Goal: Task Accomplishment & Management: Manage account settings

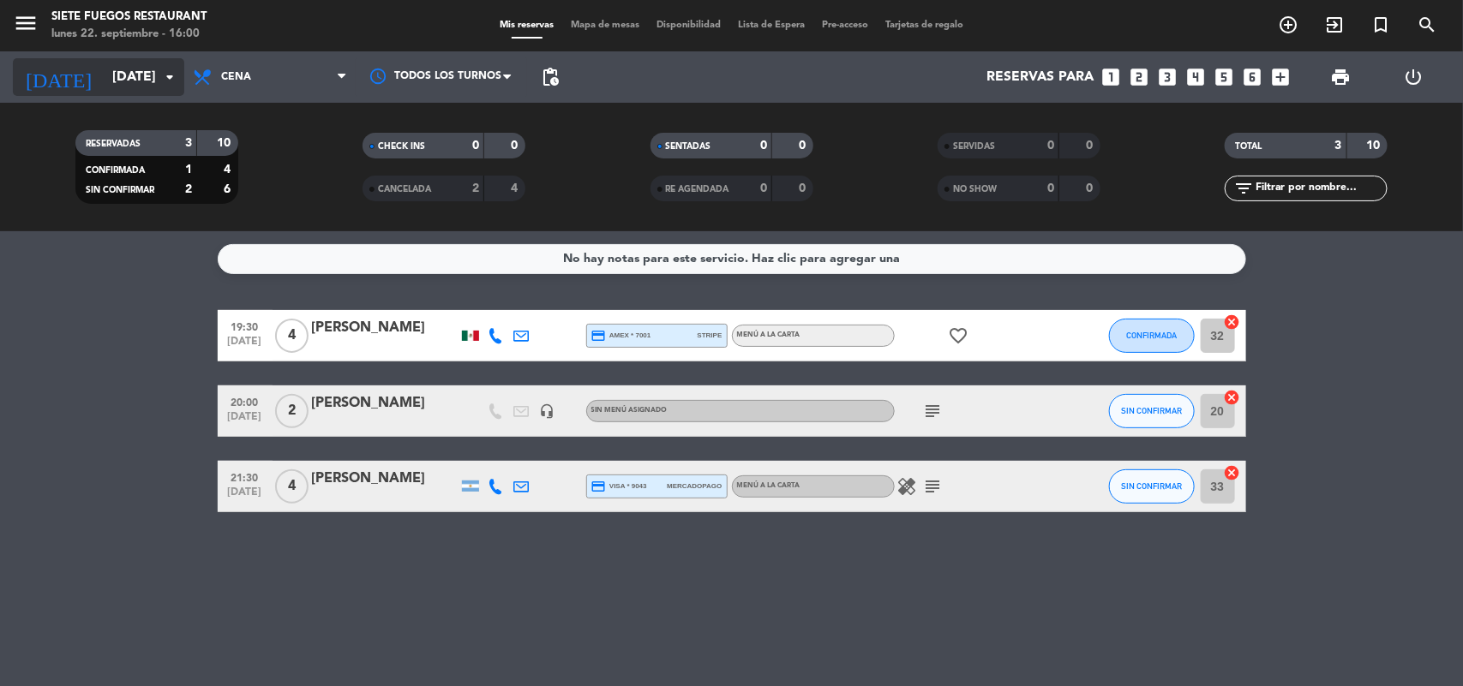
click at [159, 84] on icon "arrow_drop_down" at bounding box center [169, 77] width 21 height 21
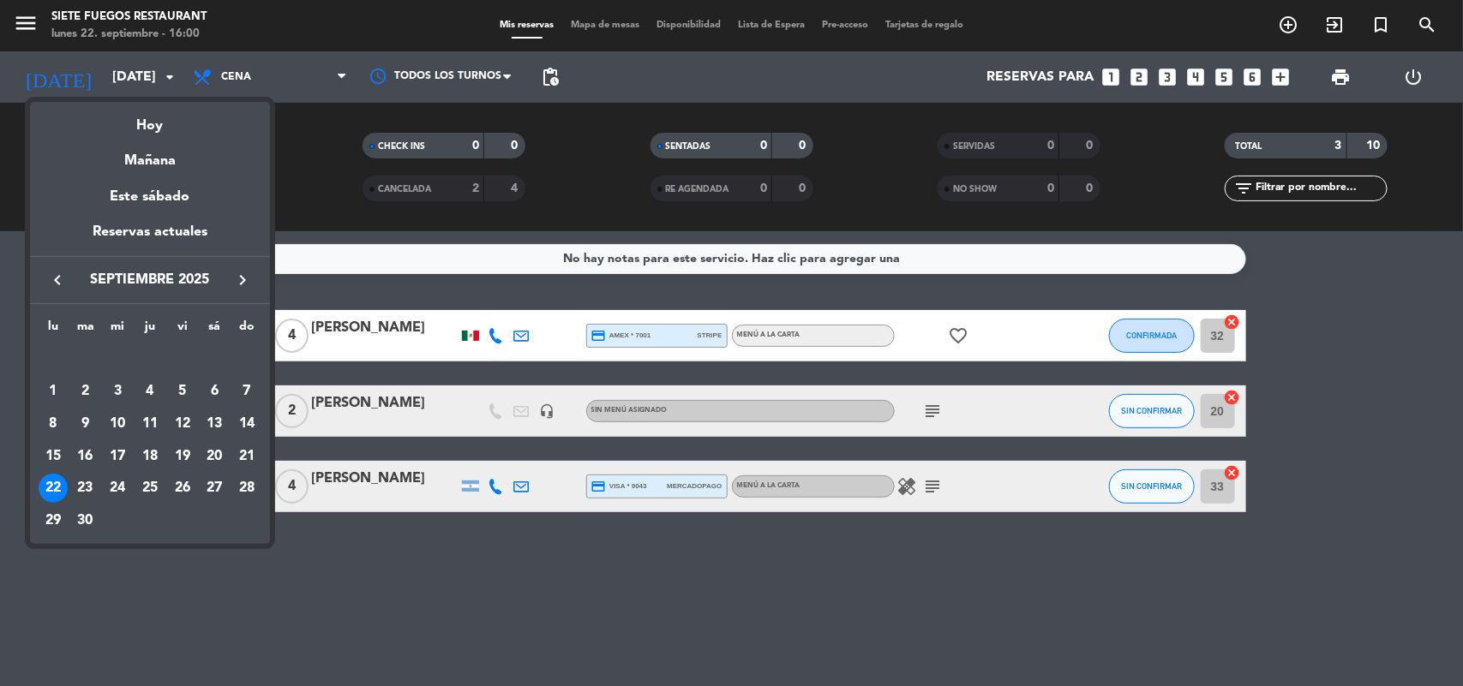
click at [232, 283] on icon "keyboard_arrow_right" at bounding box center [242, 280] width 21 height 21
click at [236, 276] on icon "keyboard_arrow_right" at bounding box center [242, 280] width 21 height 21
click at [193, 424] on div "14" at bounding box center [182, 424] width 29 height 29
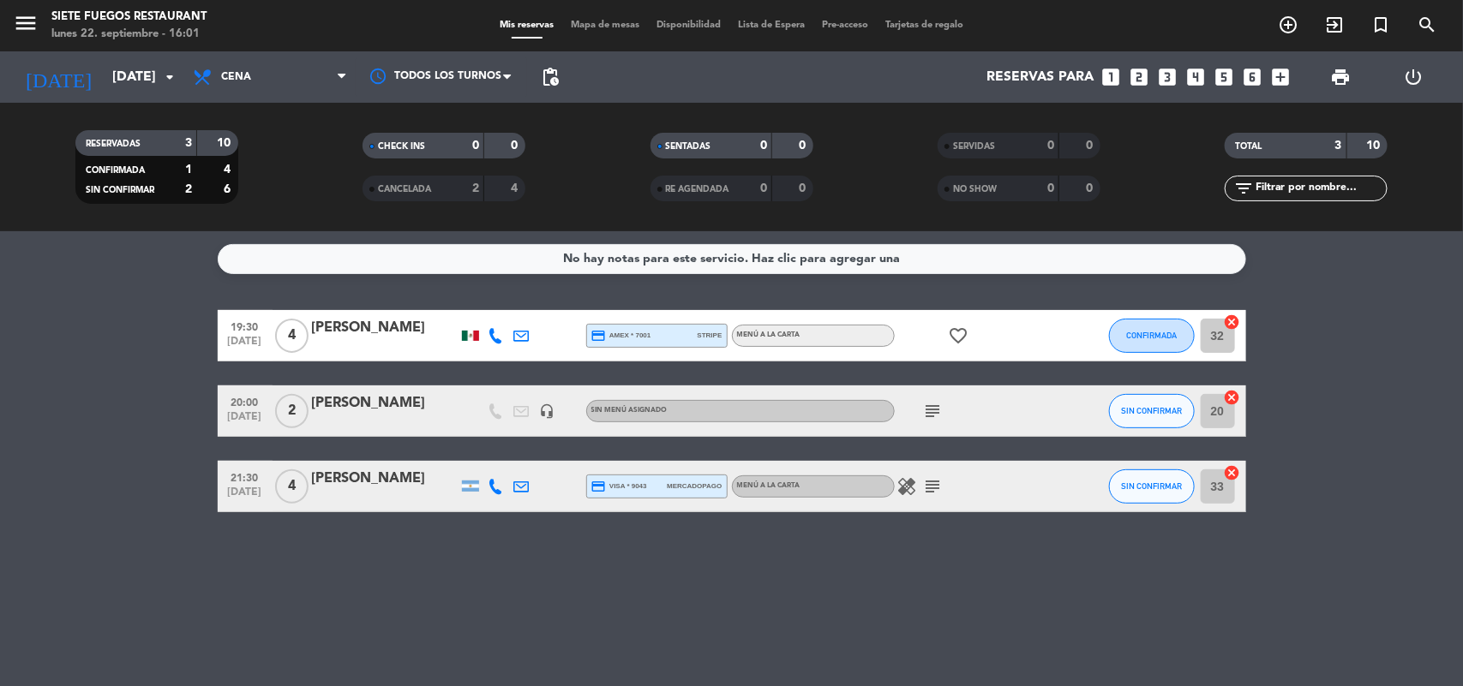
type input "[DATE]"
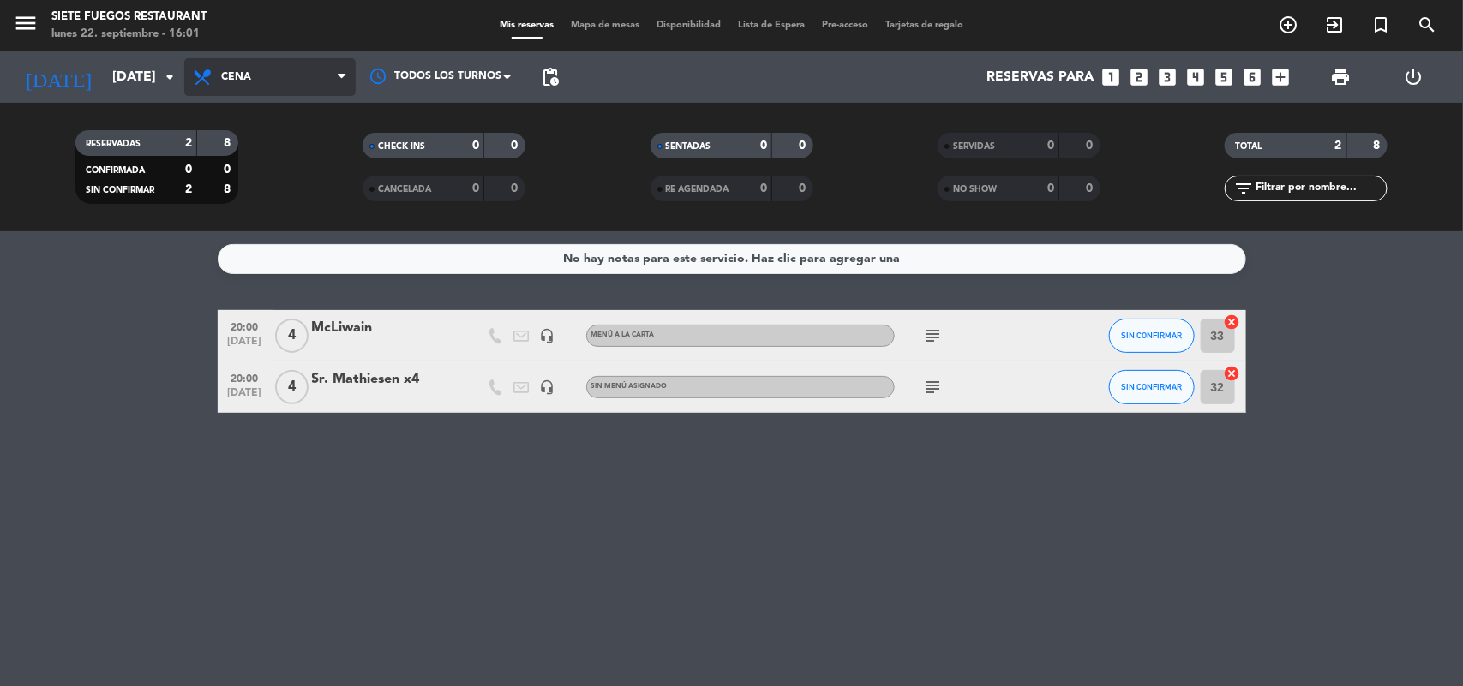
click at [321, 75] on span "Cena" at bounding box center [269, 77] width 171 height 38
click at [249, 165] on div "menu Siete Fuegos Restaurant lunes 22. septiembre - 16:01 Mis reservas Mapa de …" at bounding box center [731, 115] width 1463 height 231
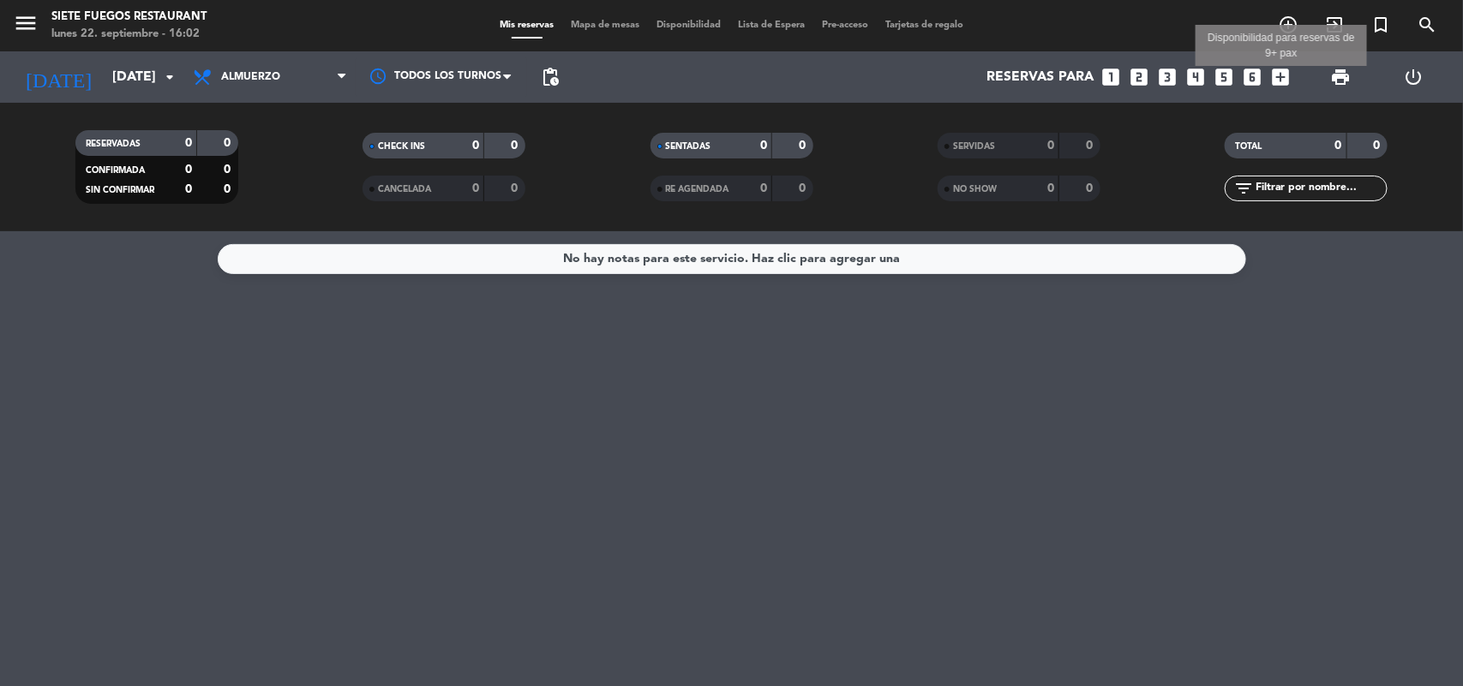
click at [1277, 78] on icon "add_box" at bounding box center [1281, 77] width 22 height 22
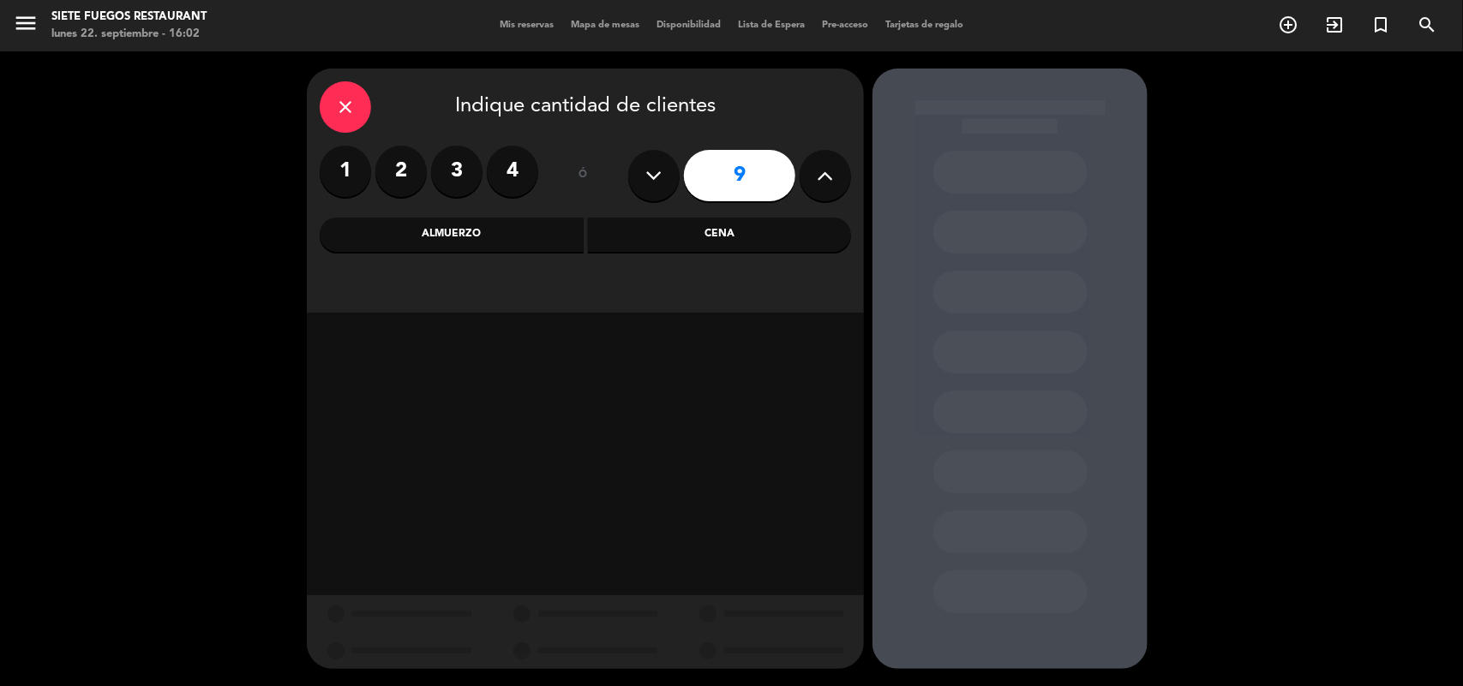
click at [818, 177] on icon at bounding box center [826, 176] width 16 height 26
click at [831, 177] on icon at bounding box center [826, 176] width 16 height 26
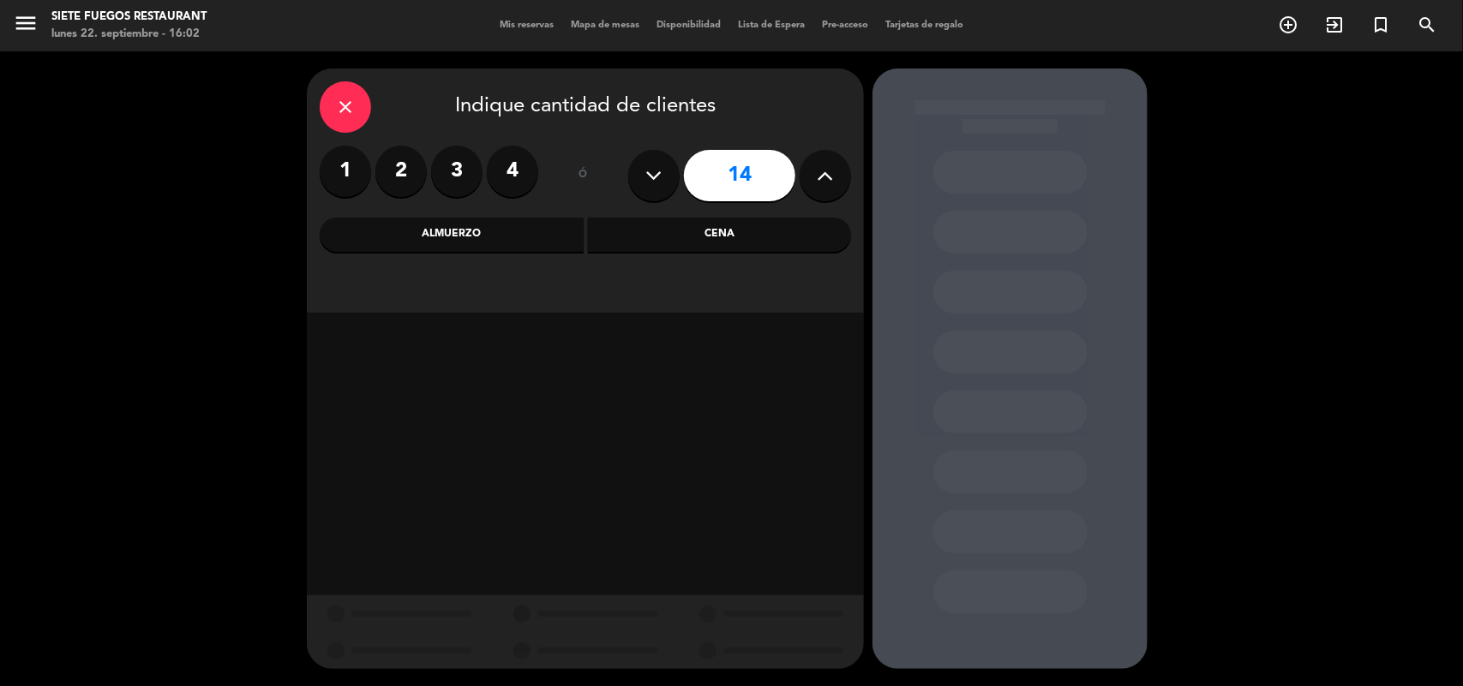
click at [831, 177] on icon at bounding box center [826, 176] width 16 height 26
click at [832, 177] on icon at bounding box center [826, 176] width 16 height 26
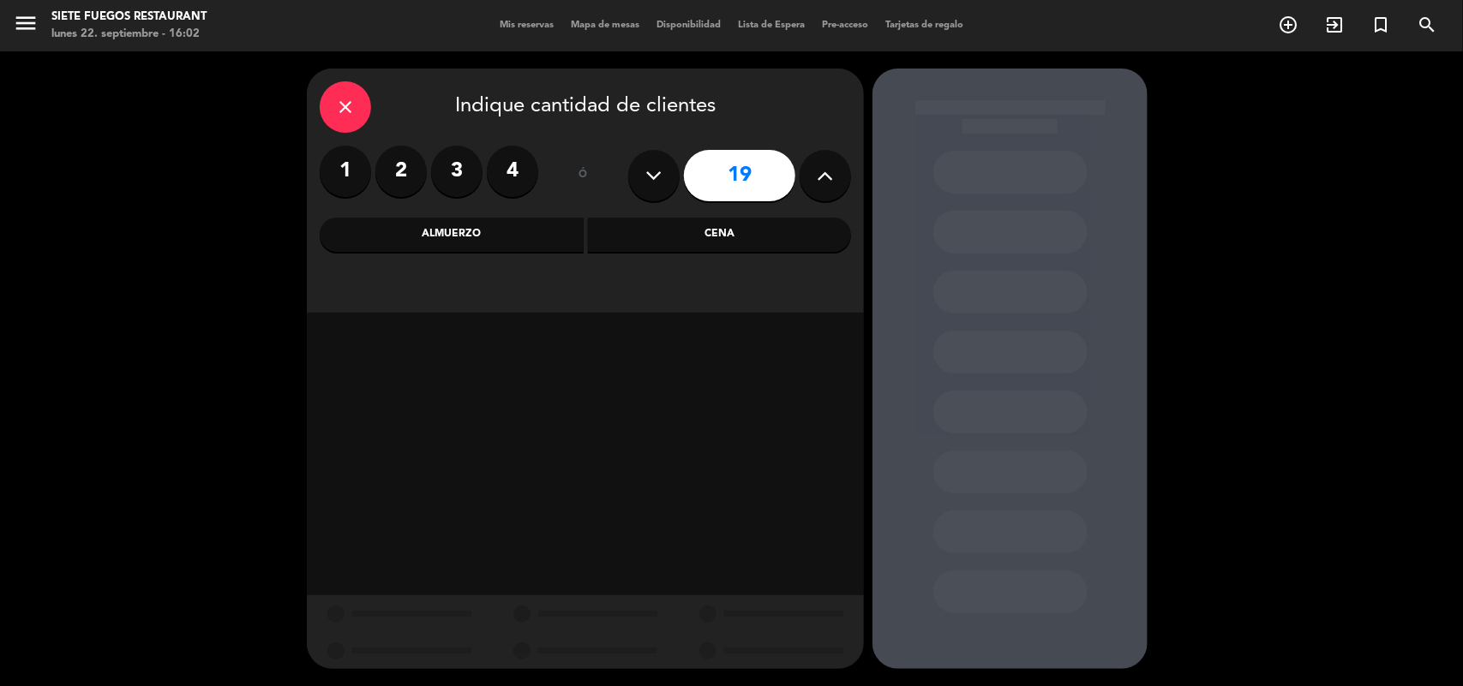
click at [832, 174] on icon at bounding box center [826, 176] width 16 height 26
type input "20"
click at [536, 240] on div "Almuerzo" at bounding box center [452, 235] width 264 height 34
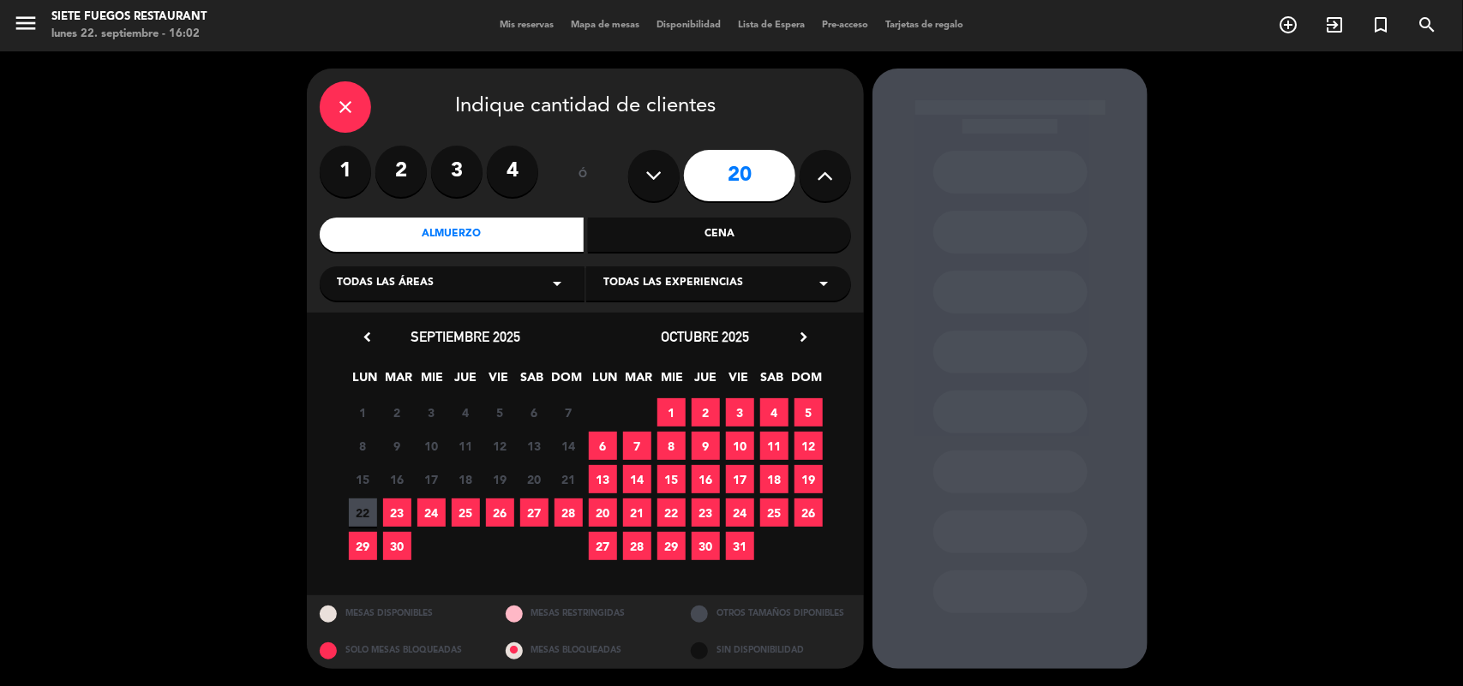
click at [801, 330] on icon "chevron_right" at bounding box center [803, 337] width 18 height 18
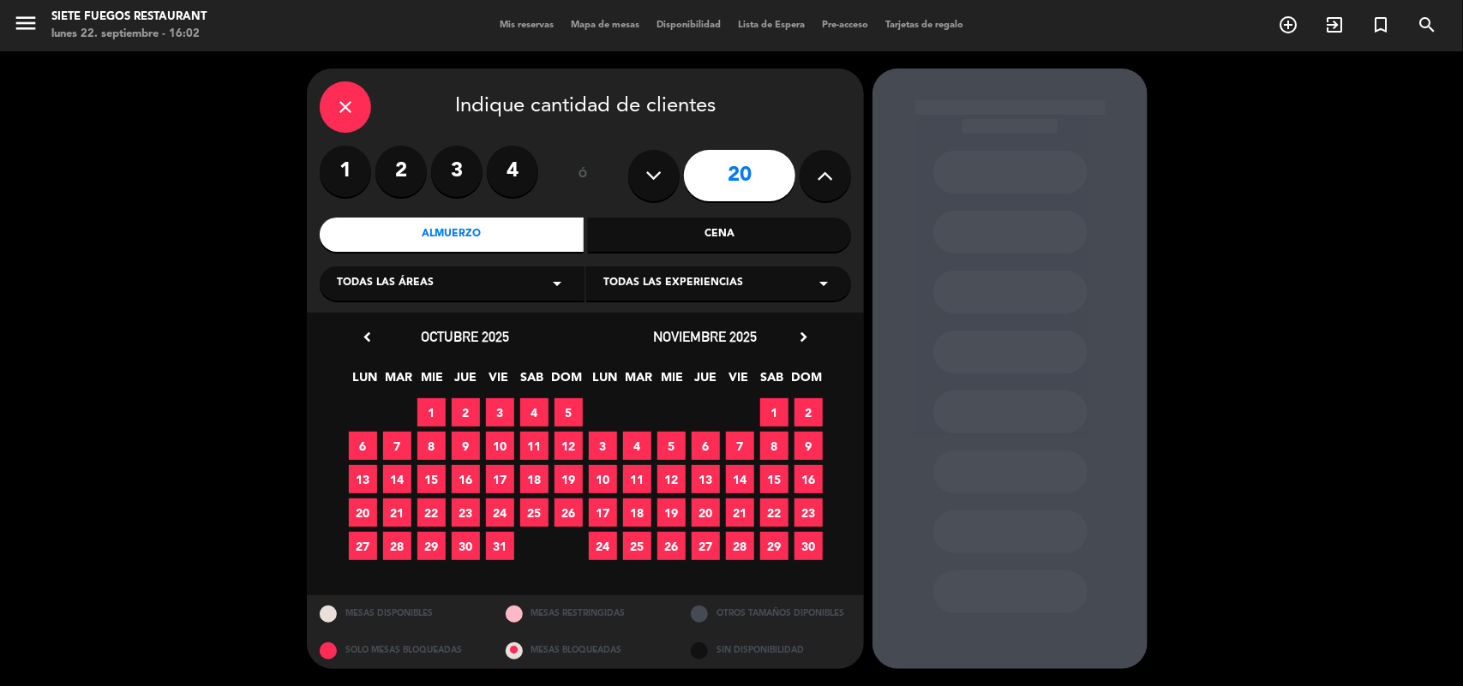
click at [738, 474] on span "14" at bounding box center [740, 479] width 28 height 28
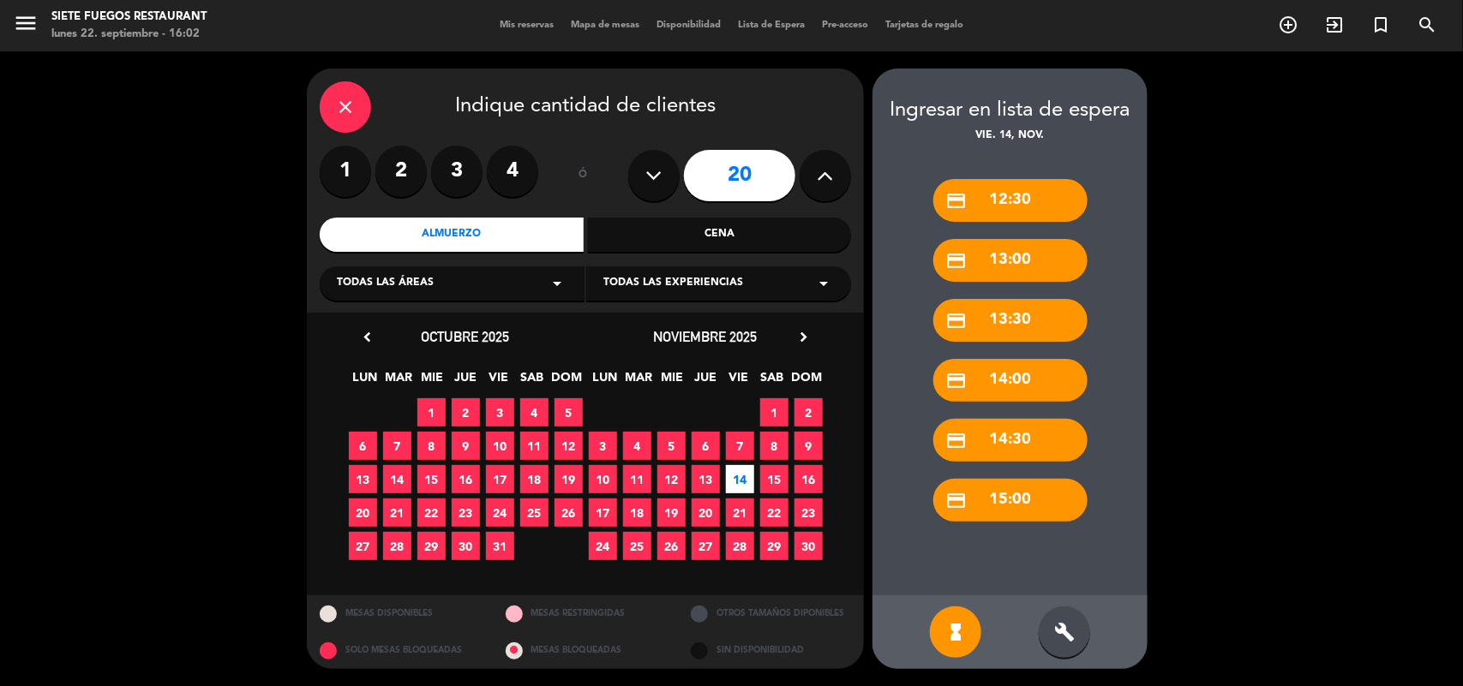
click at [1063, 650] on div "build" at bounding box center [1064, 632] width 51 height 51
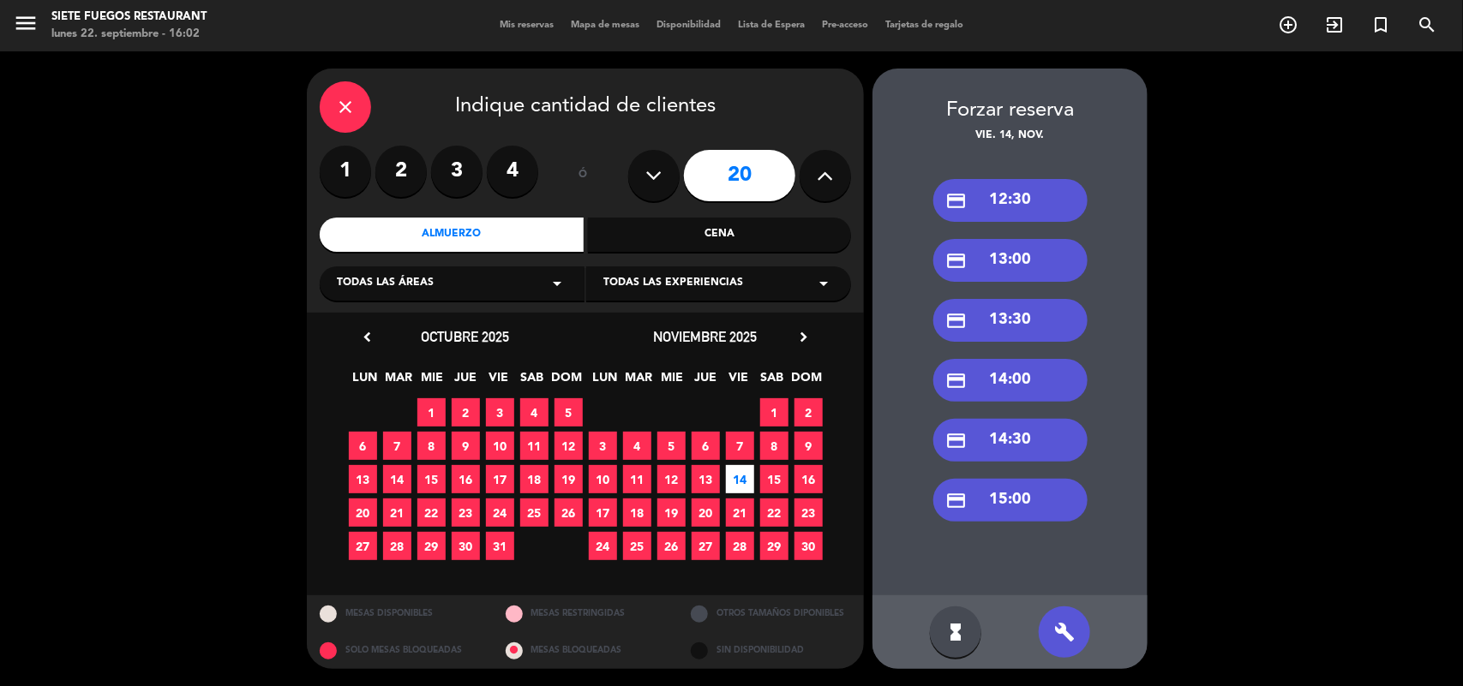
click at [1026, 503] on div "credit_card 15:00" at bounding box center [1010, 500] width 154 height 43
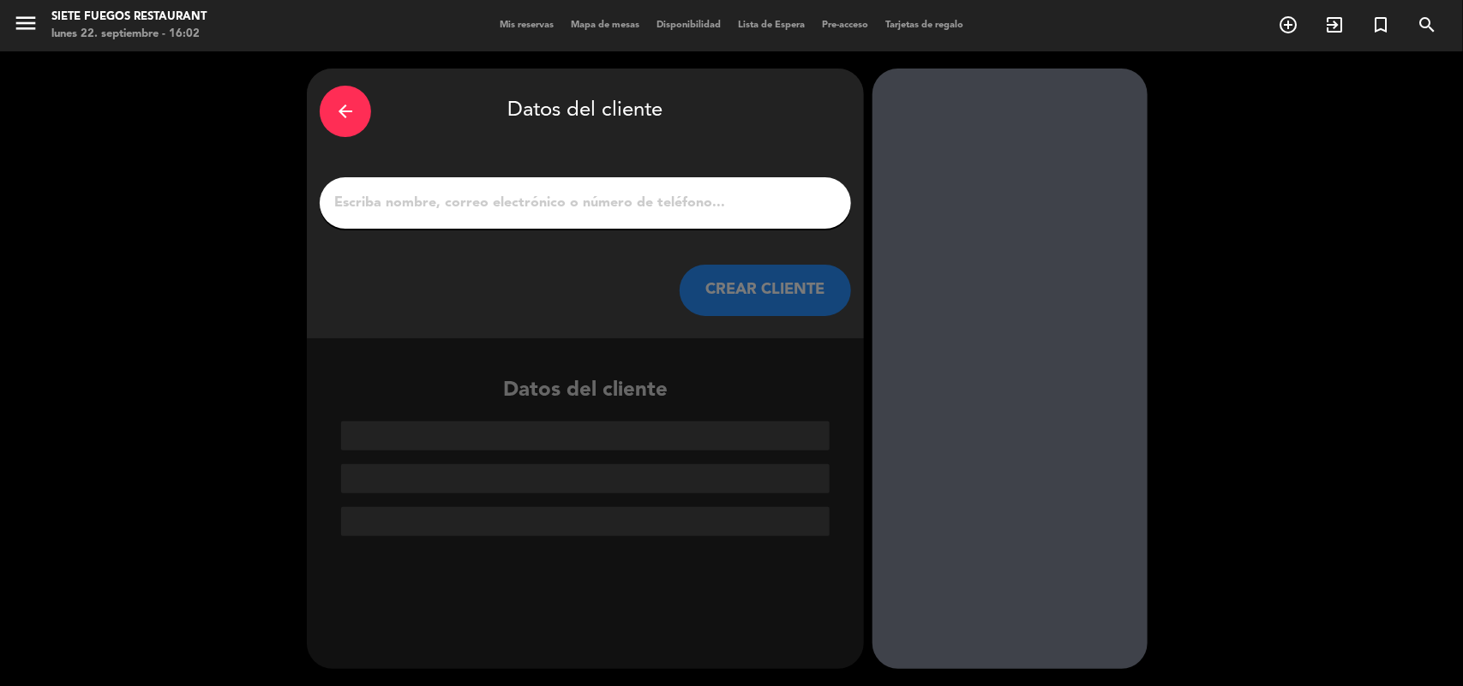
click at [514, 174] on div "arrow_back Datos del cliente CREAR CLIENTE" at bounding box center [585, 204] width 557 height 270
click at [530, 199] on input "1" at bounding box center [586, 203] width 506 height 24
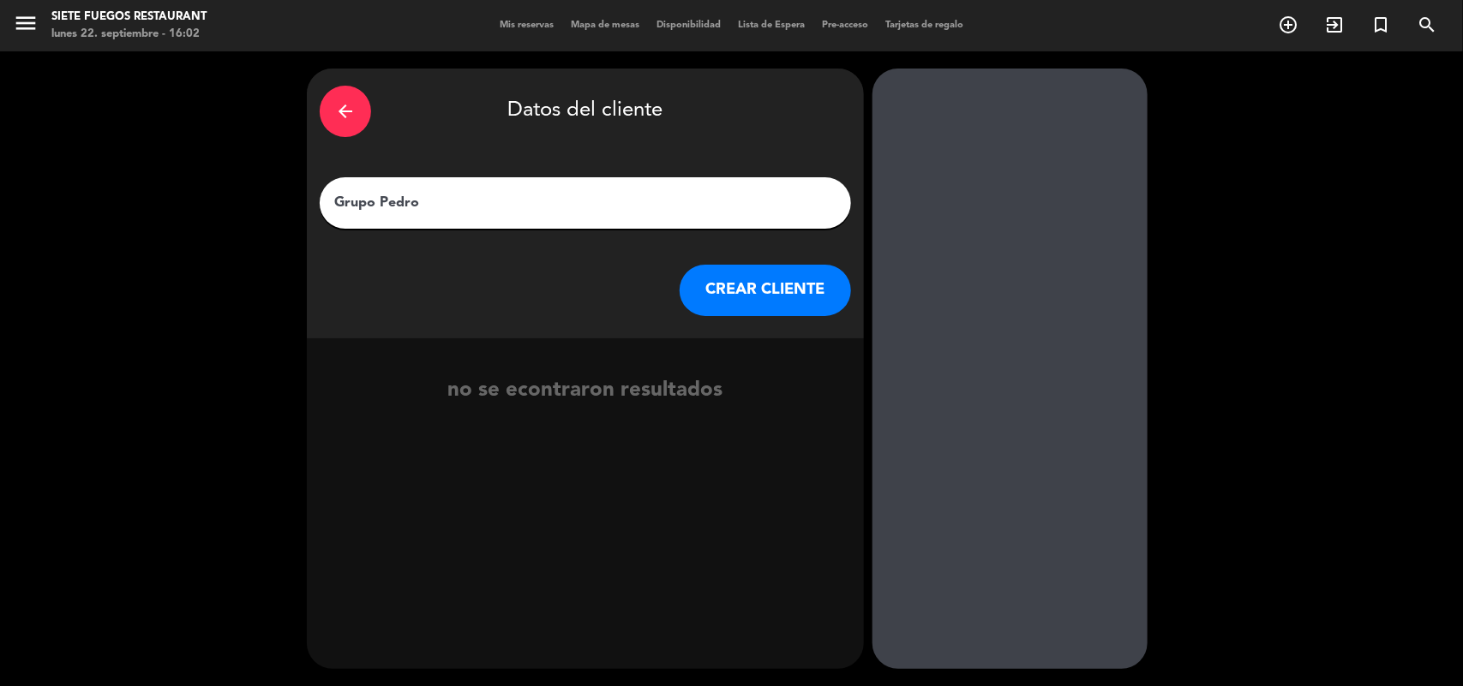
type input "Grupo Pedro"
click at [786, 297] on button "CREAR CLIENTE" at bounding box center [765, 290] width 171 height 51
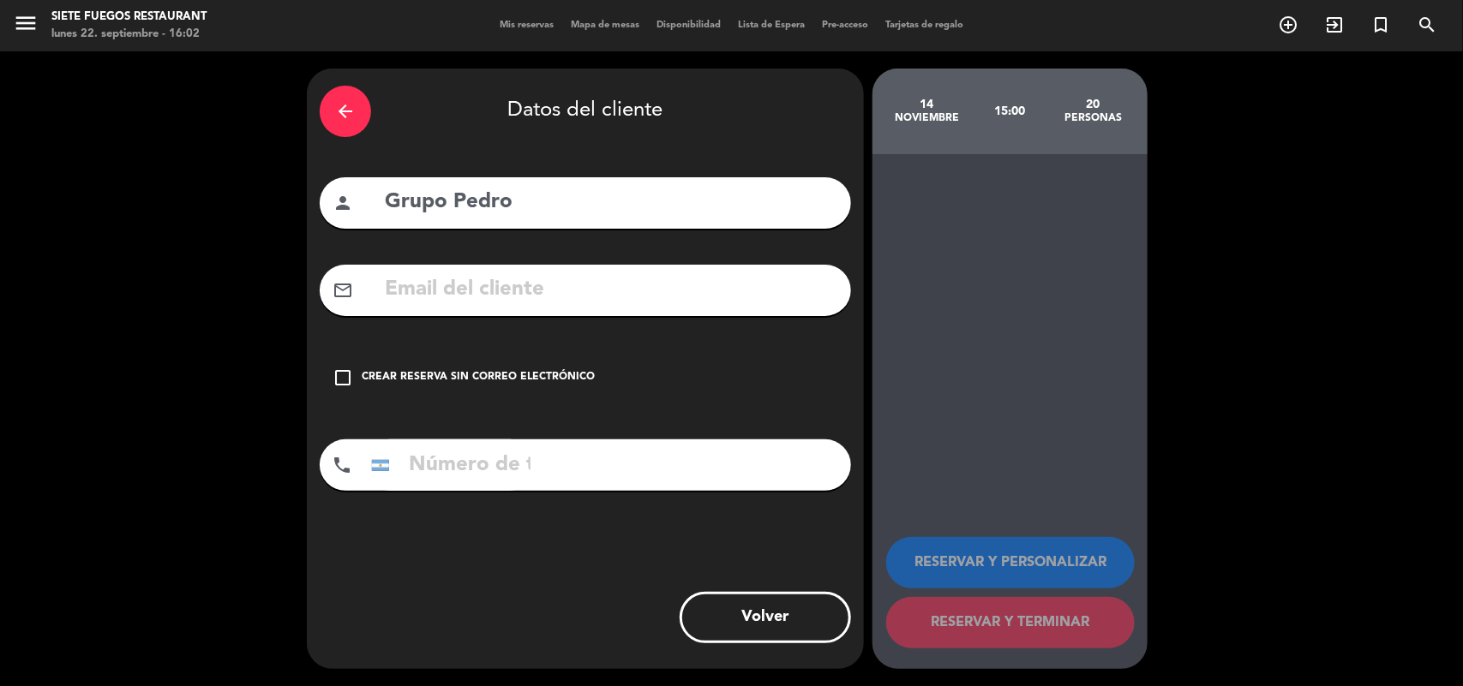
click at [566, 362] on div "check_box_outline_blank Crear reserva sin correo electrónico" at bounding box center [585, 377] width 531 height 51
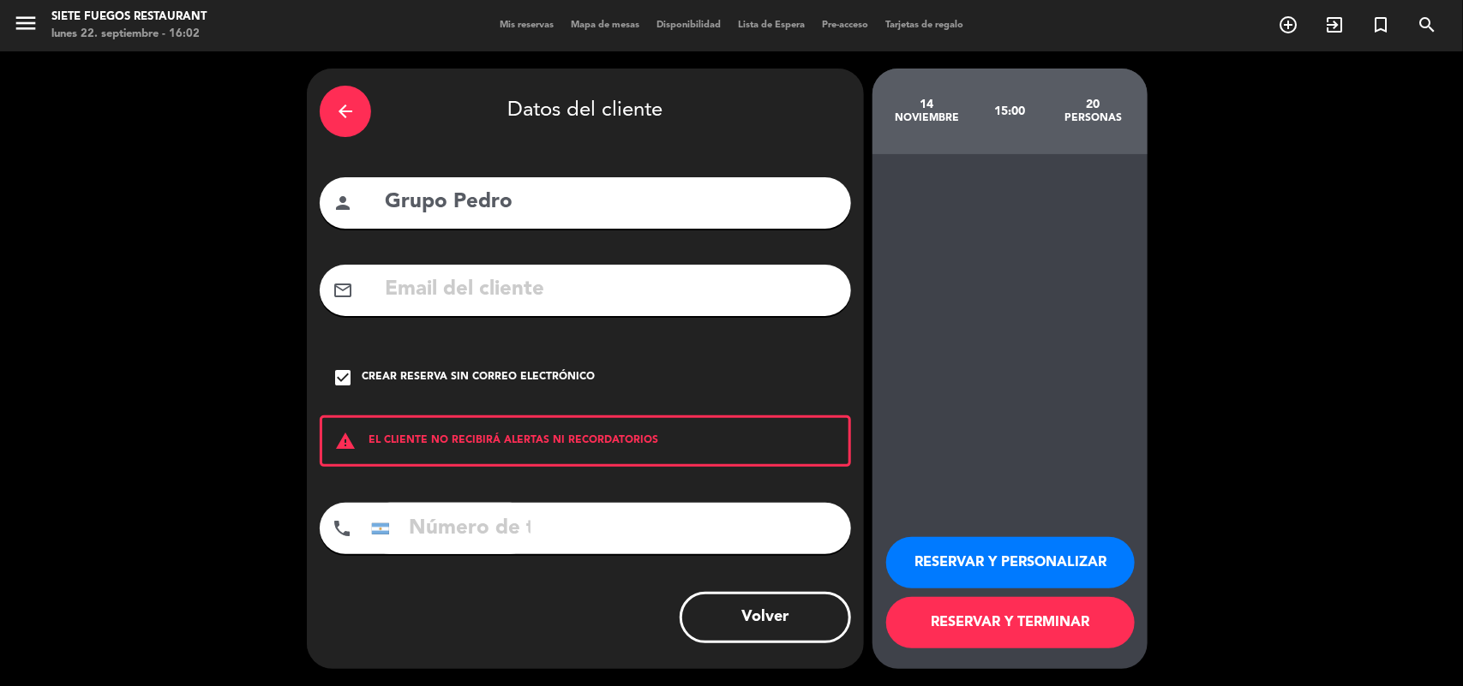
click at [1004, 542] on button "RESERVAR Y PERSONALIZAR" at bounding box center [1010, 562] width 249 height 51
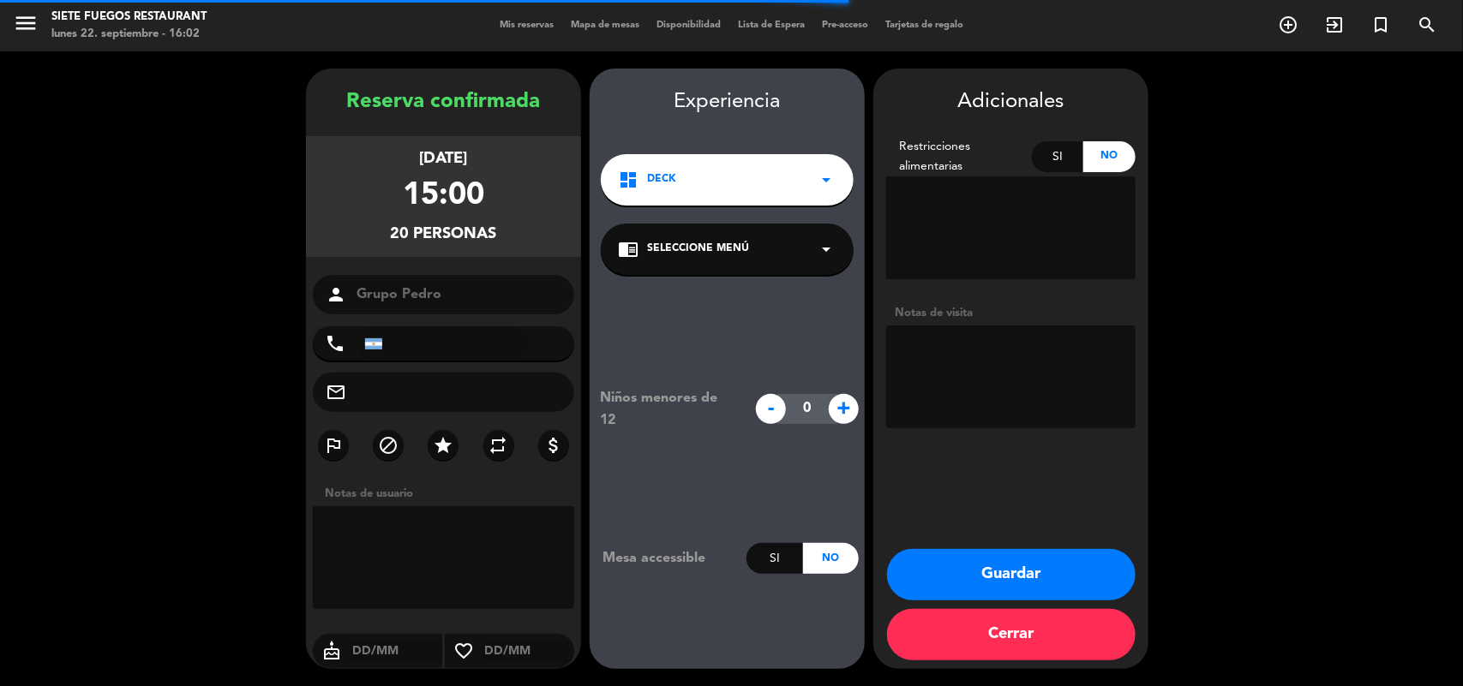
click at [656, 258] on div "chrome_reader_mode Seleccione Menú arrow_drop_down" at bounding box center [727, 249] width 253 height 51
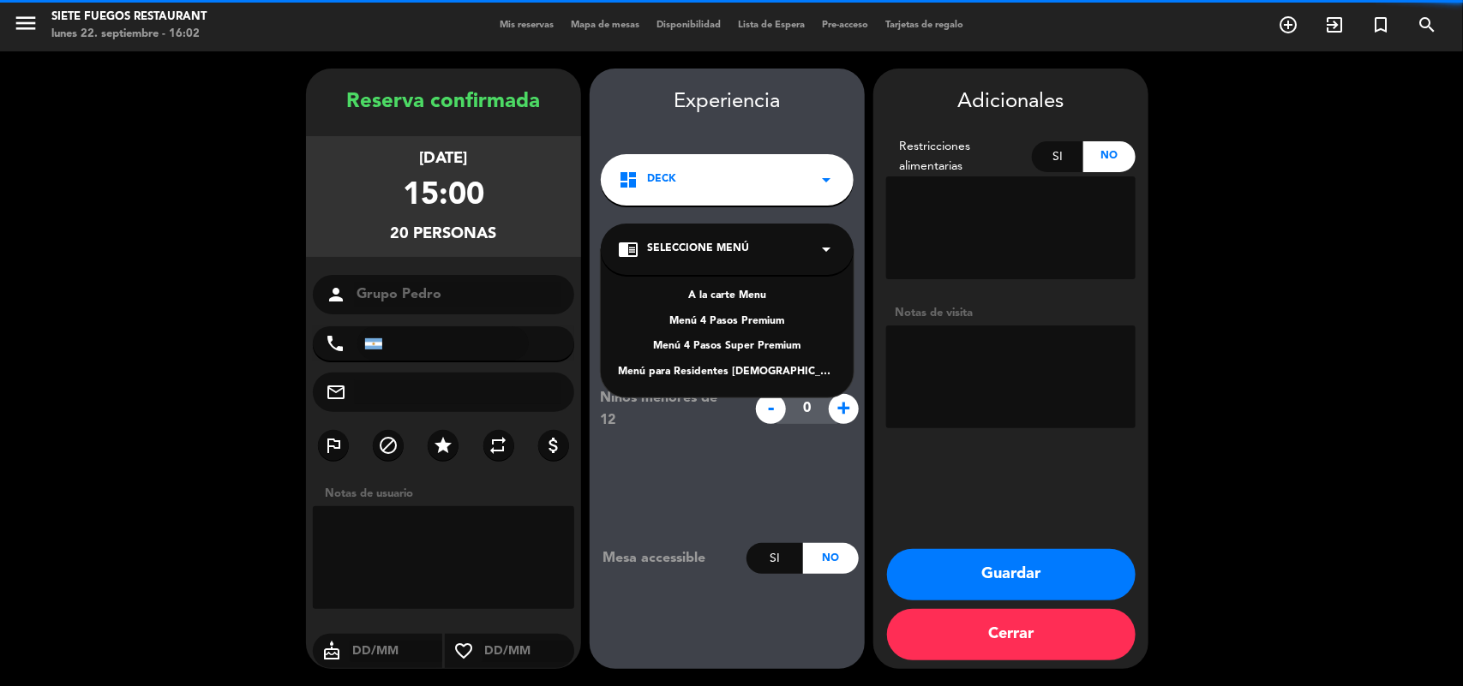
click at [694, 293] on div "A la carte Menu" at bounding box center [727, 296] width 219 height 17
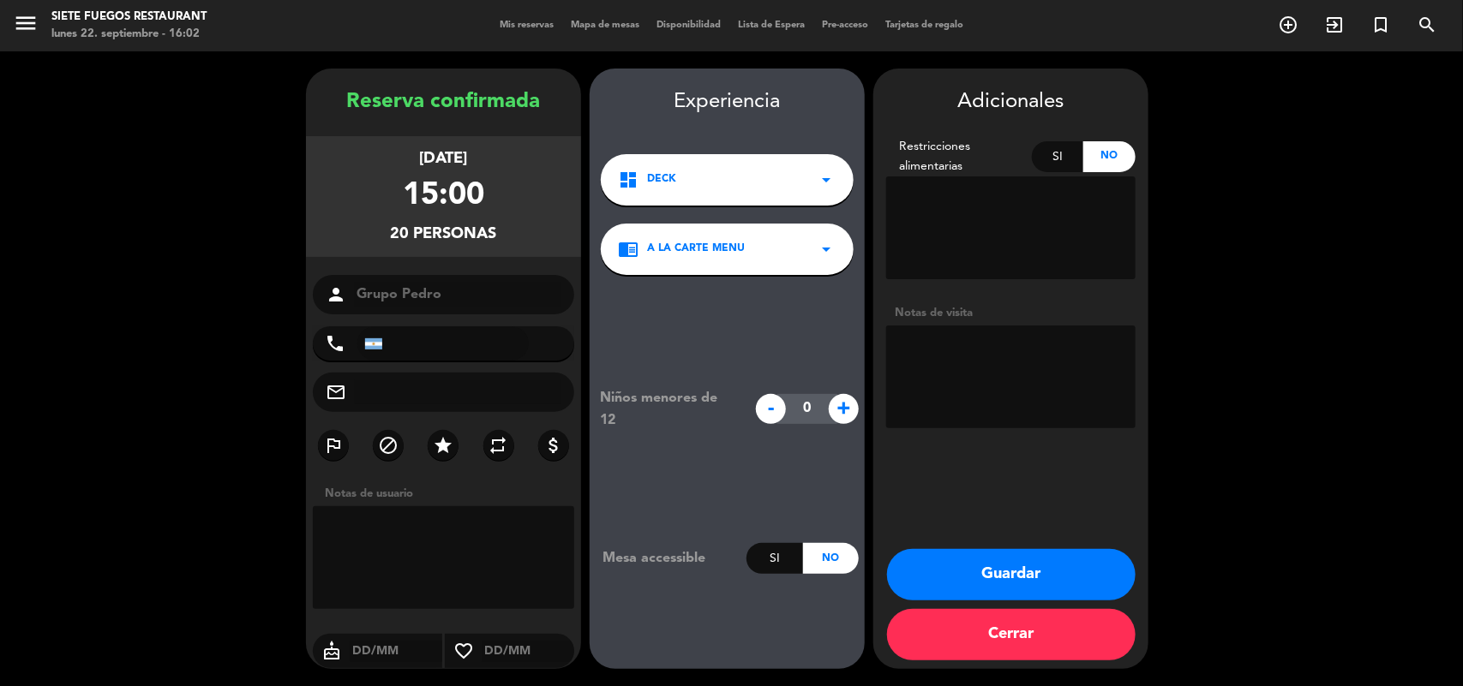
click at [994, 337] on textarea at bounding box center [1010, 377] width 249 height 103
type textarea "IHG"
click at [424, 461] on div "outlined_flag block star repeat attach_money" at bounding box center [443, 448] width 275 height 37
click at [435, 450] on icon "star" at bounding box center [443, 445] width 21 height 21
click at [1016, 576] on button "Guardar" at bounding box center [1011, 574] width 249 height 51
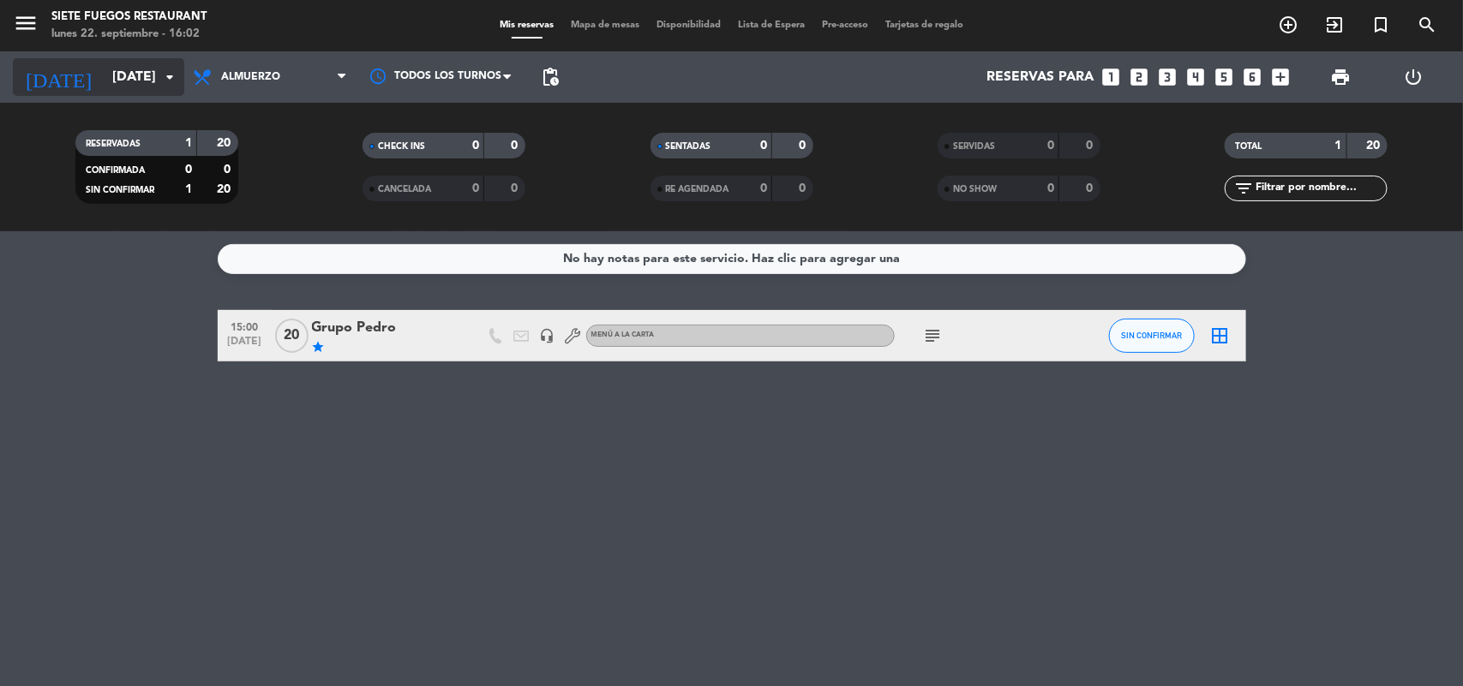
click at [163, 77] on icon "arrow_drop_down" at bounding box center [169, 77] width 21 height 21
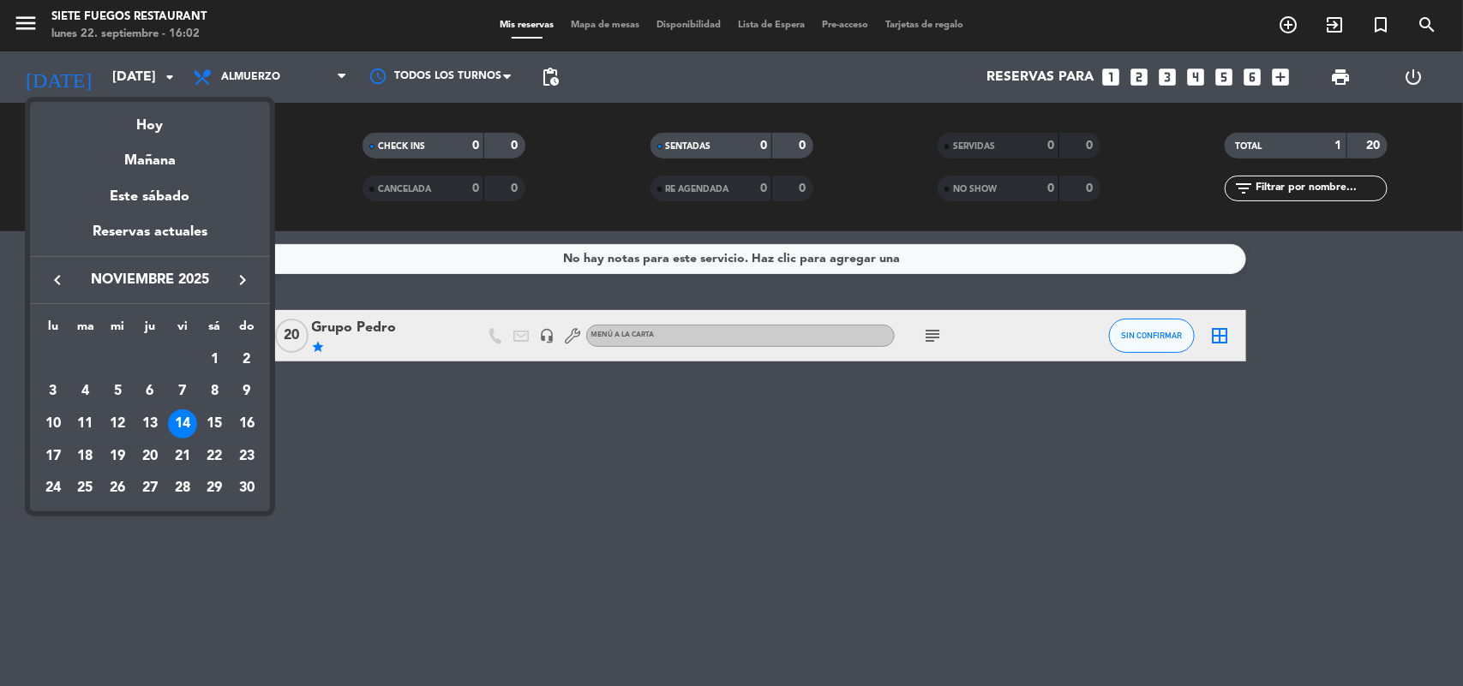
click at [357, 386] on div at bounding box center [731, 343] width 1463 height 686
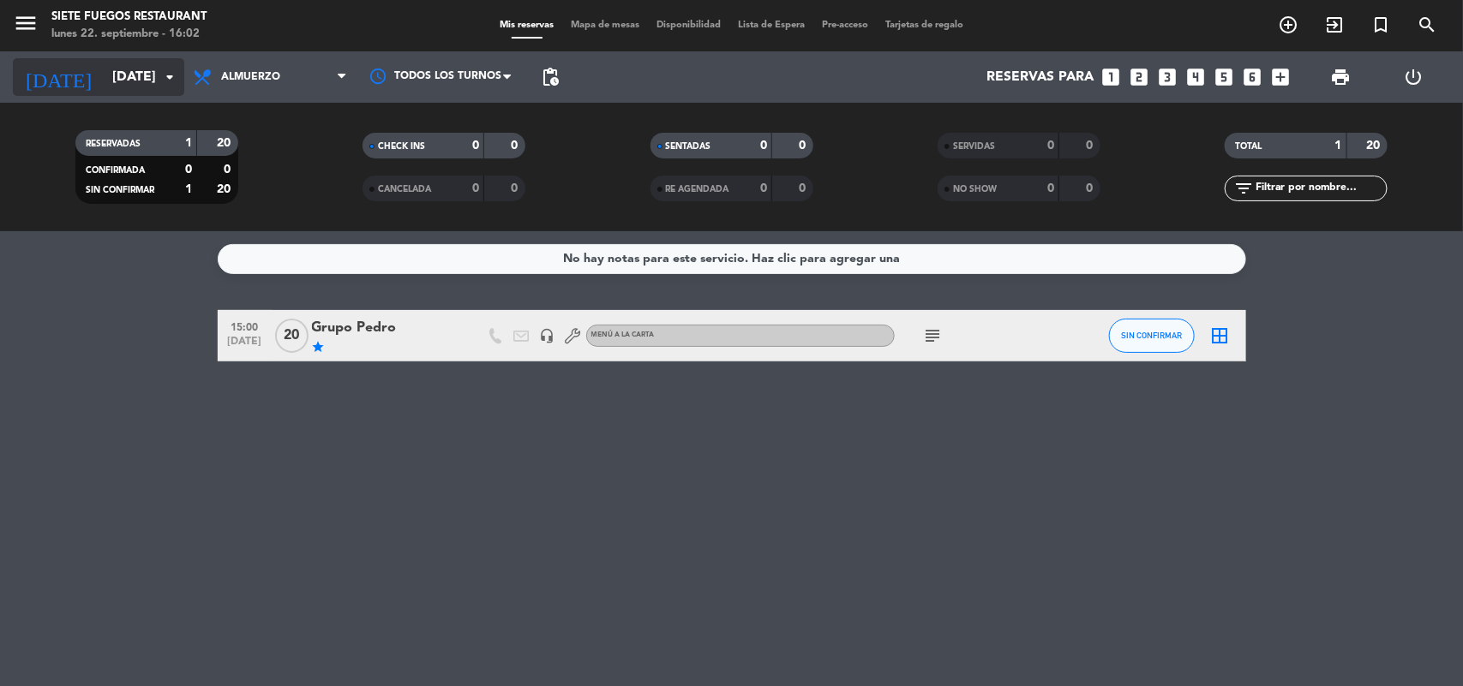
click at [148, 82] on input "[DATE]" at bounding box center [194, 77] width 181 height 33
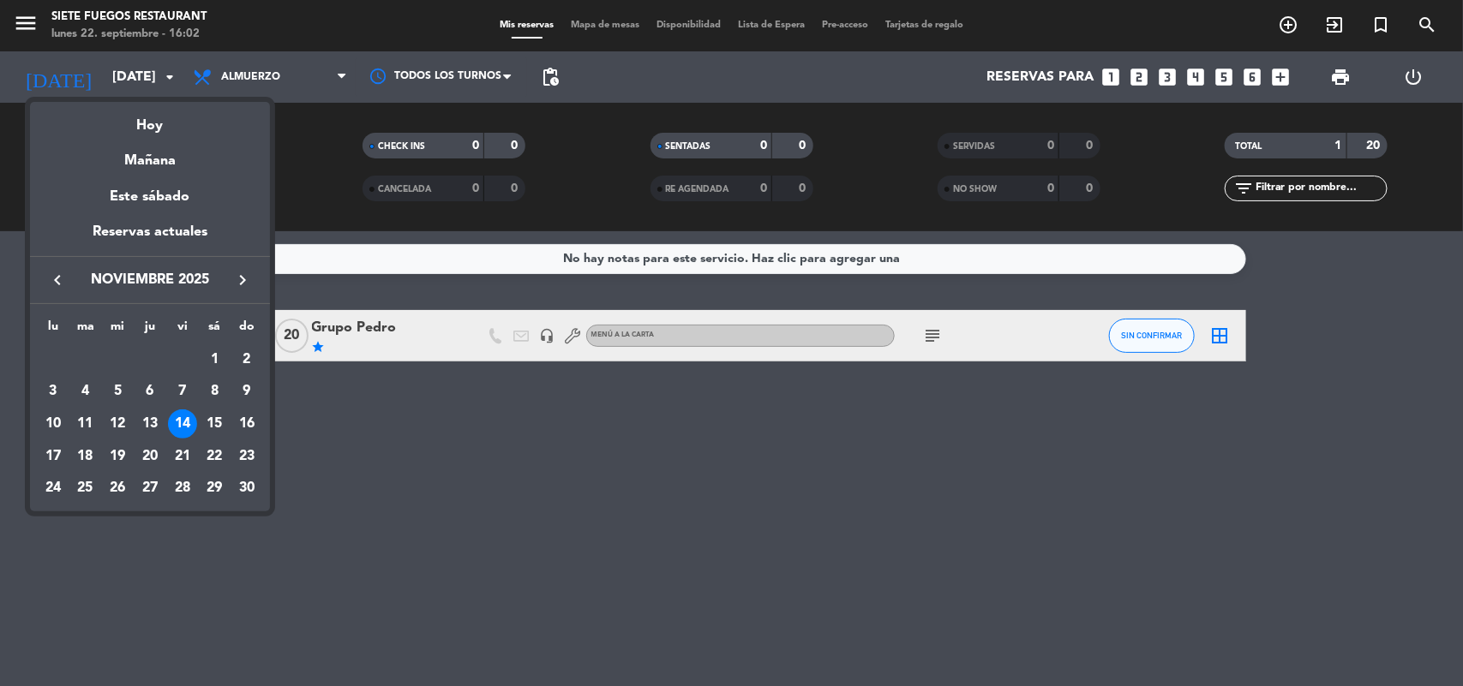
click at [47, 284] on icon "keyboard_arrow_left" at bounding box center [57, 280] width 21 height 21
click at [81, 486] on div "23" at bounding box center [85, 488] width 29 height 29
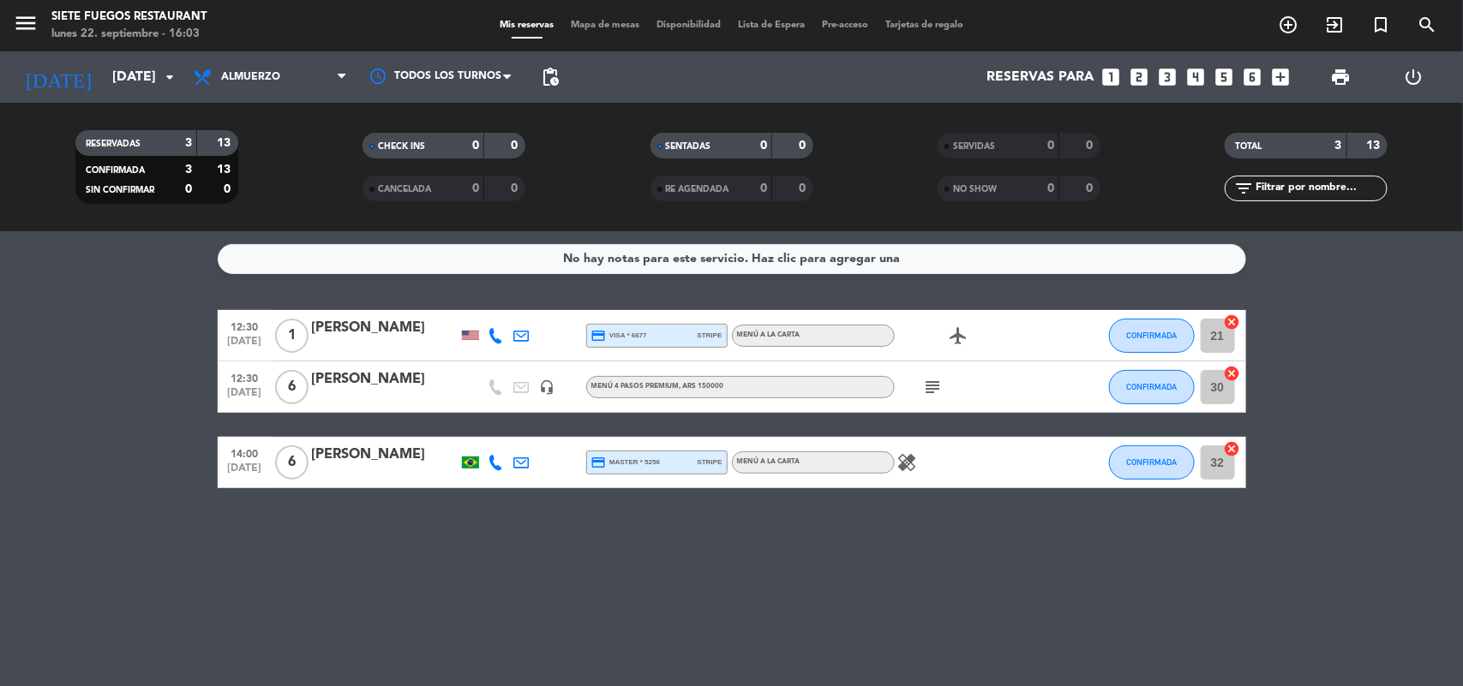
click at [673, 392] on div "Menú 4 Pasos Premium , ARS 150000" at bounding box center [657, 386] width 133 height 11
click at [943, 387] on icon "subject" at bounding box center [933, 387] width 21 height 21
click at [937, 387] on icon "subject" at bounding box center [933, 387] width 21 height 21
click at [483, 333] on div at bounding box center [496, 335] width 26 height 51
click at [476, 333] on div at bounding box center [470, 335] width 17 height 9
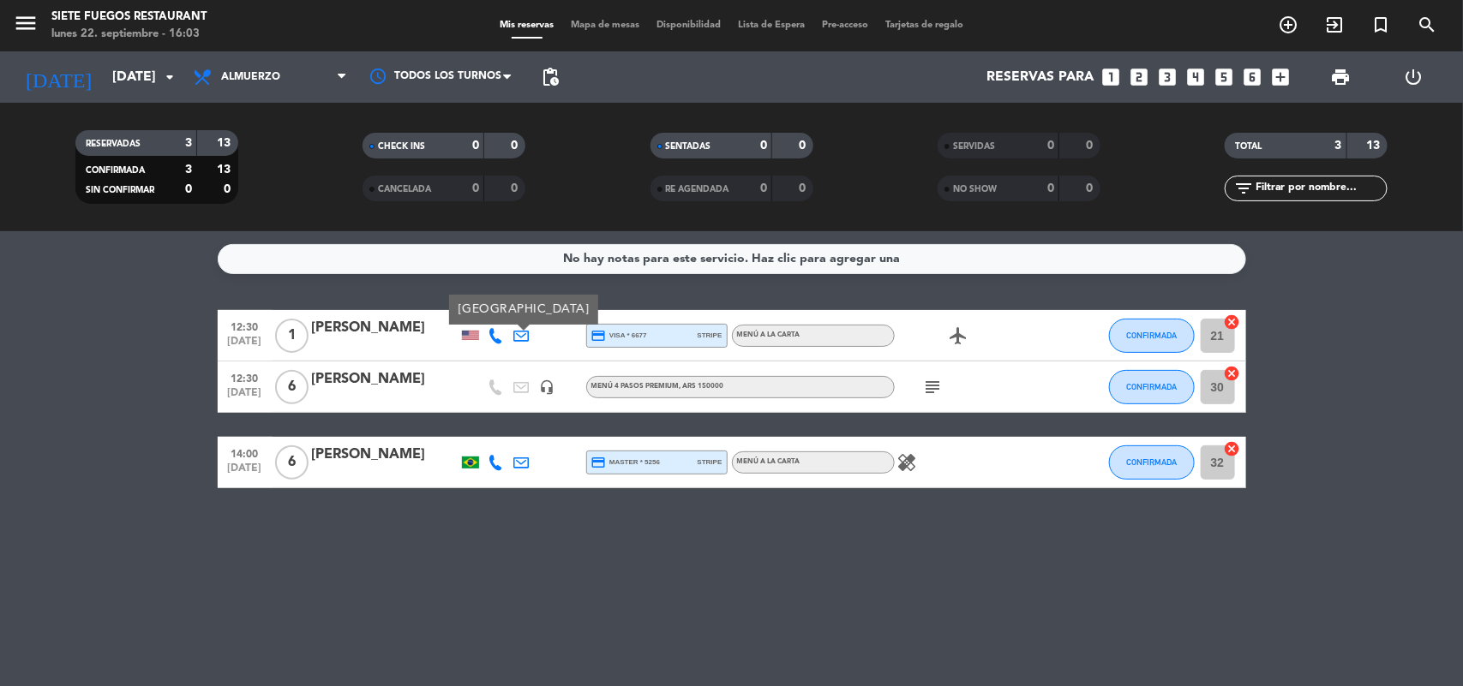
click at [476, 333] on div at bounding box center [470, 335] width 17 height 9
click at [122, 84] on input "[DATE]" at bounding box center [194, 77] width 181 height 33
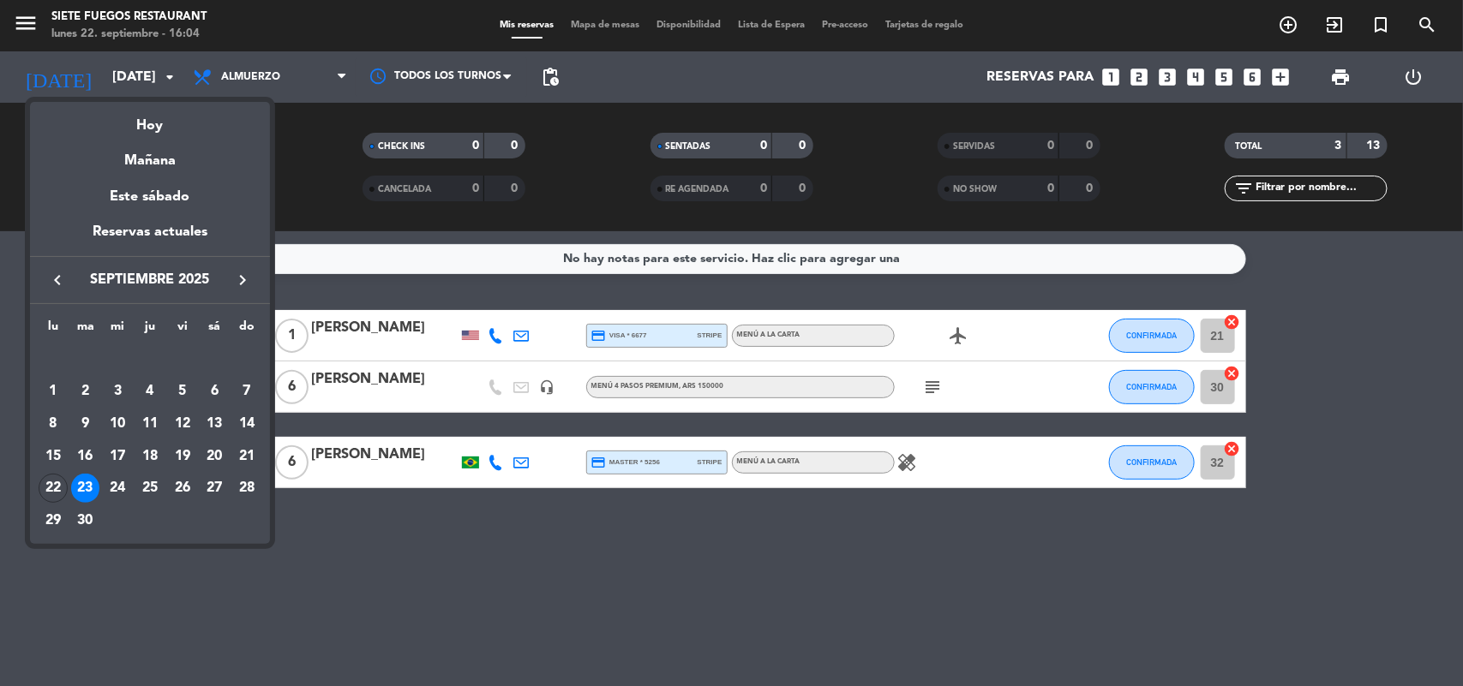
click at [237, 277] on icon "keyboard_arrow_right" at bounding box center [242, 280] width 21 height 21
click at [254, 281] on button "keyboard_arrow_right" at bounding box center [242, 280] width 31 height 22
click at [498, 498] on div at bounding box center [731, 343] width 1463 height 686
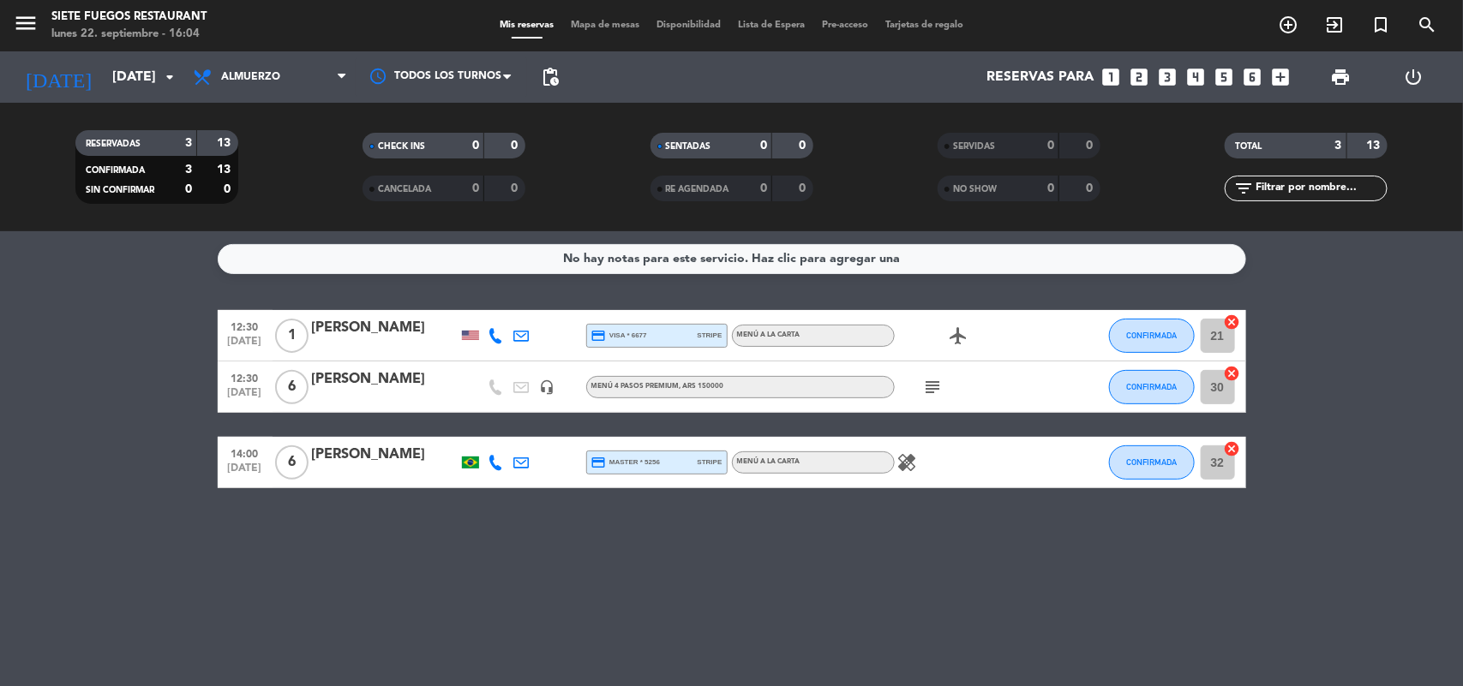
click at [550, 387] on icon "headset_mic" at bounding box center [547, 387] width 15 height 15
click at [905, 455] on icon "healing" at bounding box center [907, 463] width 21 height 21
click at [907, 457] on icon "healing" at bounding box center [907, 463] width 21 height 21
click at [152, 77] on input "[DATE]" at bounding box center [194, 77] width 181 height 33
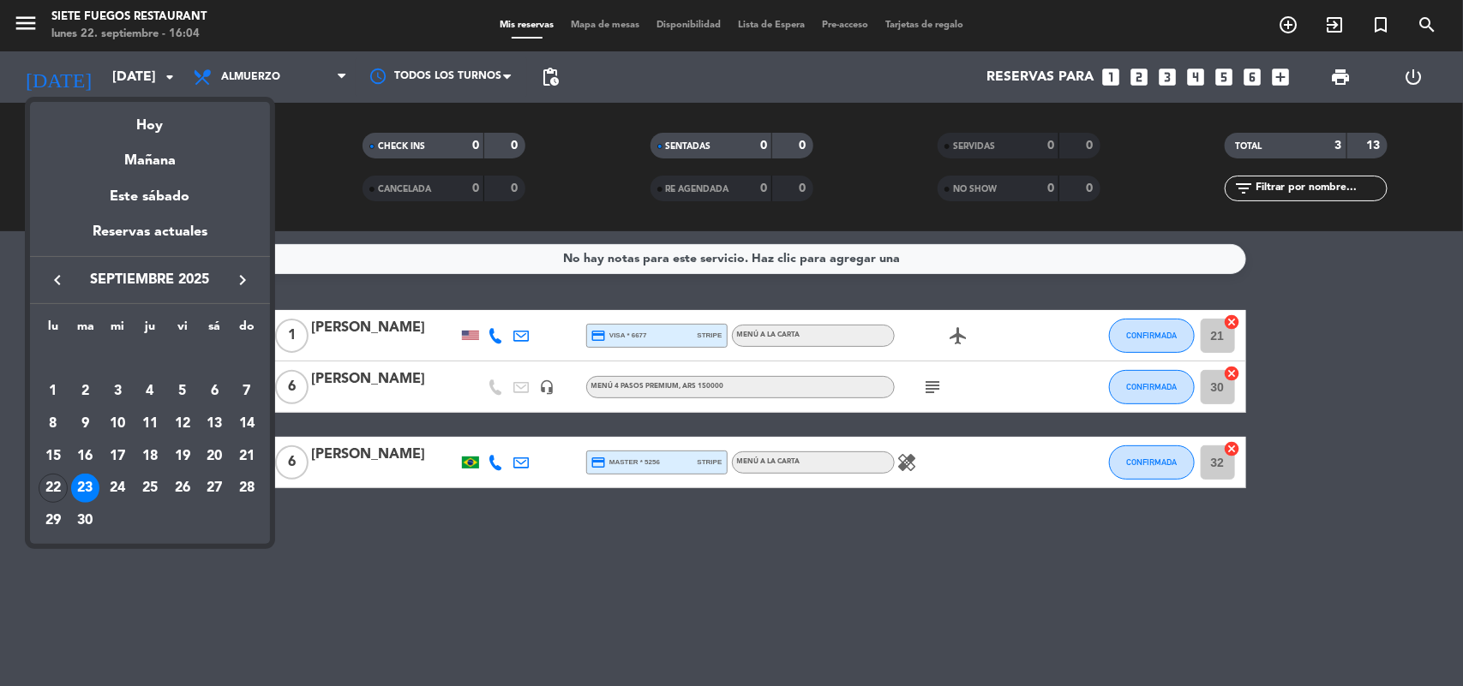
click at [230, 267] on div "keyboard_arrow_left septiembre 2025 keyboard_arrow_right" at bounding box center [150, 280] width 240 height 48
click at [241, 275] on icon "keyboard_arrow_right" at bounding box center [242, 280] width 21 height 21
click at [187, 417] on div "14" at bounding box center [182, 424] width 29 height 29
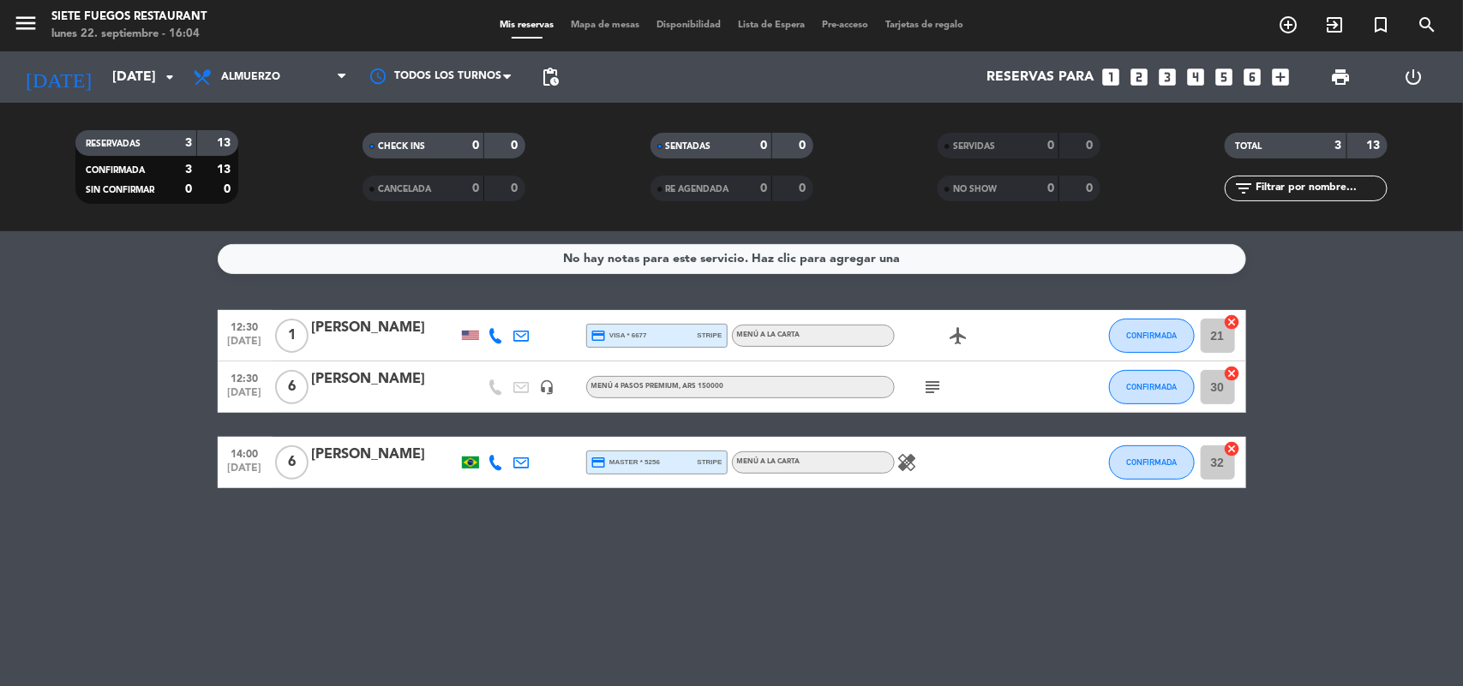
type input "[DATE]"
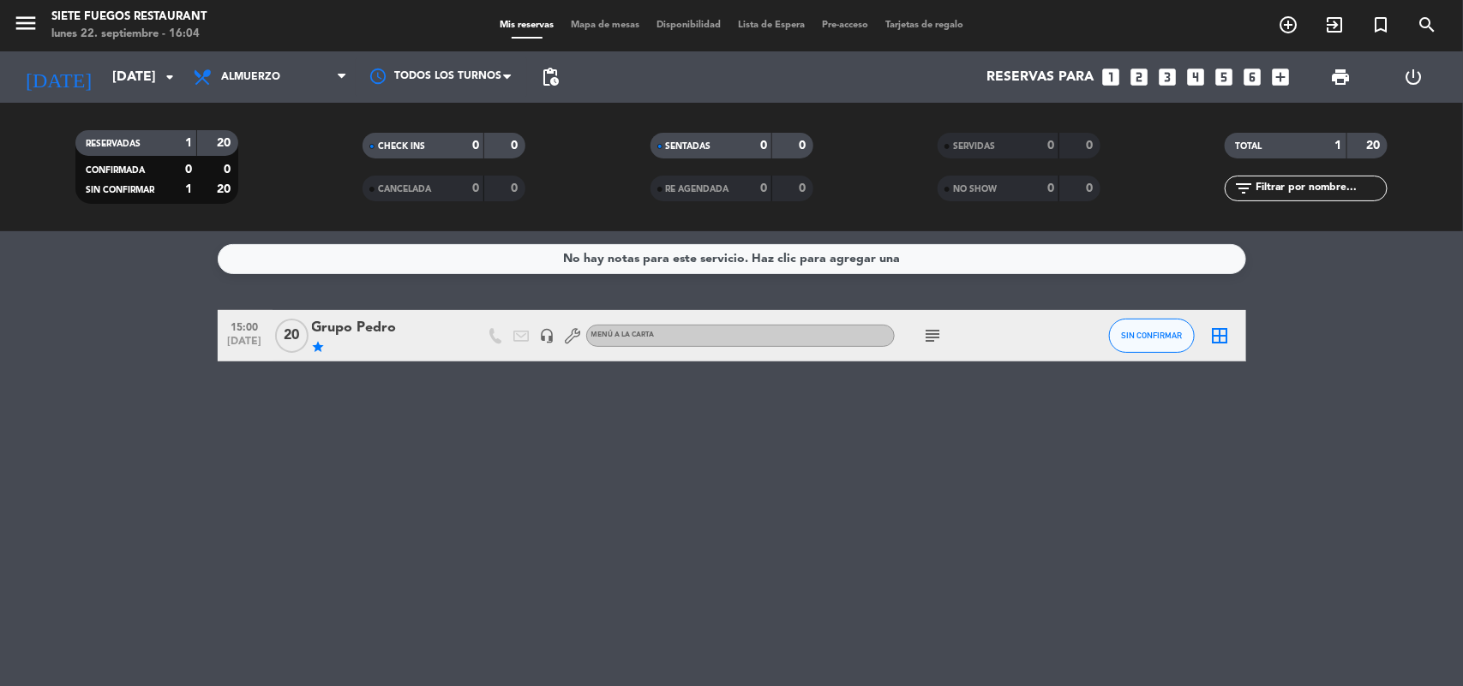
click at [375, 327] on div "Grupo Pedro" at bounding box center [385, 328] width 146 height 22
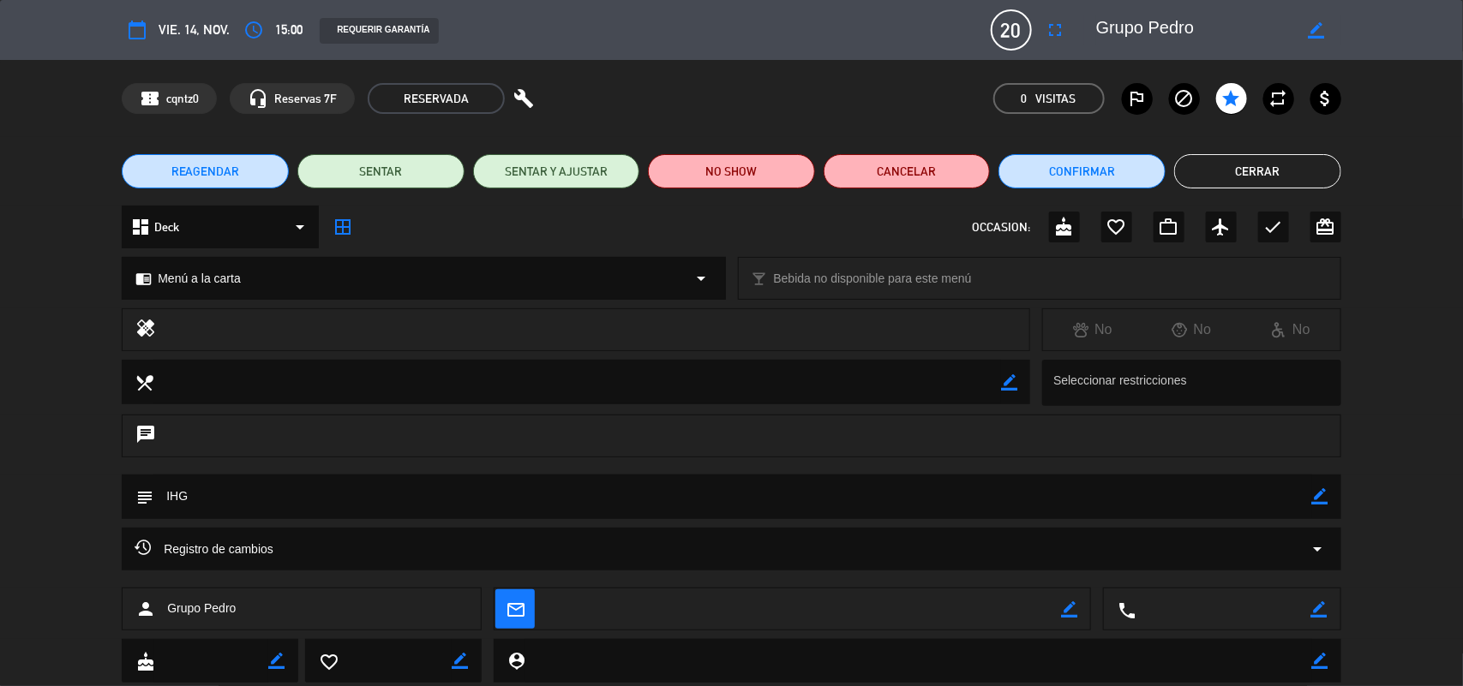
click at [1318, 490] on icon "border_color" at bounding box center [1320, 496] width 16 height 16
click at [1260, 494] on textarea at bounding box center [732, 497] width 1159 height 44
type textarea "IHG, en patio de fuegos"
click at [1326, 504] on icon at bounding box center [1320, 496] width 16 height 16
click at [1286, 172] on button "Cerrar" at bounding box center [1257, 171] width 167 height 34
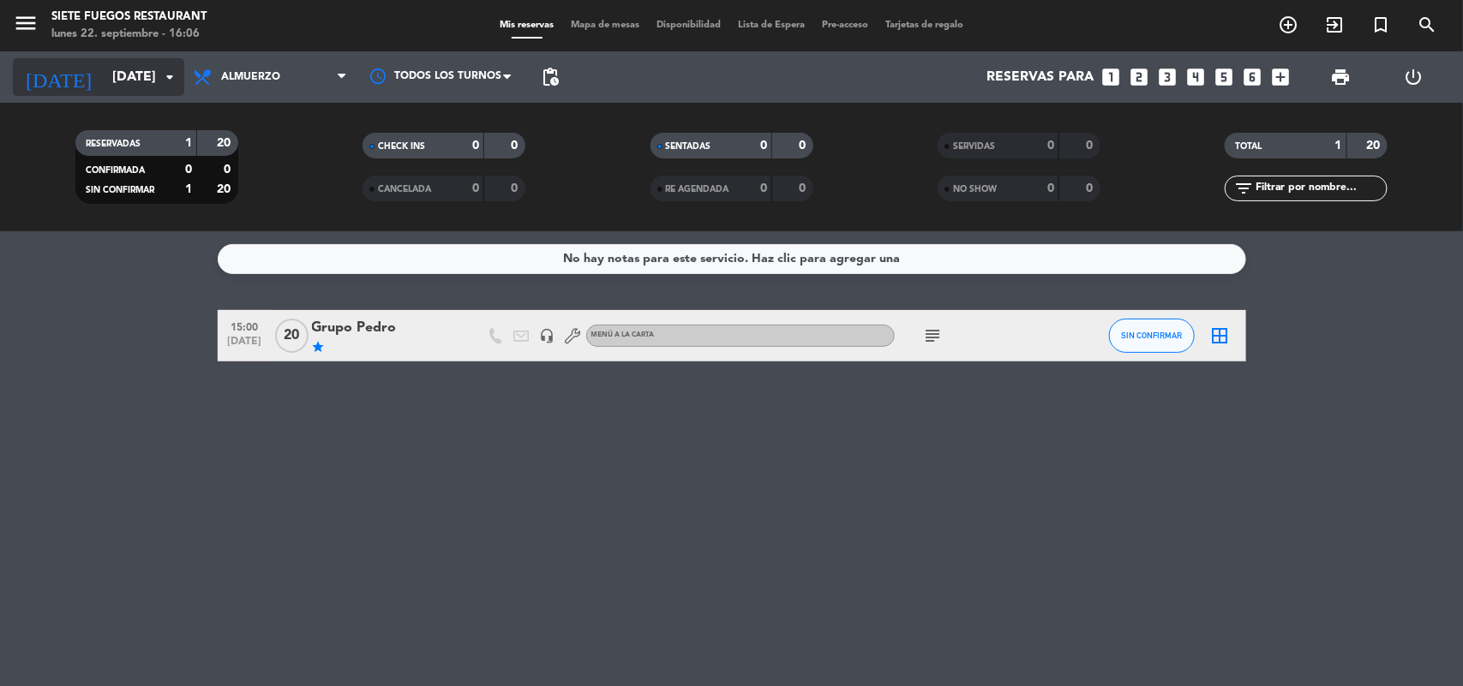
click at [160, 82] on icon "arrow_drop_down" at bounding box center [169, 77] width 21 height 21
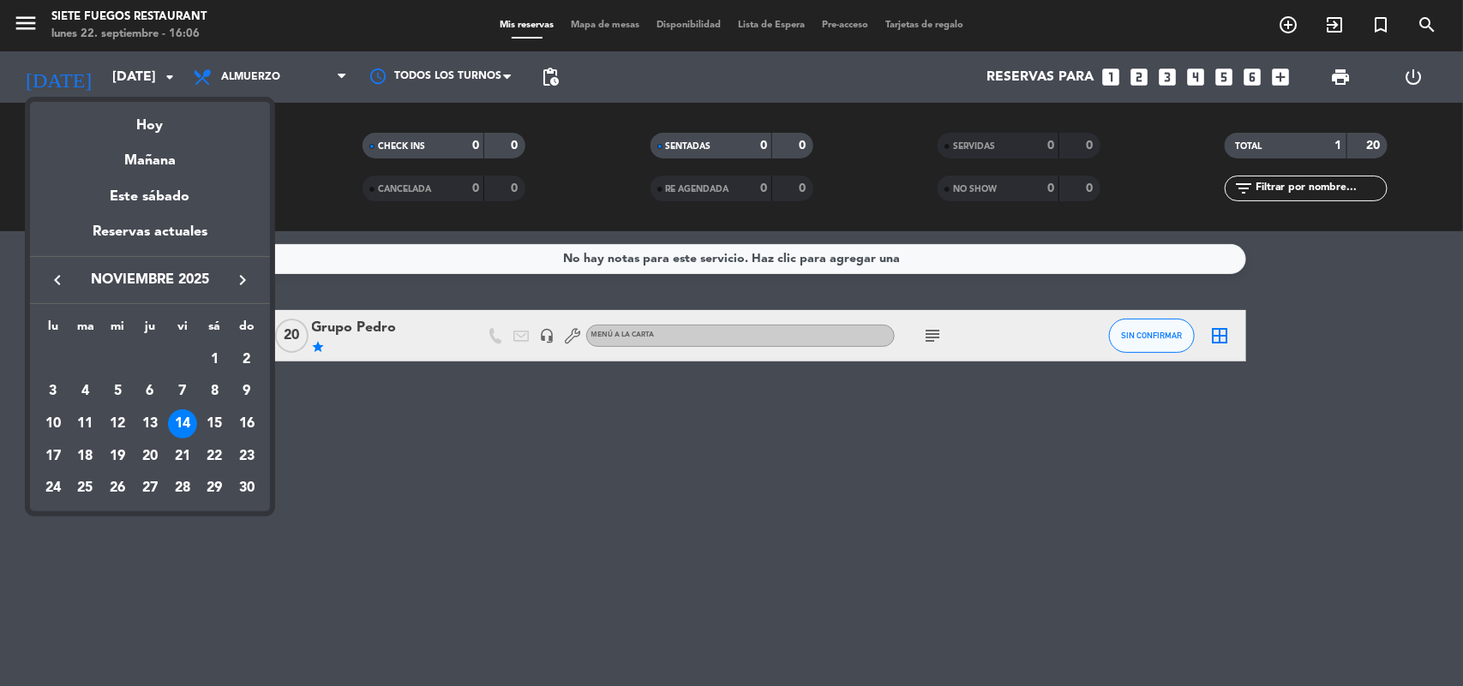
click at [57, 274] on icon "keyboard_arrow_left" at bounding box center [57, 280] width 21 height 21
click at [56, 280] on icon "keyboard_arrow_left" at bounding box center [57, 280] width 21 height 21
click at [84, 489] on div "23" at bounding box center [85, 488] width 29 height 29
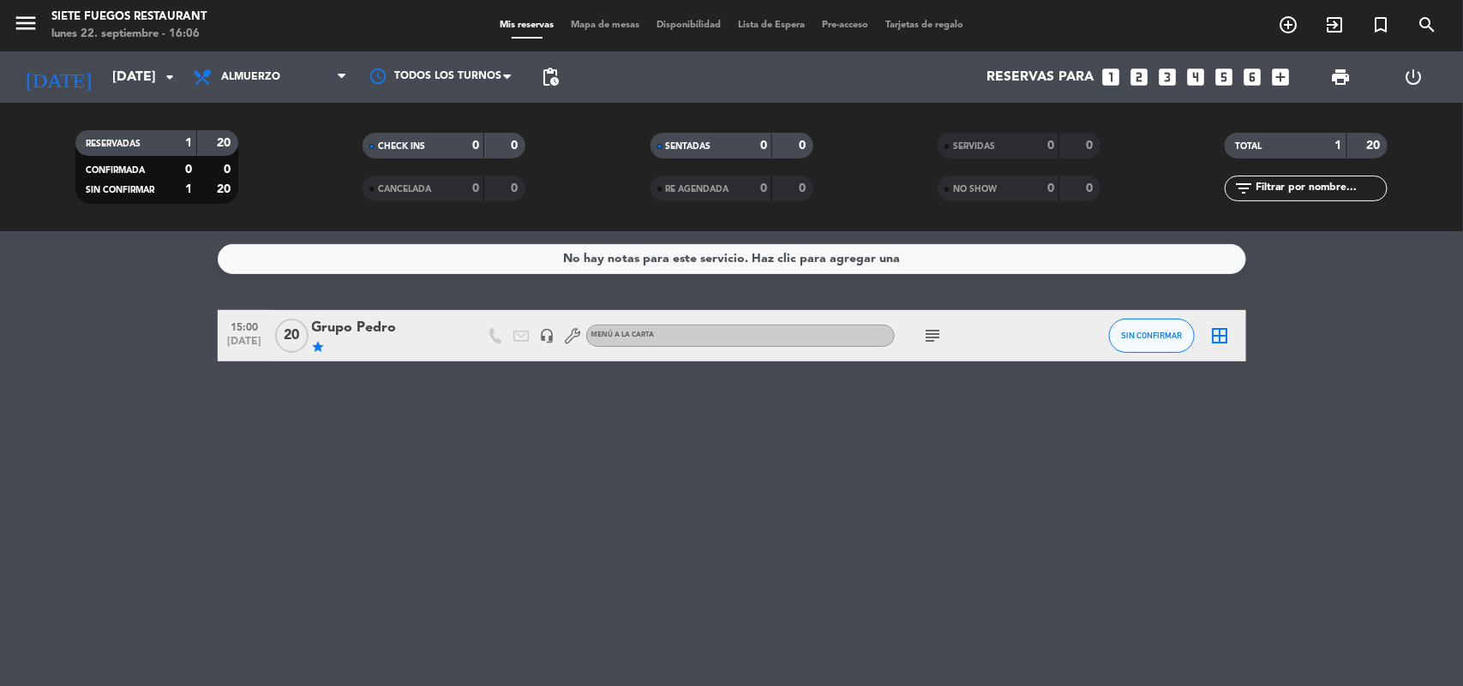
type input "[DATE]"
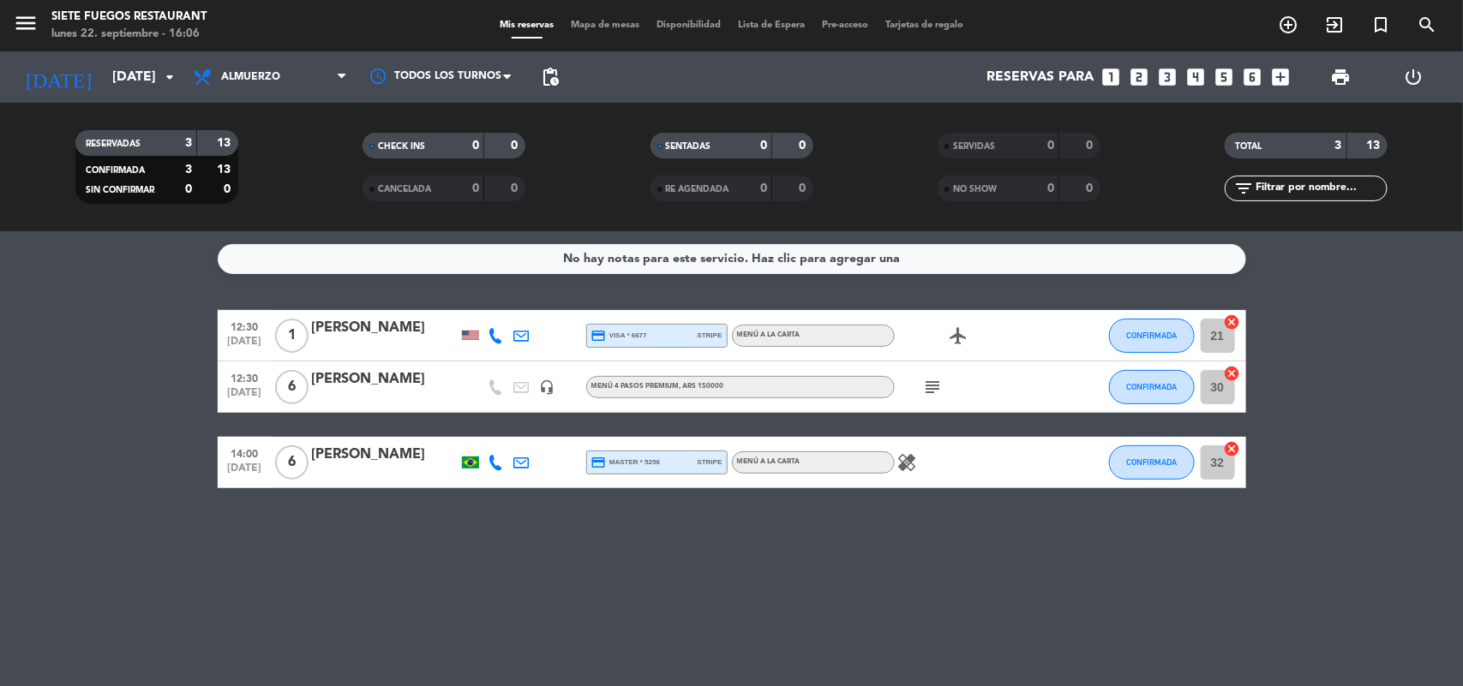
click at [931, 399] on div "subject" at bounding box center [972, 387] width 154 height 51
click at [932, 384] on icon "subject" at bounding box center [933, 387] width 21 height 21
click at [1005, 384] on div "subject Servicios a cuenta de Nites Travel" at bounding box center [972, 387] width 154 height 51
click at [952, 328] on icon "airplanemode_active" at bounding box center [959, 336] width 21 height 21
click at [979, 375] on div "subject" at bounding box center [972, 387] width 154 height 51
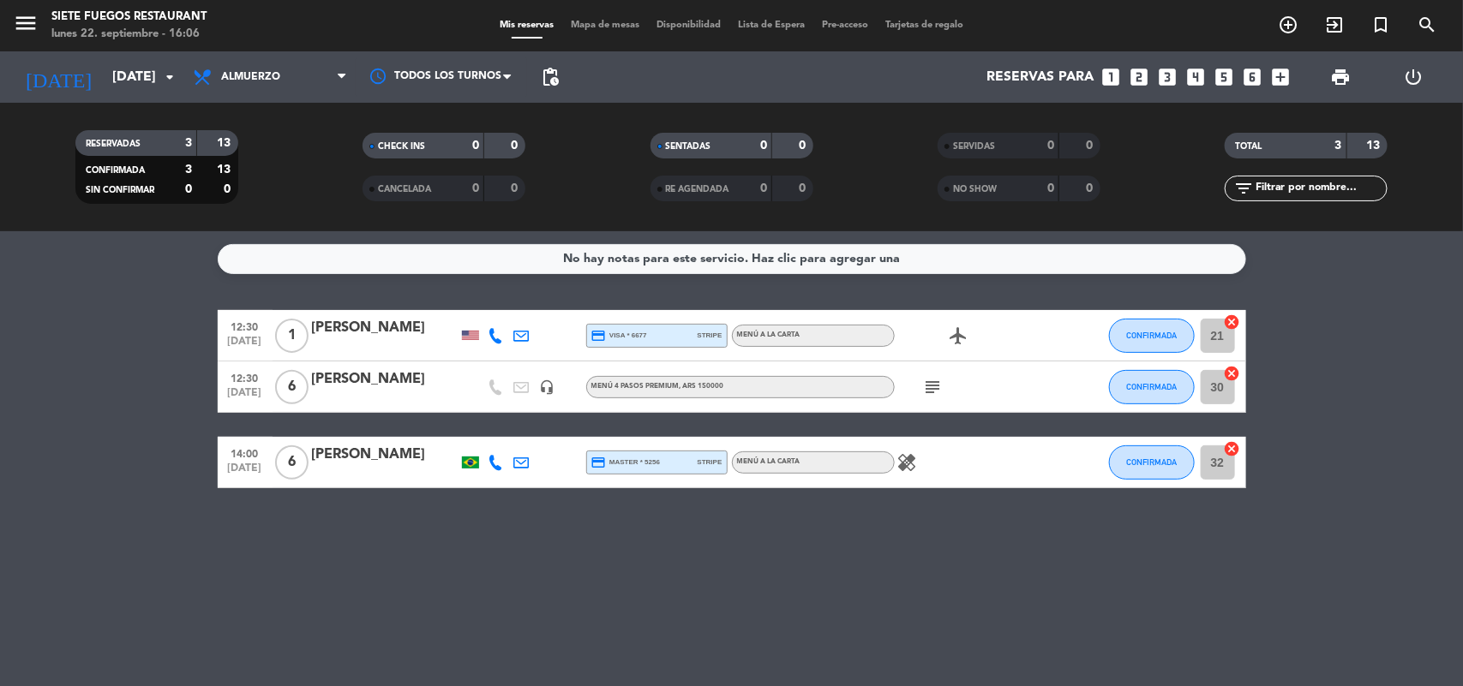
click at [906, 461] on icon "healing" at bounding box center [907, 463] width 21 height 21
click at [996, 453] on div "healing Glúten free" at bounding box center [972, 462] width 154 height 51
click at [902, 454] on icon "healing" at bounding box center [907, 463] width 21 height 21
click at [932, 386] on icon "subject" at bounding box center [933, 387] width 21 height 21
click at [73, 374] on bookings-row "12:30 [DATE] 1 [PERSON_NAME] credit_card visa * 6677 stripe Menú a la carta air…" at bounding box center [731, 399] width 1463 height 178
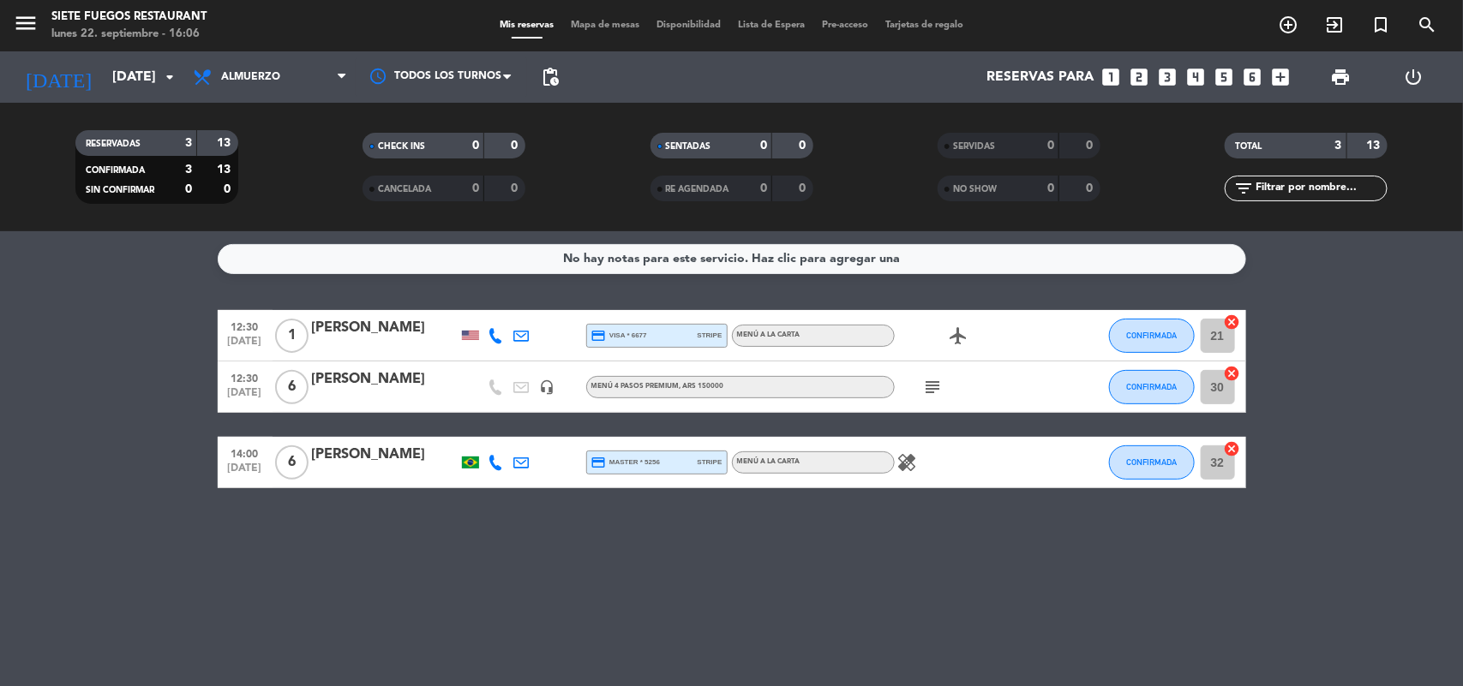
click at [101, 404] on bookings-row "12:30 [DATE] 1 [PERSON_NAME] credit_card visa * 6677 stripe Menú a la carta air…" at bounding box center [731, 399] width 1463 height 178
click at [622, 30] on span "Mapa de mesas" at bounding box center [605, 25] width 86 height 9
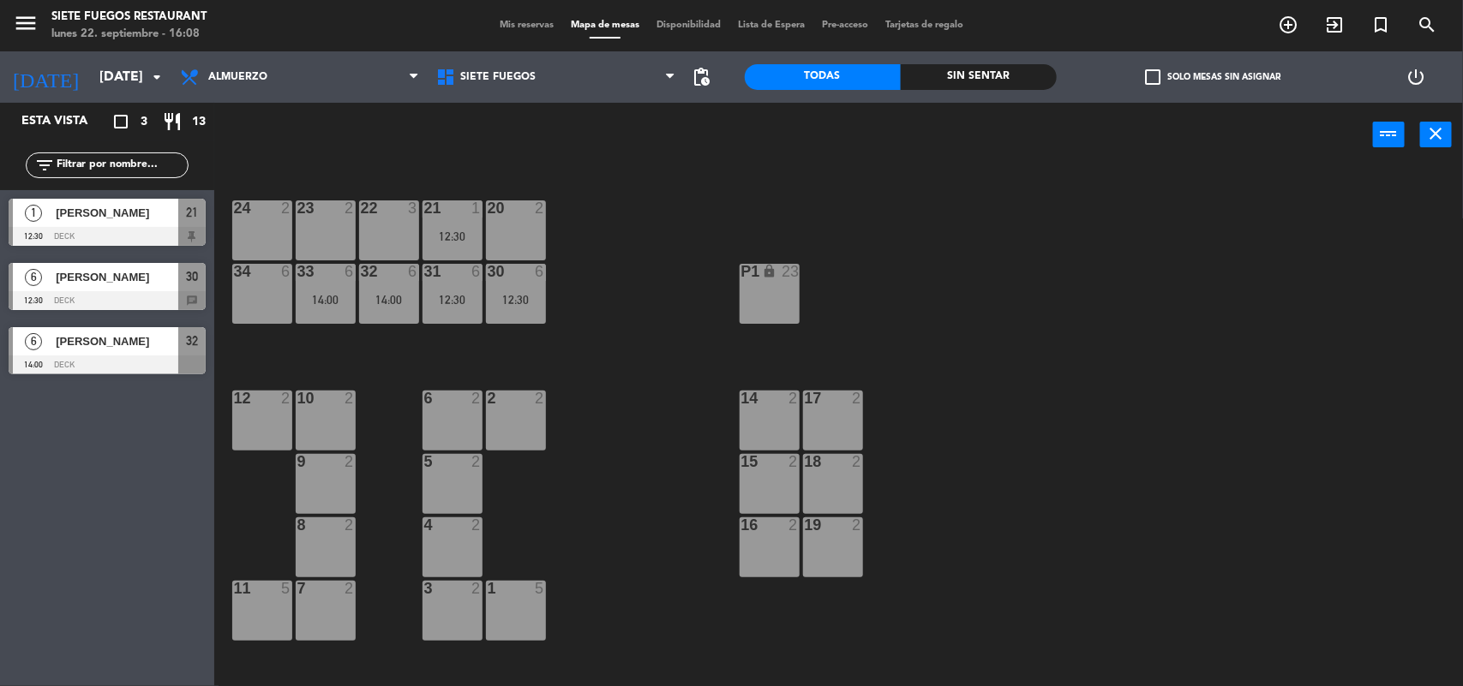
click at [520, 15] on div "menu Siete Fuegos Restaurant lunes 22. septiembre - 16:08 Mis reservas Mapa de …" at bounding box center [731, 25] width 1463 height 51
click at [537, 26] on span "Mis reservas" at bounding box center [526, 25] width 71 height 9
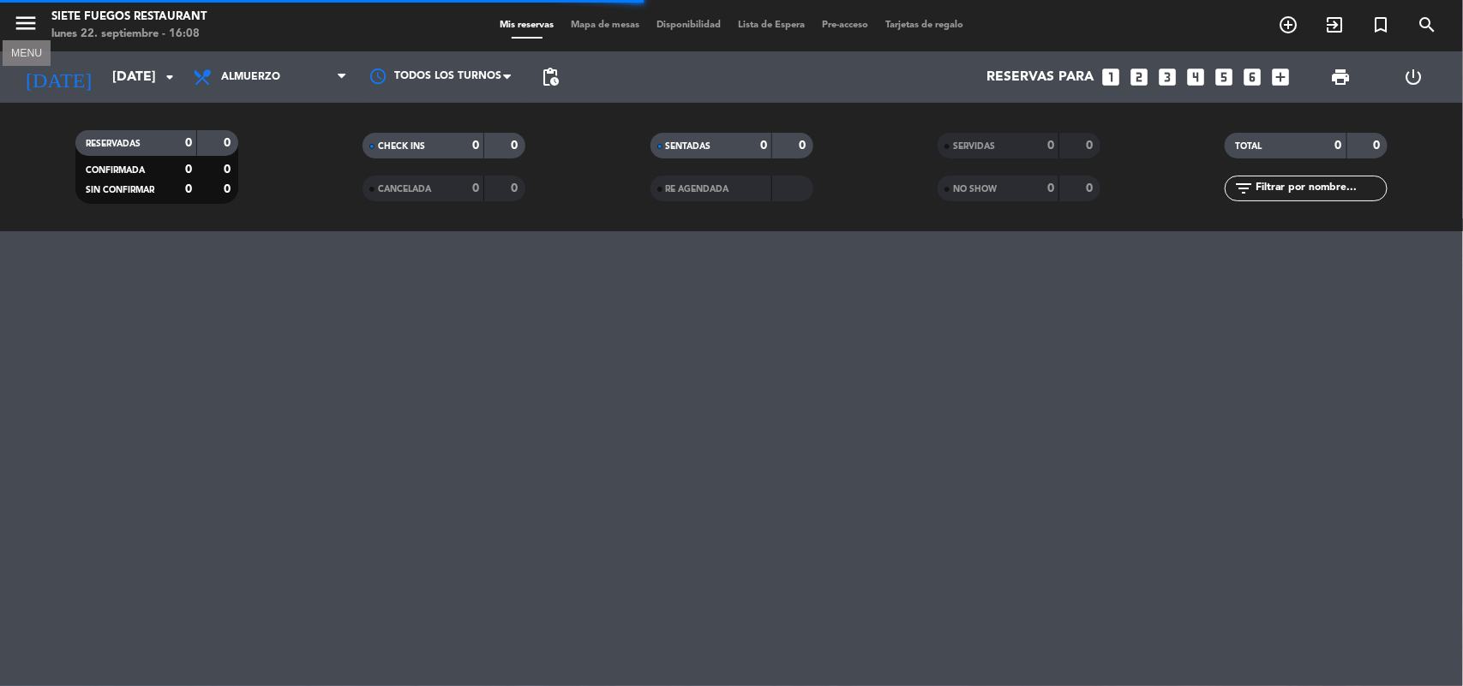
click at [31, 27] on icon "menu" at bounding box center [26, 23] width 26 height 26
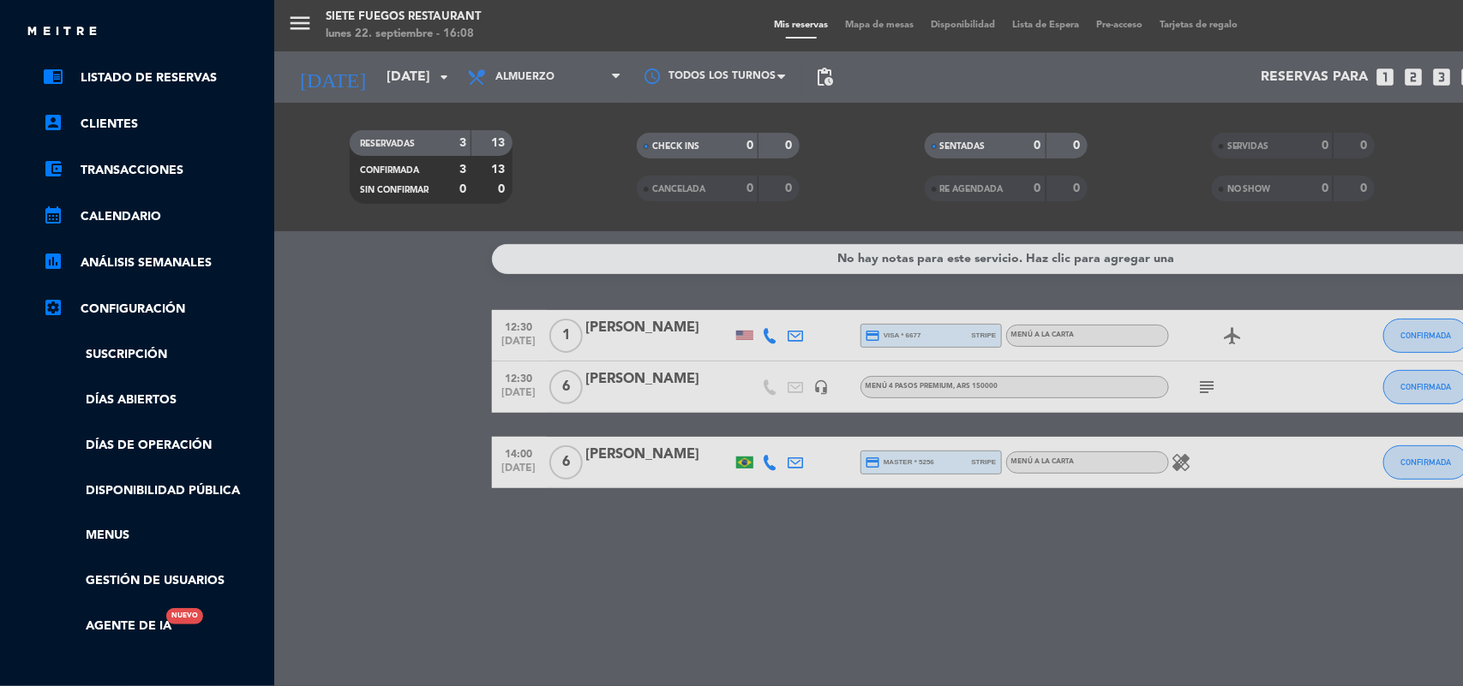
scroll to position [198, 0]
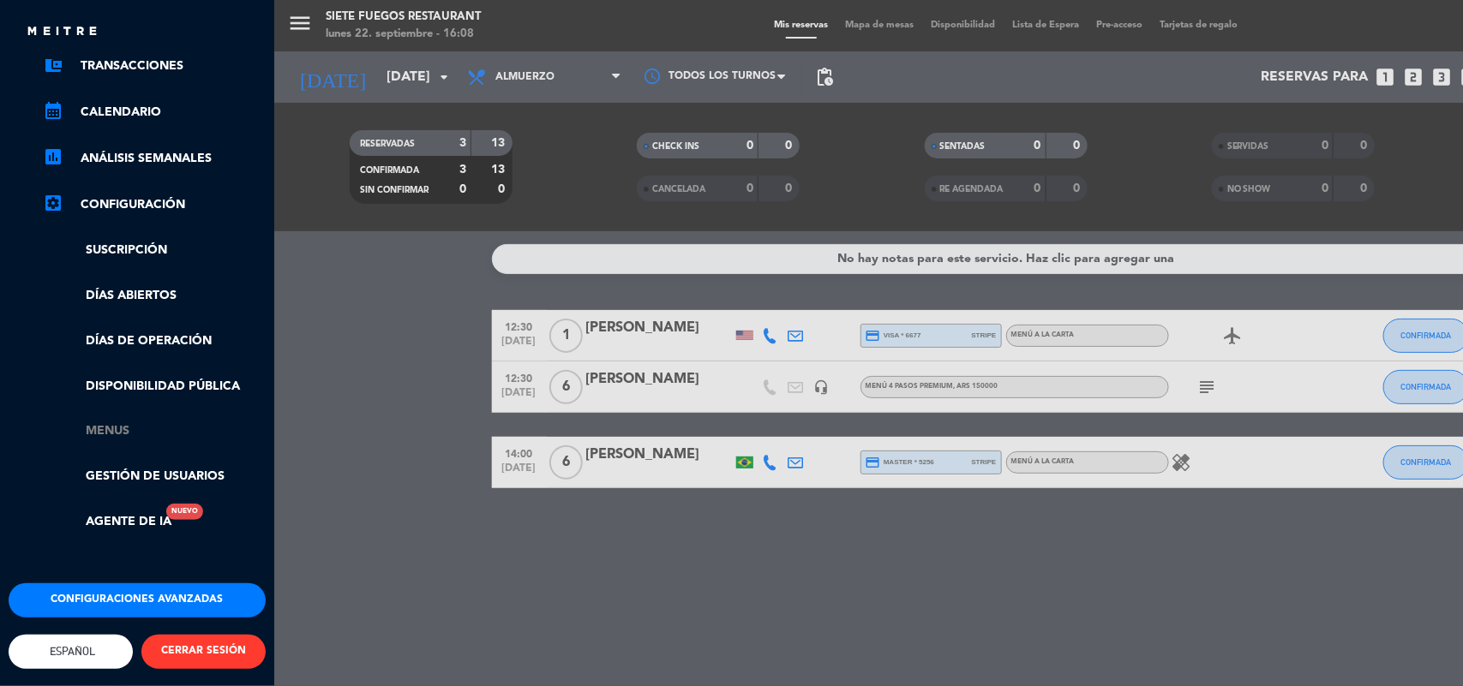
click at [116, 422] on link "Menus" at bounding box center [154, 432] width 223 height 20
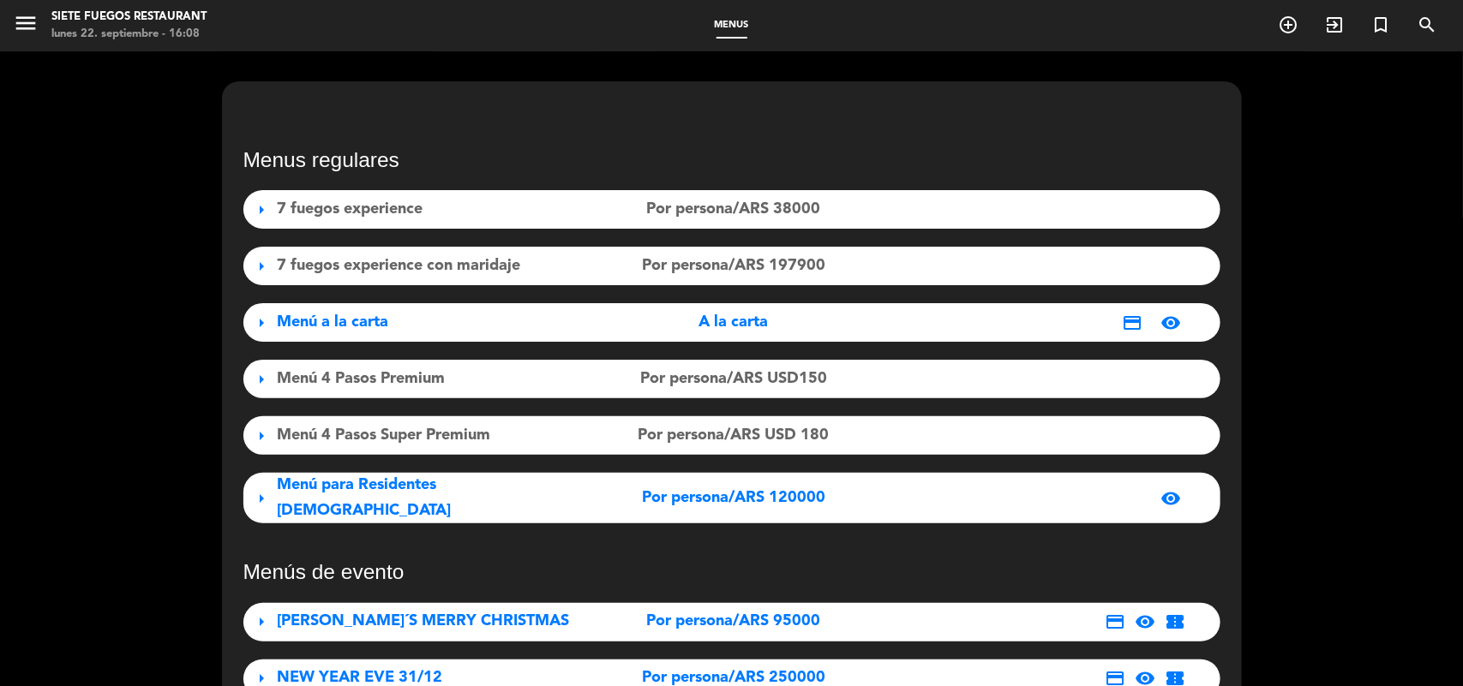
click at [263, 488] on span "arrow_right" at bounding box center [262, 498] width 21 height 21
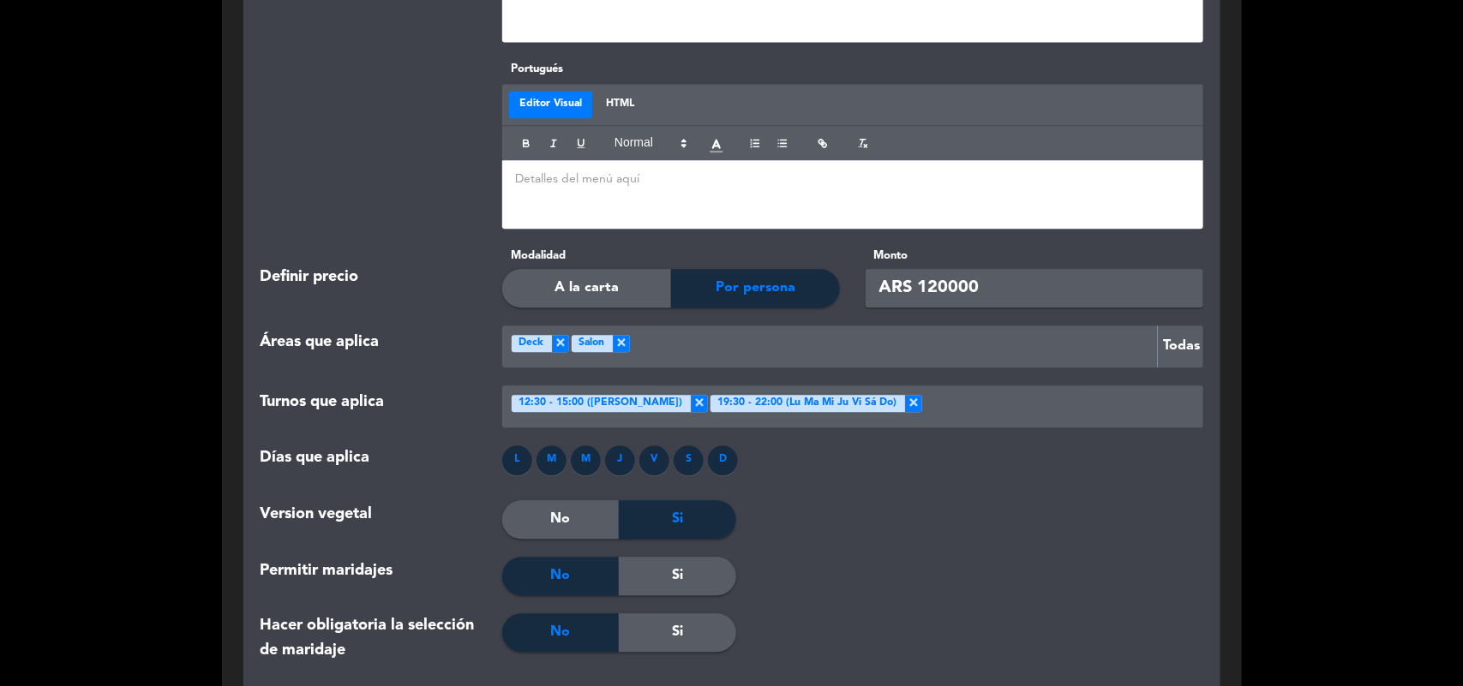
scroll to position [1714, 0]
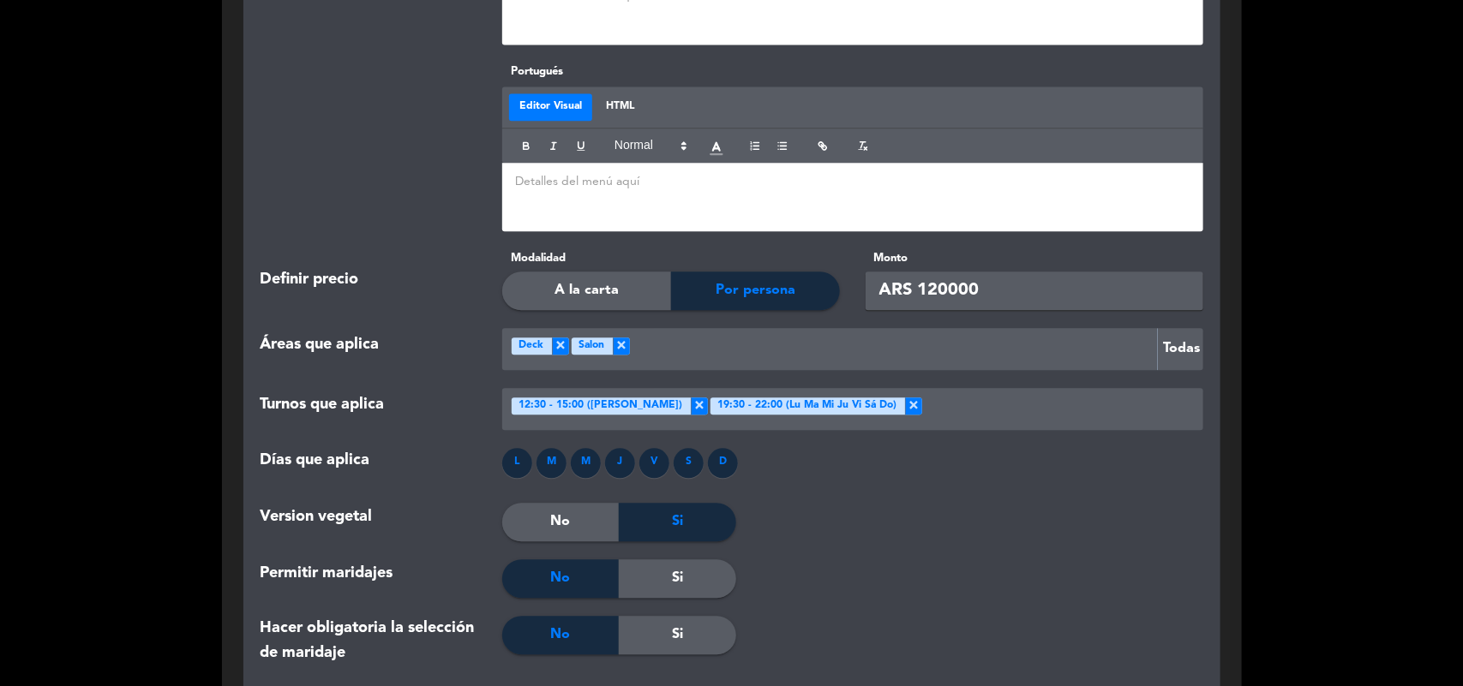
click at [1017, 303] on input "ARS 120000" at bounding box center [1035, 291] width 338 height 39
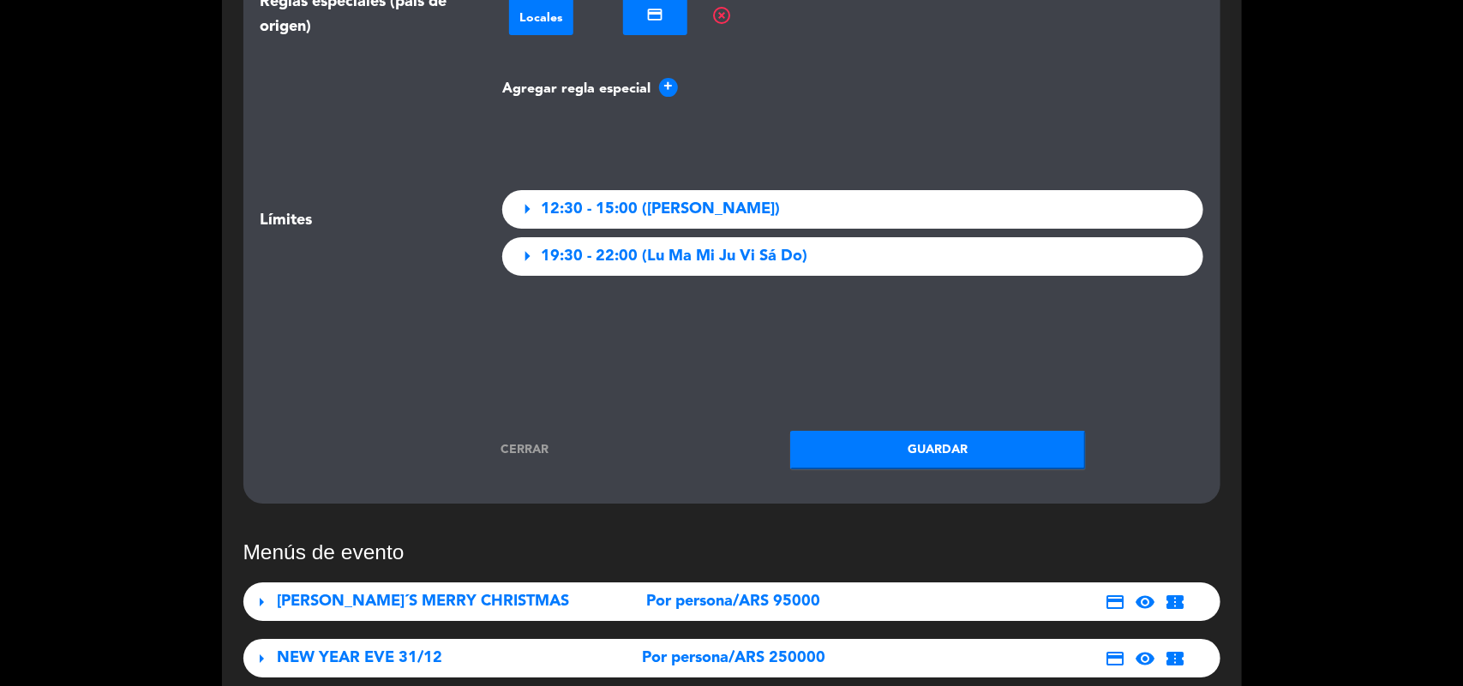
scroll to position [2785, 0]
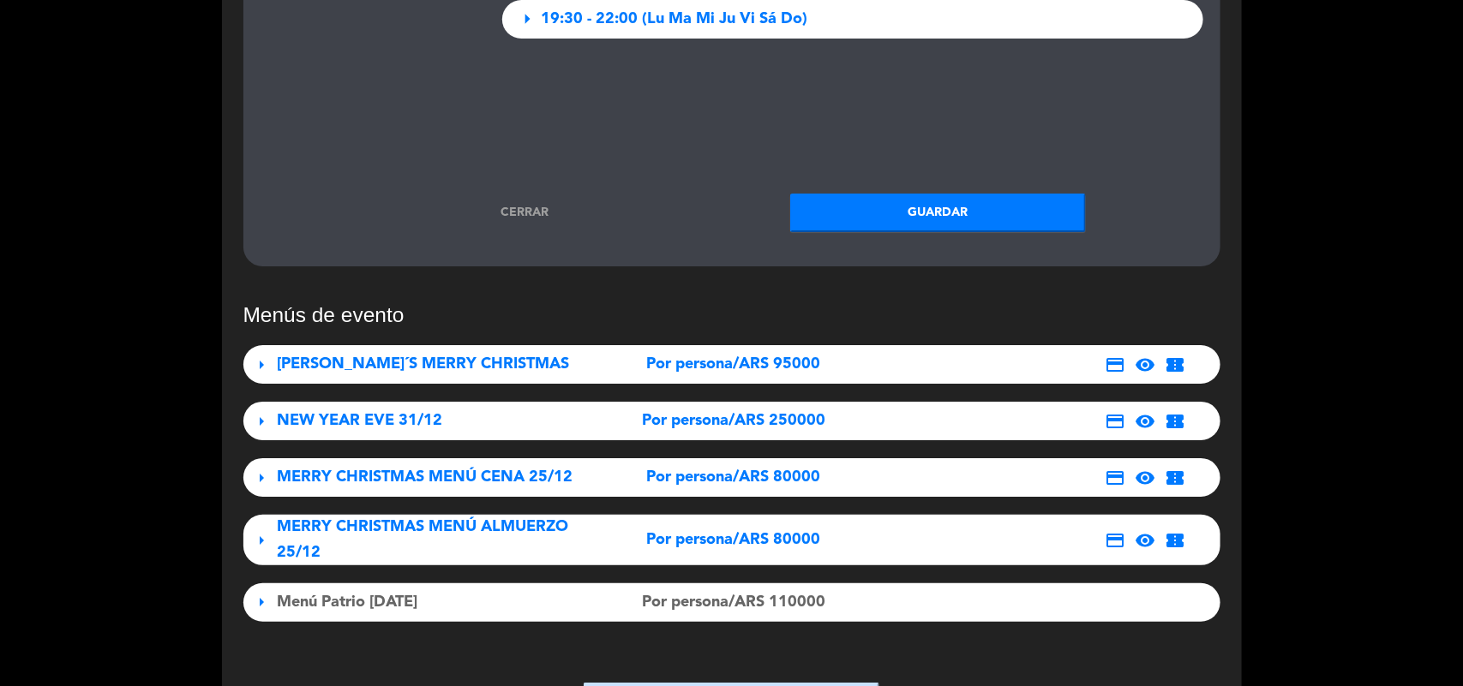
type input "ARS 150000"
click at [944, 223] on button "Guardar" at bounding box center [938, 213] width 296 height 39
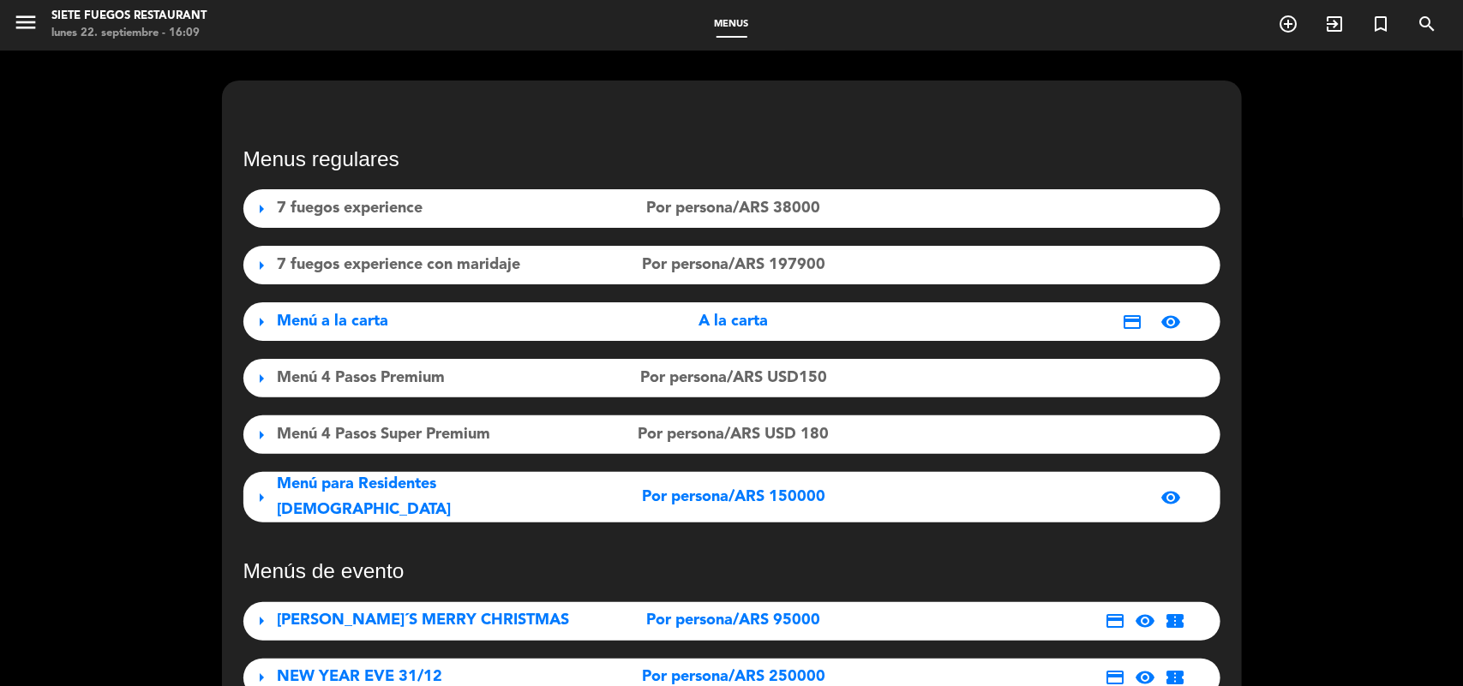
scroll to position [0, 0]
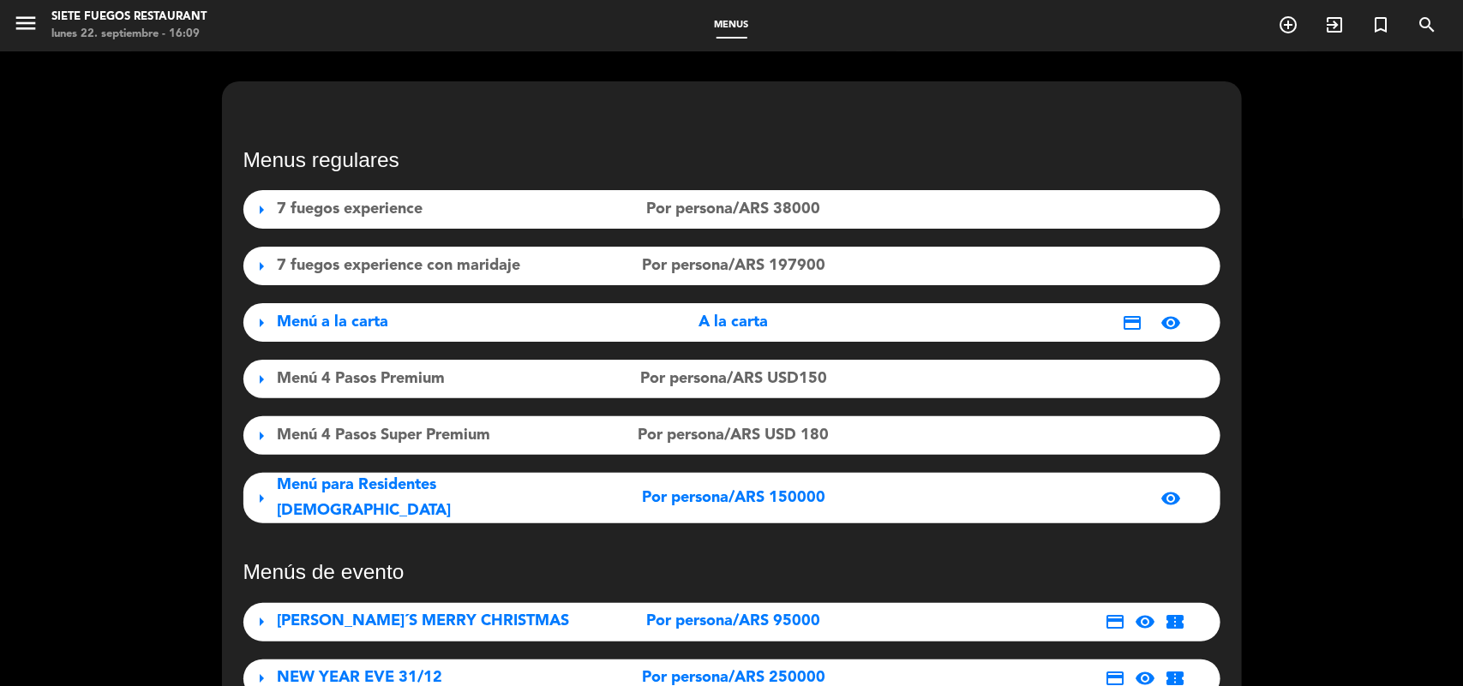
click at [268, 321] on span "arrow_right" at bounding box center [262, 323] width 21 height 21
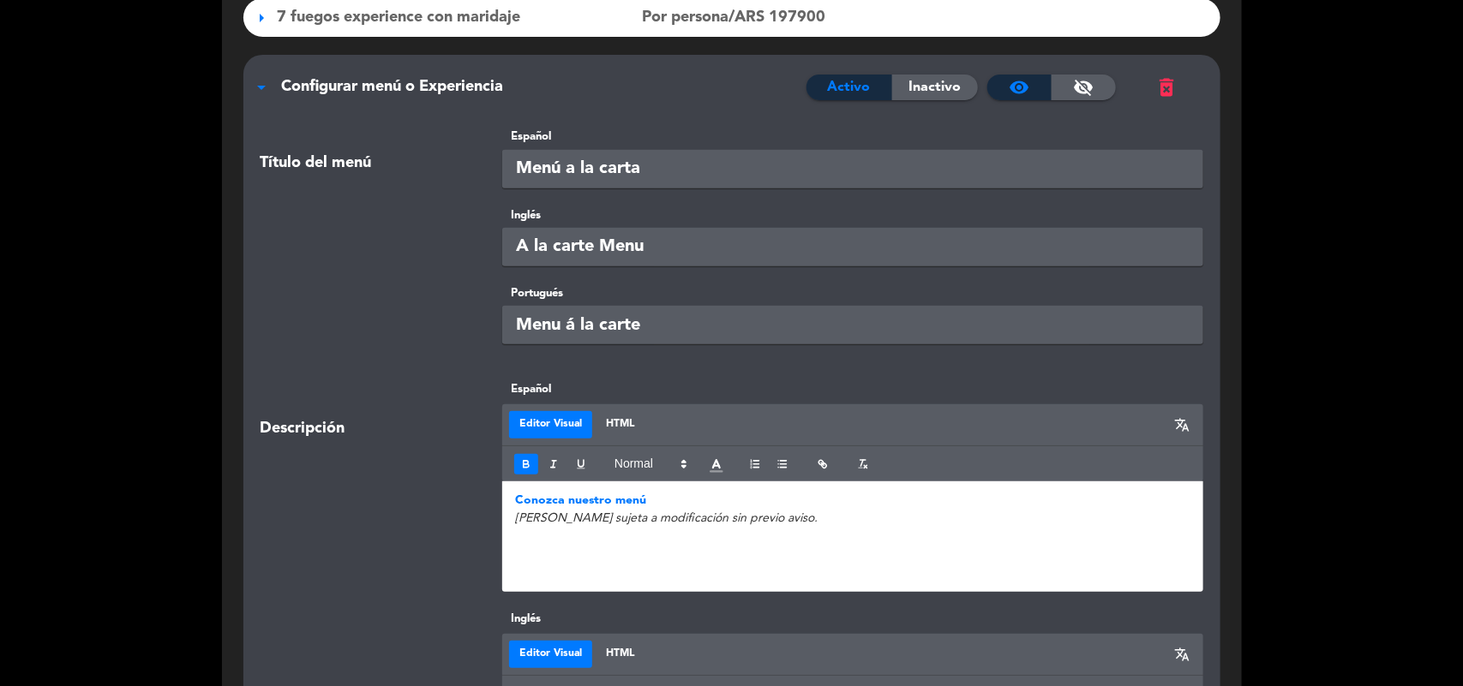
scroll to position [107, 0]
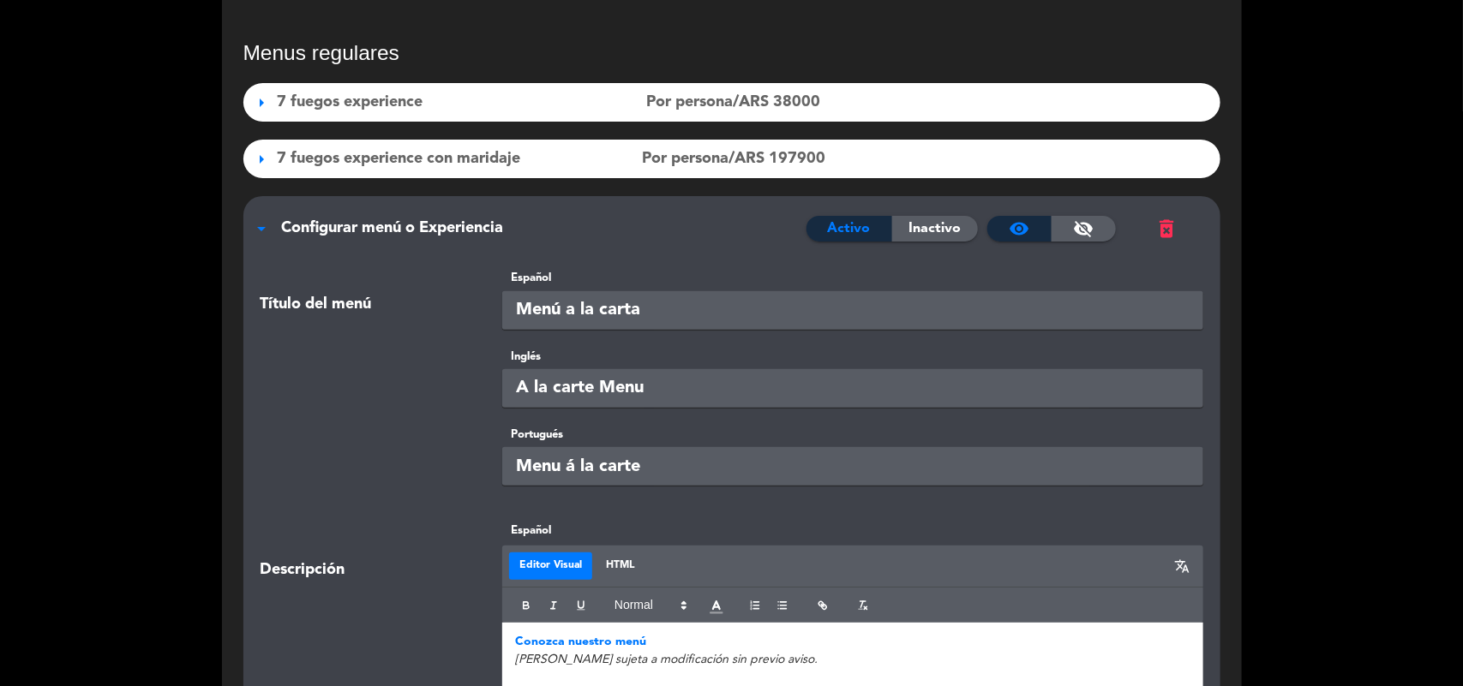
click at [283, 210] on div "arrow_drop_down Configurar menú o Experiencia Activo Inactivo visibility visibi…" at bounding box center [731, 219] width 977 height 47
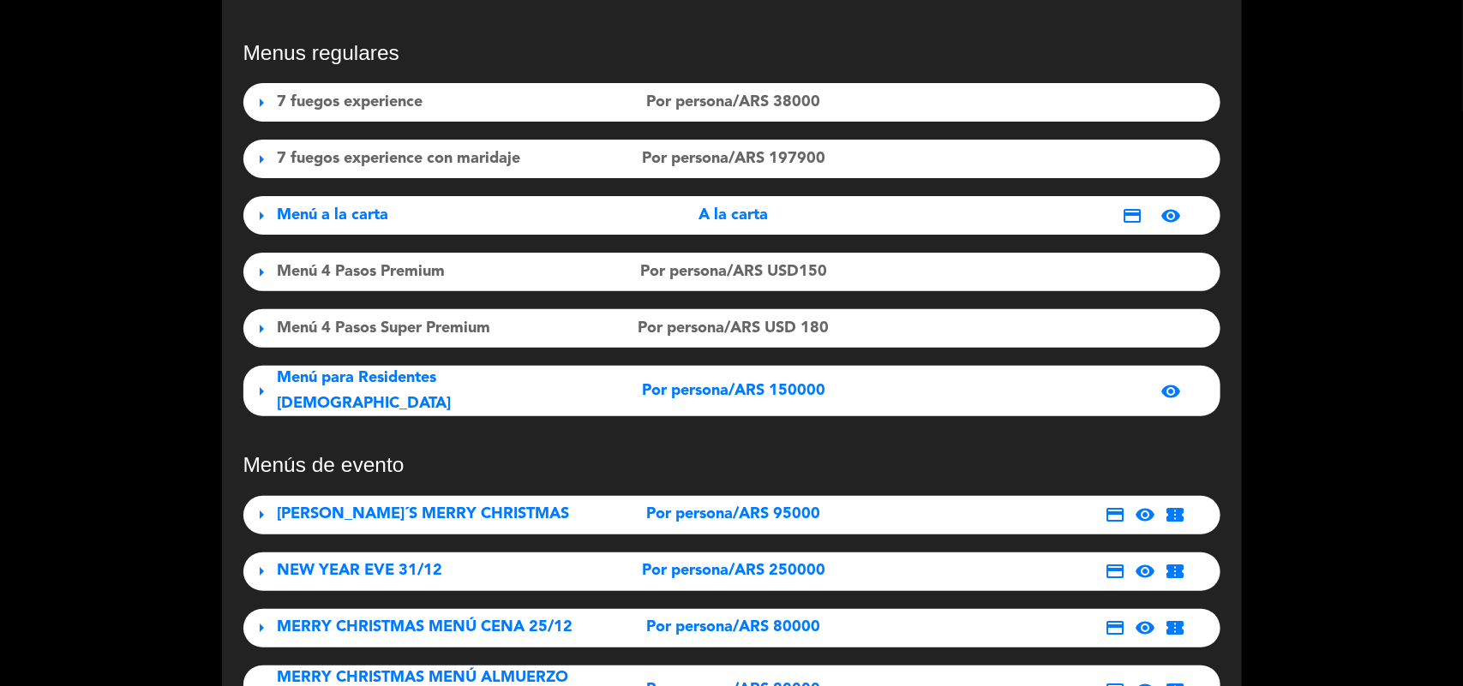
scroll to position [0, 0]
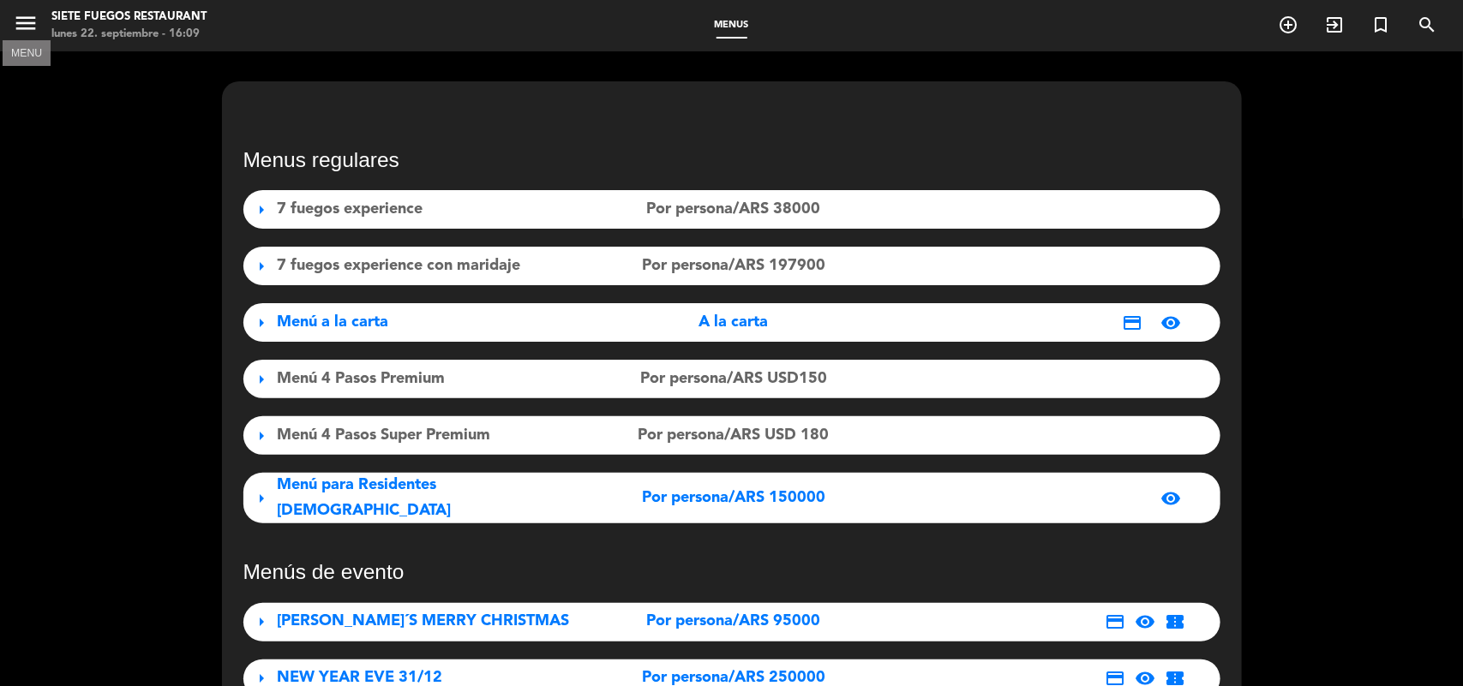
click at [21, 32] on icon "menu" at bounding box center [26, 23] width 26 height 26
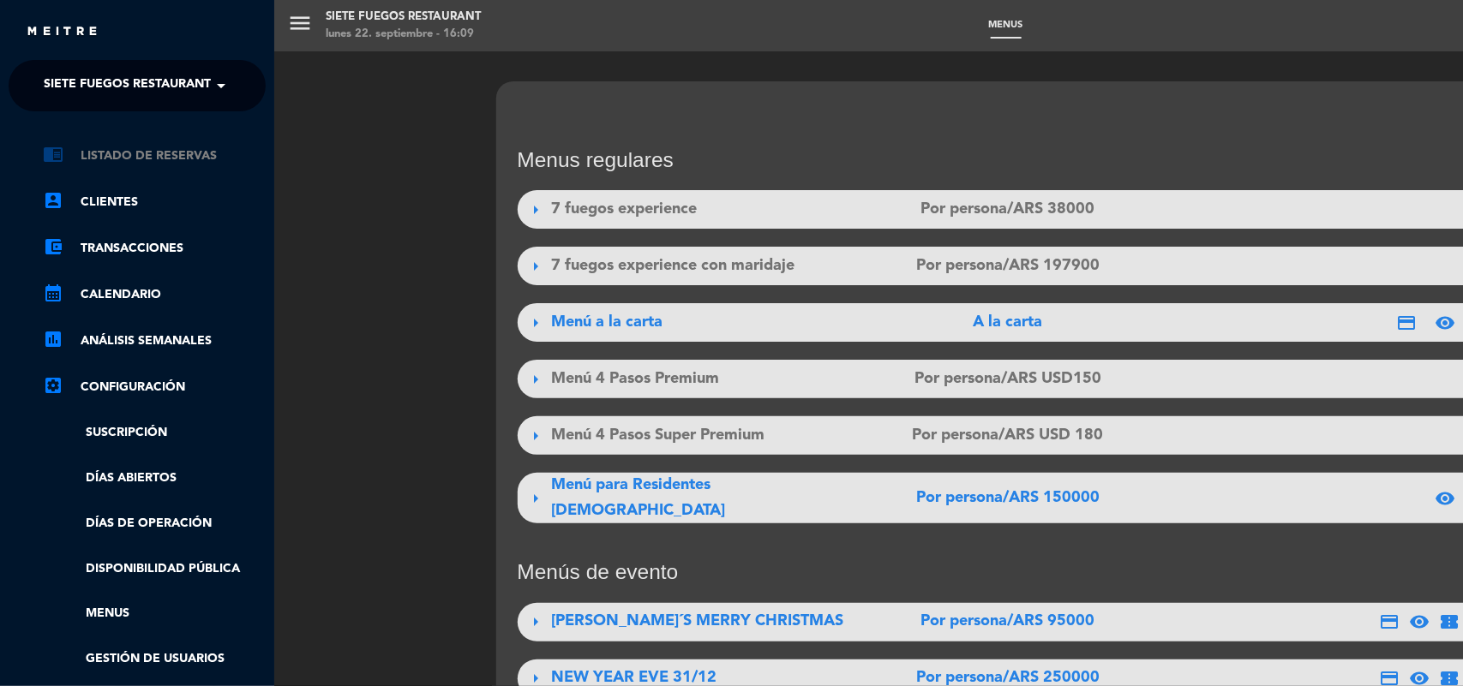
click at [144, 159] on link "chrome_reader_mode Listado de Reservas" at bounding box center [154, 156] width 223 height 21
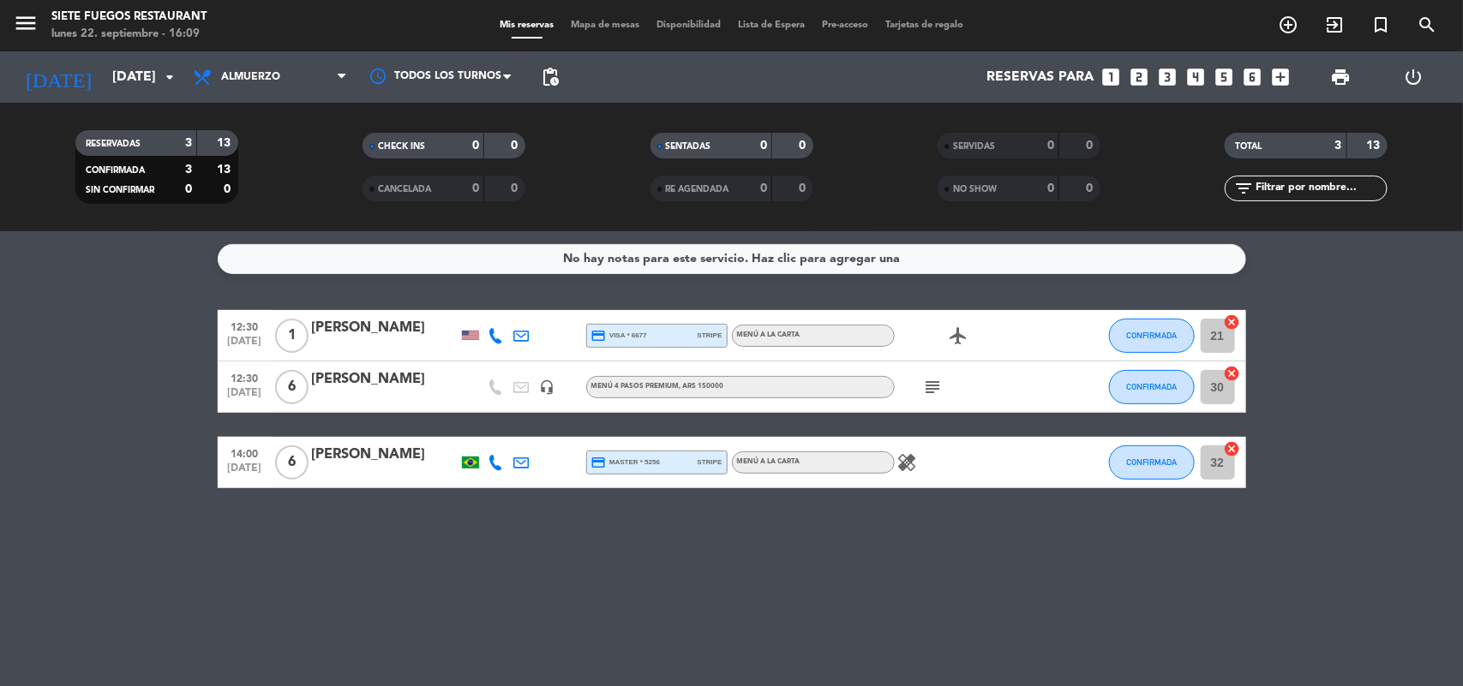
click at [39, 22] on span "menu" at bounding box center [32, 26] width 39 height 40
click at [28, 22] on icon "menu" at bounding box center [26, 23] width 26 height 26
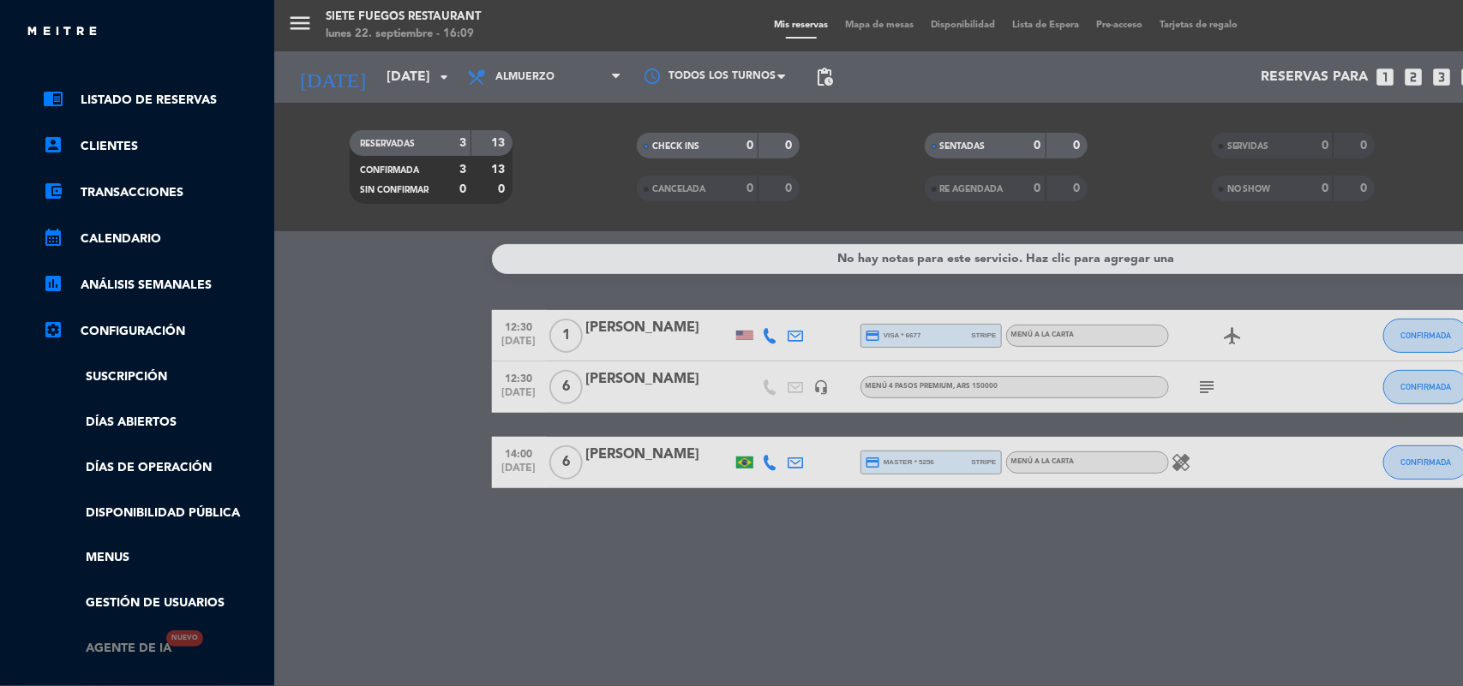
scroll to position [107, 0]
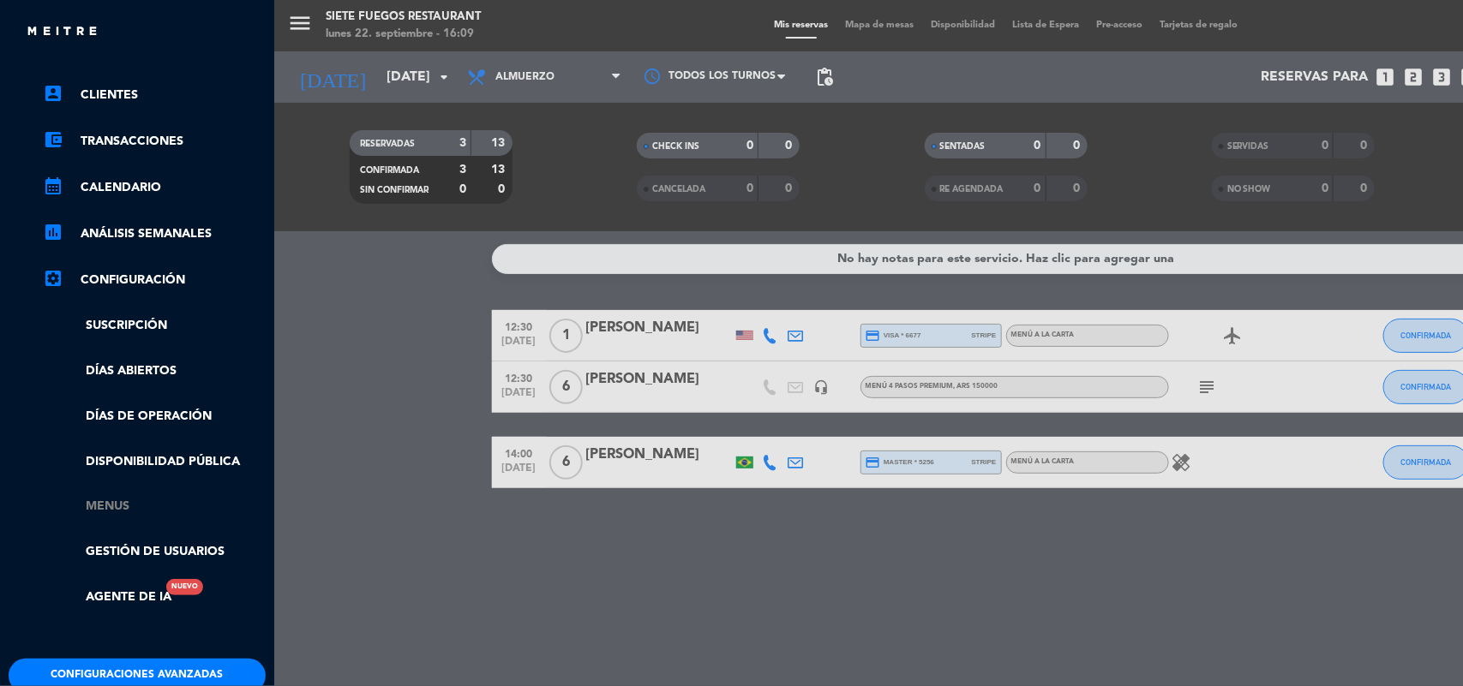
click at [110, 502] on link "Menus" at bounding box center [154, 507] width 223 height 20
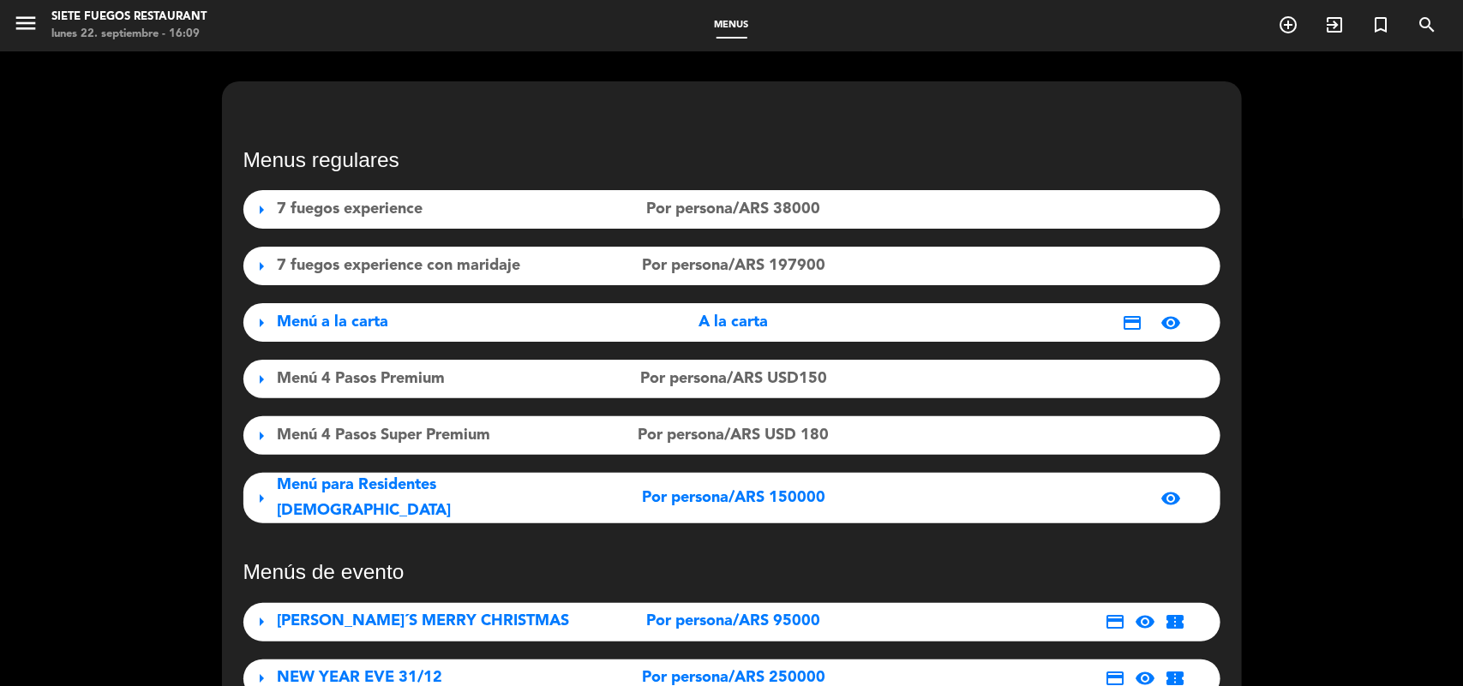
click at [261, 488] on span "arrow_right" at bounding box center [262, 498] width 21 height 21
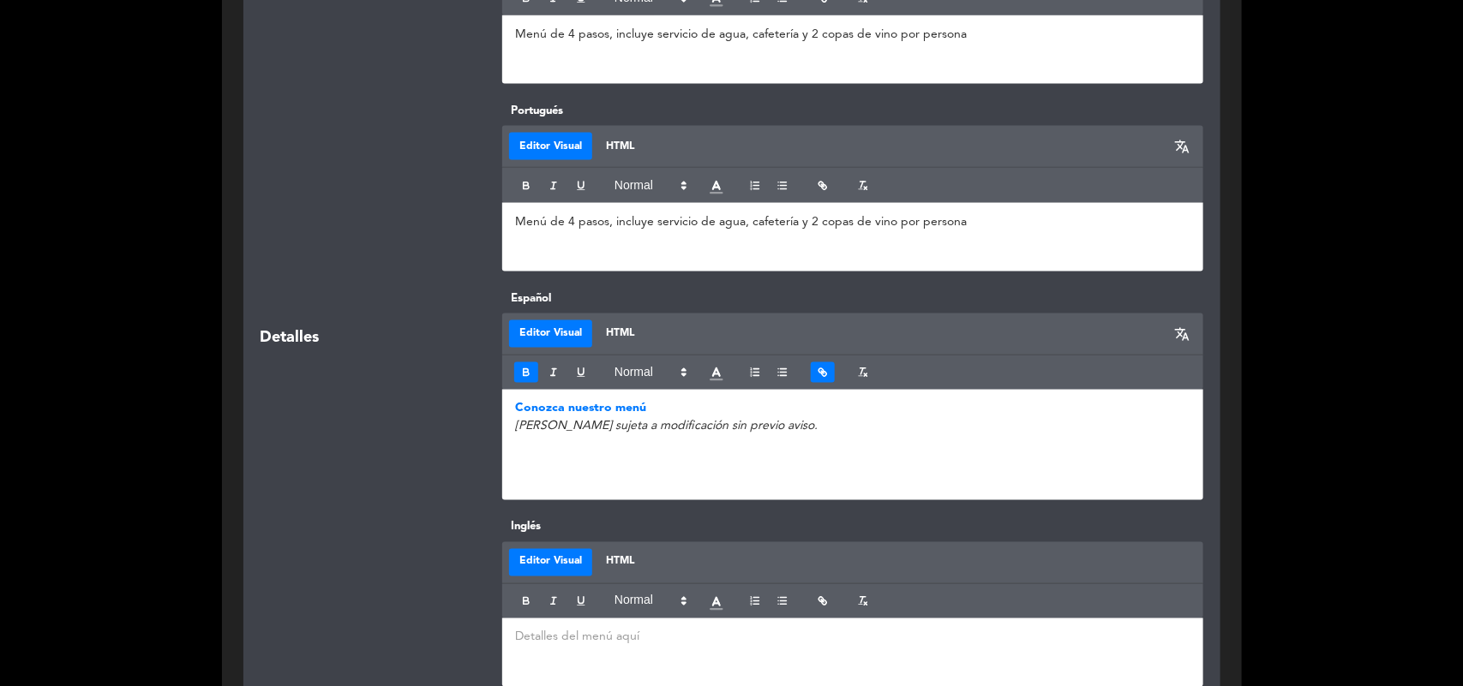
scroll to position [1178, 0]
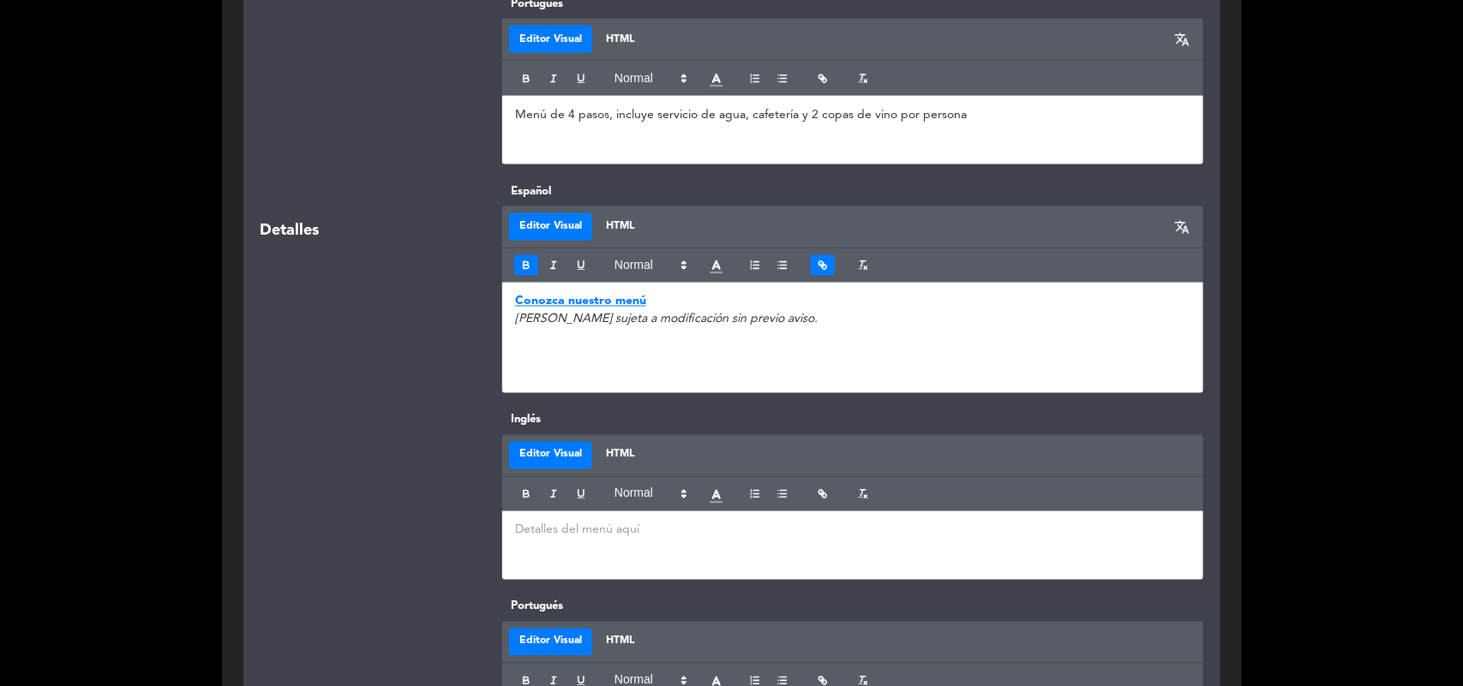
click at [604, 300] on strong "Conozca nuestro menú" at bounding box center [580, 302] width 131 height 12
click at [605, 319] on link "[URL][DOMAIN_NAME]" at bounding box center [636, 326] width 117 height 22
click at [626, 291] on div "Conozca nuestro menú [PERSON_NAME] sujeta a modificación sin previo aviso." at bounding box center [852, 338] width 701 height 111
click at [737, 327] on link at bounding box center [716, 325] width 42 height 11
click at [752, 327] on link at bounding box center [744, 325] width 37 height 11
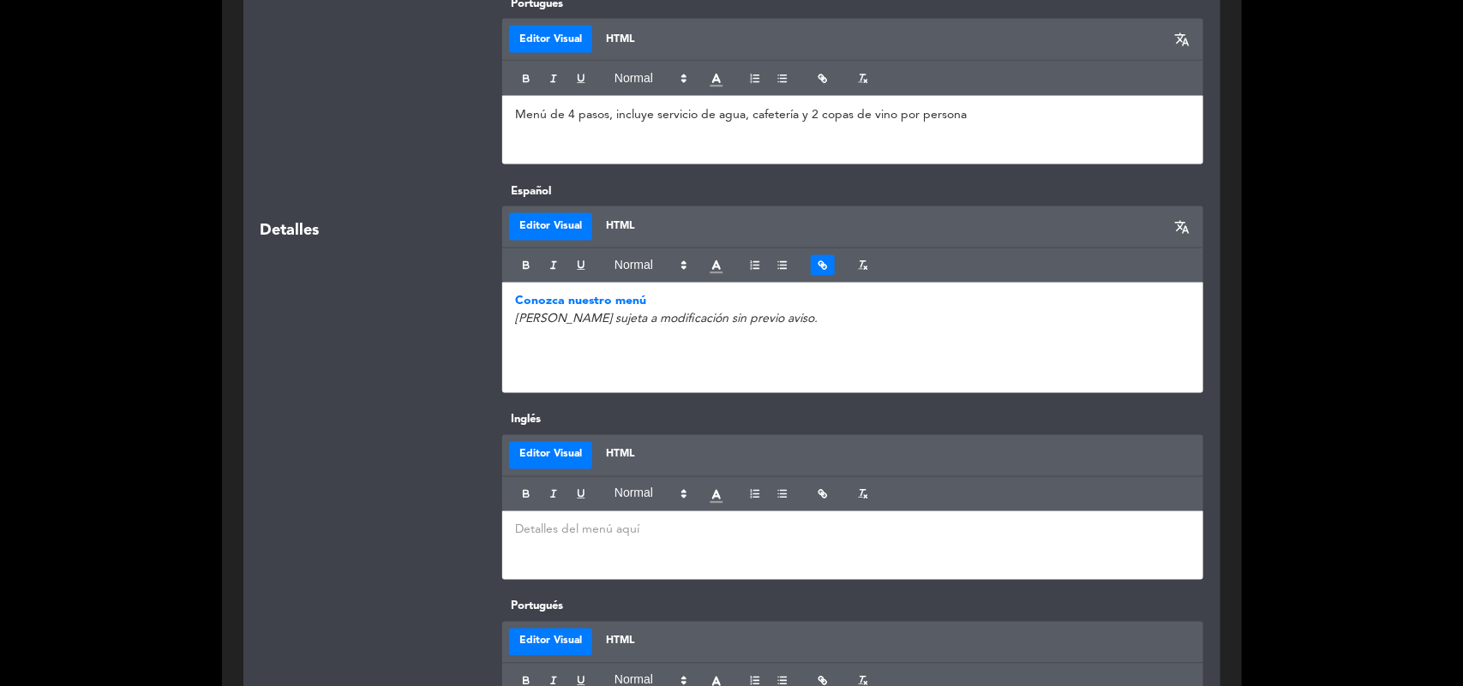
click at [819, 264] on icon "button" at bounding box center [820, 263] width 4 height 4
click at [820, 262] on icon "button" at bounding box center [823, 266] width 12 height 12
click at [674, 298] on p "Conozca nuestro m ﻿ enú" at bounding box center [852, 302] width 675 height 18
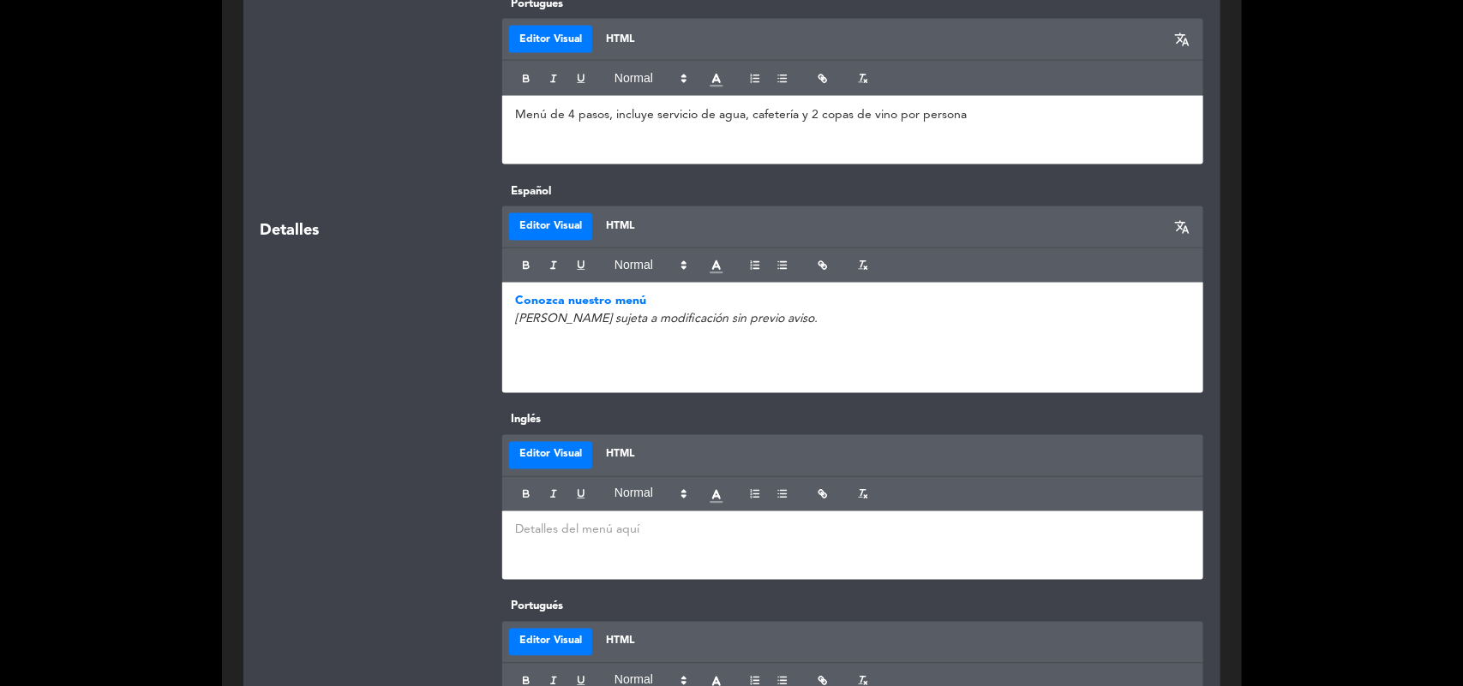
click at [674, 298] on p "Conozca nuestro menú" at bounding box center [852, 302] width 675 height 18
click at [650, 304] on p "Conozca nuestro menú" at bounding box center [852, 302] width 675 height 18
click at [635, 304] on strong "Conozca nuestro menú" at bounding box center [580, 302] width 131 height 12
click at [637, 301] on strong "Conozca nuestro menú" at bounding box center [580, 302] width 131 height 12
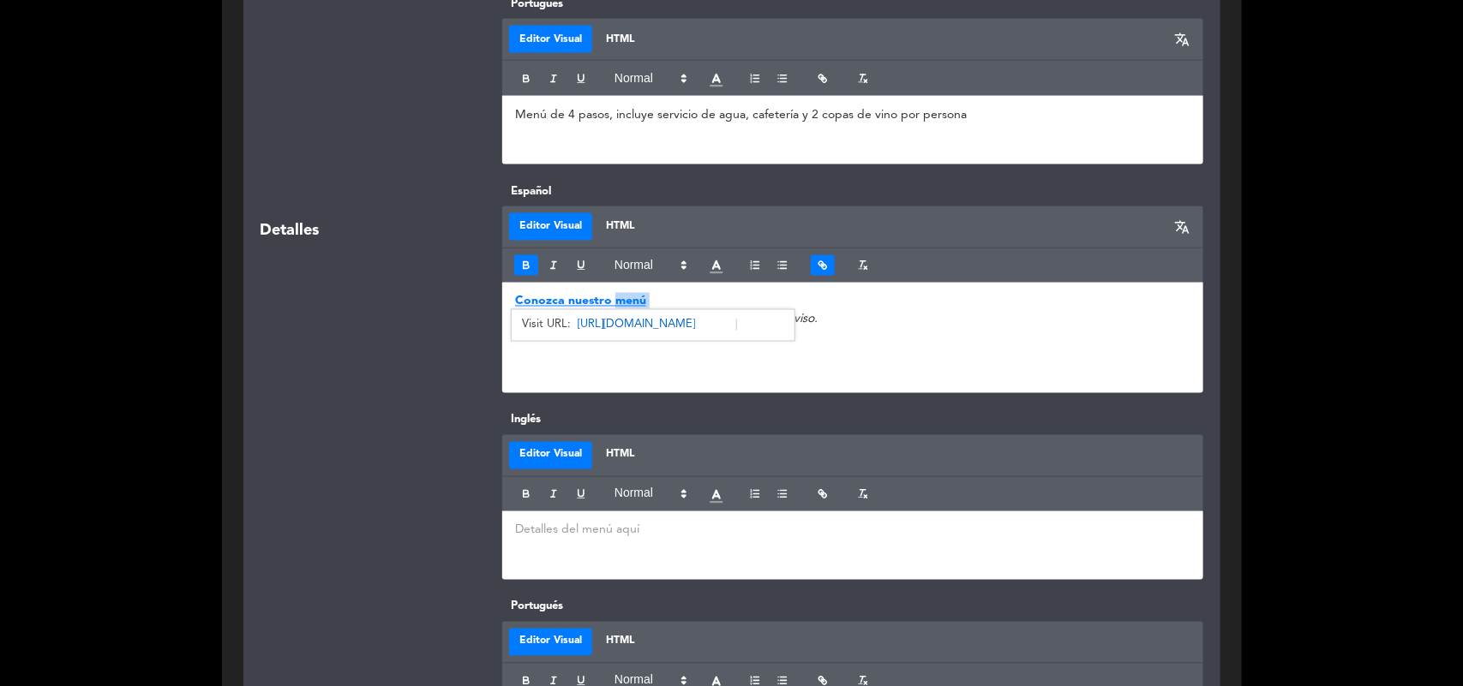
click at [637, 301] on strong "Conozca nuestro menú" at bounding box center [580, 302] width 131 height 12
click at [667, 303] on p "Conozca nuestro menú" at bounding box center [852, 302] width 675 height 18
click at [645, 303] on p "Conozca nuestro menú" at bounding box center [852, 302] width 675 height 18
click at [644, 303] on p "Conozca nuestro menú" at bounding box center [852, 302] width 675 height 18
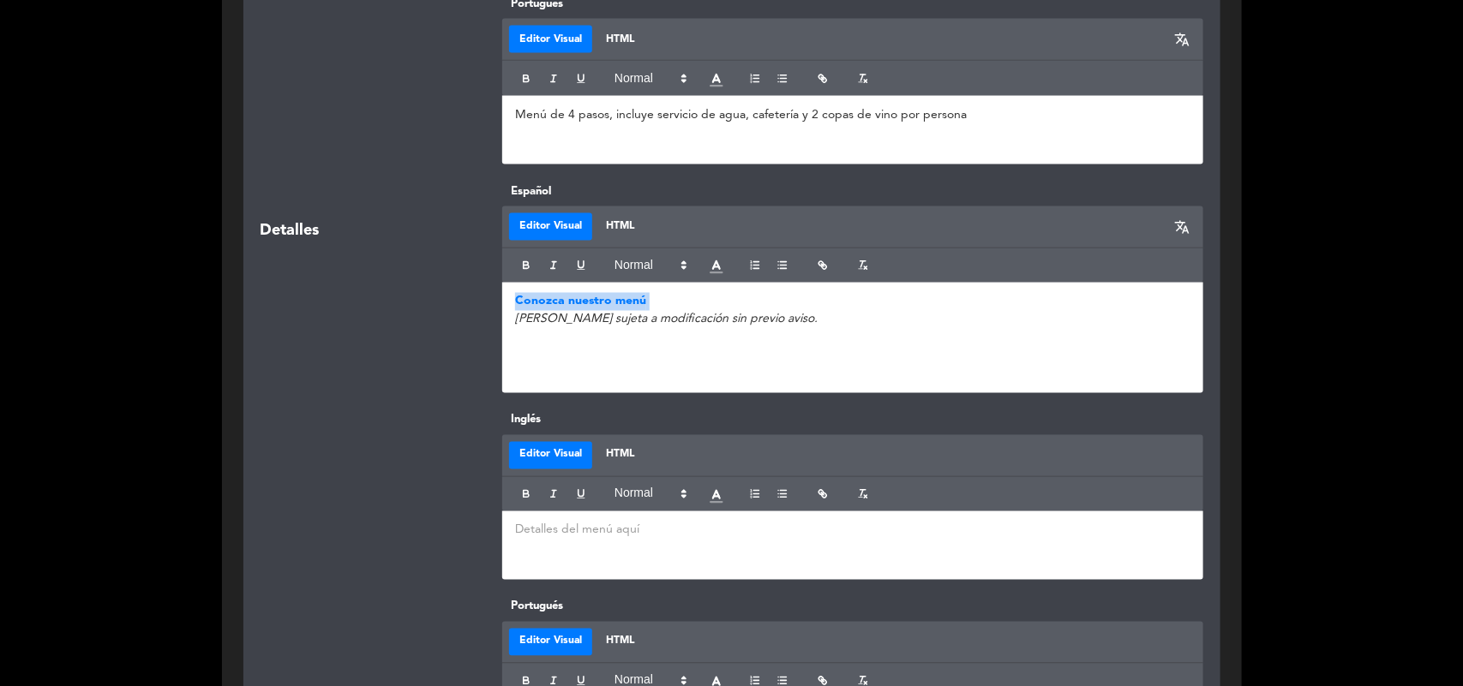
click at [644, 303] on p "Conozca nuestro menú" at bounding box center [852, 302] width 675 height 18
click at [817, 264] on icon "button" at bounding box center [823, 266] width 12 height 12
type input "Conozca nuestro menú"
paste input "text"
paste input "[URL][DOMAIN_NAME]"
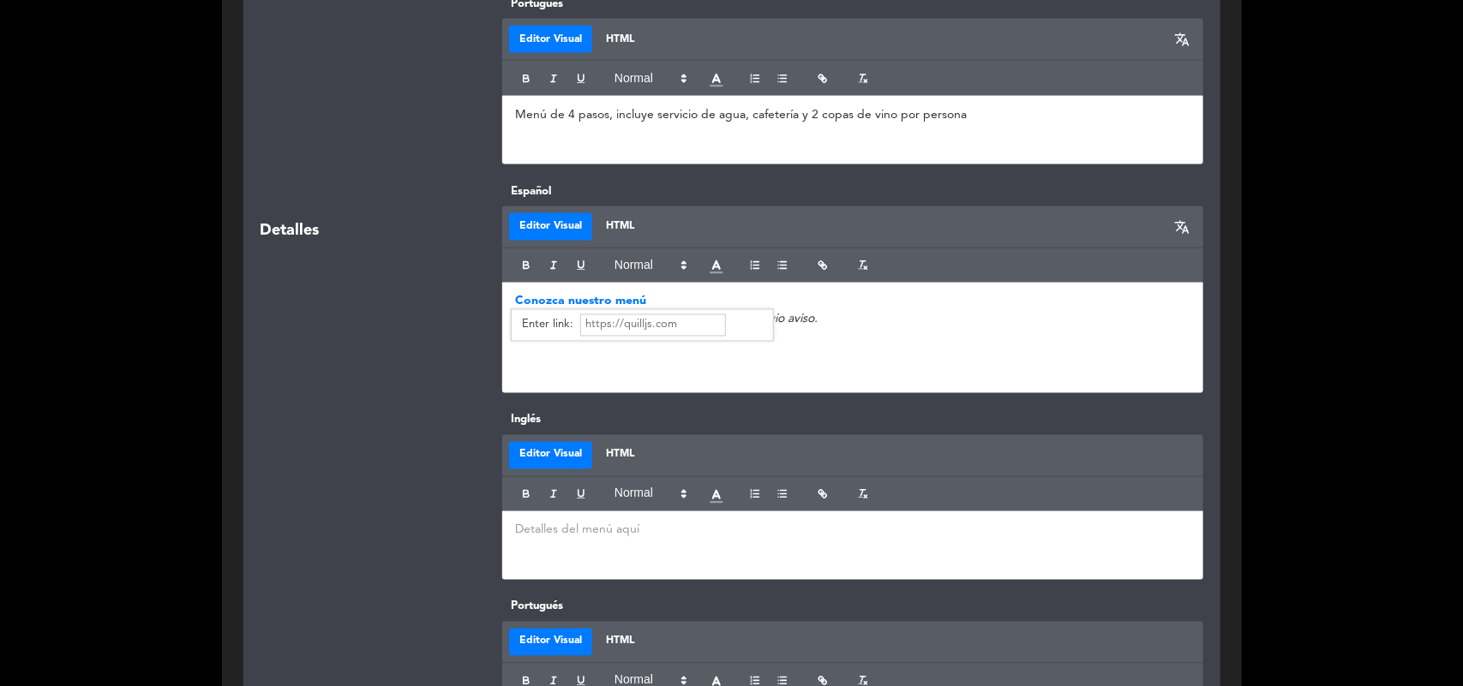
type input "[URL][DOMAIN_NAME]"
click at [845, 341] on p at bounding box center [852, 338] width 675 height 18
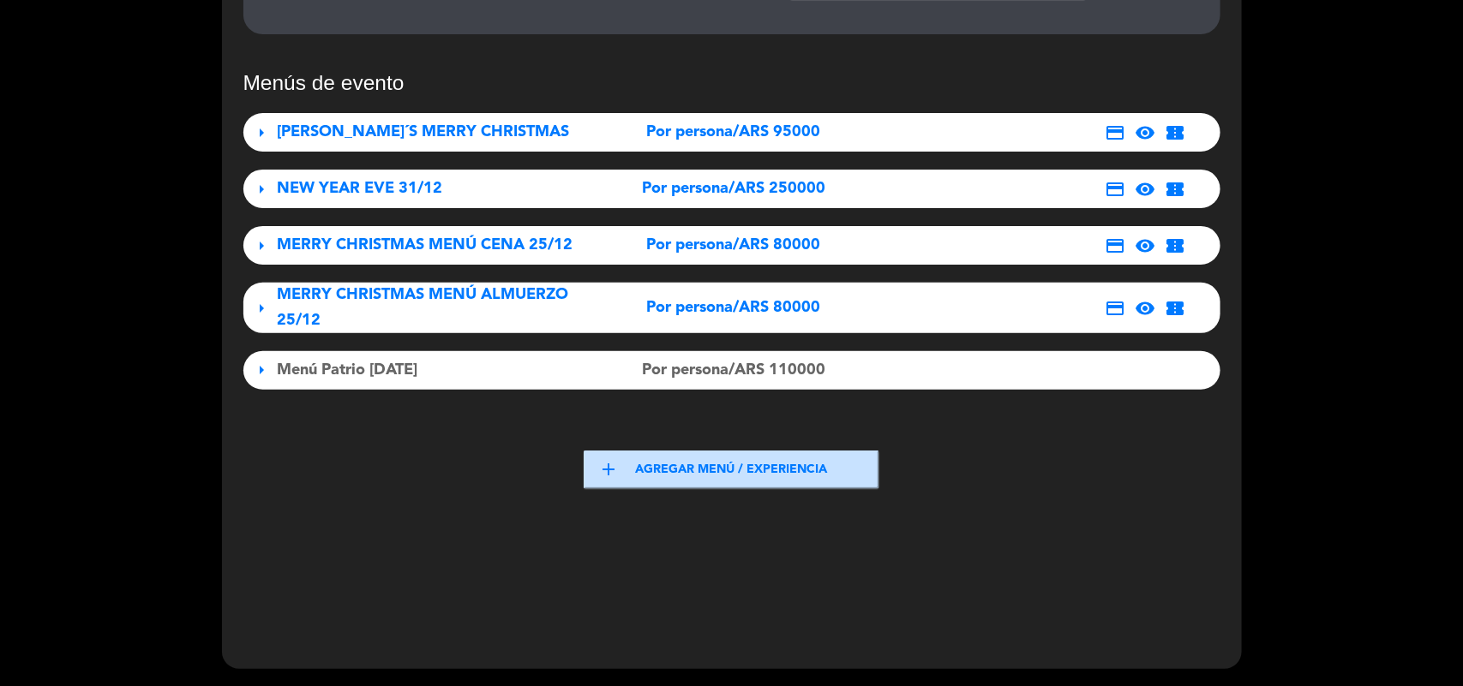
scroll to position [2711, 0]
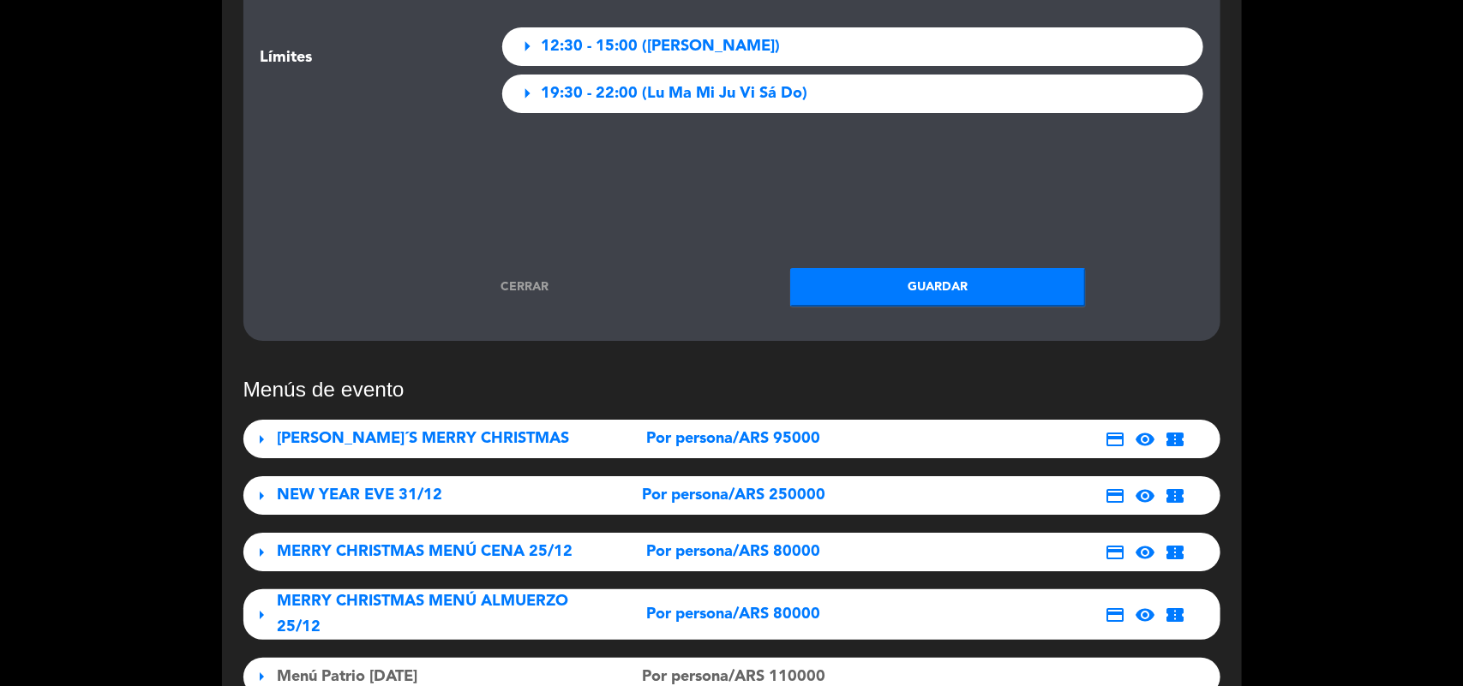
click at [936, 283] on button "Guardar" at bounding box center [938, 287] width 296 height 39
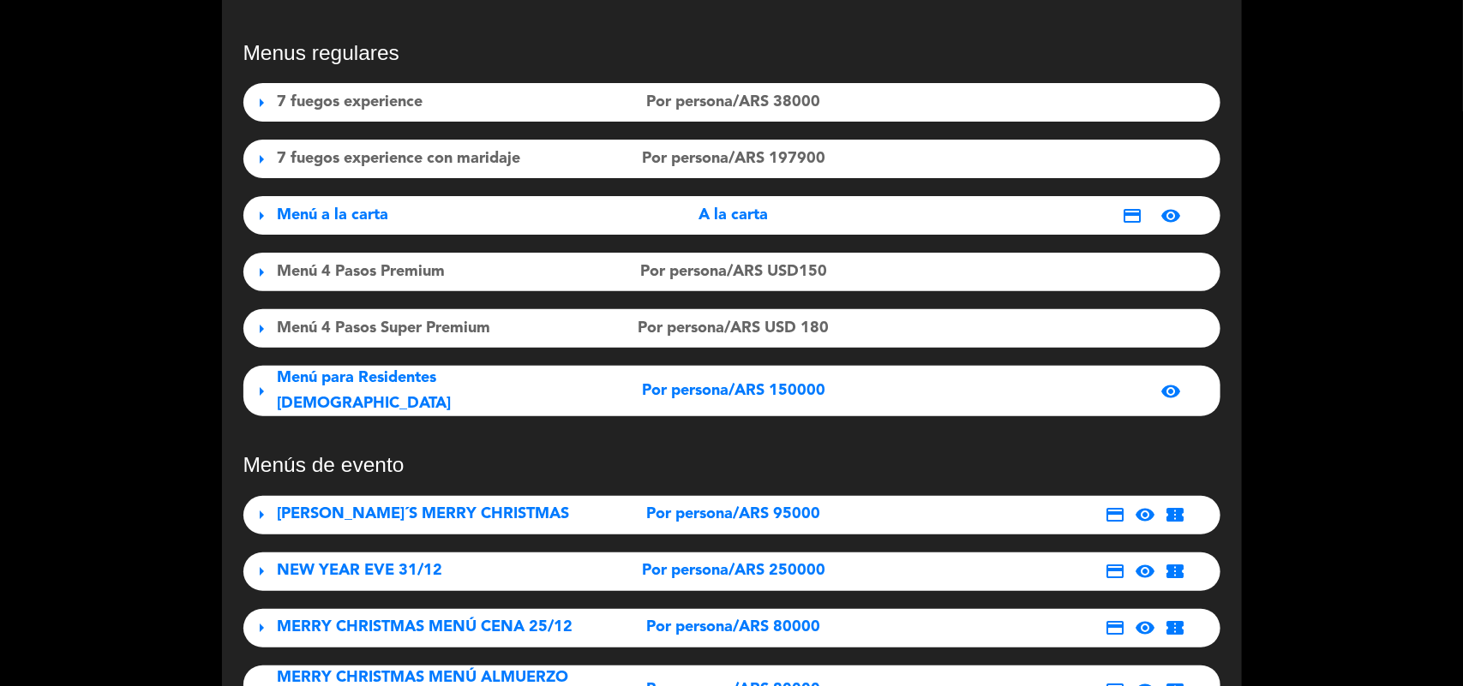
scroll to position [0, 0]
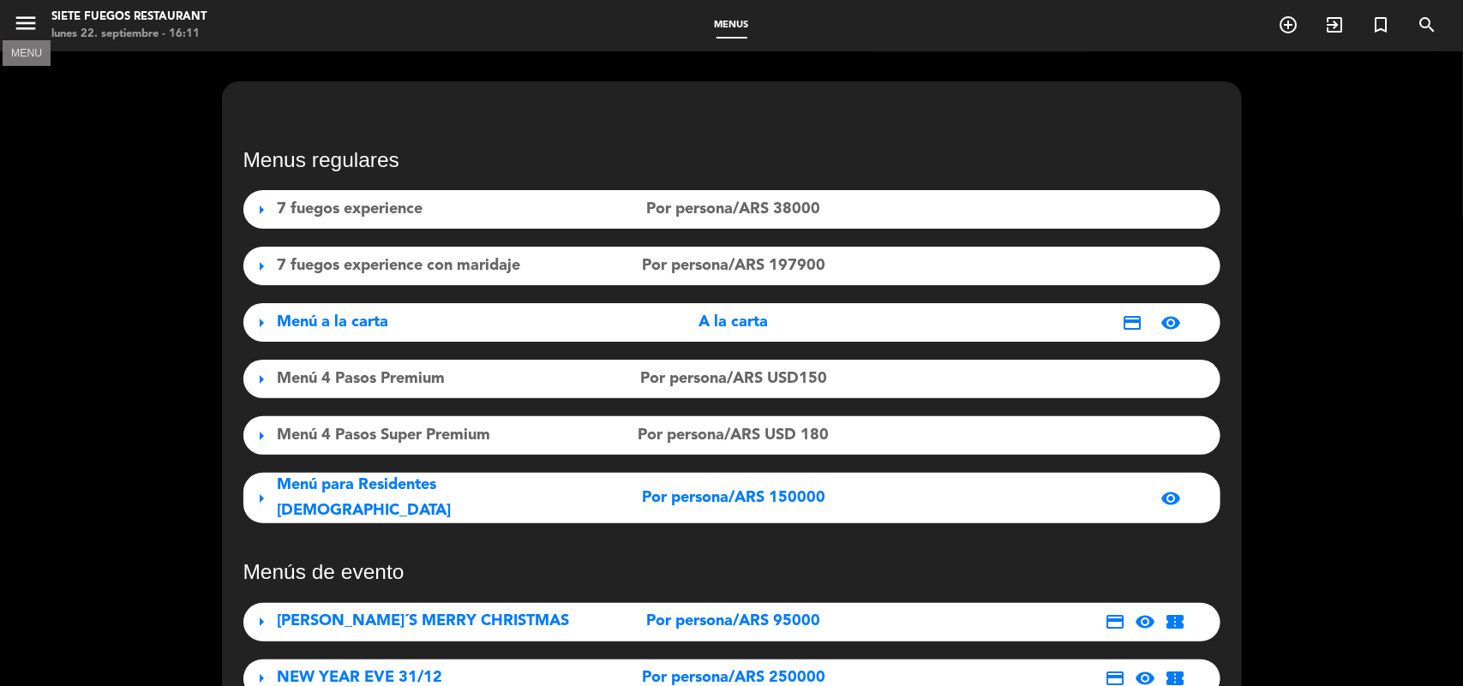
click at [21, 24] on icon "menu" at bounding box center [26, 23] width 26 height 26
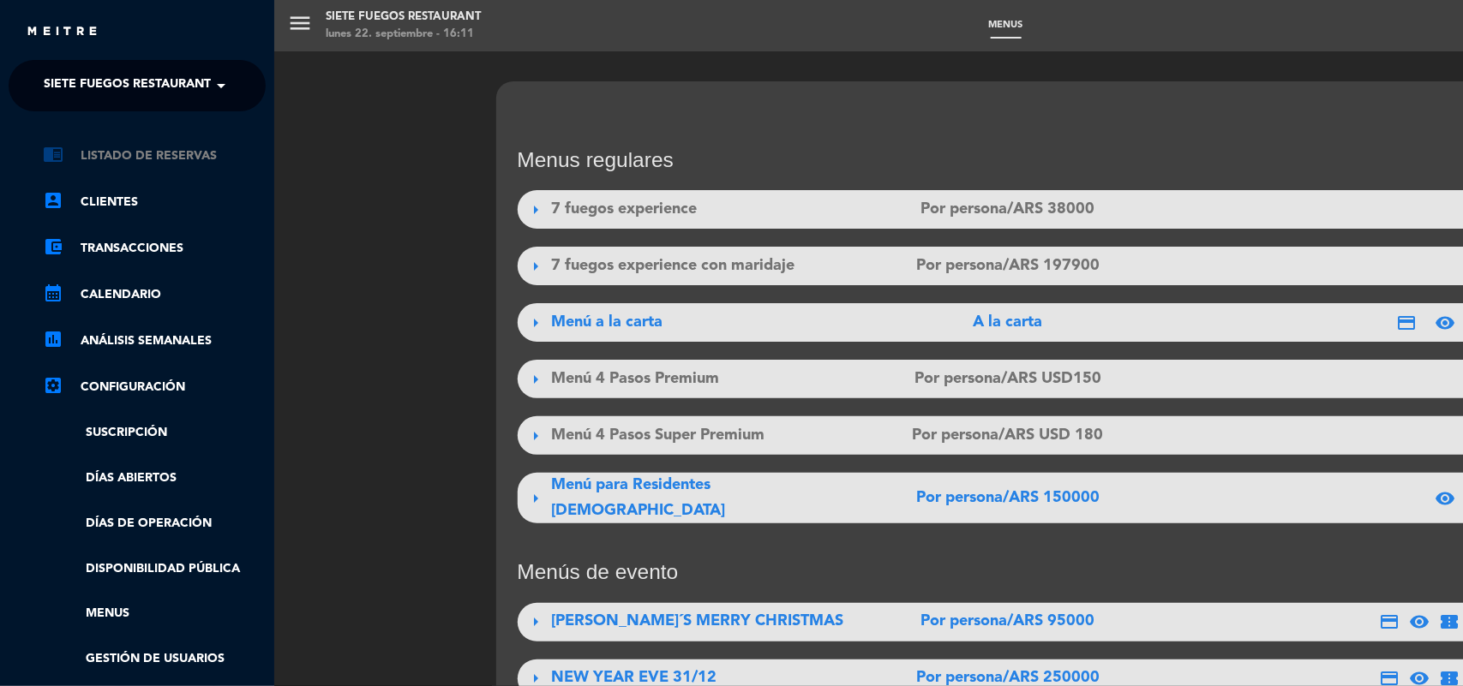
click at [111, 165] on link "chrome_reader_mode Listado de Reservas" at bounding box center [154, 156] width 223 height 21
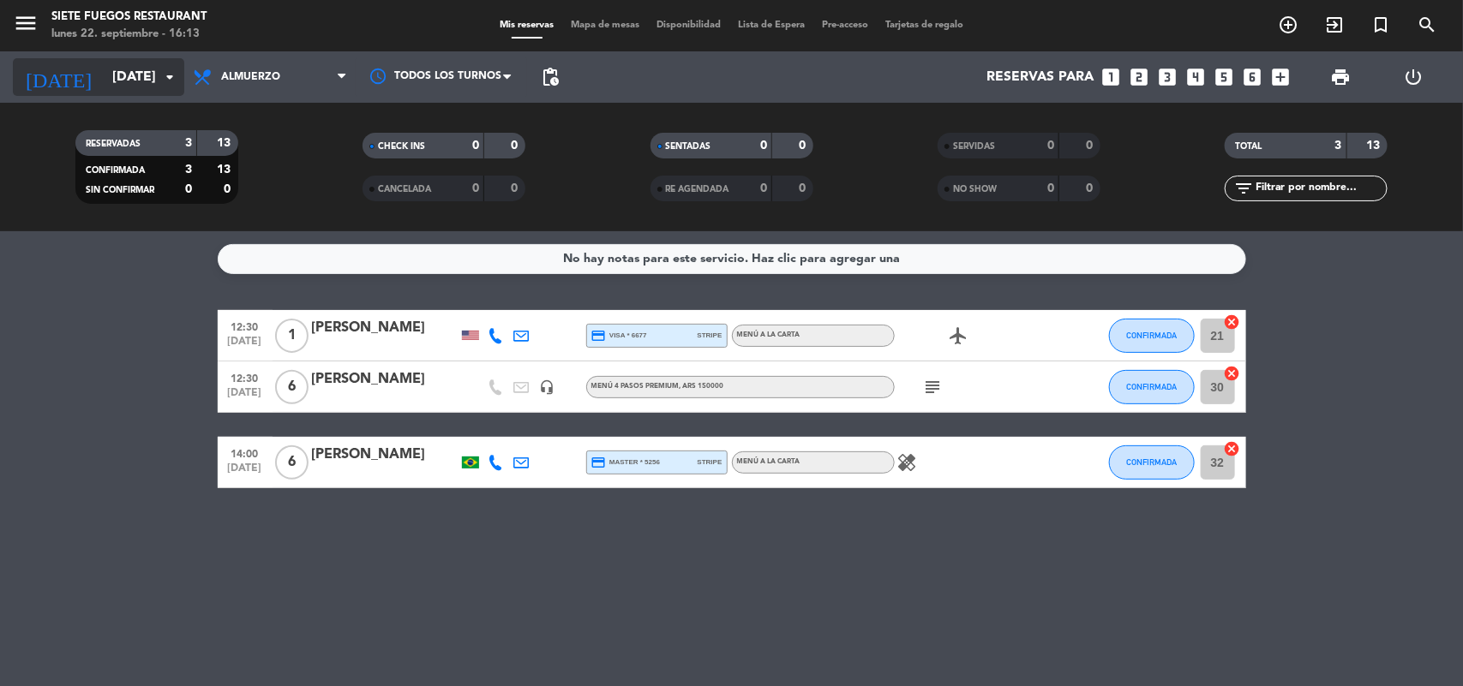
click at [146, 87] on input "[DATE]" at bounding box center [194, 77] width 181 height 33
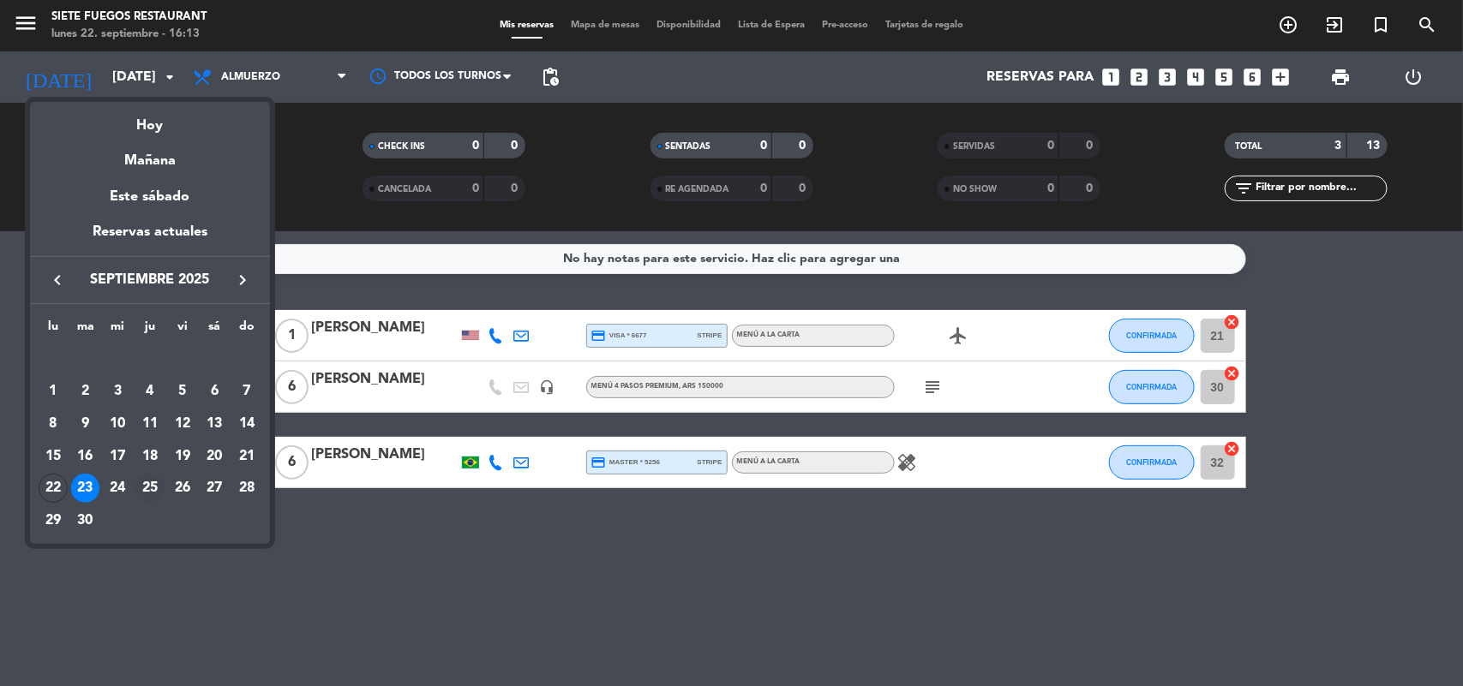
click at [147, 486] on div "25" at bounding box center [149, 488] width 29 height 29
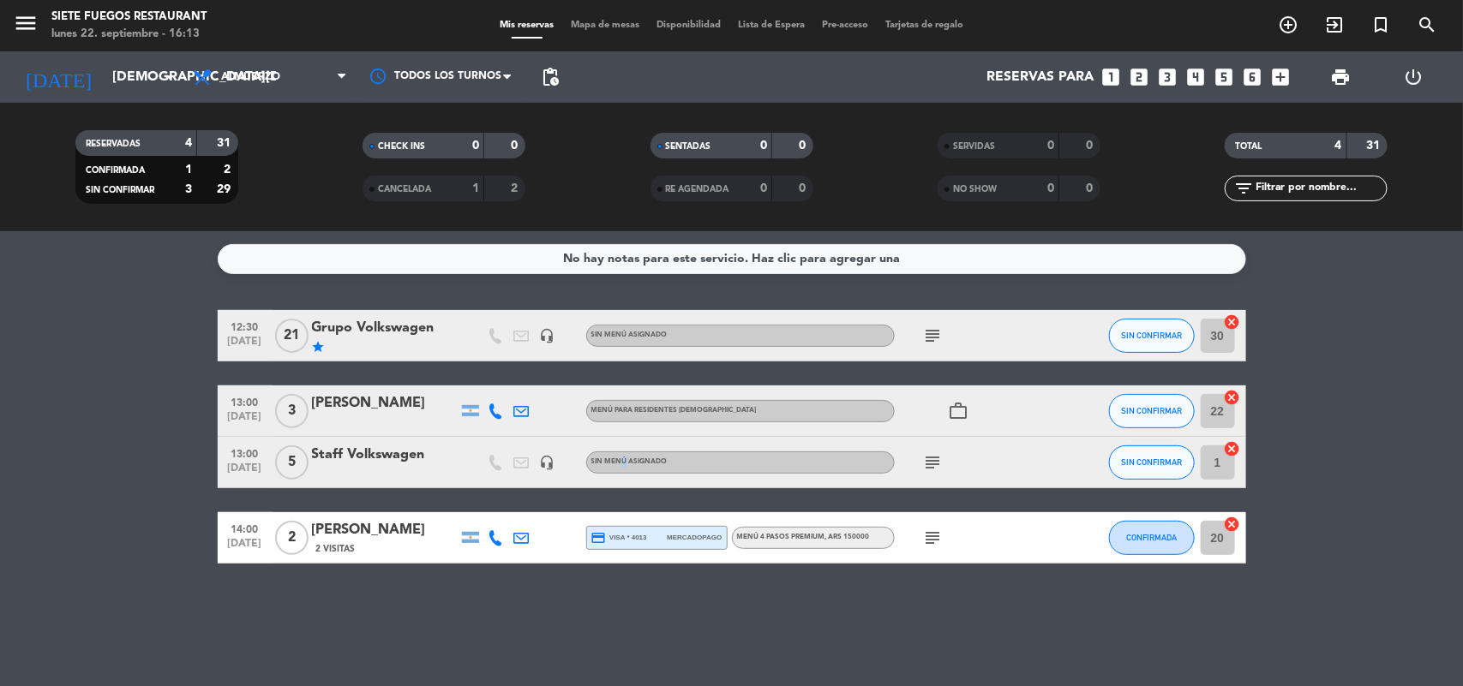
click at [624, 469] on div "Sin menú asignado" at bounding box center [740, 463] width 309 height 22
click at [665, 409] on span "Menú para Residentes [DEMOGRAPHIC_DATA]" at bounding box center [673, 410] width 165 height 7
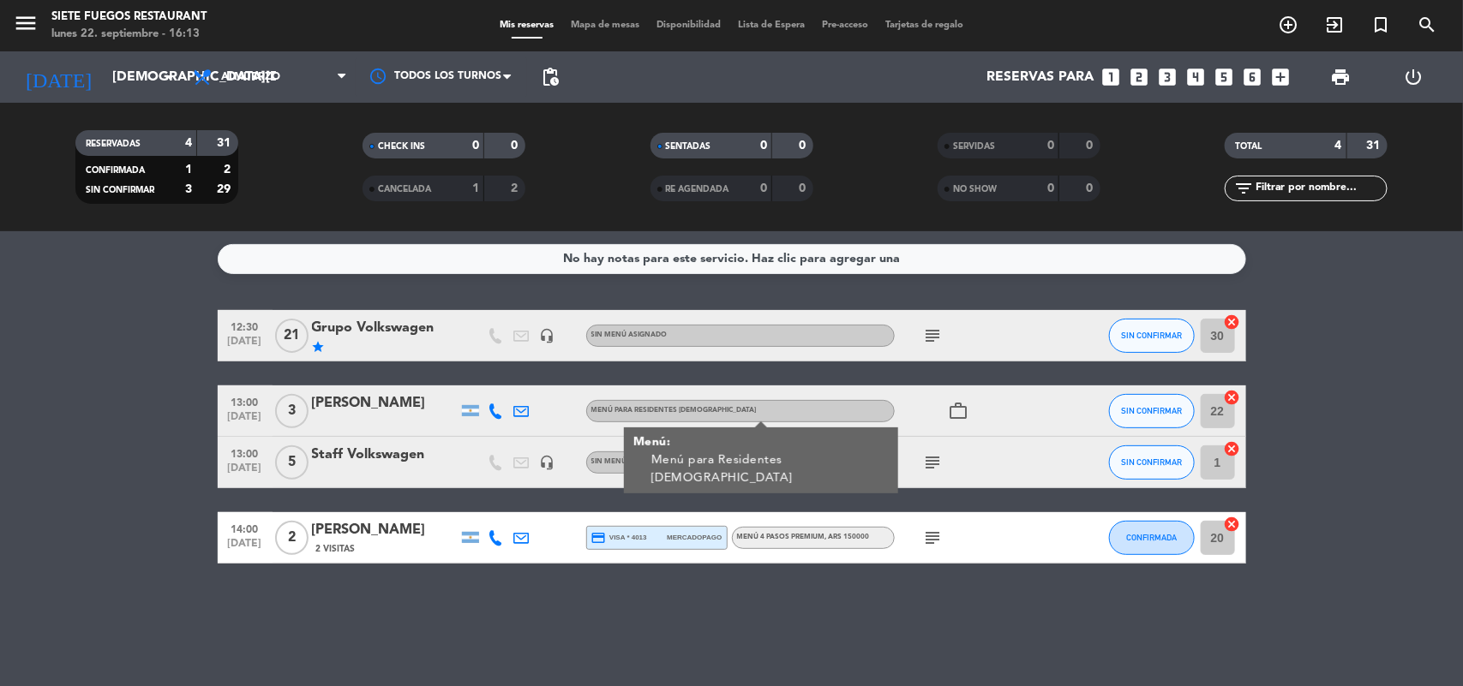
click at [967, 408] on icon "work_outline" at bounding box center [959, 411] width 21 height 21
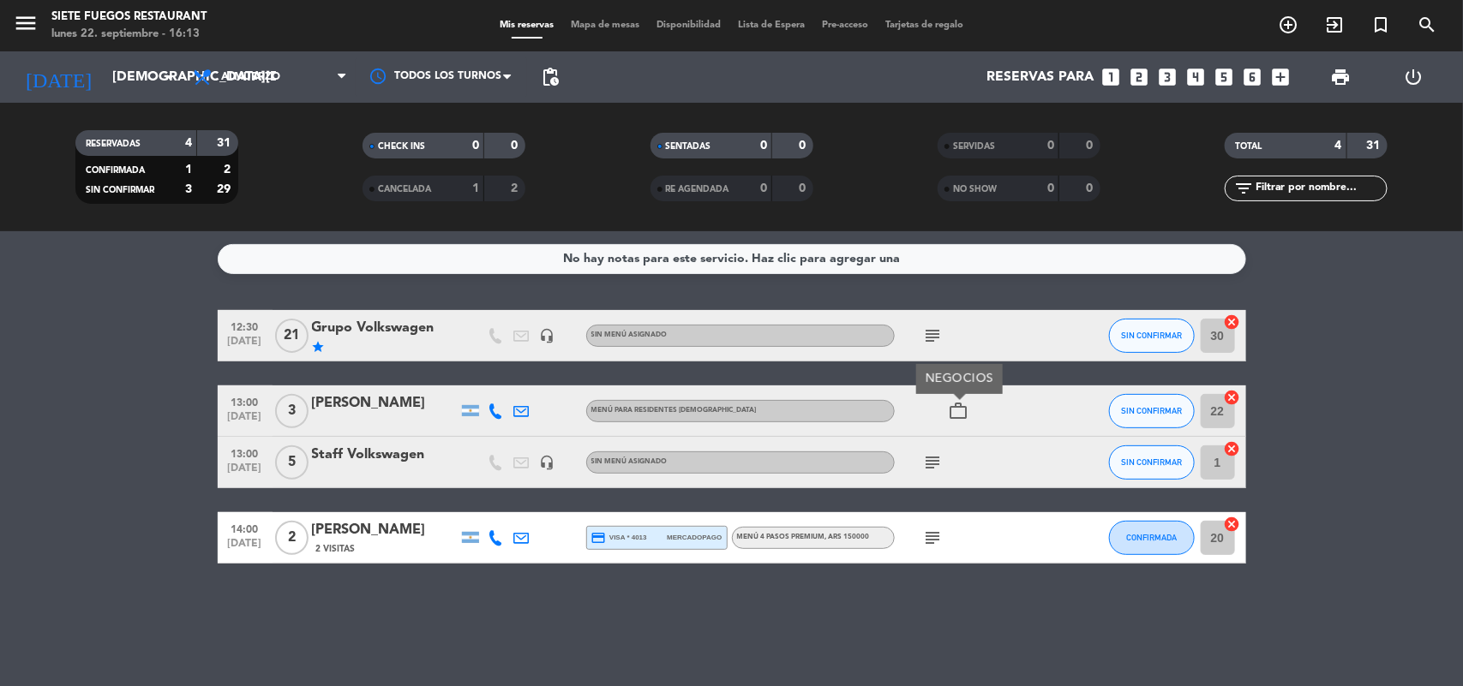
click at [967, 409] on icon "work_outline" at bounding box center [959, 411] width 21 height 21
click at [828, 542] on div "Menú 4 Pasos Premium , ARS 150000" at bounding box center [803, 537] width 133 height 11
click at [935, 544] on icon "subject" at bounding box center [933, 538] width 21 height 21
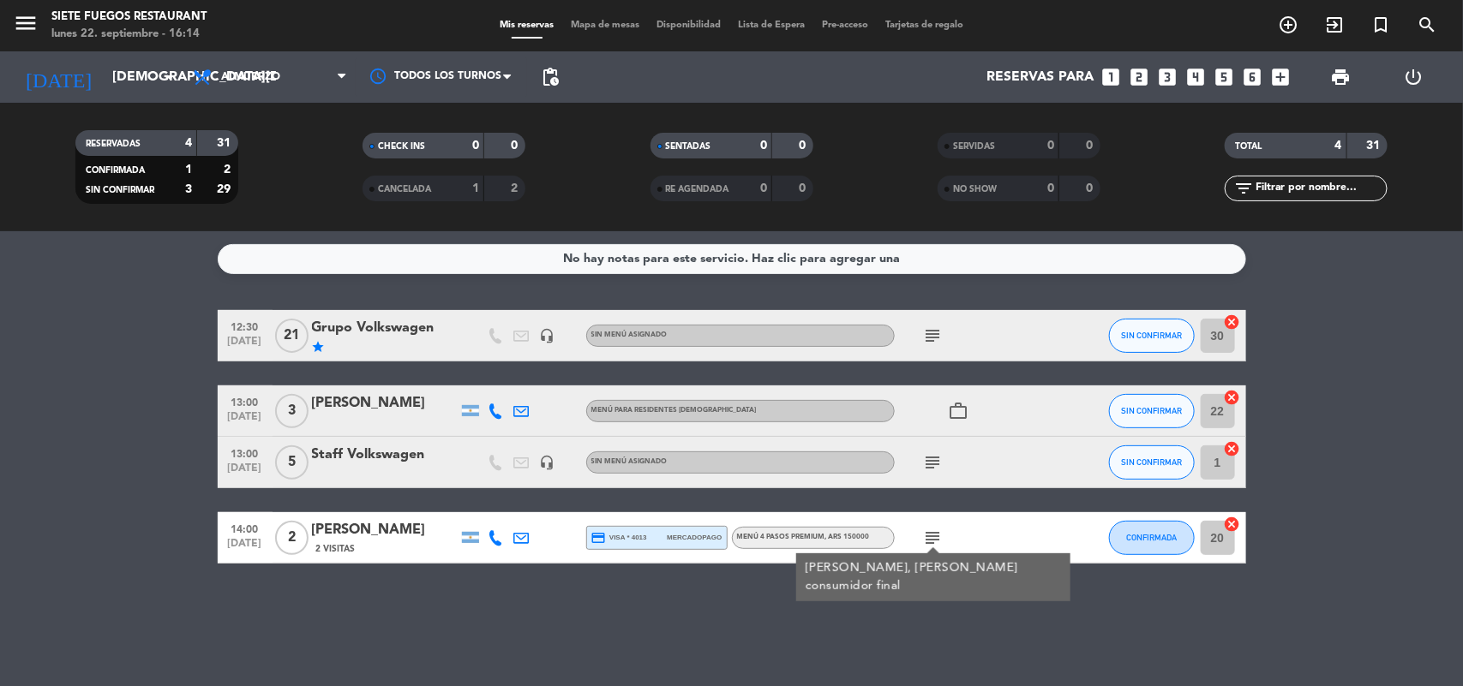
click at [935, 540] on icon "subject" at bounding box center [933, 538] width 21 height 21
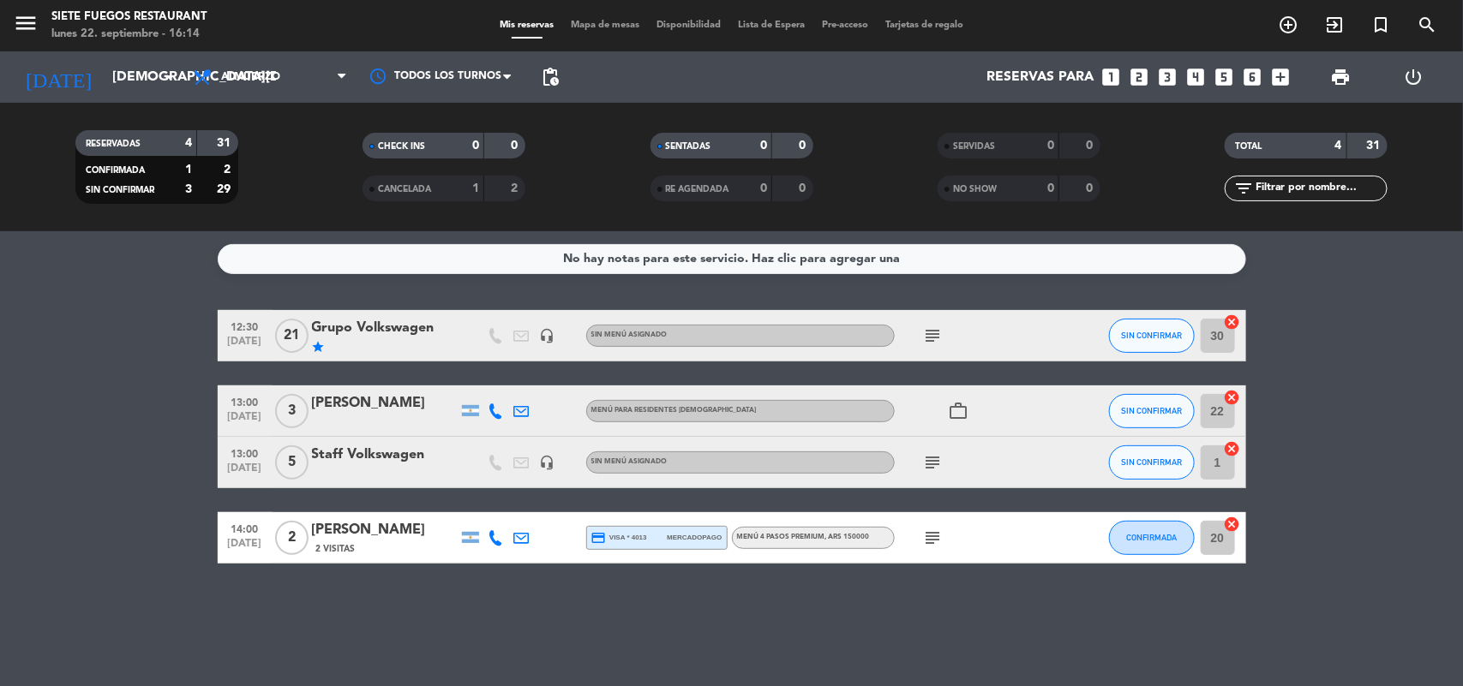
click at [764, 542] on div "Menú 4 Pasos Premium , ARS 150000" at bounding box center [803, 537] width 133 height 11
click at [635, 632] on div "No hay notas para este servicio. Haz clic para agregar una 12:30 [DATE] Grupo V…" at bounding box center [731, 458] width 1463 height 455
click at [122, 83] on input "[DEMOGRAPHIC_DATA][DATE]" at bounding box center [194, 77] width 181 height 33
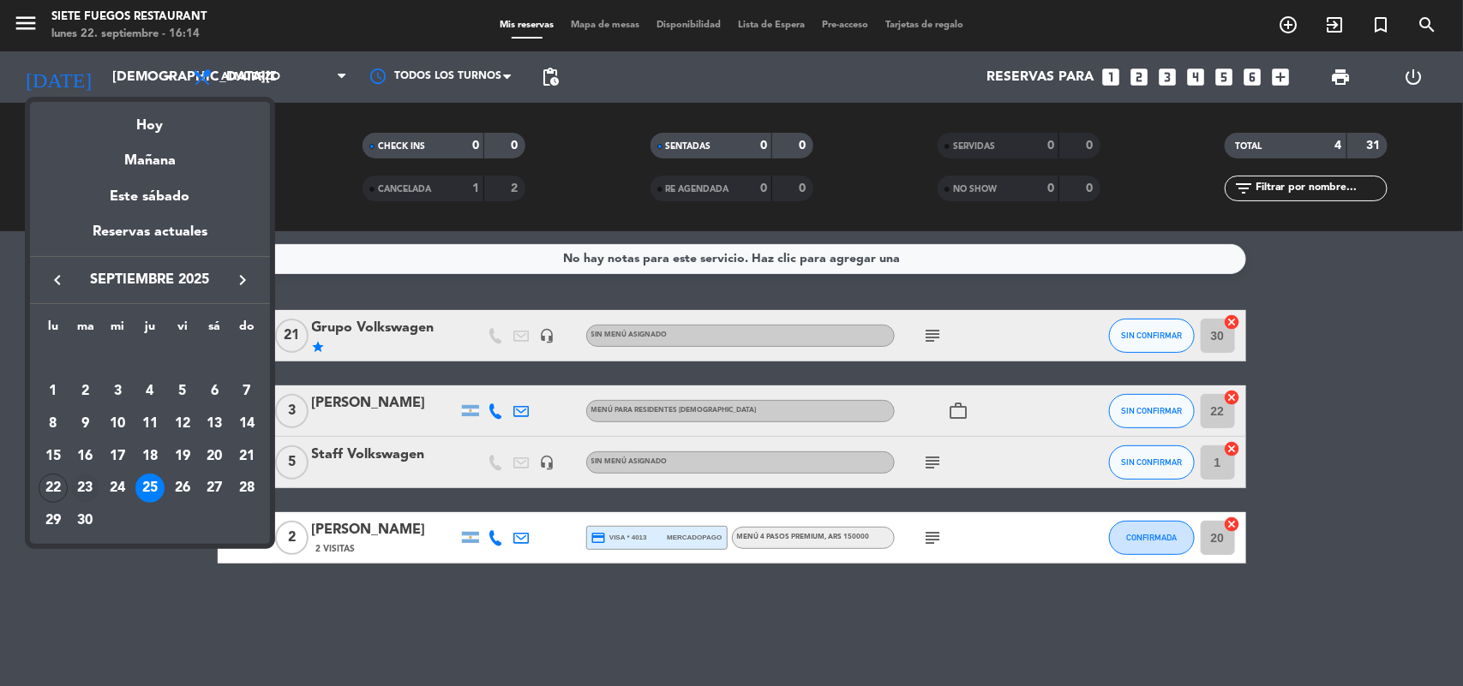
click at [81, 489] on div "23" at bounding box center [85, 488] width 29 height 29
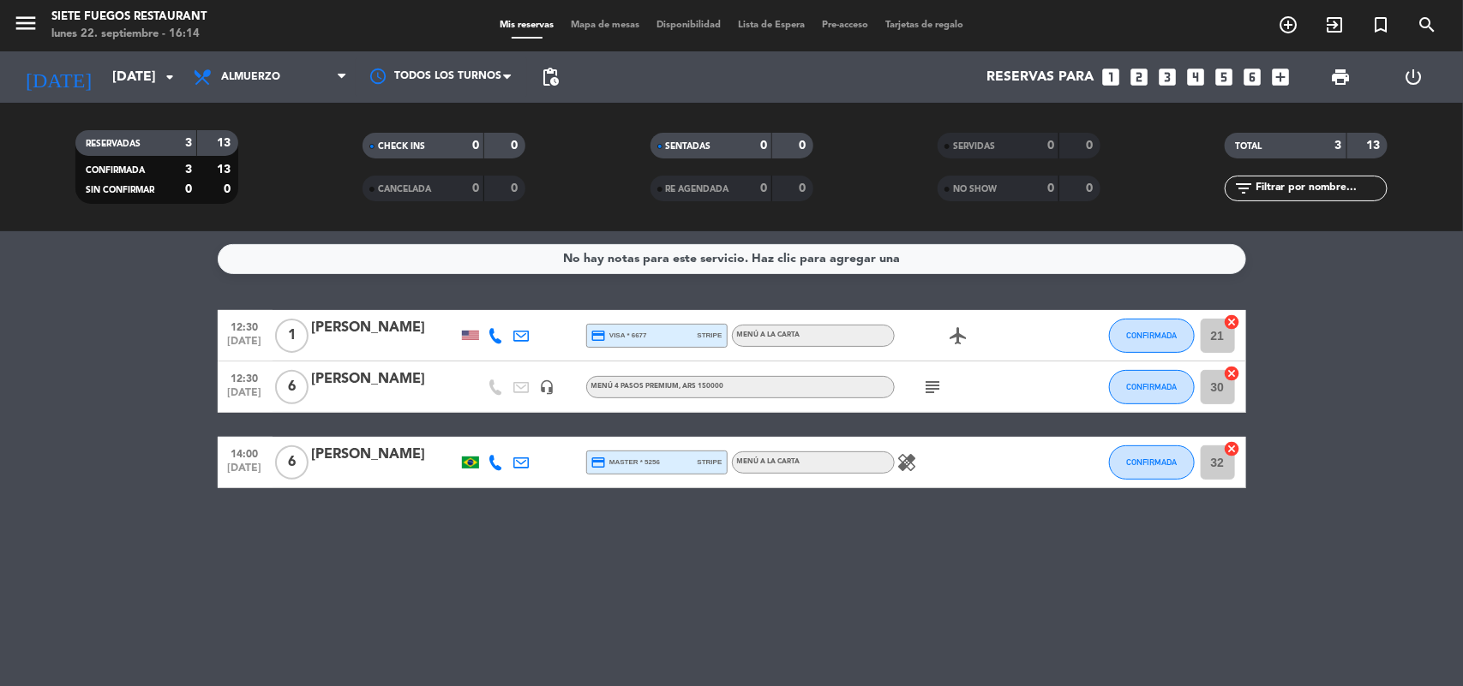
click at [636, 387] on span "Menú 4 Pasos Premium , ARS 150000" at bounding box center [657, 386] width 133 height 7
click at [776, 548] on div "No hay notas para este servicio. Haz clic para agregar una 12:30 [DATE] 1 [PERS…" at bounding box center [731, 458] width 1463 height 455
click at [254, 84] on span "Almuerzo" at bounding box center [269, 77] width 171 height 38
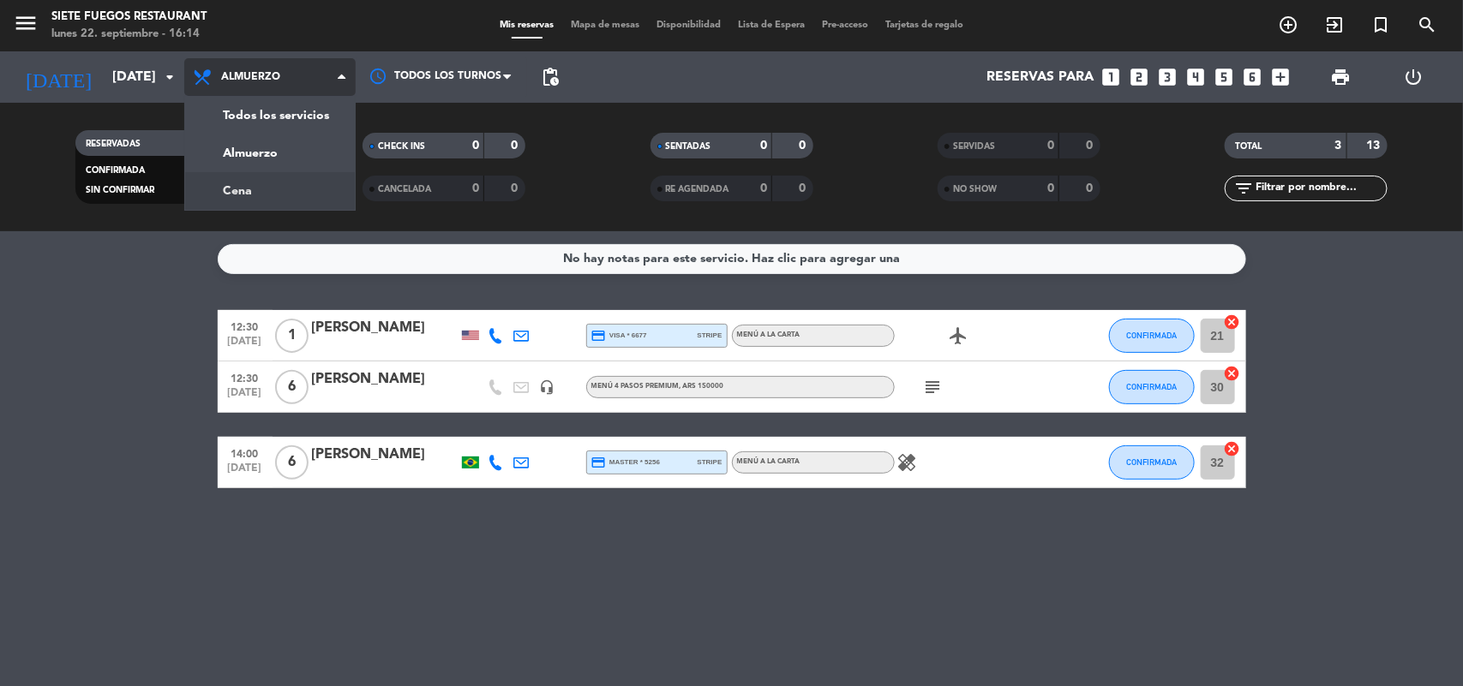
click at [264, 207] on div "menu Siete Fuegos Restaurant lunes 22. septiembre - 16:14 Mis reservas Mapa de …" at bounding box center [731, 115] width 1463 height 231
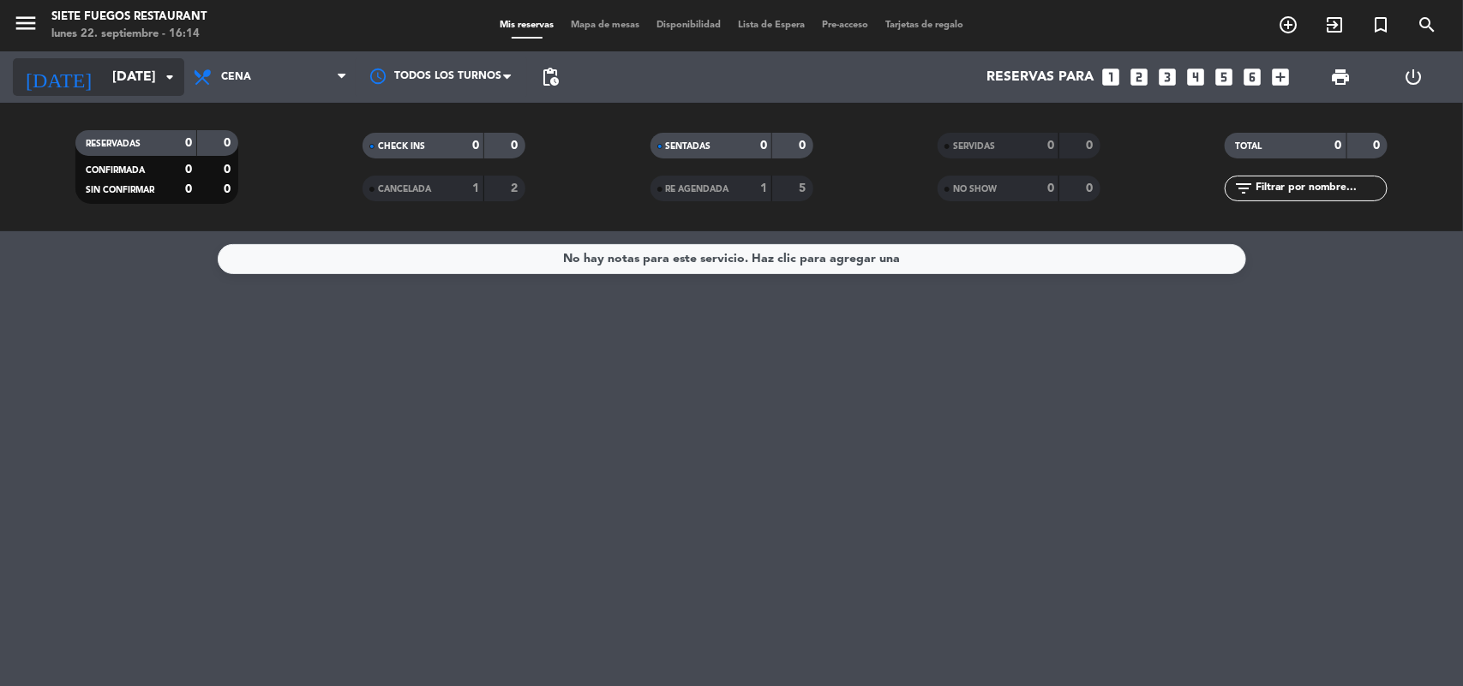
click at [170, 91] on input "[DATE]" at bounding box center [194, 77] width 181 height 33
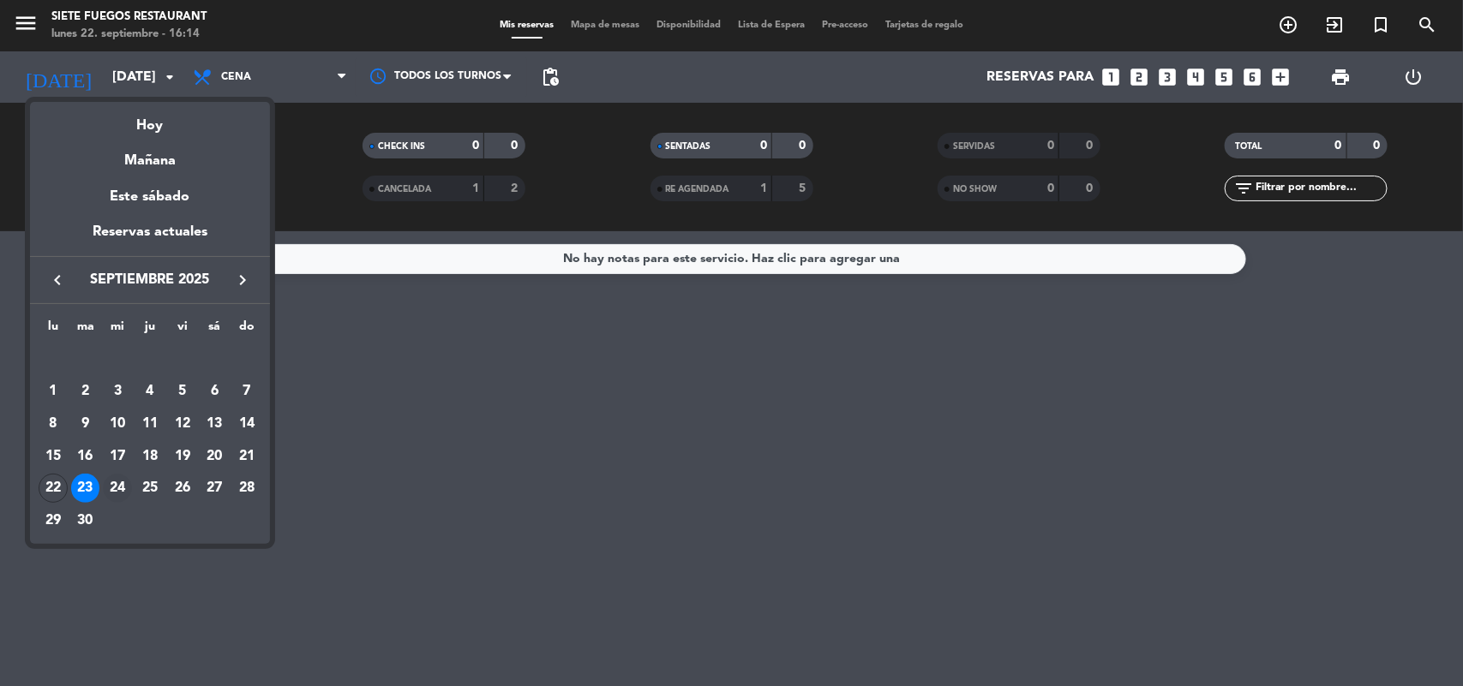
click at [121, 486] on div "24" at bounding box center [117, 488] width 29 height 29
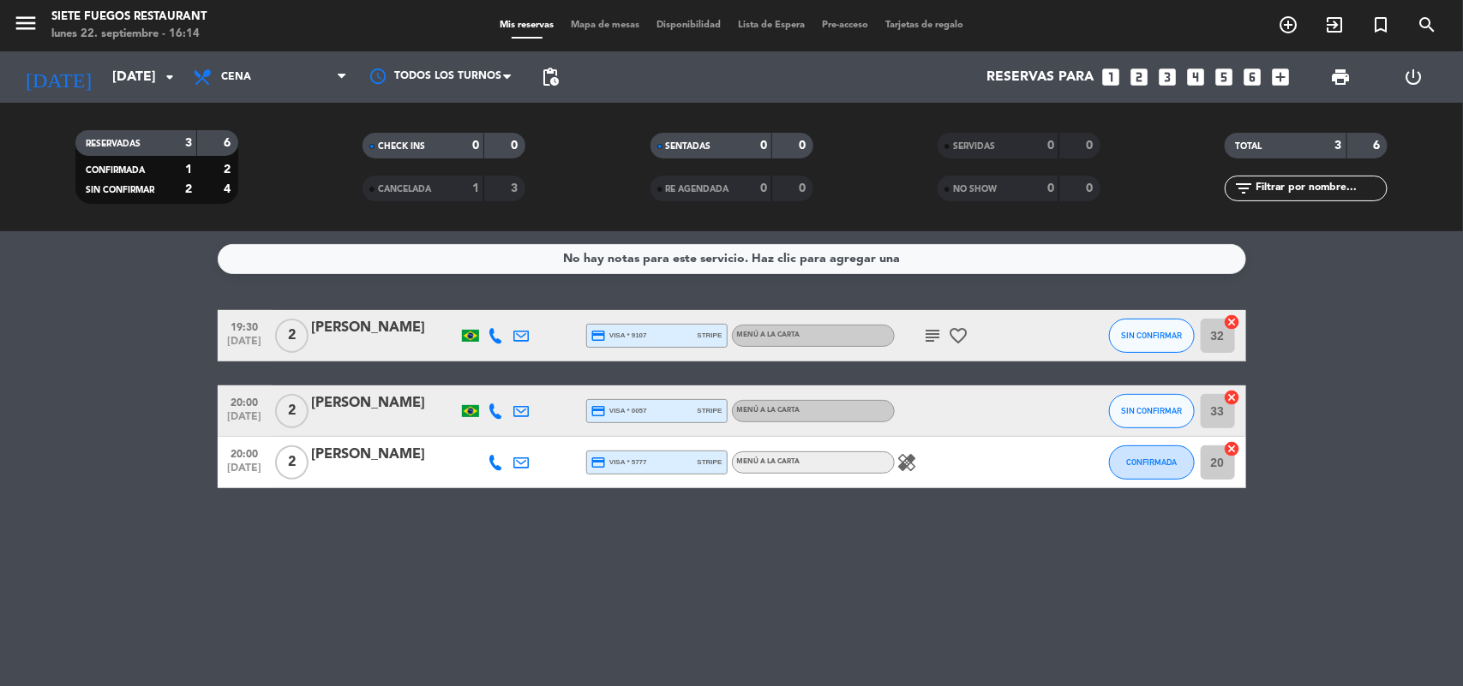
click at [935, 328] on icon "subject" at bounding box center [933, 336] width 21 height 21
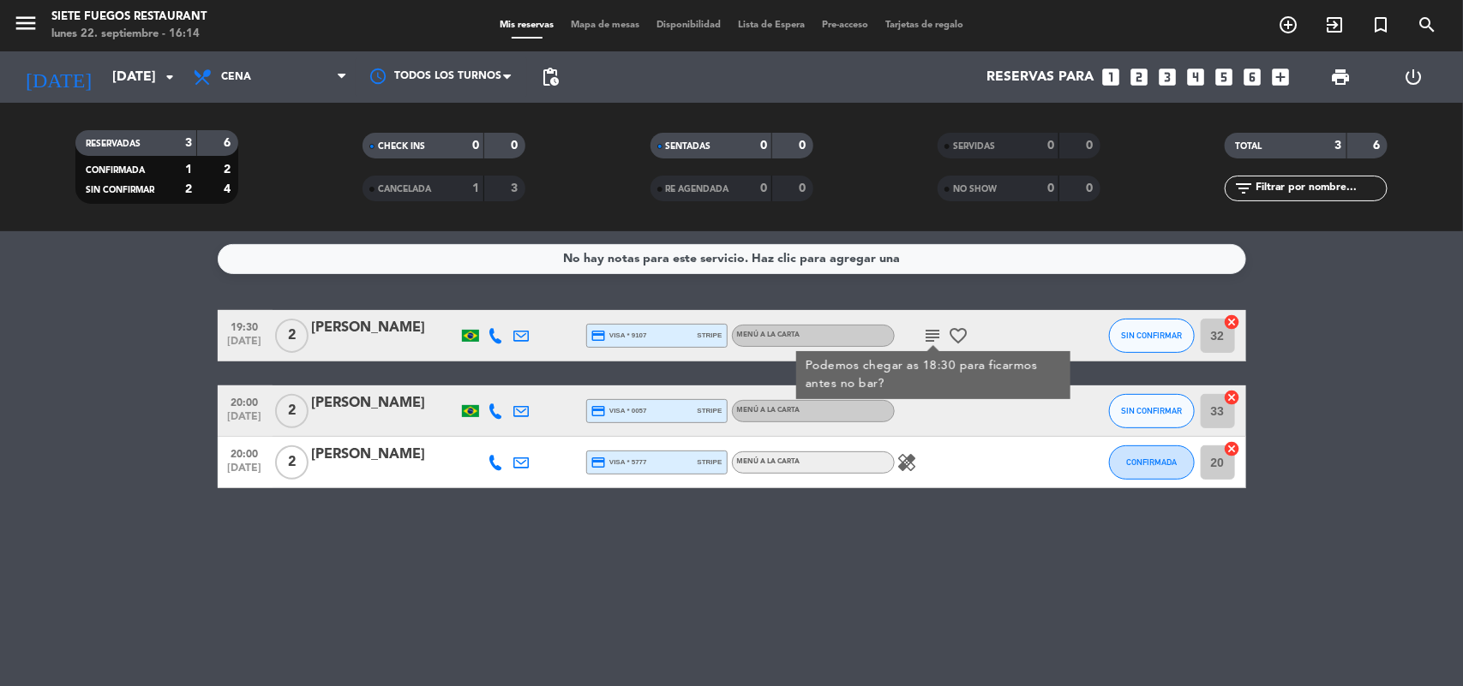
click at [935, 328] on icon "subject" at bounding box center [933, 336] width 21 height 21
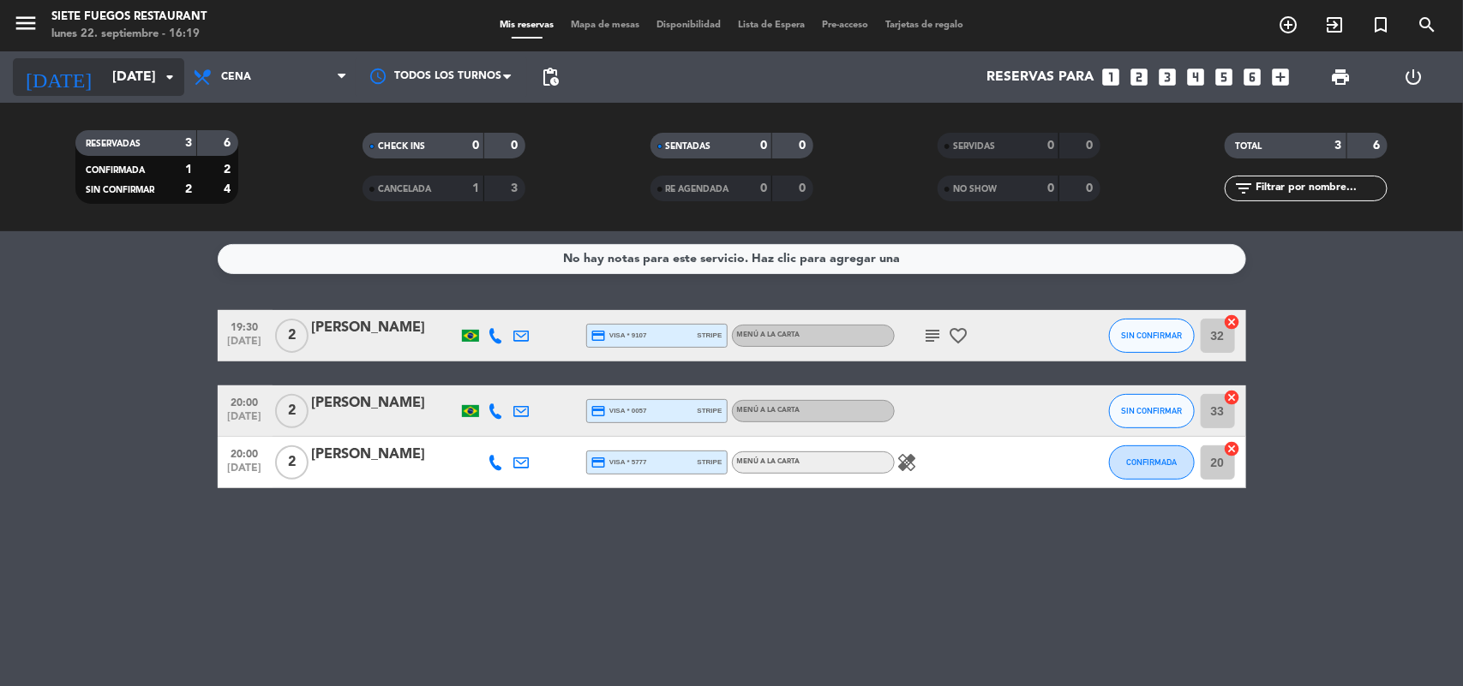
click at [148, 65] on input "[DATE]" at bounding box center [194, 77] width 181 height 33
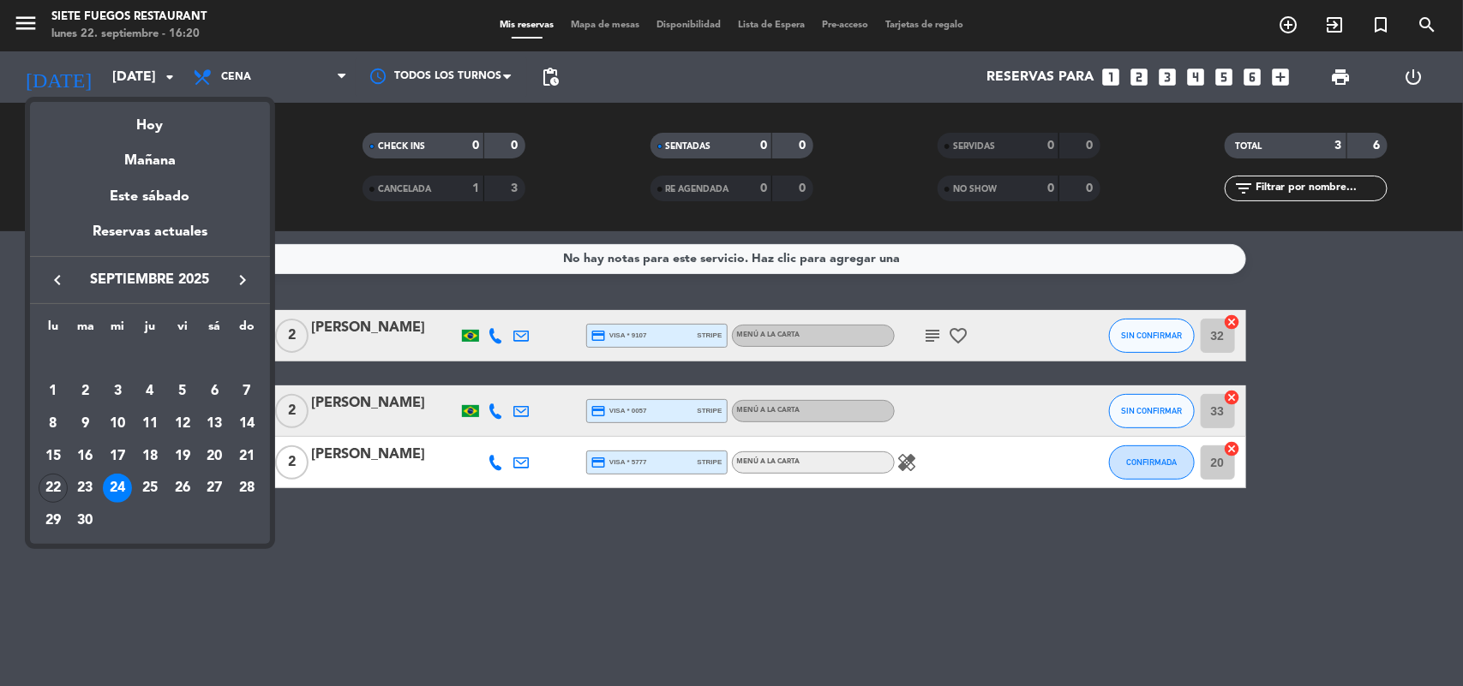
click at [245, 288] on icon "keyboard_arrow_right" at bounding box center [242, 280] width 21 height 21
click at [244, 288] on icon "keyboard_arrow_right" at bounding box center [242, 280] width 21 height 21
click at [189, 423] on div "14" at bounding box center [182, 424] width 29 height 29
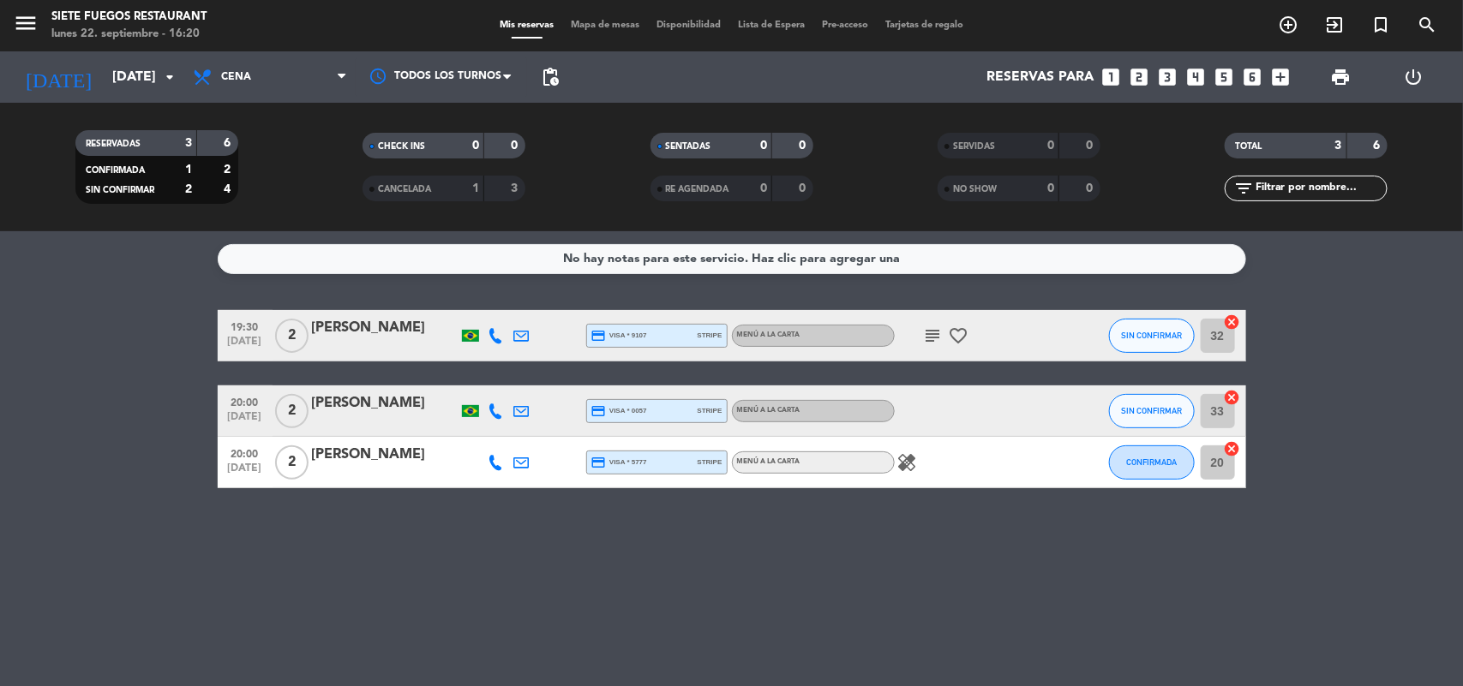
type input "[DATE]"
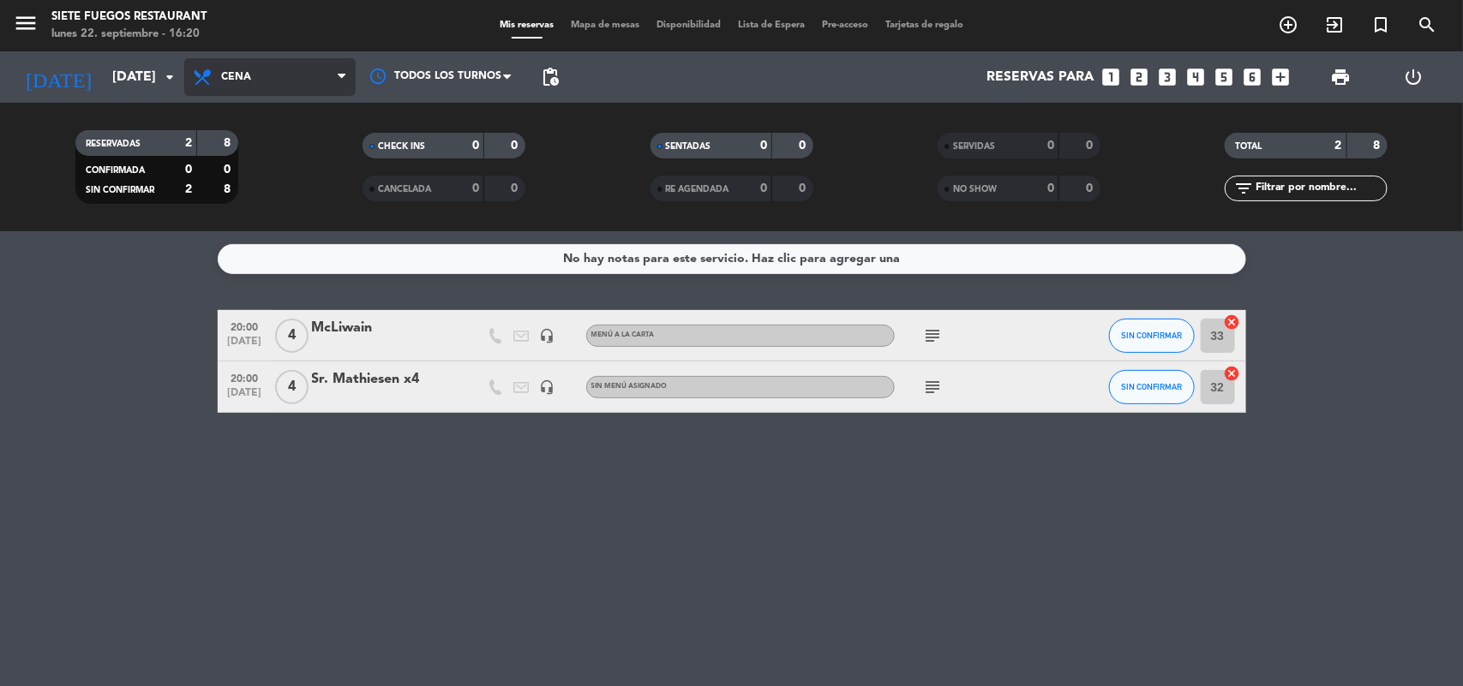
click at [306, 74] on span "Cena" at bounding box center [269, 77] width 171 height 38
click at [251, 160] on div "menu Siete Fuegos Restaurant lunes 22. septiembre - 16:20 Mis reservas Mapa de …" at bounding box center [731, 115] width 1463 height 231
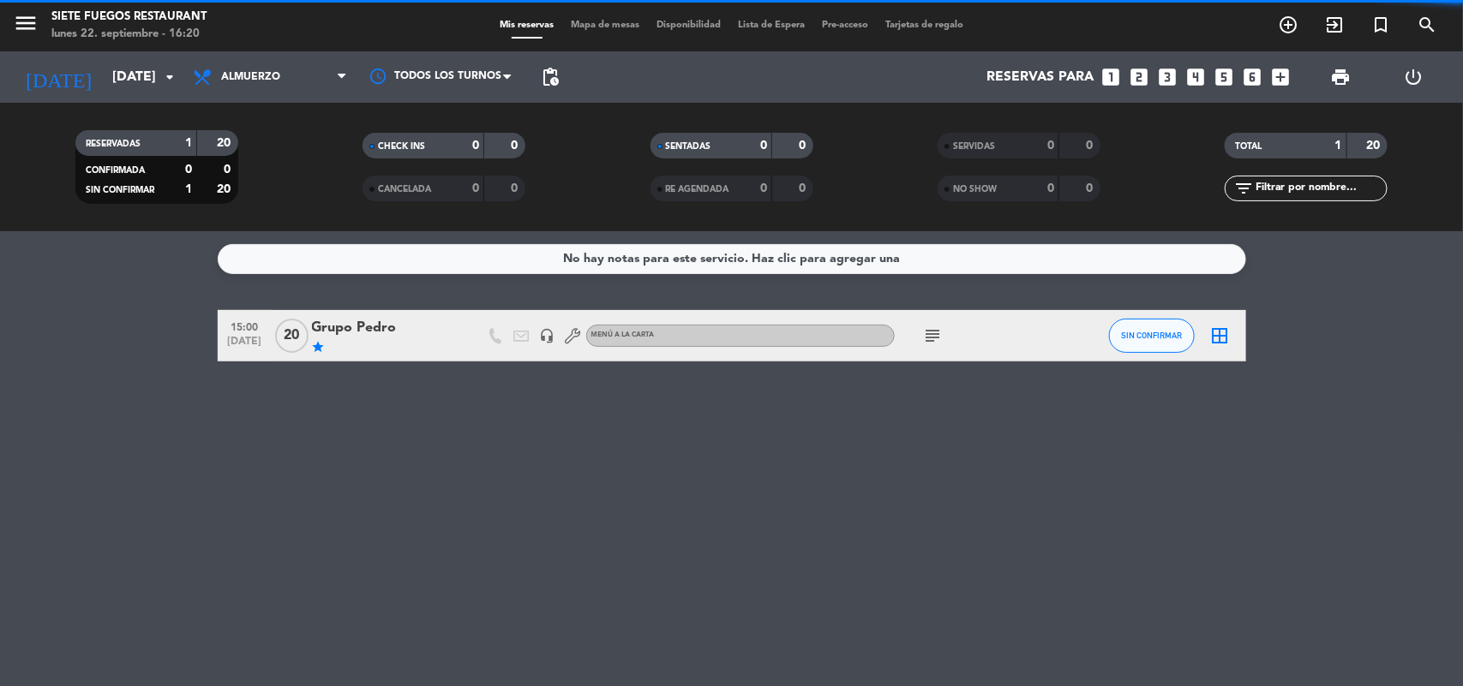
click at [369, 320] on div "Grupo Pedro" at bounding box center [385, 328] width 146 height 22
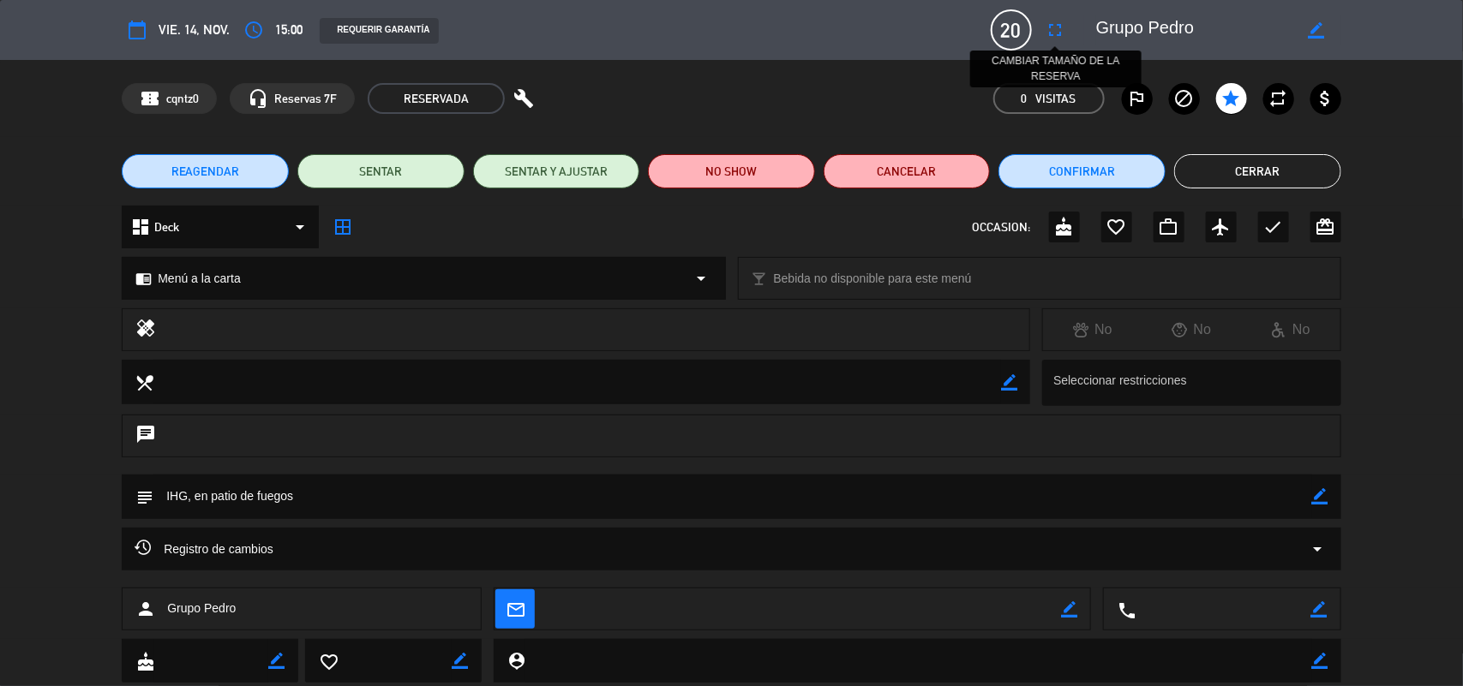
click at [1051, 33] on icon "fullscreen" at bounding box center [1056, 30] width 21 height 21
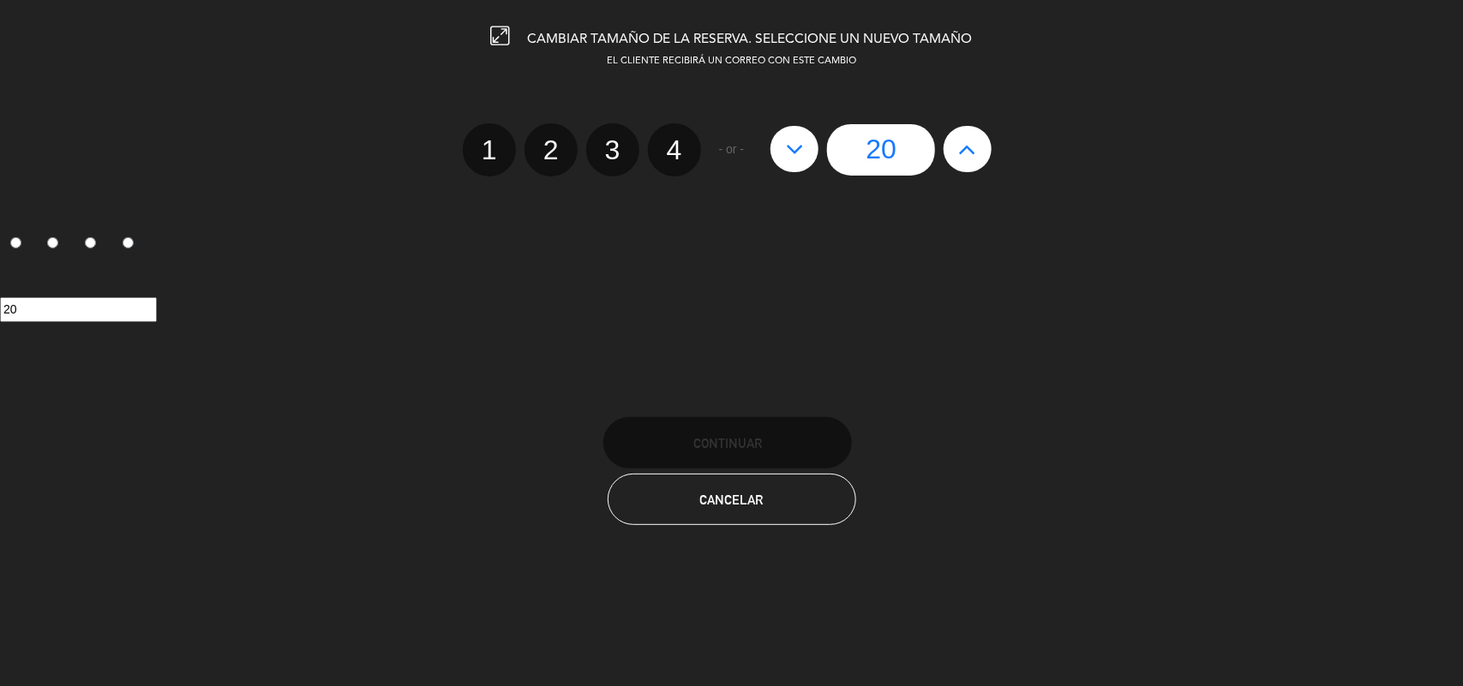
click at [973, 151] on icon at bounding box center [968, 148] width 18 height 27
type input "21"
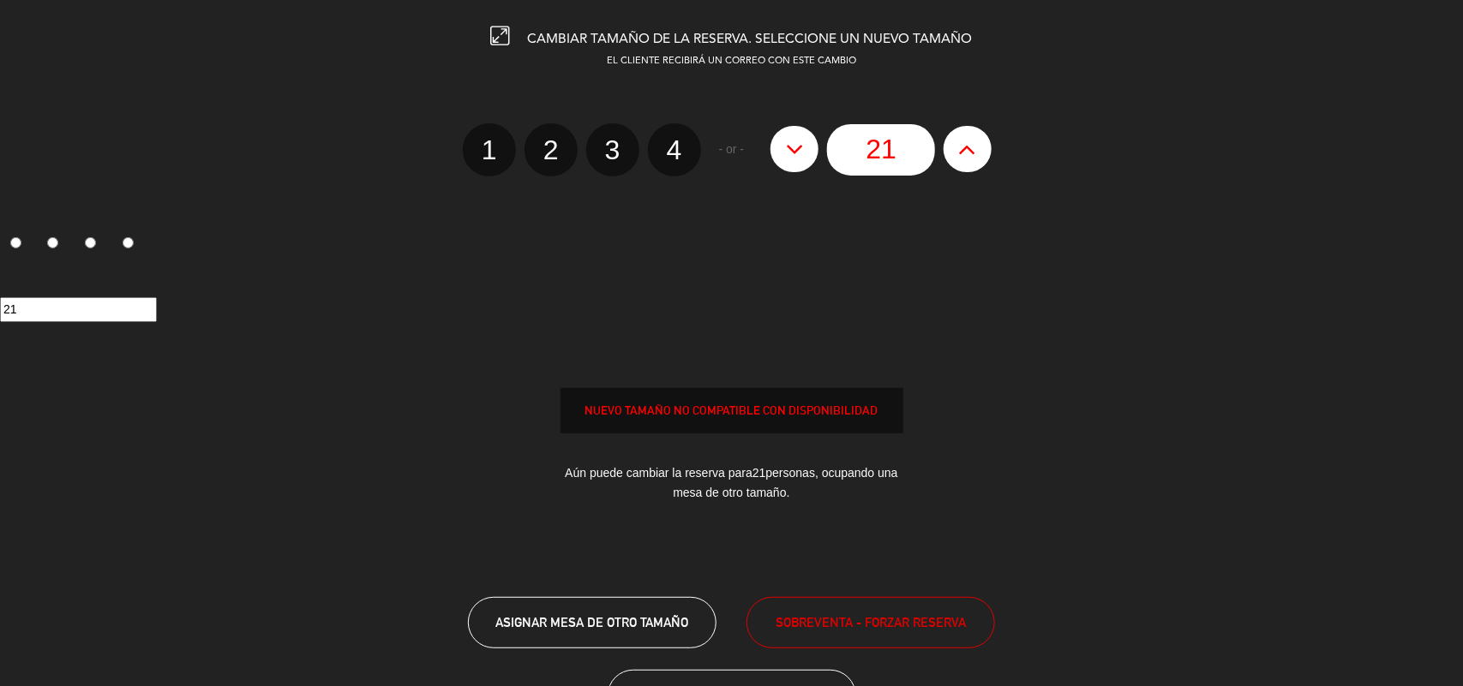
click at [973, 151] on icon at bounding box center [968, 148] width 18 height 27
type input "22"
click at [971, 150] on icon at bounding box center [968, 148] width 18 height 27
type input "23"
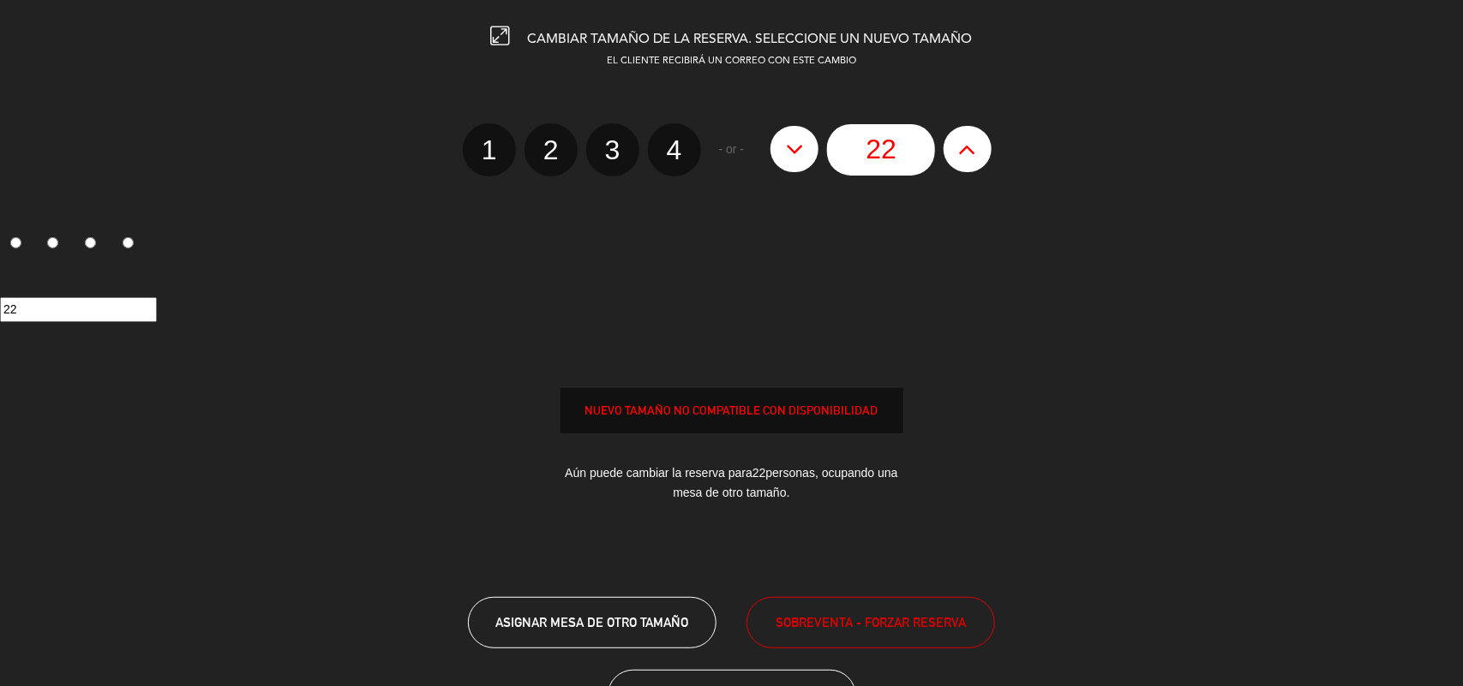
type input "23"
click at [971, 150] on div "23" at bounding box center [881, 149] width 238 height 51
click at [901, 617] on span "SOBREVENTA - FORZAR RESERVA" at bounding box center [871, 623] width 190 height 20
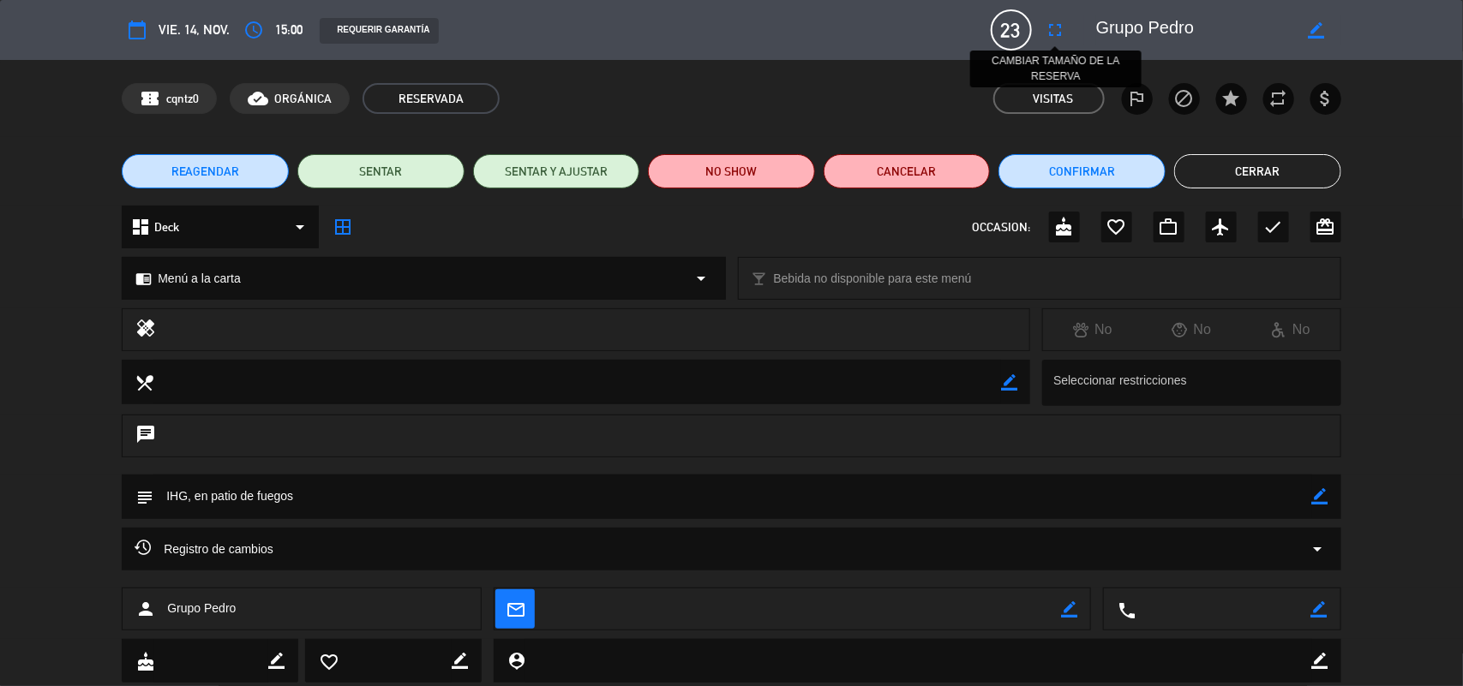
click at [1061, 35] on icon "fullscreen" at bounding box center [1056, 30] width 21 height 21
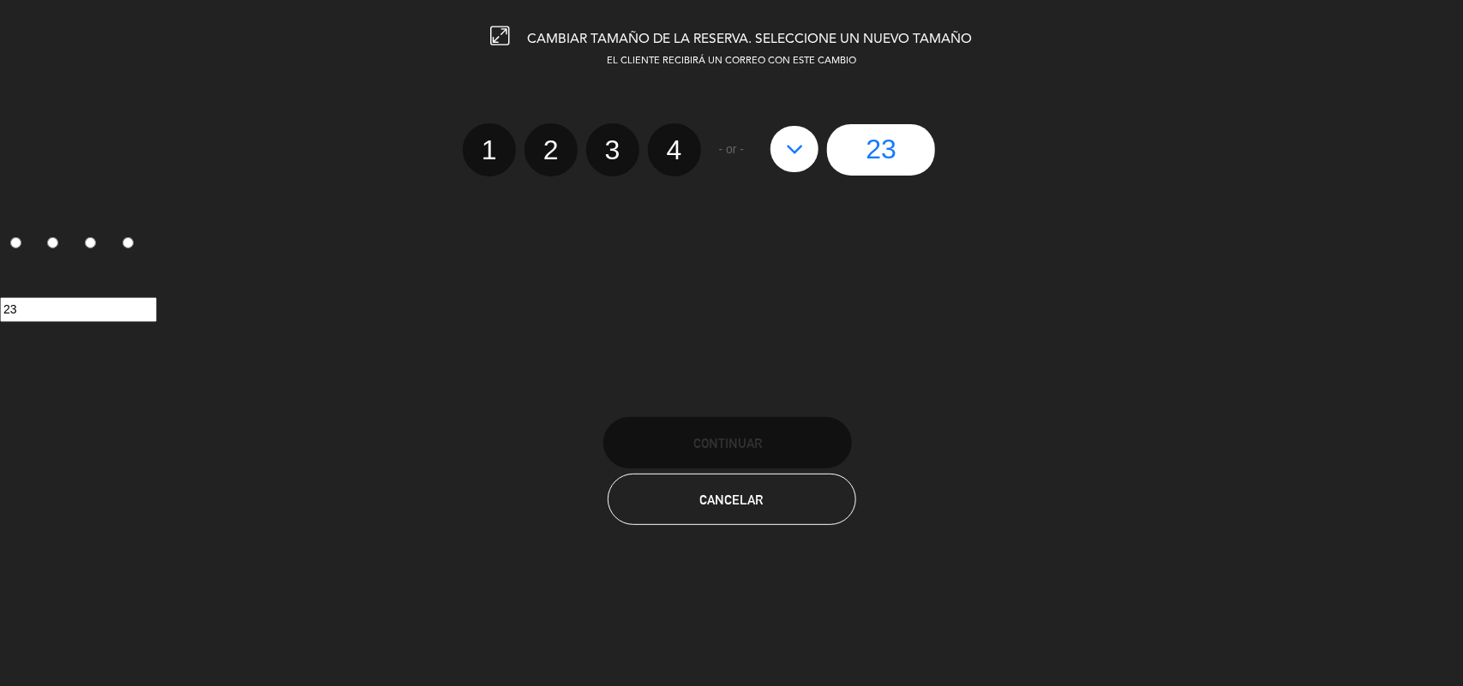
click at [769, 151] on div "23" at bounding box center [881, 149] width 238 height 51
click at [811, 153] on button at bounding box center [794, 149] width 48 height 46
type input "22"
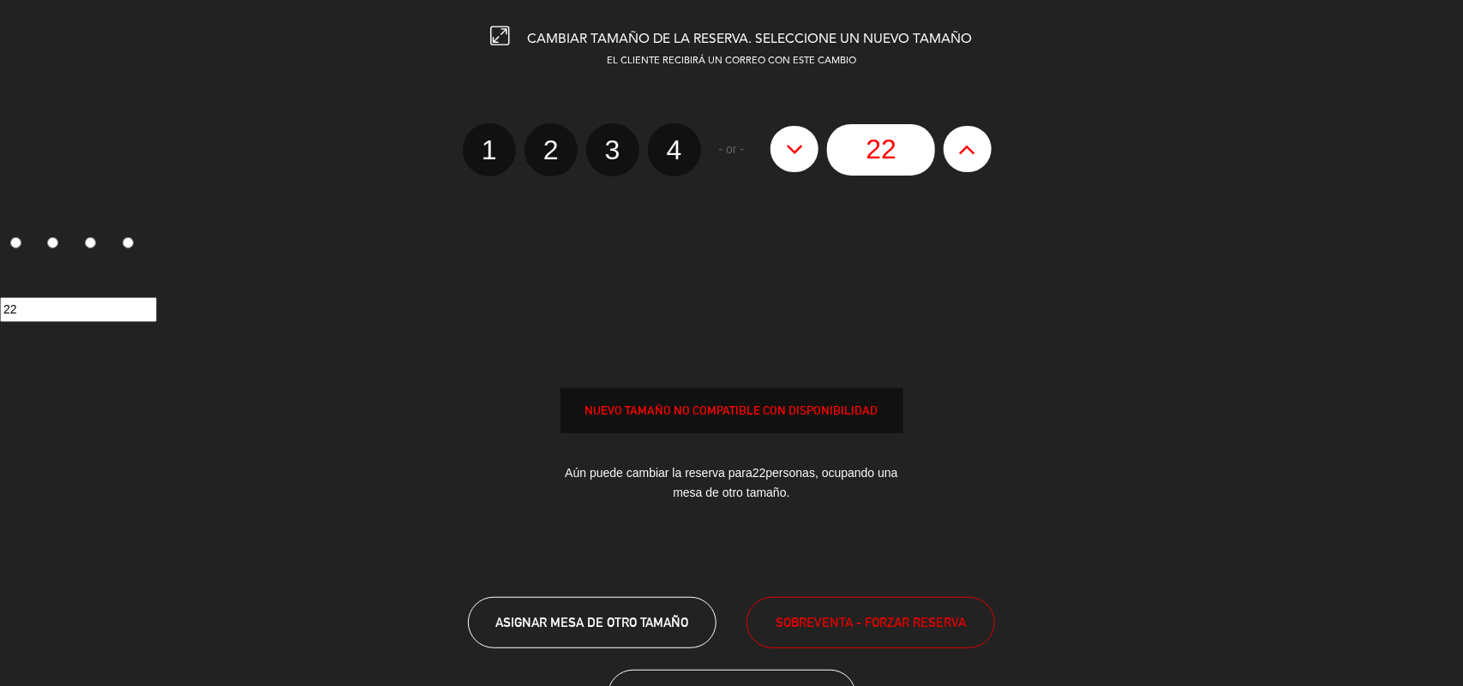
click at [981, 154] on button at bounding box center [968, 149] width 48 height 46
type input "23"
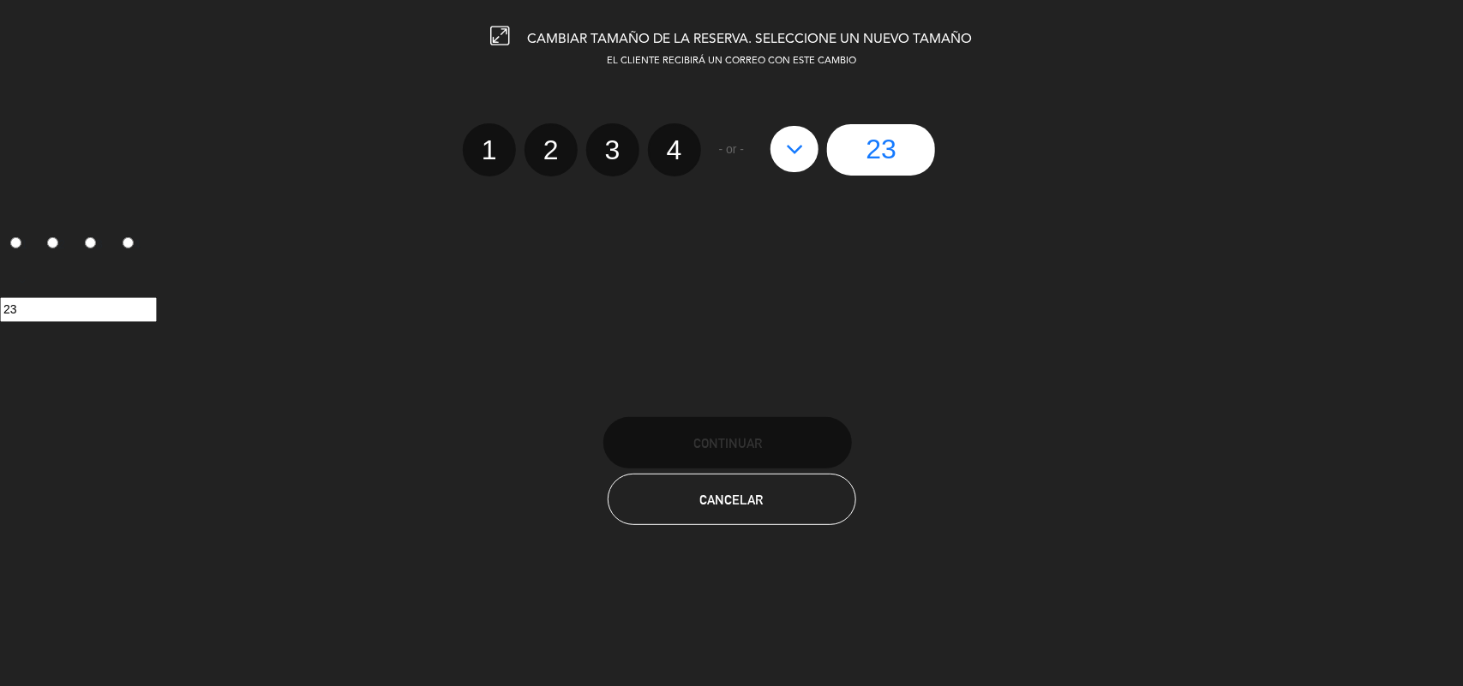
click at [790, 152] on icon at bounding box center [795, 148] width 18 height 27
type input "22"
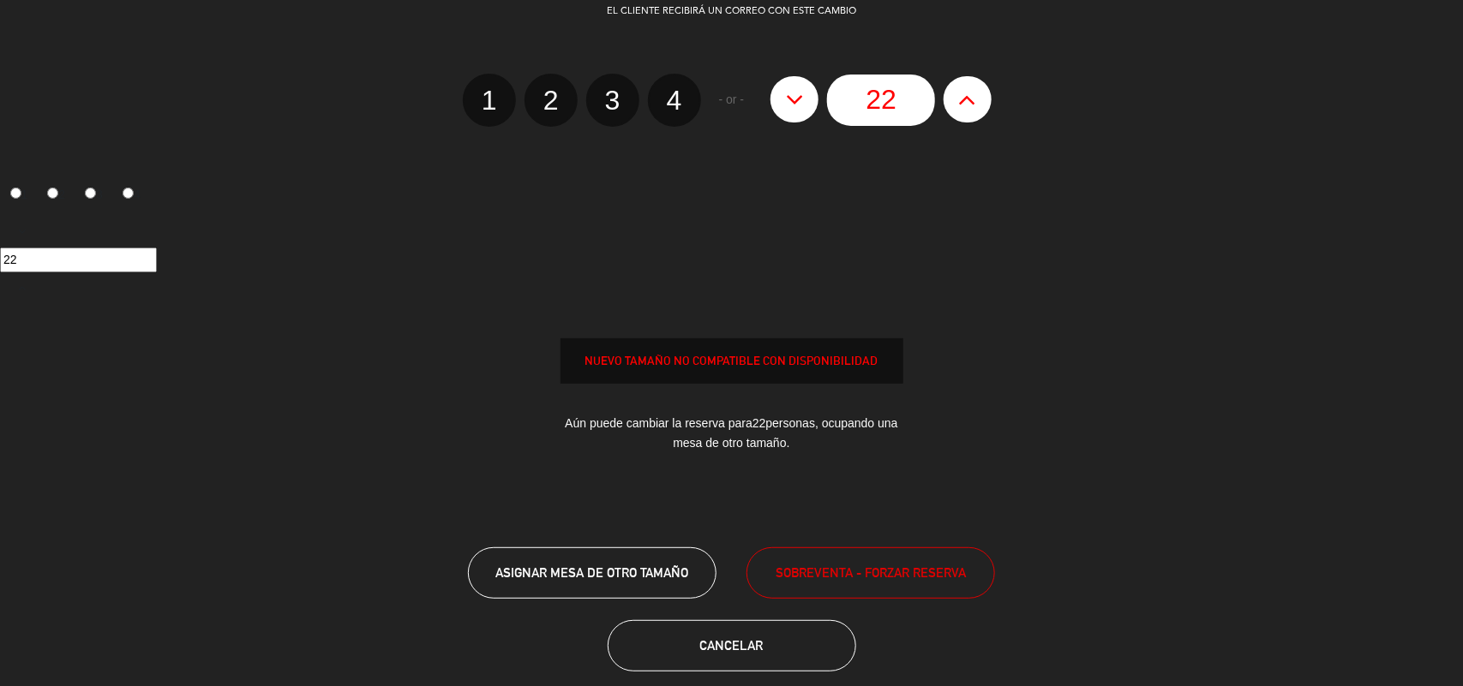
scroll to position [71, 0]
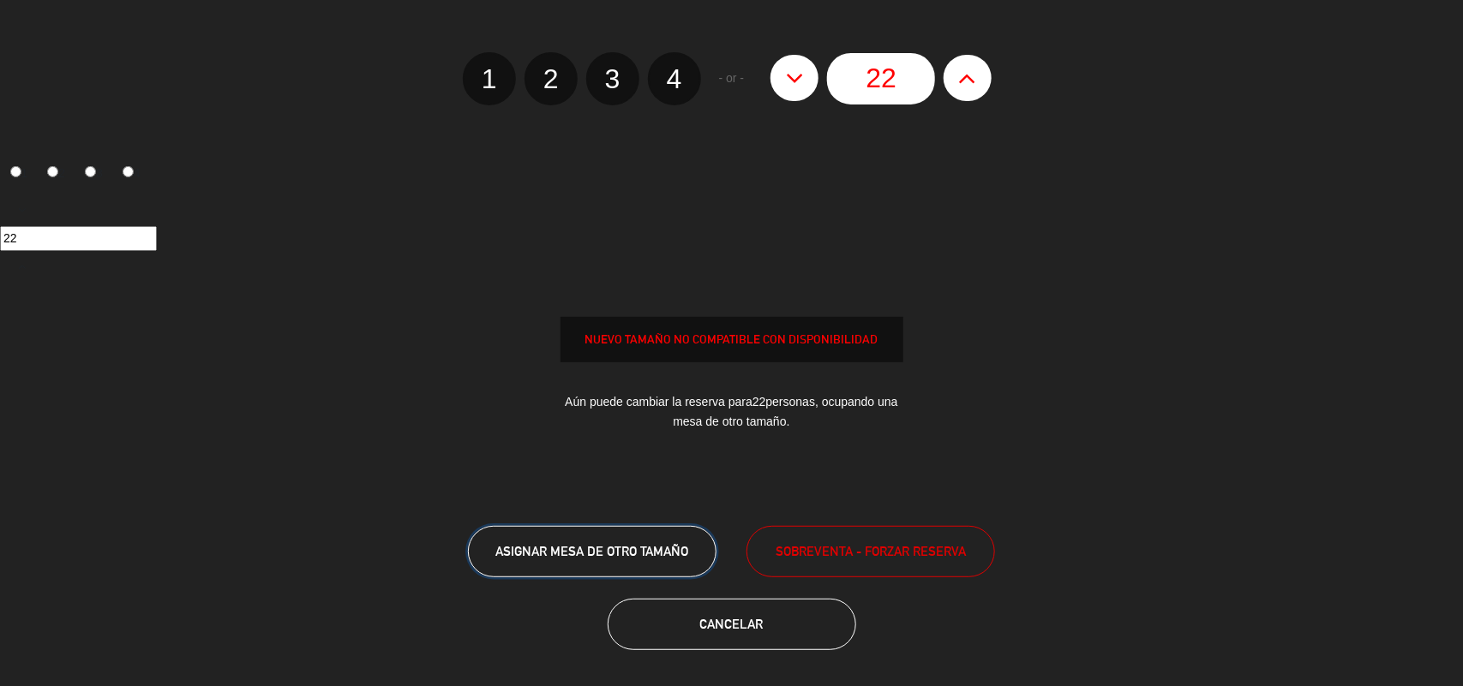
click at [614, 541] on button "ASIGNAR MESA DE OTRO TAMAÑO" at bounding box center [592, 551] width 249 height 51
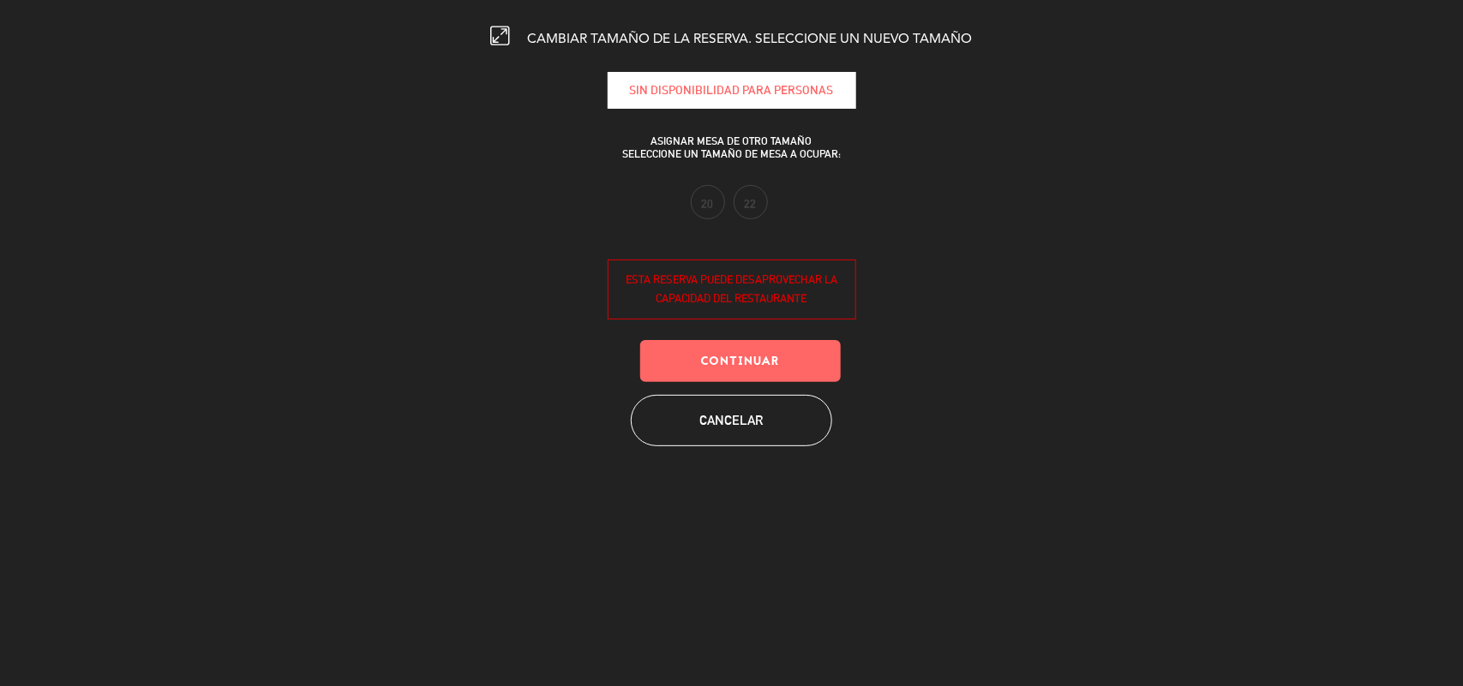
drag, startPoint x: 708, startPoint y: 202, endPoint x: 716, endPoint y: 201, distance: 8.6
click at [709, 201] on label "20" at bounding box center [708, 202] width 34 height 34
click at [746, 202] on label "22" at bounding box center [751, 202] width 34 height 34
click at [794, 360] on button "Continuar" at bounding box center [740, 361] width 201 height 42
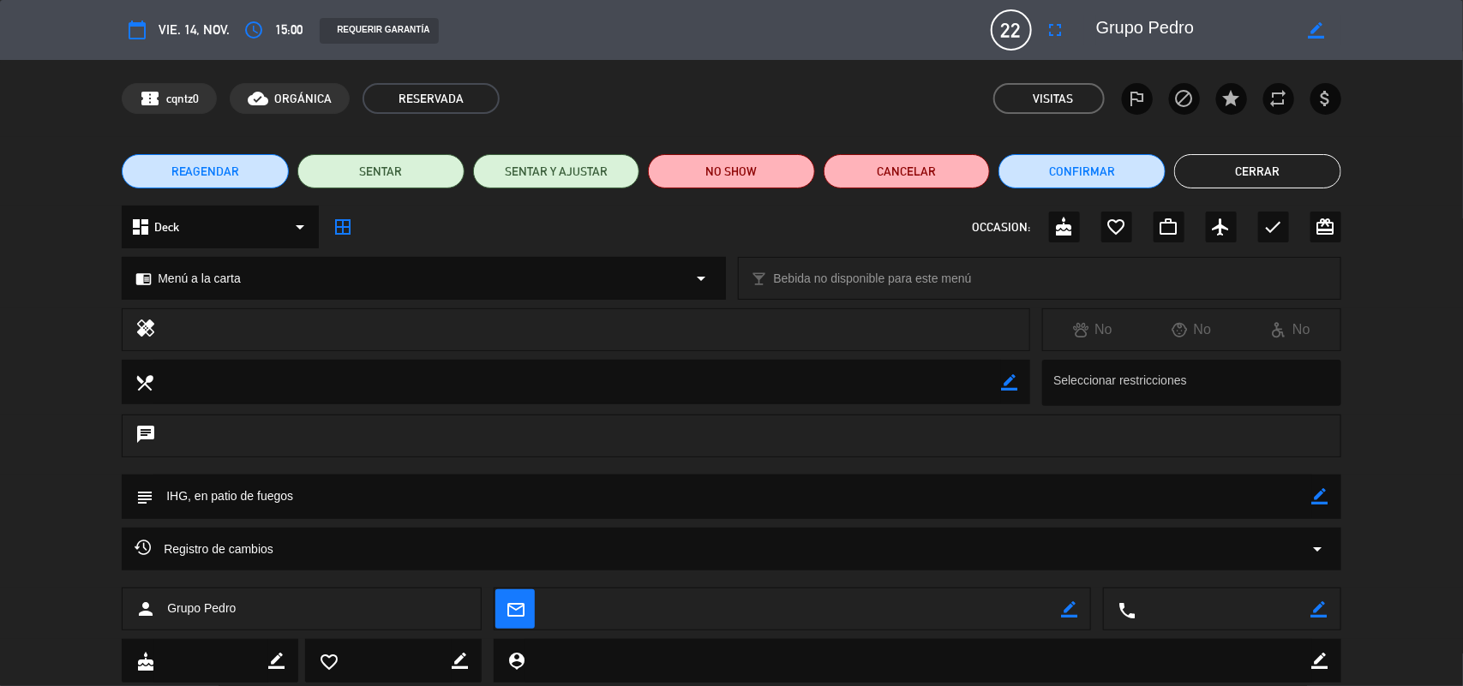
click at [1310, 500] on div "subject border_color" at bounding box center [732, 497] width 1220 height 45
click at [165, 484] on textarea at bounding box center [732, 497] width 1159 height 44
click at [177, 494] on textarea at bounding box center [732, 497] width 1159 height 44
click at [1312, 498] on icon "border_color" at bounding box center [1320, 496] width 16 height 16
click at [409, 476] on textarea at bounding box center [732, 497] width 1159 height 44
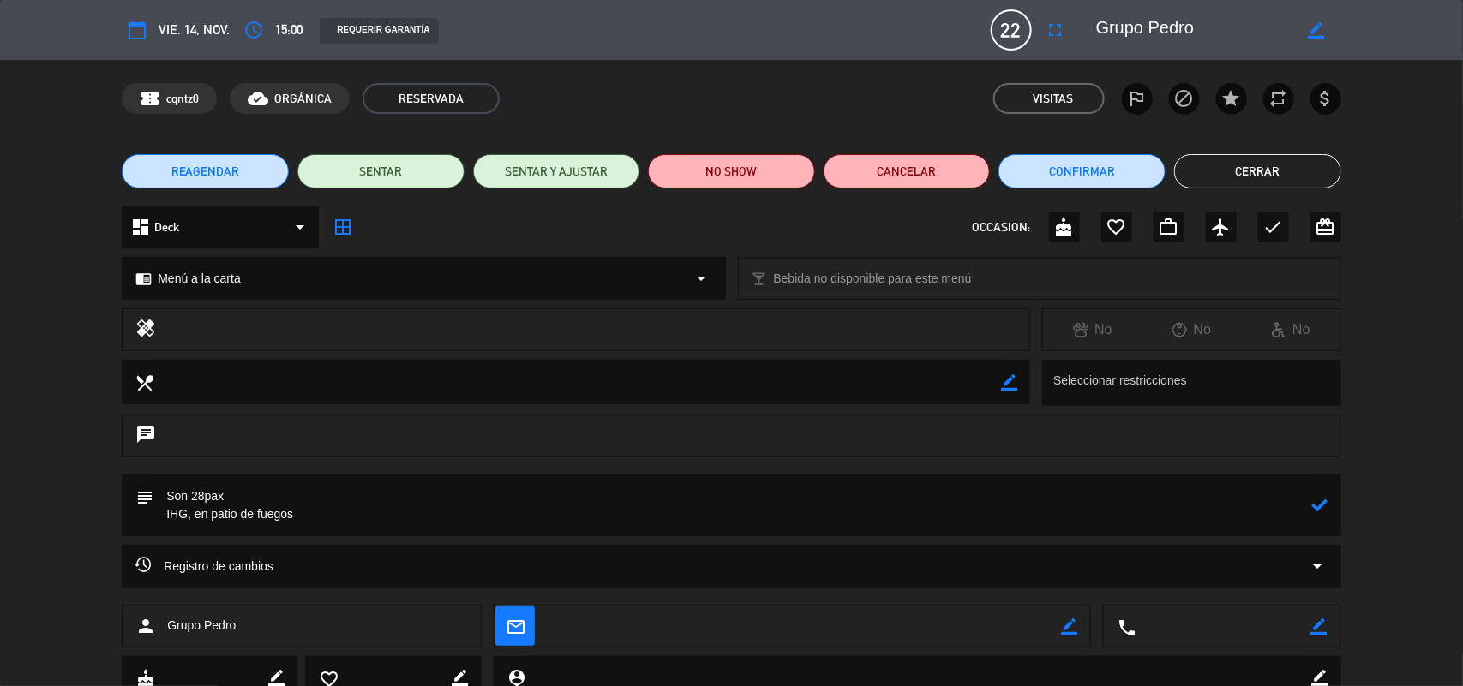
type textarea "Son 28pax IHG, en patio de fuegos"
click at [1333, 508] on div "subject" at bounding box center [732, 506] width 1220 height 62
click at [1322, 500] on icon at bounding box center [1320, 505] width 16 height 16
click at [1244, 171] on button "Cerrar" at bounding box center [1257, 171] width 167 height 34
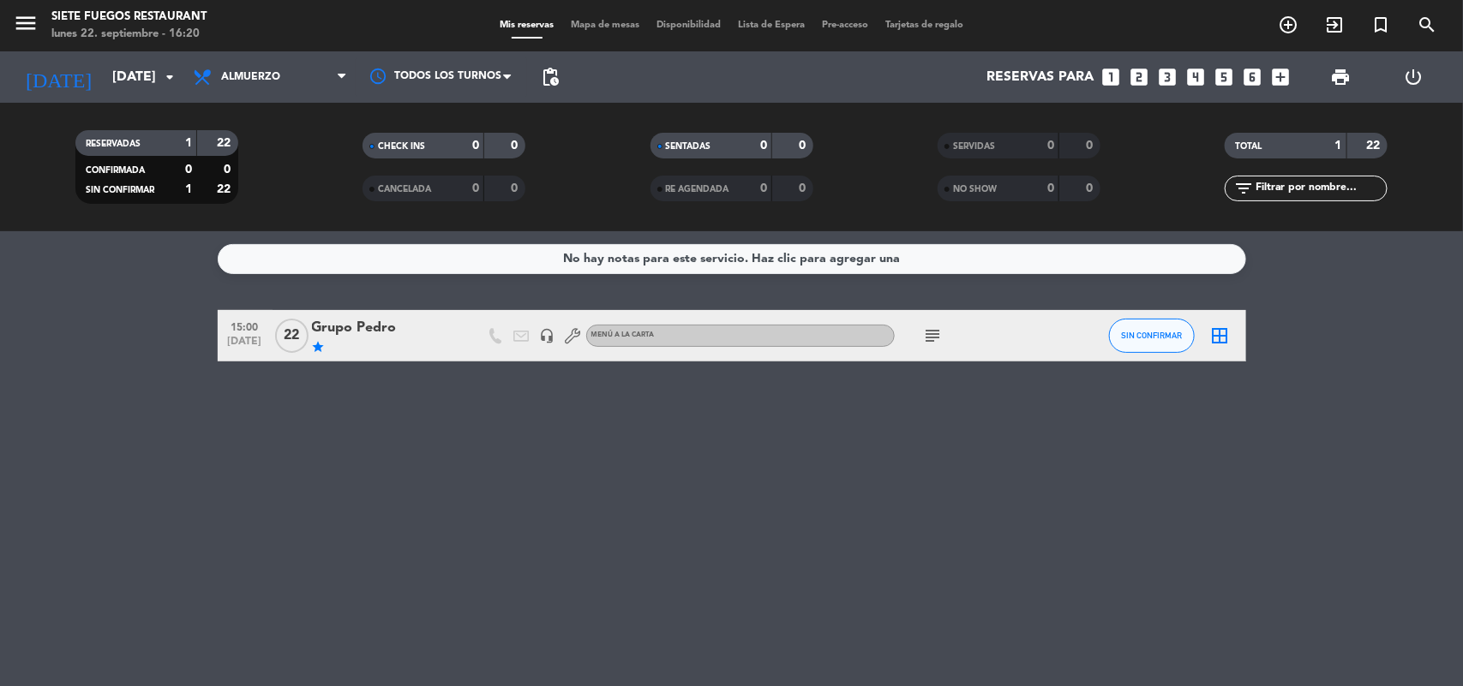
click at [938, 330] on icon "subject" at bounding box center [933, 336] width 21 height 21
click at [35, 18] on icon "menu" at bounding box center [26, 23] width 26 height 26
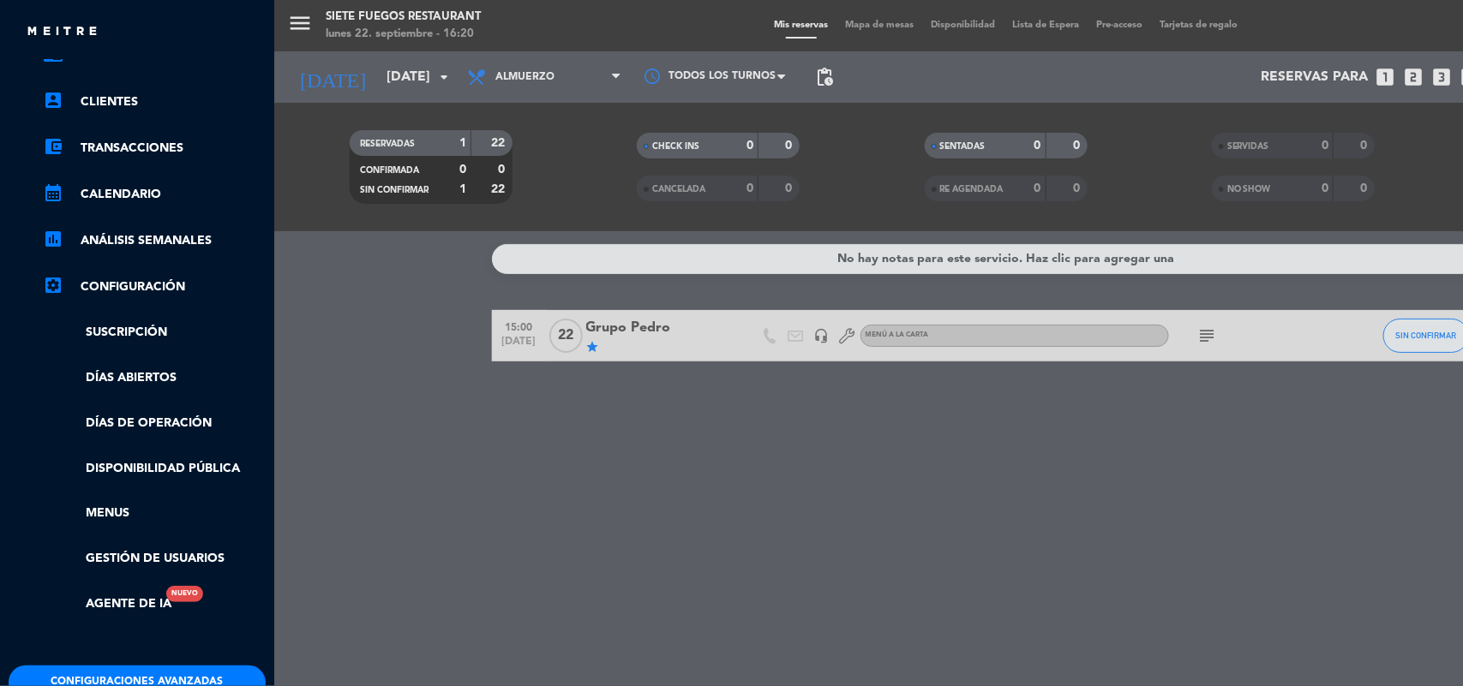
scroll to position [198, 0]
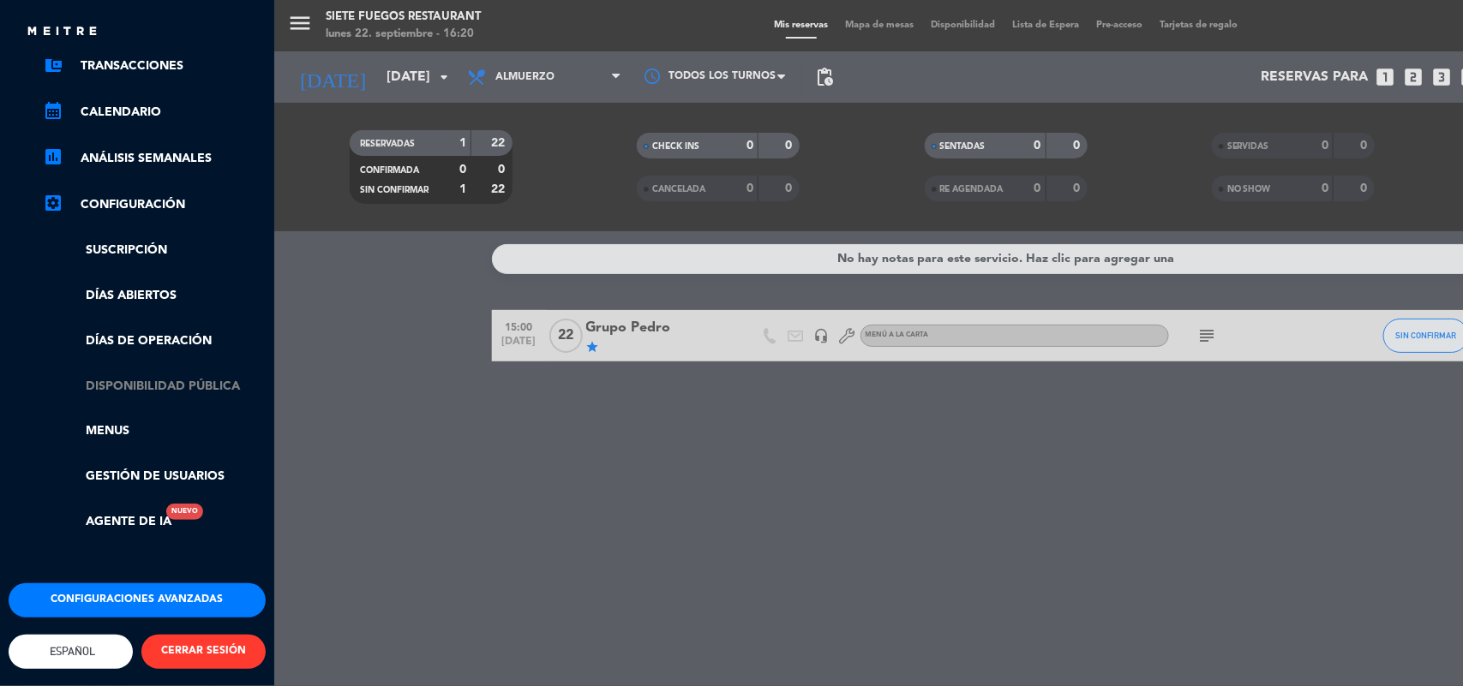
click at [168, 377] on link "Disponibilidad pública" at bounding box center [154, 387] width 223 height 20
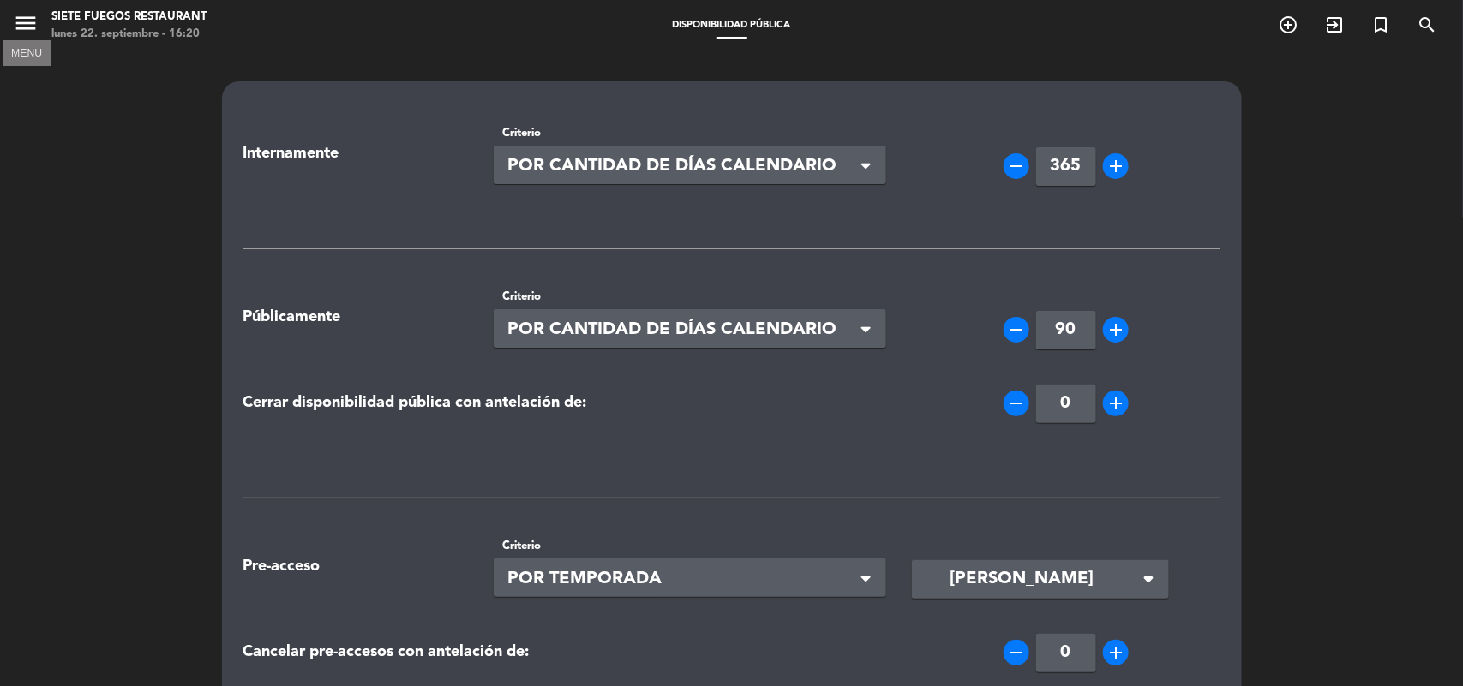
click at [32, 18] on icon "menu" at bounding box center [26, 23] width 26 height 26
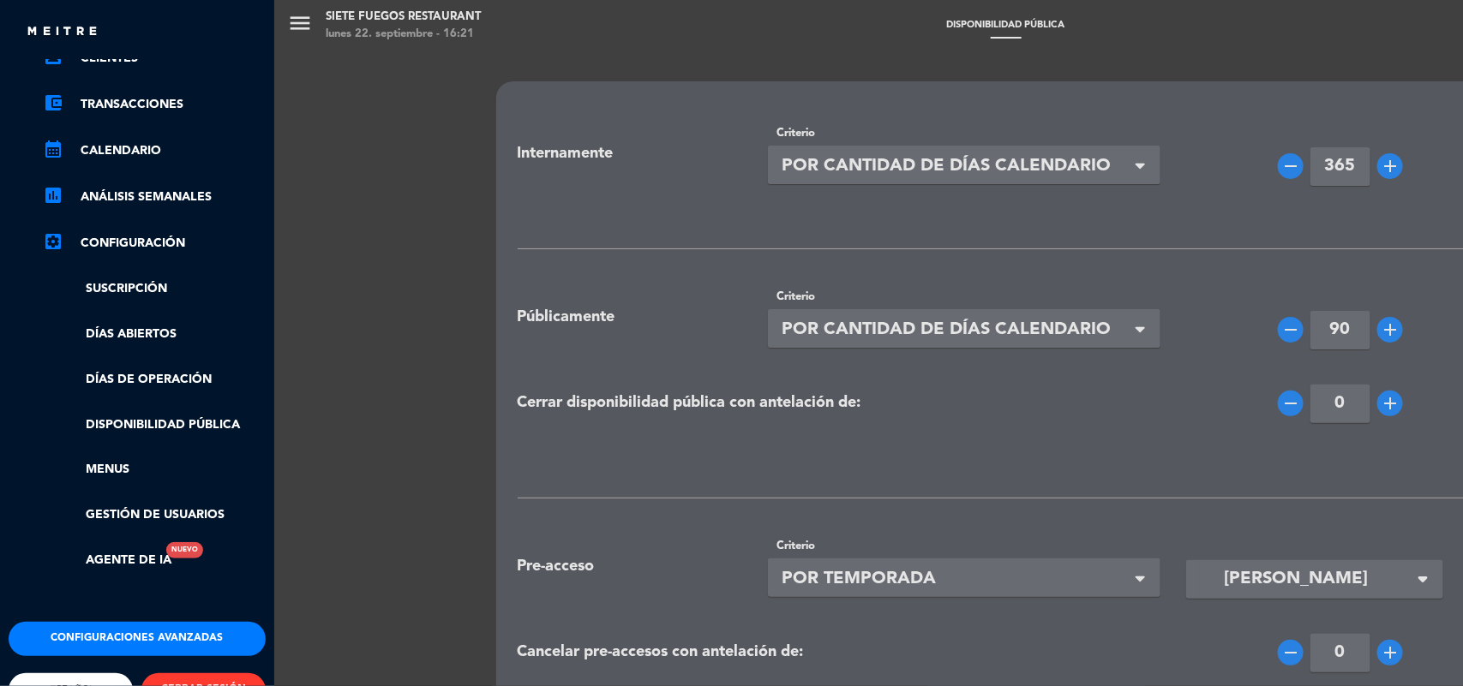
scroll to position [198, 0]
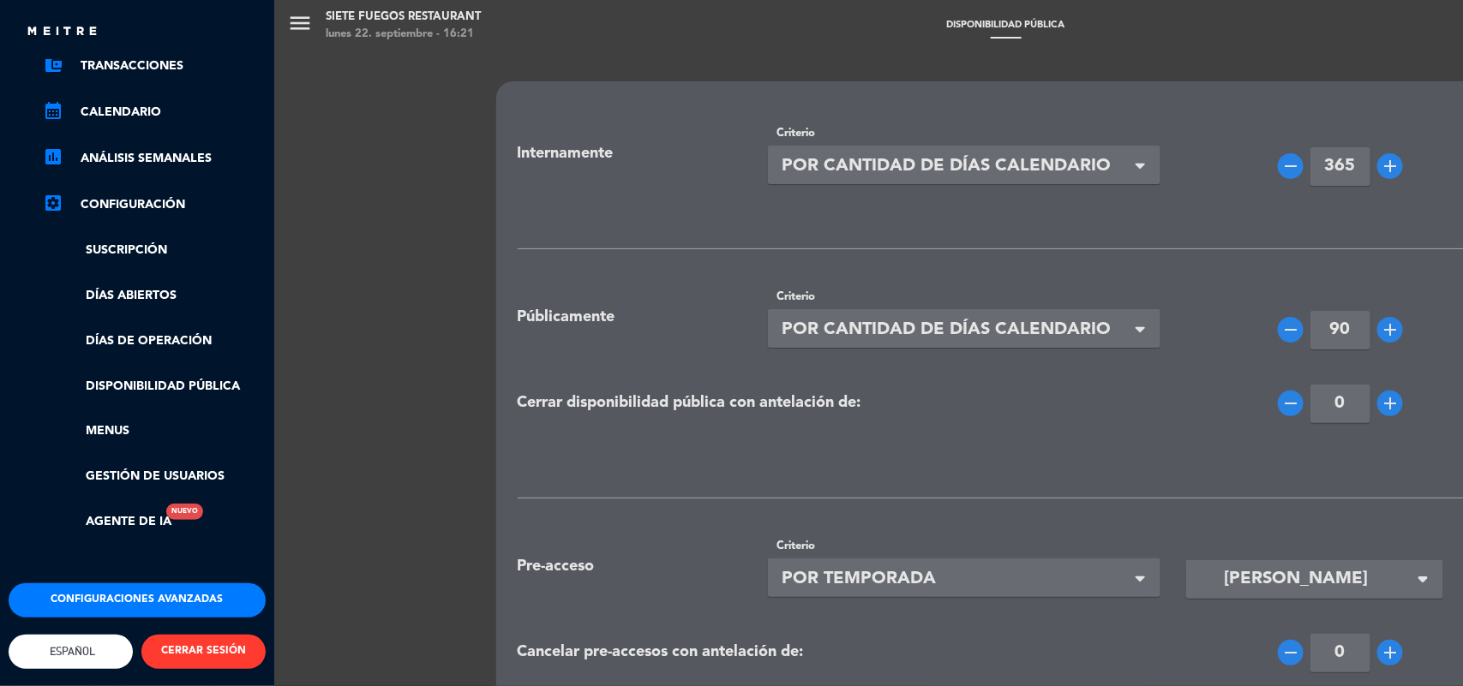
click at [171, 584] on button "Configuraciones avanzadas" at bounding box center [137, 601] width 257 height 34
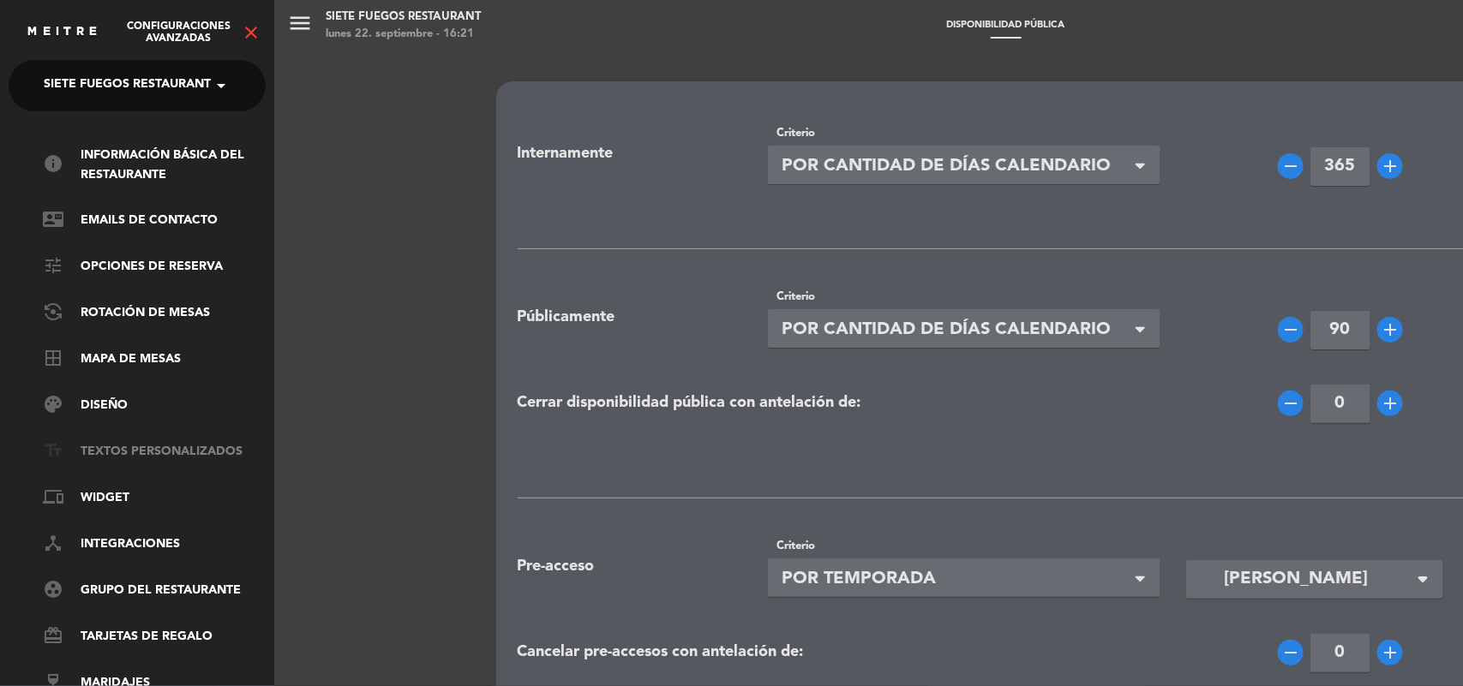
scroll to position [15, 0]
click at [249, 31] on icon "close" at bounding box center [251, 32] width 21 height 21
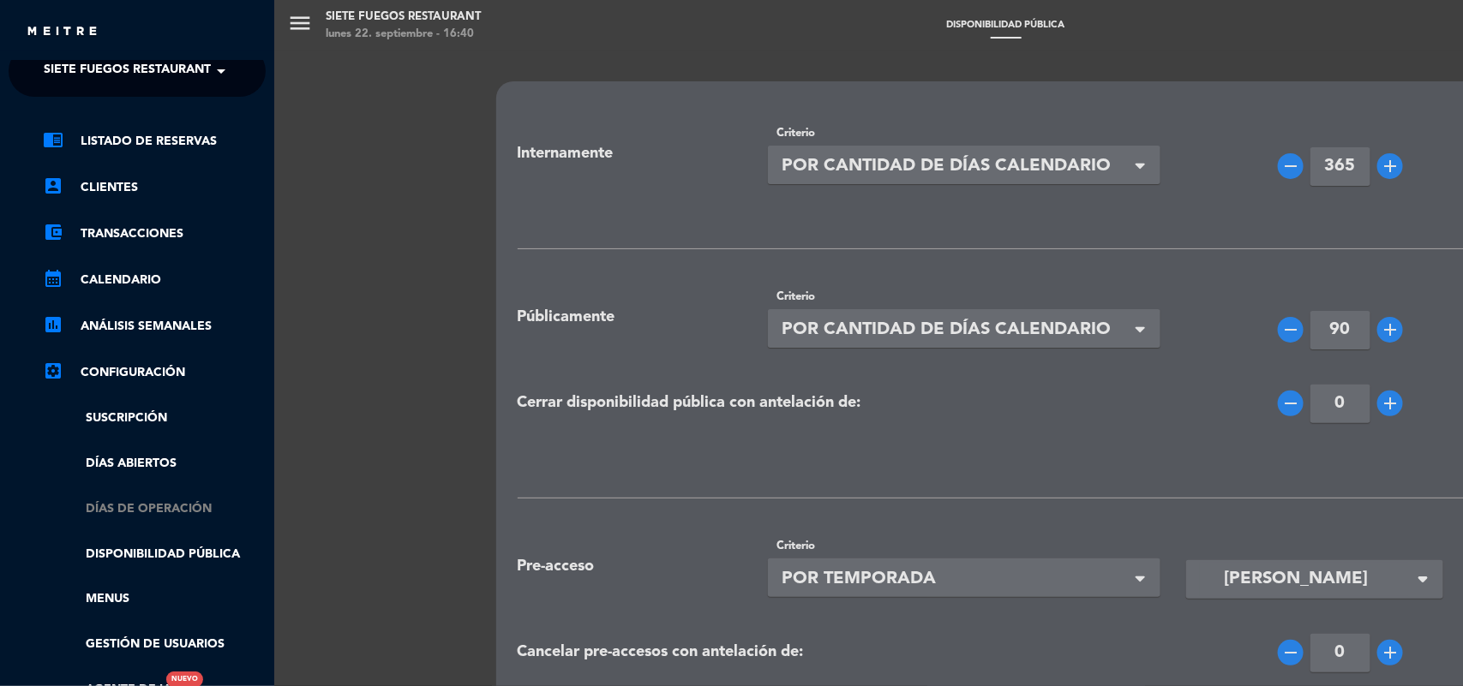
click at [159, 516] on link "Días de Operación" at bounding box center [154, 510] width 223 height 20
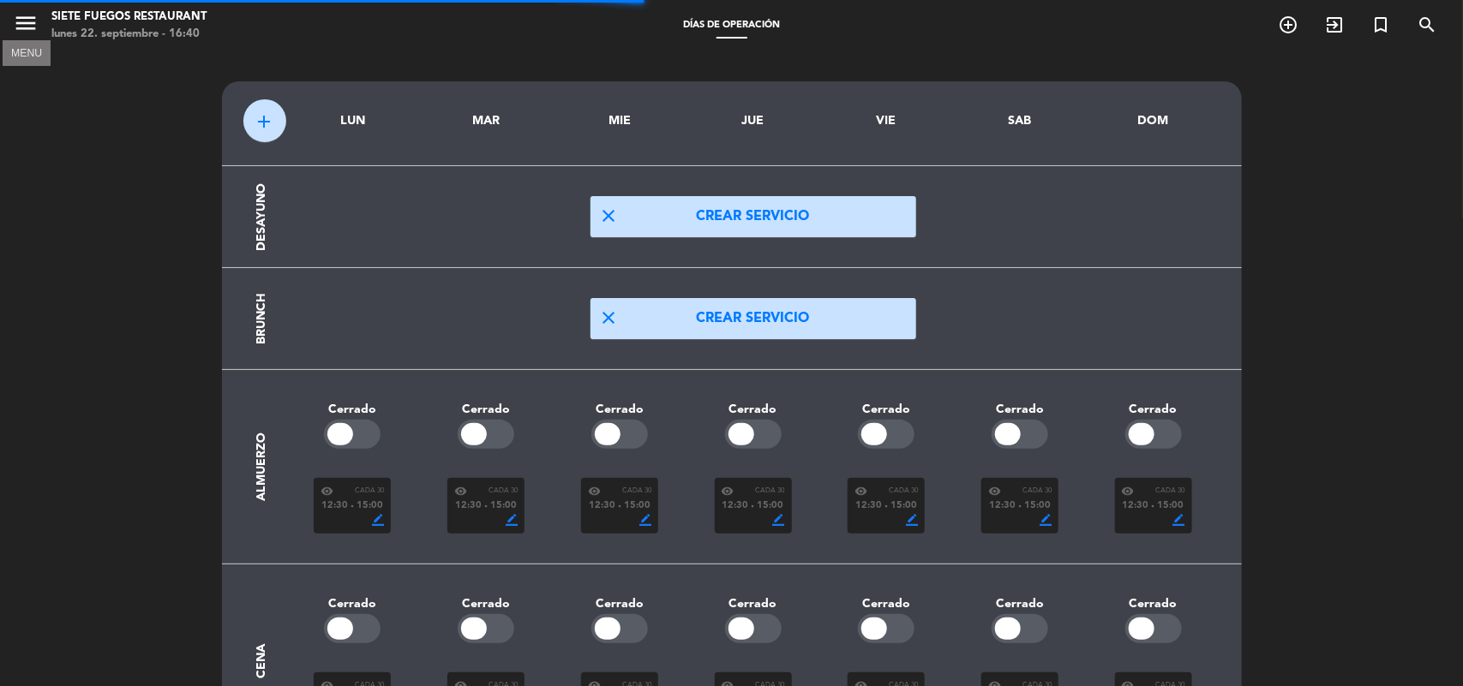
drag, startPoint x: 27, startPoint y: 27, endPoint x: 15, endPoint y: 37, distance: 15.3
click at [27, 28] on icon "menu" at bounding box center [26, 23] width 26 height 26
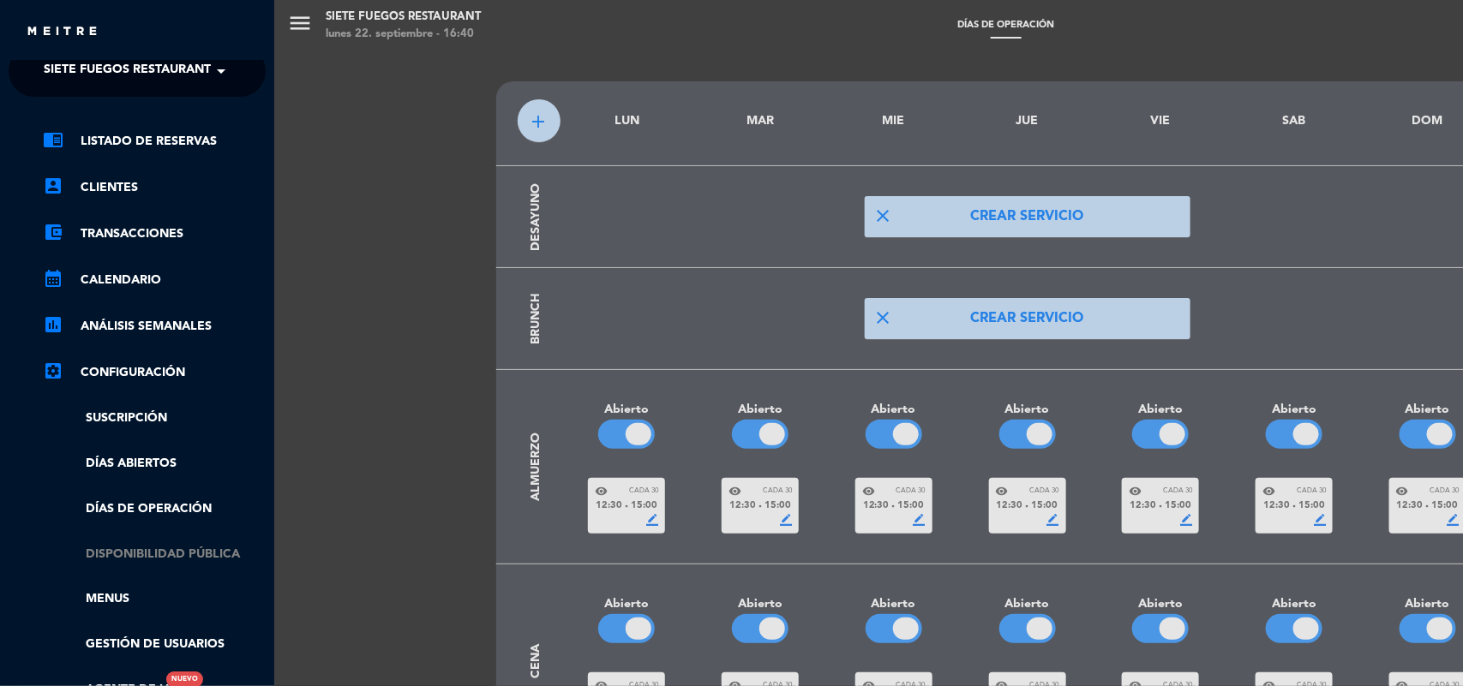
click at [176, 555] on link "Disponibilidad pública" at bounding box center [154, 555] width 223 height 20
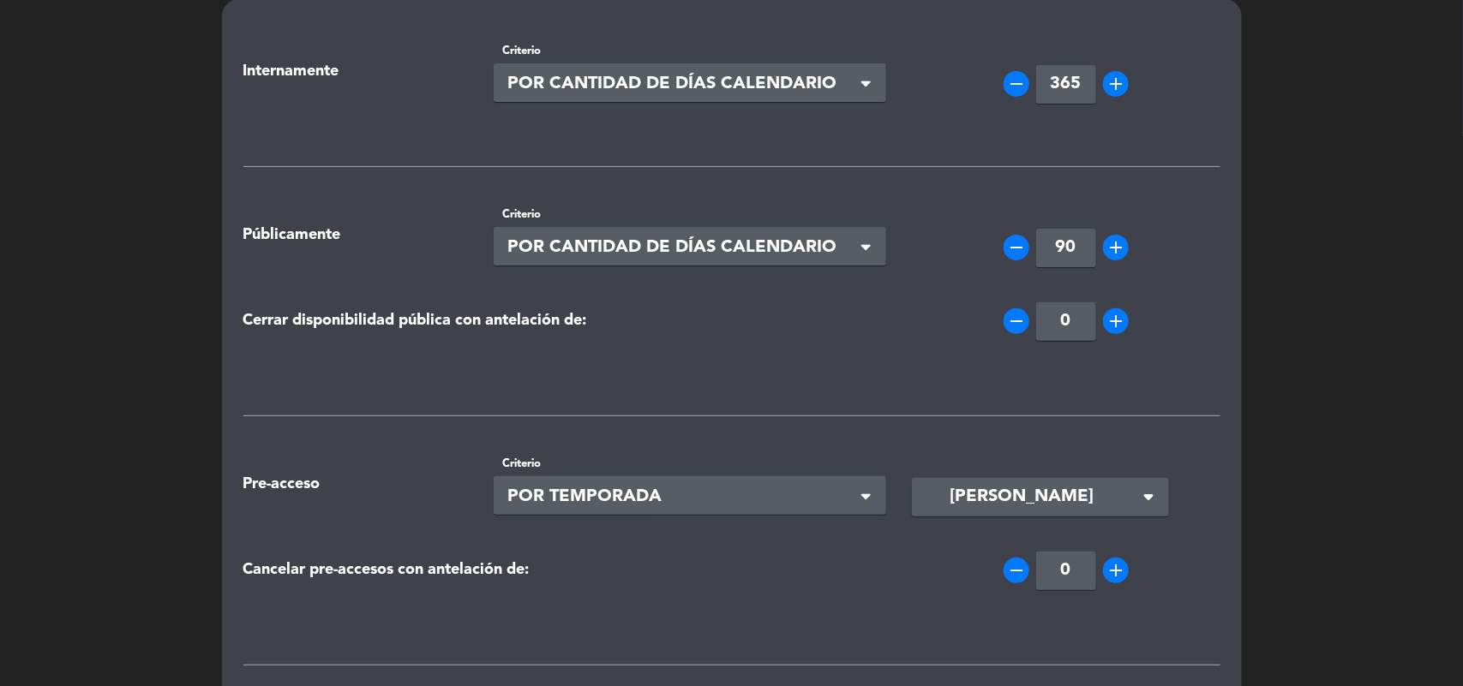
scroll to position [0, 0]
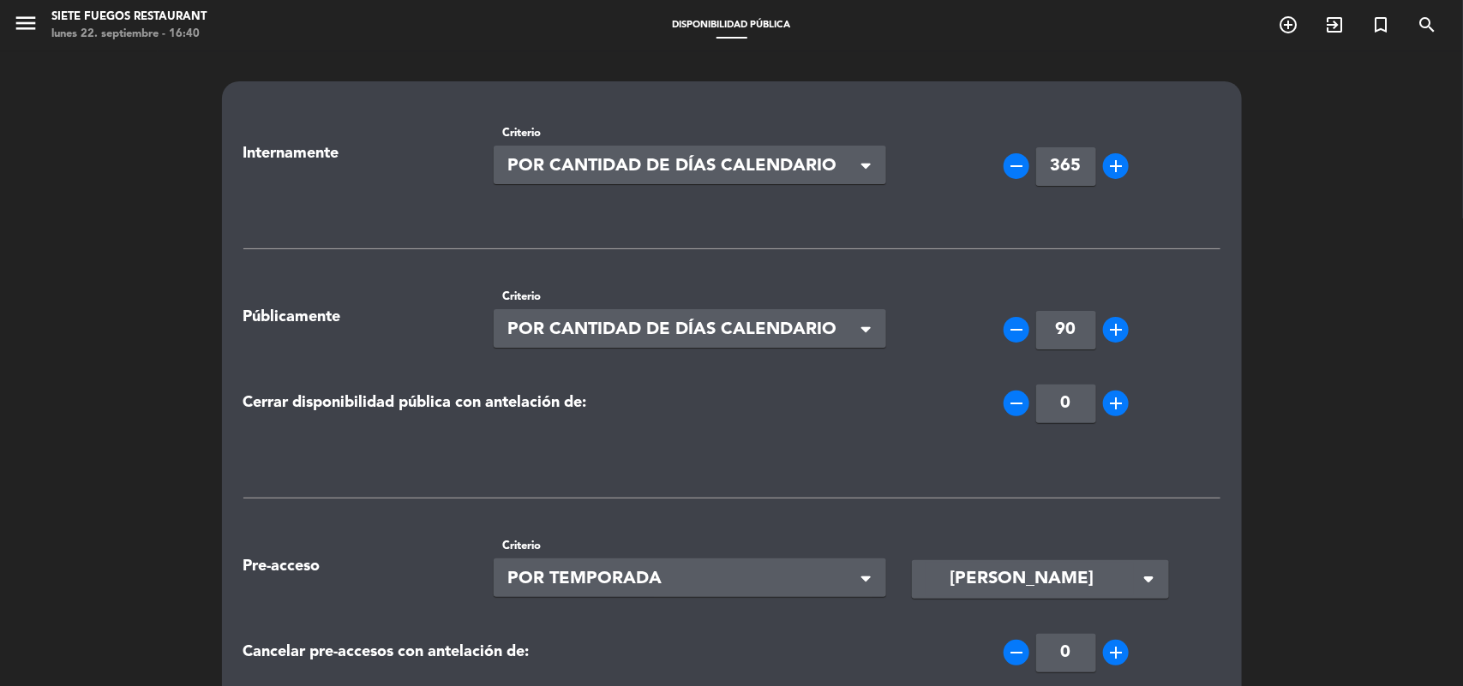
click at [17, 28] on icon "menu" at bounding box center [26, 23] width 26 height 26
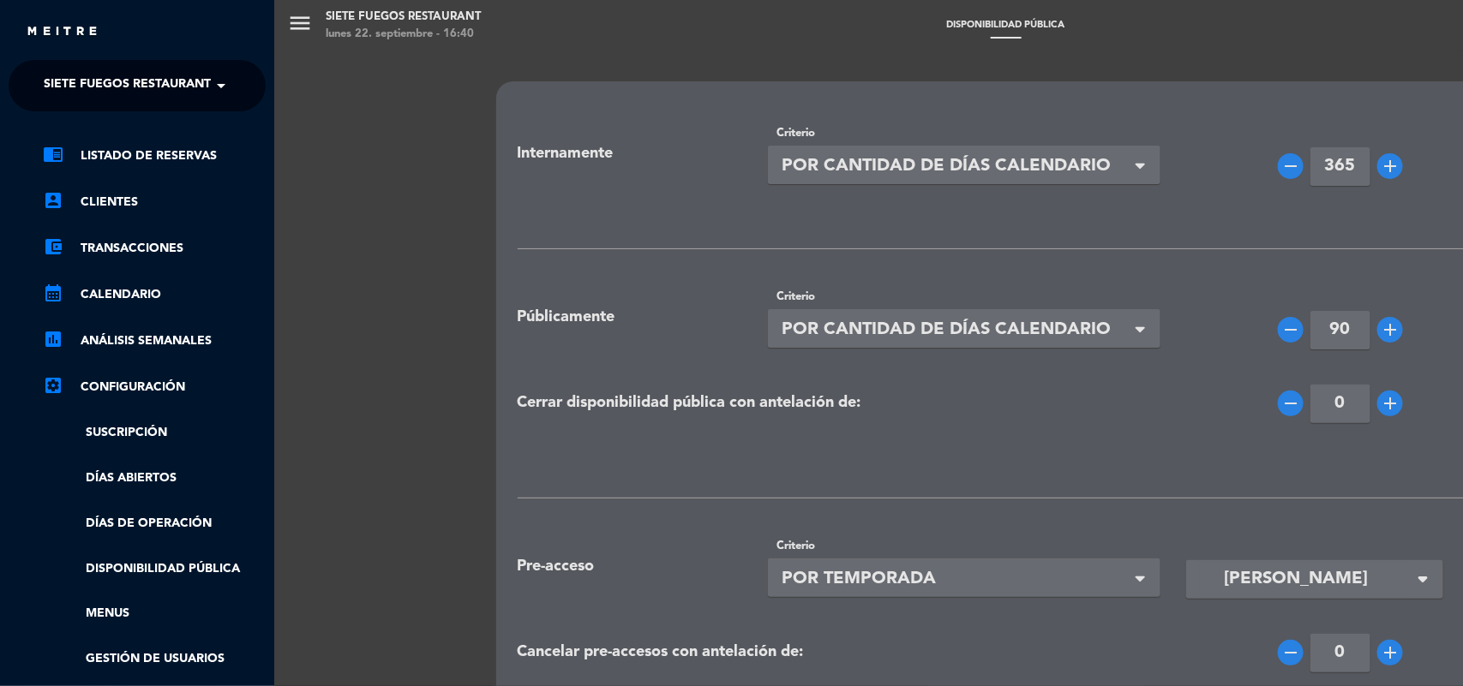
scroll to position [198, 0]
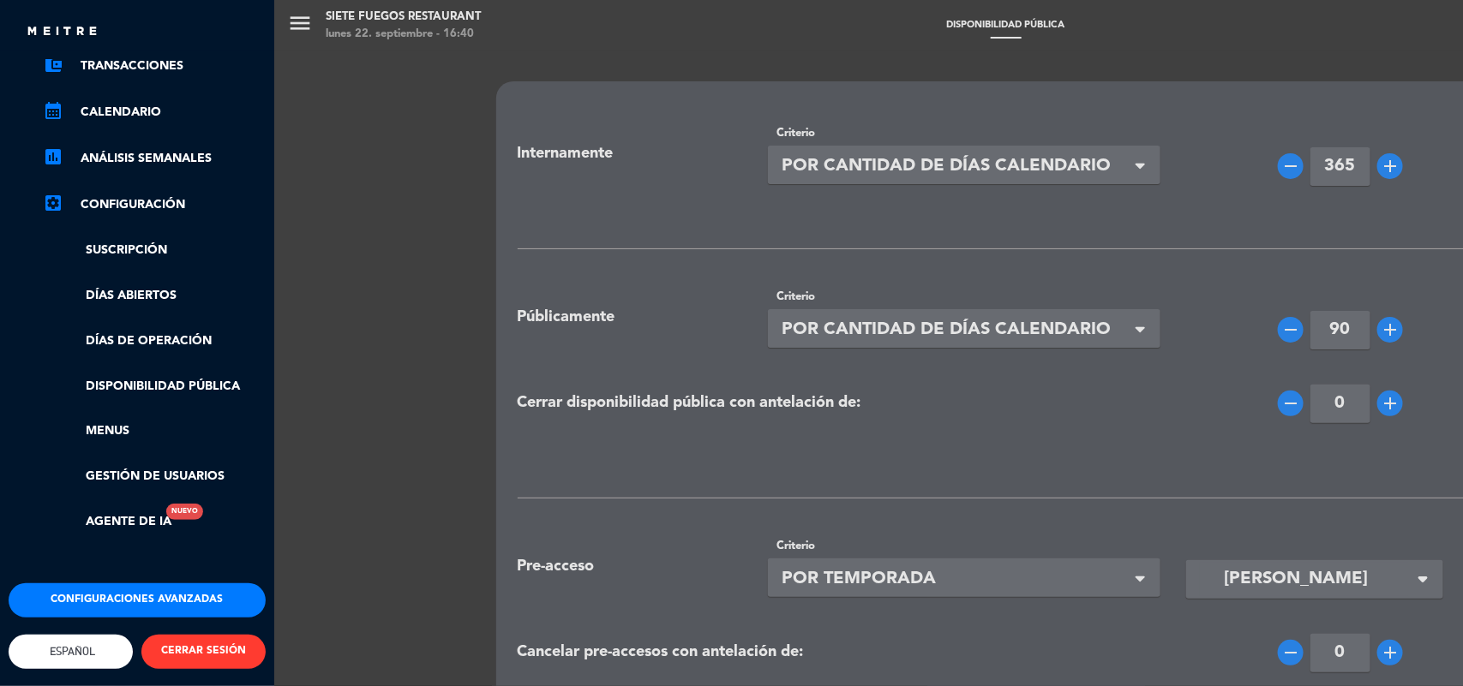
click at [165, 587] on button "Configuraciones avanzadas" at bounding box center [137, 601] width 257 height 34
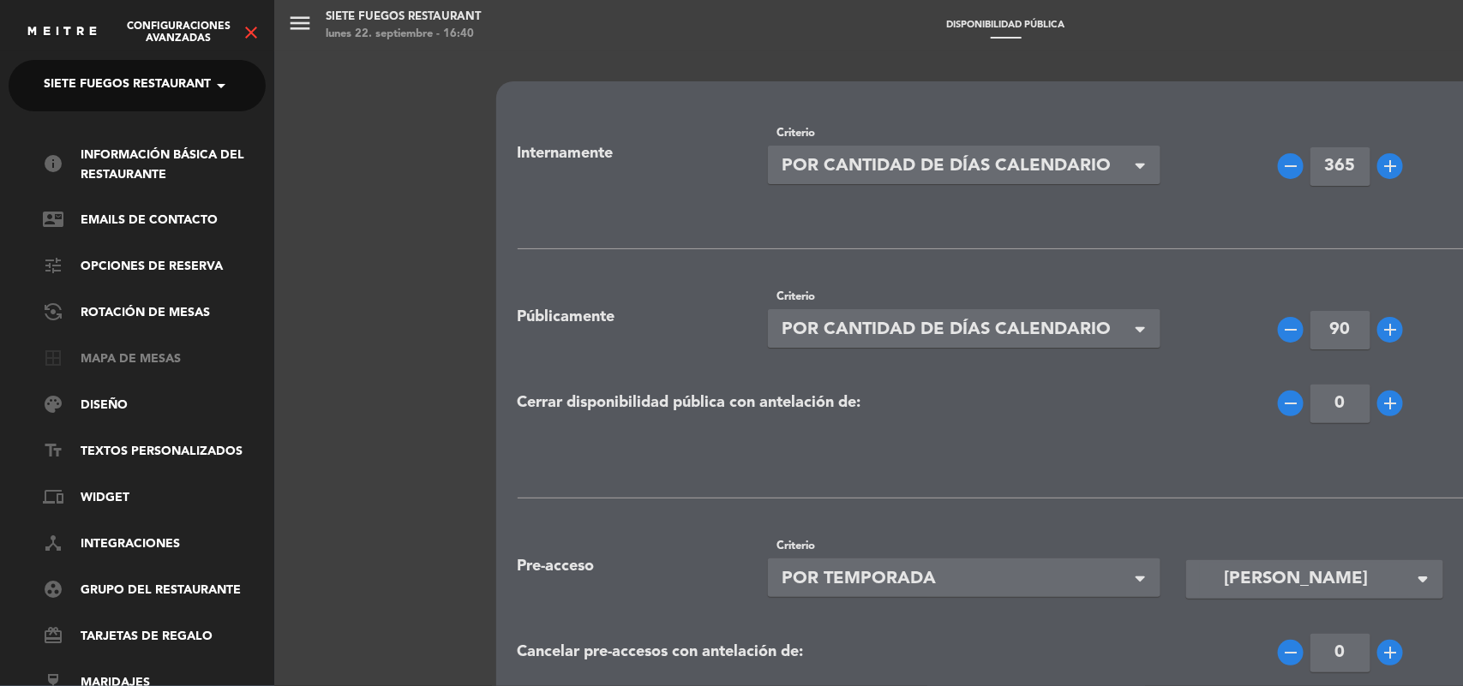
click at [131, 363] on link "border_all Mapa de mesas" at bounding box center [154, 360] width 223 height 21
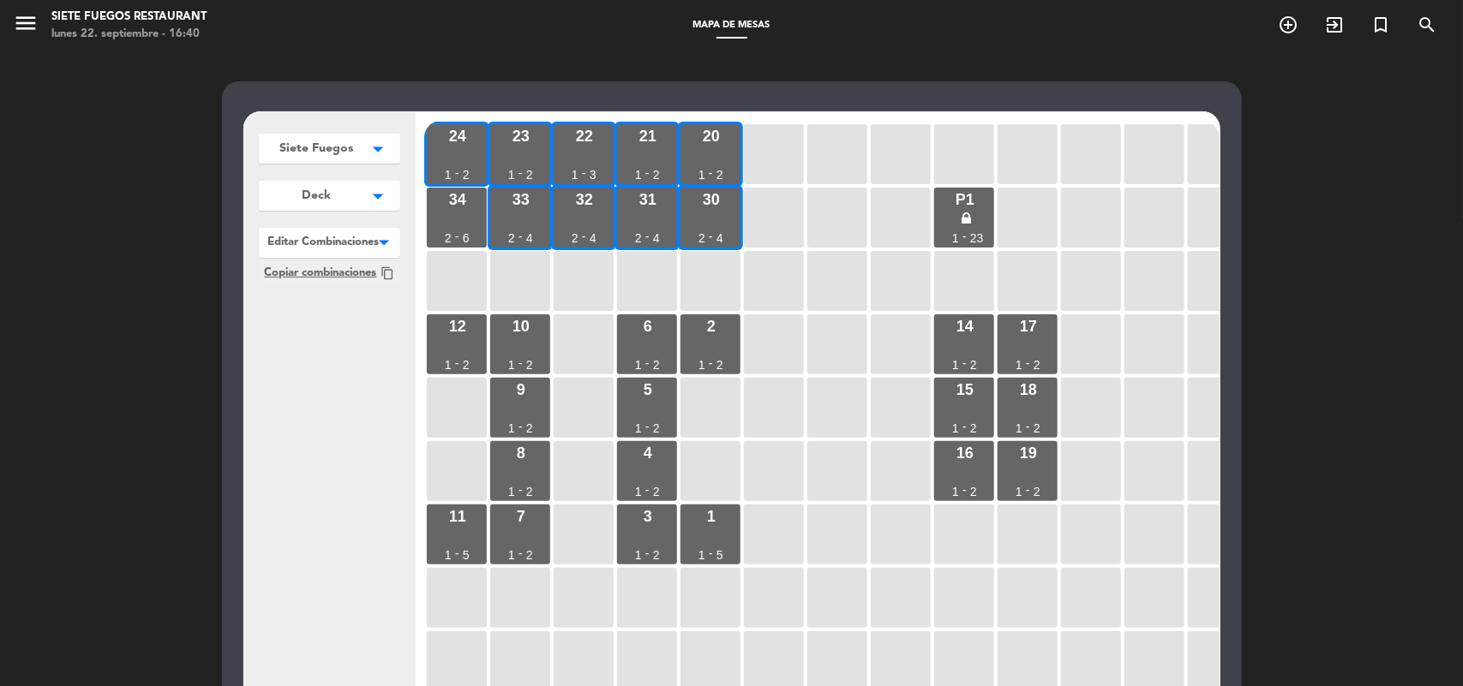
click at [21, 4] on div "menu Siete Fuegos Restaurant lunes 22. septiembre - 16:40 Mapa de mesas add_cir…" at bounding box center [731, 25] width 1463 height 51
click at [21, 27] on icon "menu" at bounding box center [26, 23] width 26 height 26
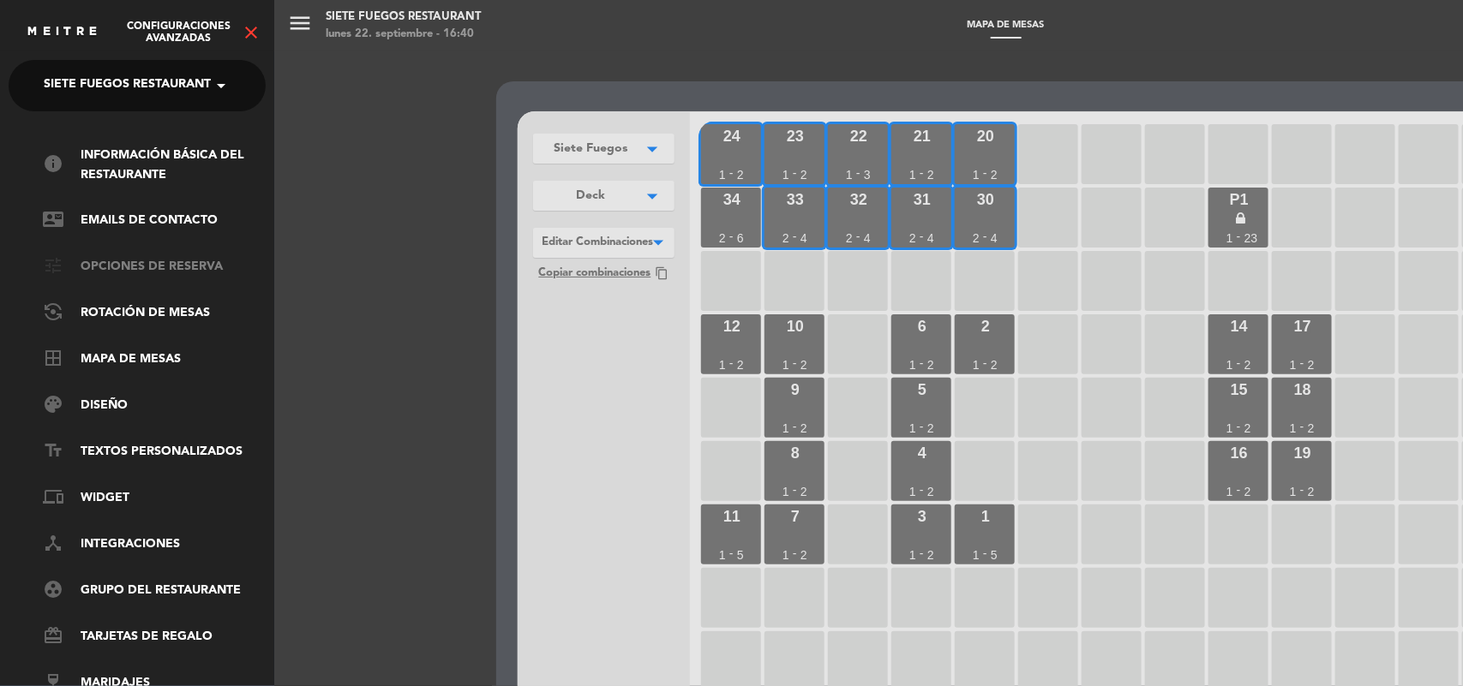
click at [195, 261] on link "tune Opciones de reserva" at bounding box center [154, 267] width 223 height 21
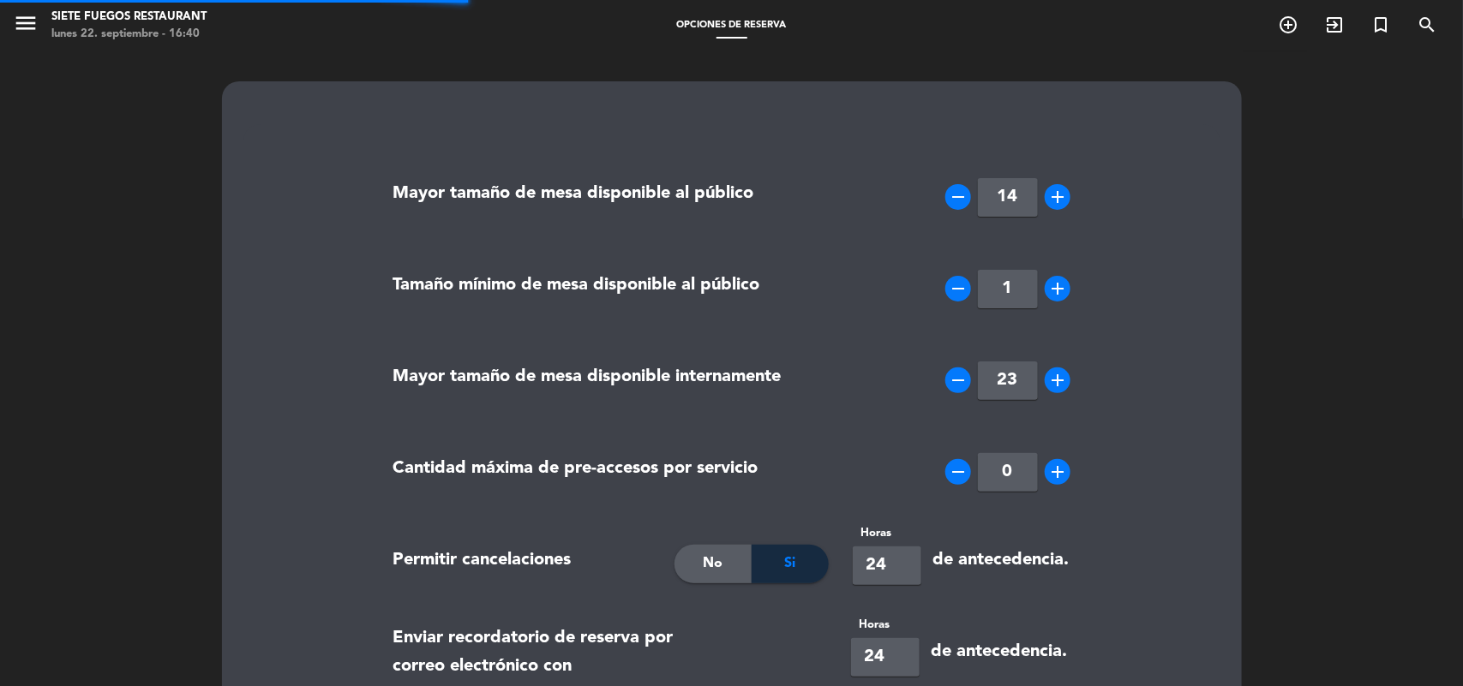
type textarea "<p><strong>Importante:</strong></p> <ul> <li>El tiempo de tolerancia es de 15 m…"
click at [1052, 380] on icon "add" at bounding box center [1057, 380] width 21 height 21
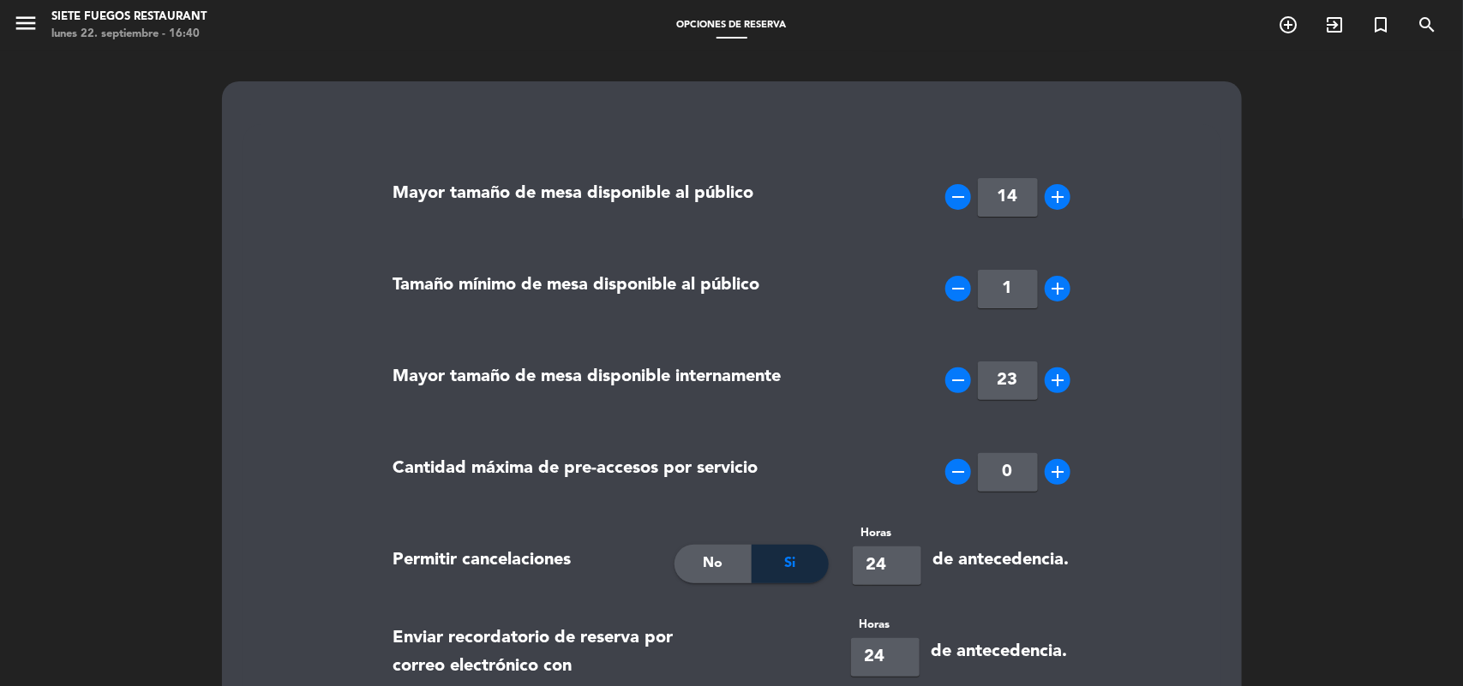
click at [1052, 380] on icon "add" at bounding box center [1057, 380] width 21 height 21
click at [948, 374] on icon "remove" at bounding box center [958, 380] width 21 height 21
click at [1054, 386] on icon "add" at bounding box center [1057, 380] width 21 height 21
type input "23"
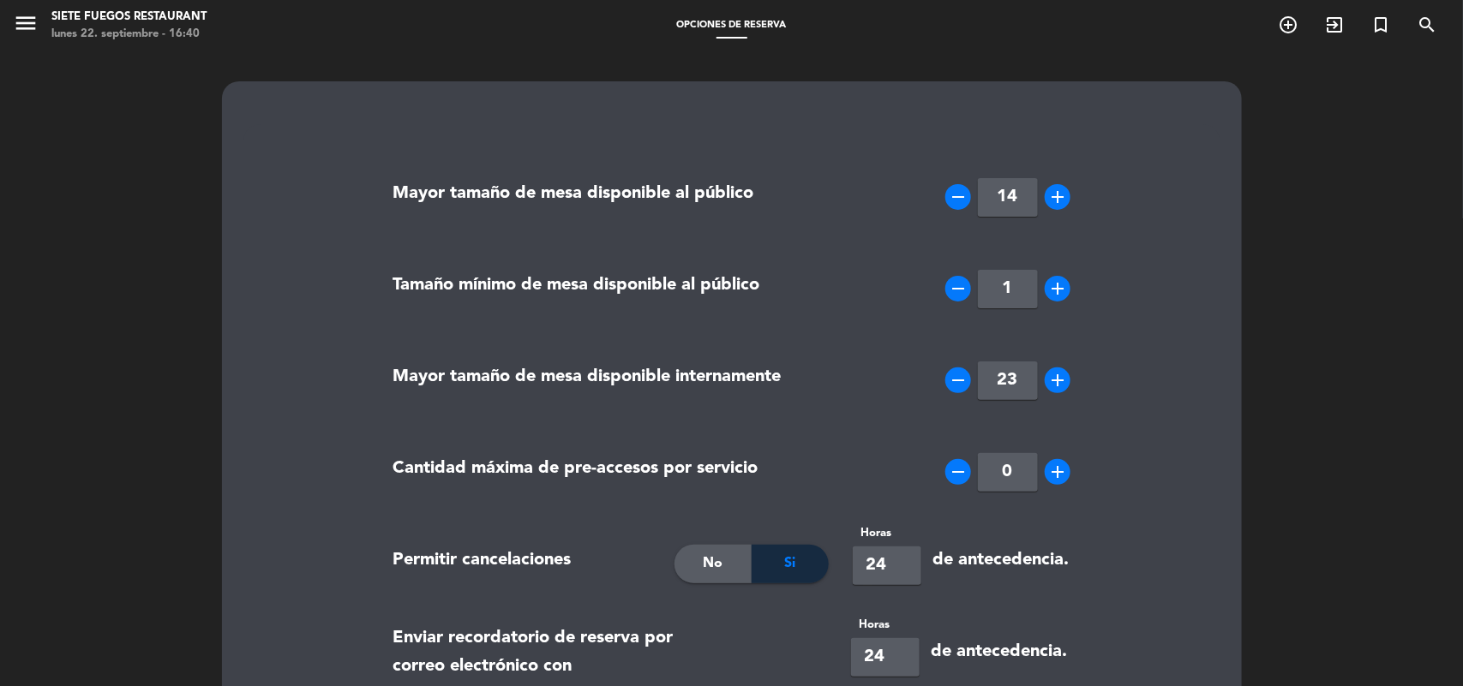
click at [1054, 386] on icon "add" at bounding box center [1057, 380] width 21 height 21
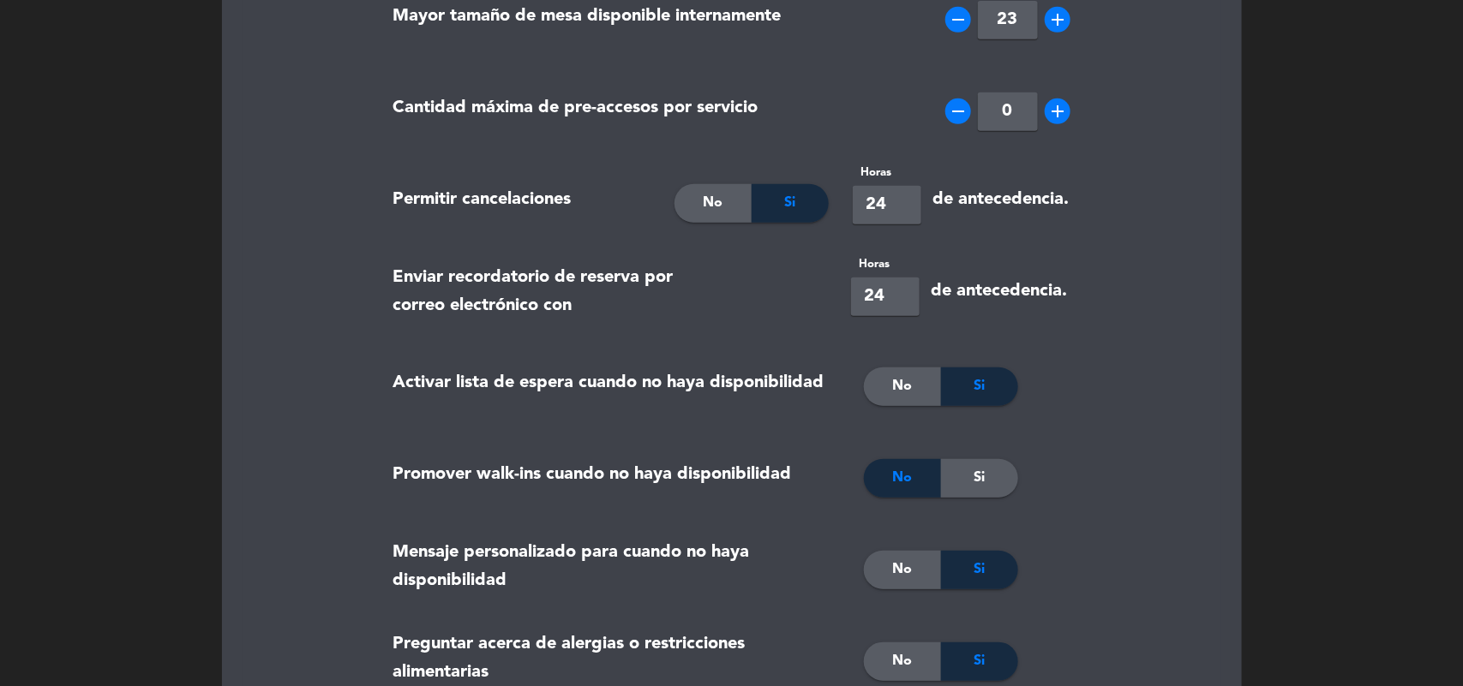
scroll to position [39, 0]
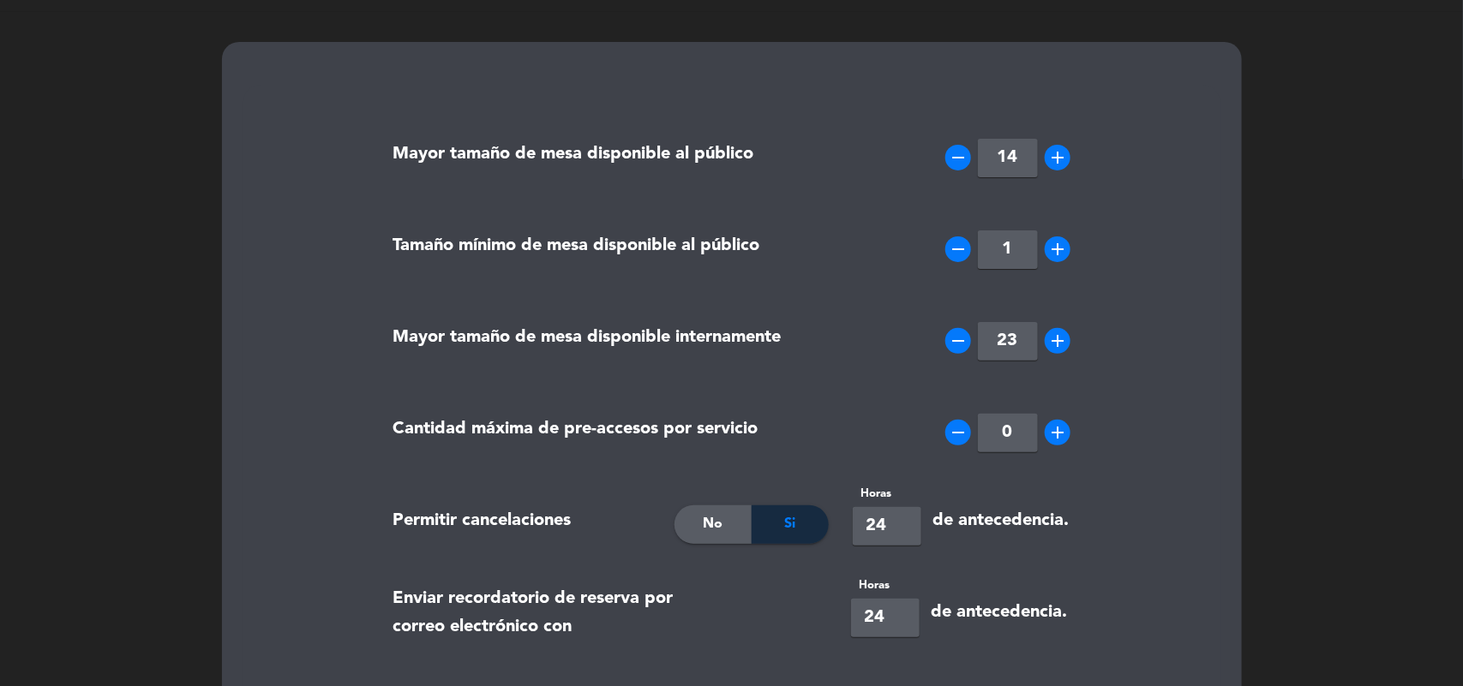
click at [1063, 348] on icon "add" at bounding box center [1057, 341] width 21 height 21
click at [1063, 347] on icon "add" at bounding box center [1057, 341] width 21 height 21
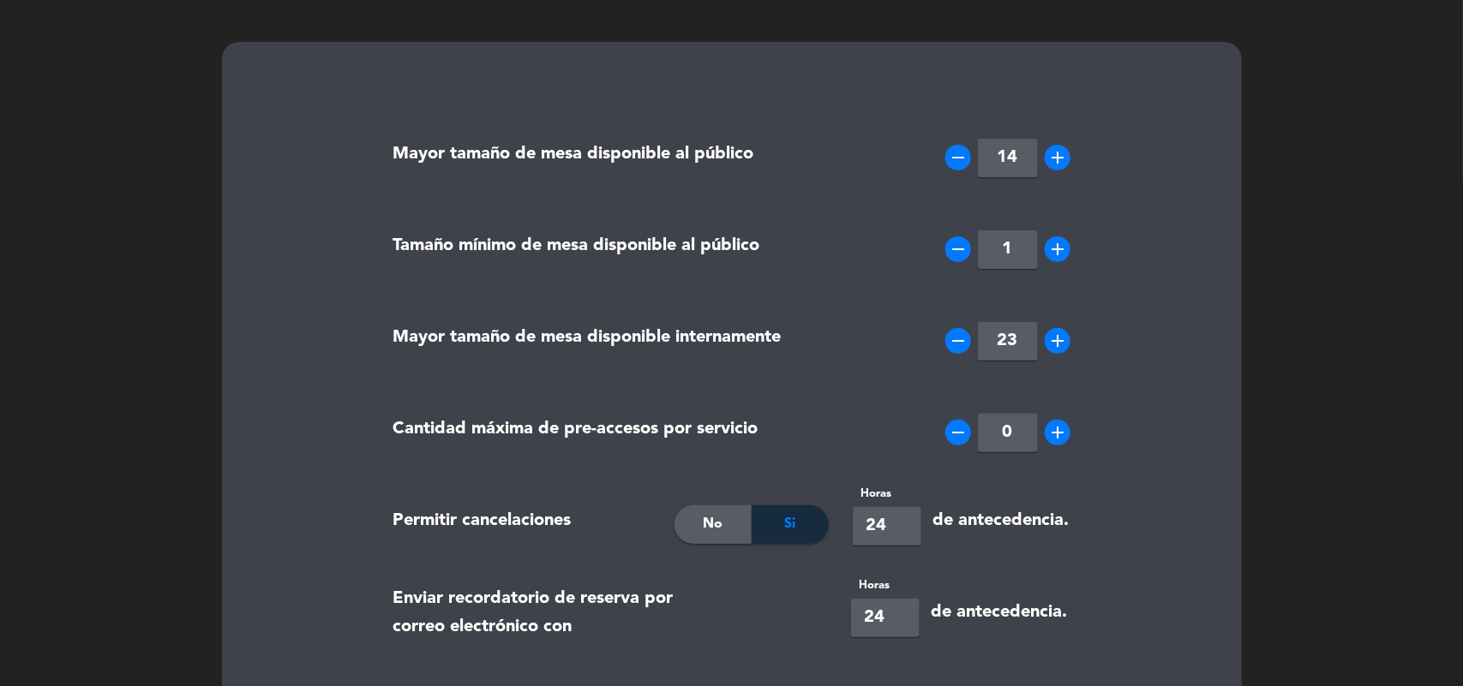
click at [1063, 347] on icon "add" at bounding box center [1057, 341] width 21 height 21
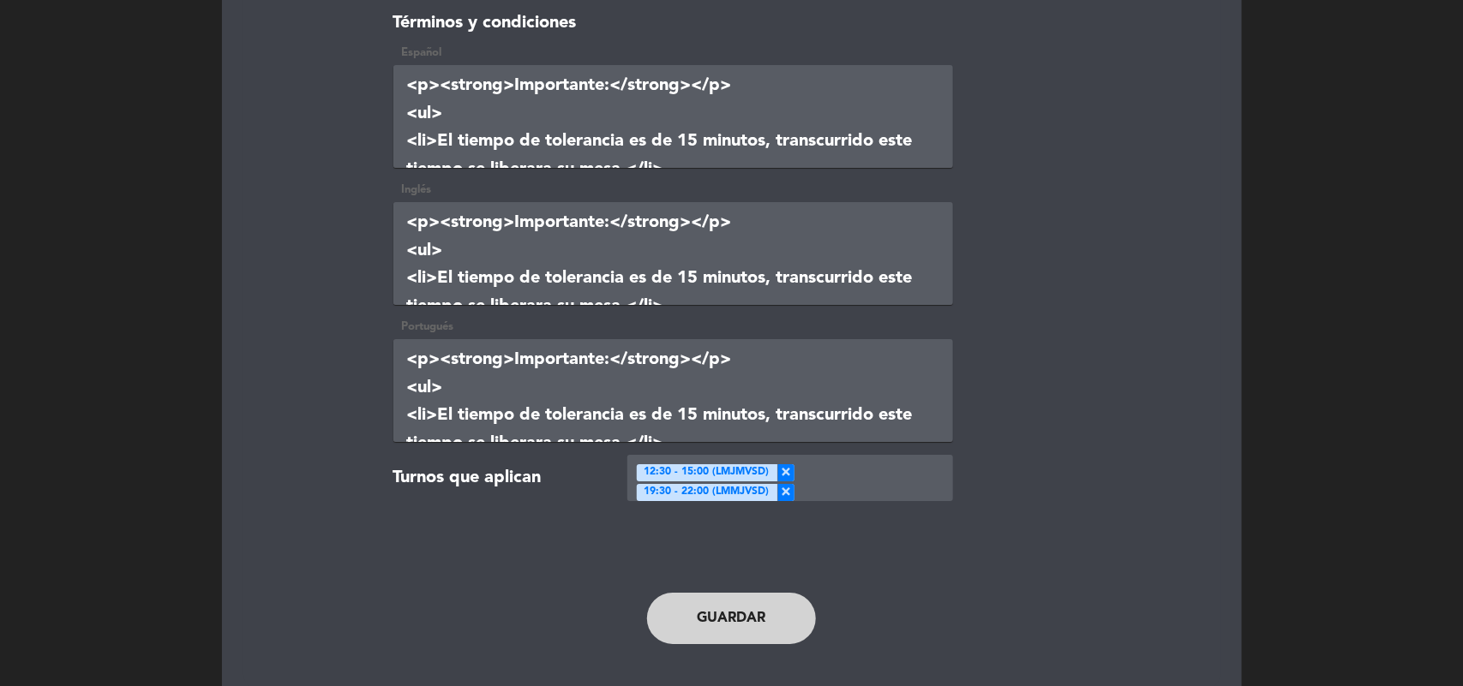
scroll to position [2610, 0]
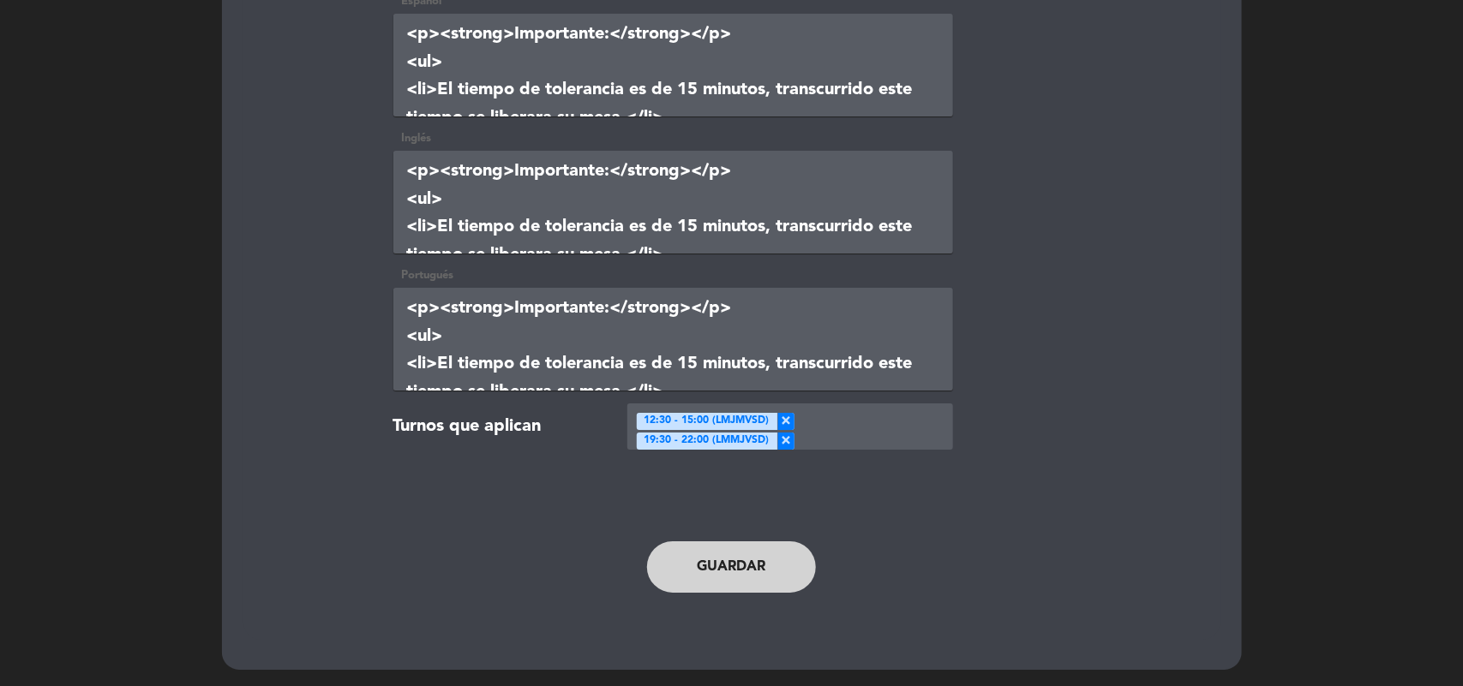
click at [802, 554] on button "Guardar" at bounding box center [732, 567] width 170 height 51
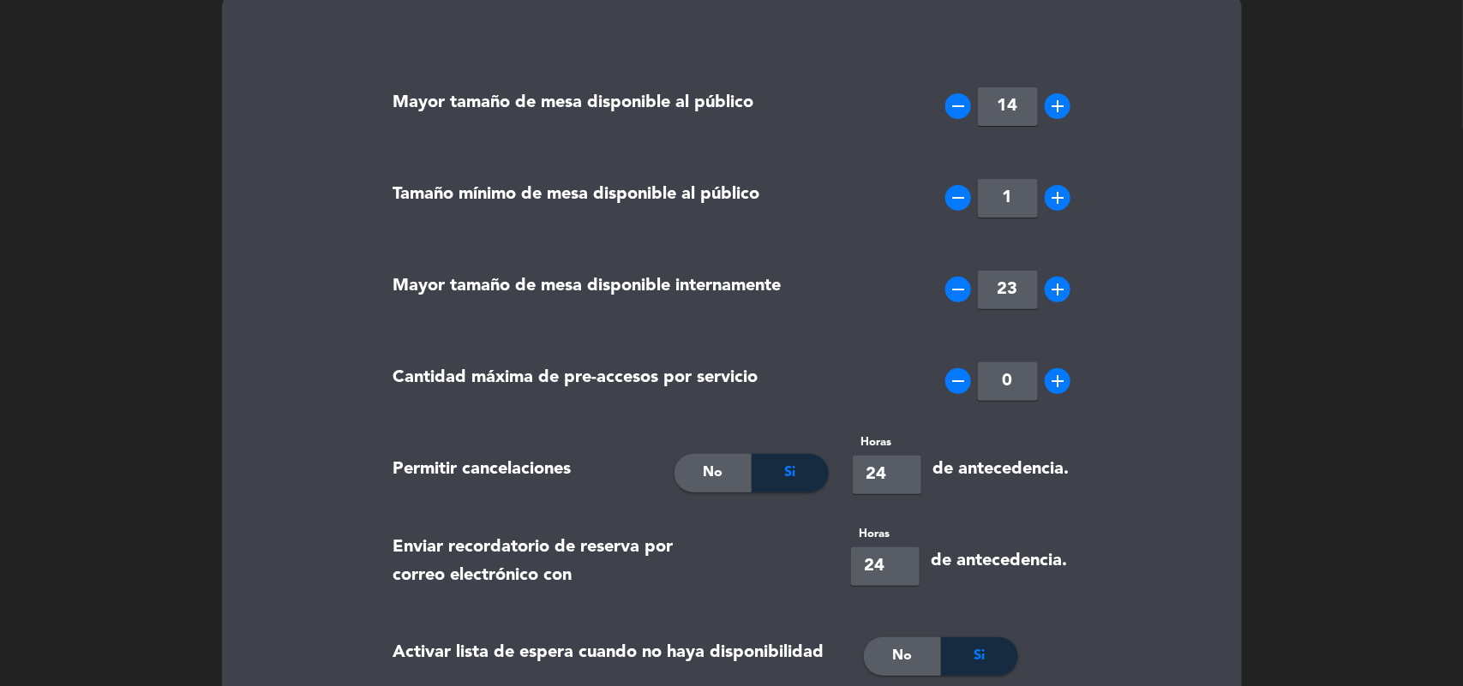
scroll to position [0, 0]
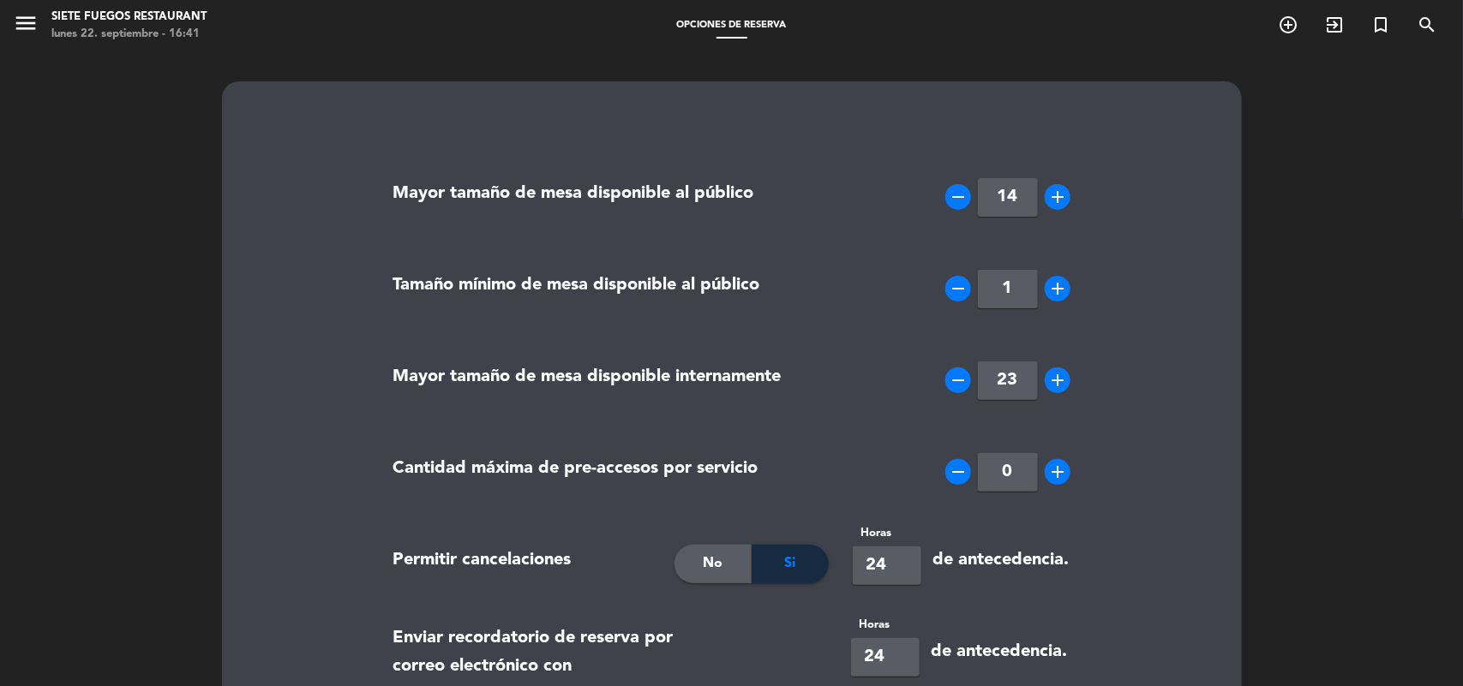
click at [2, 4] on div "menu Siete Fuegos Restaurant lunes 22. septiembre - 16:41 Opciones de reserva a…" at bounding box center [731, 25] width 1463 height 51
click at [22, 23] on icon "menu" at bounding box center [26, 23] width 26 height 26
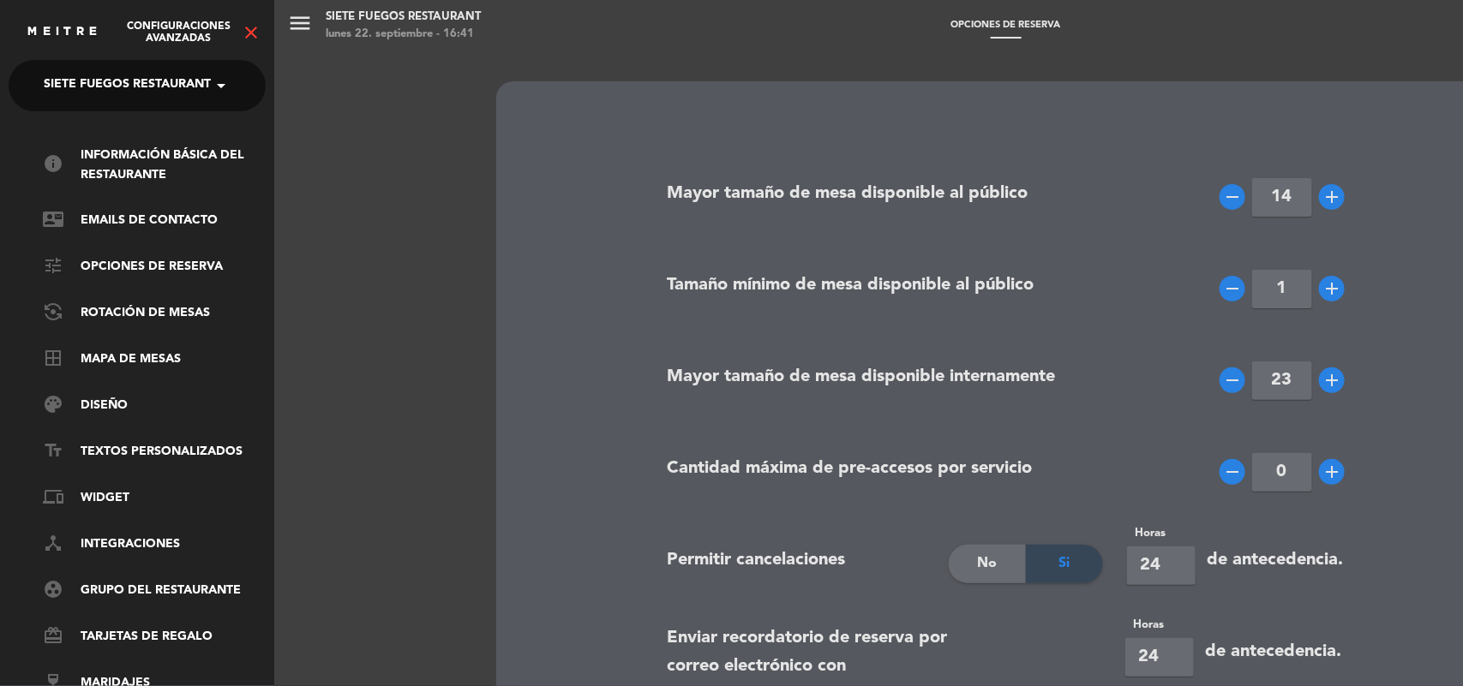
click at [243, 40] on icon "close" at bounding box center [251, 32] width 21 height 21
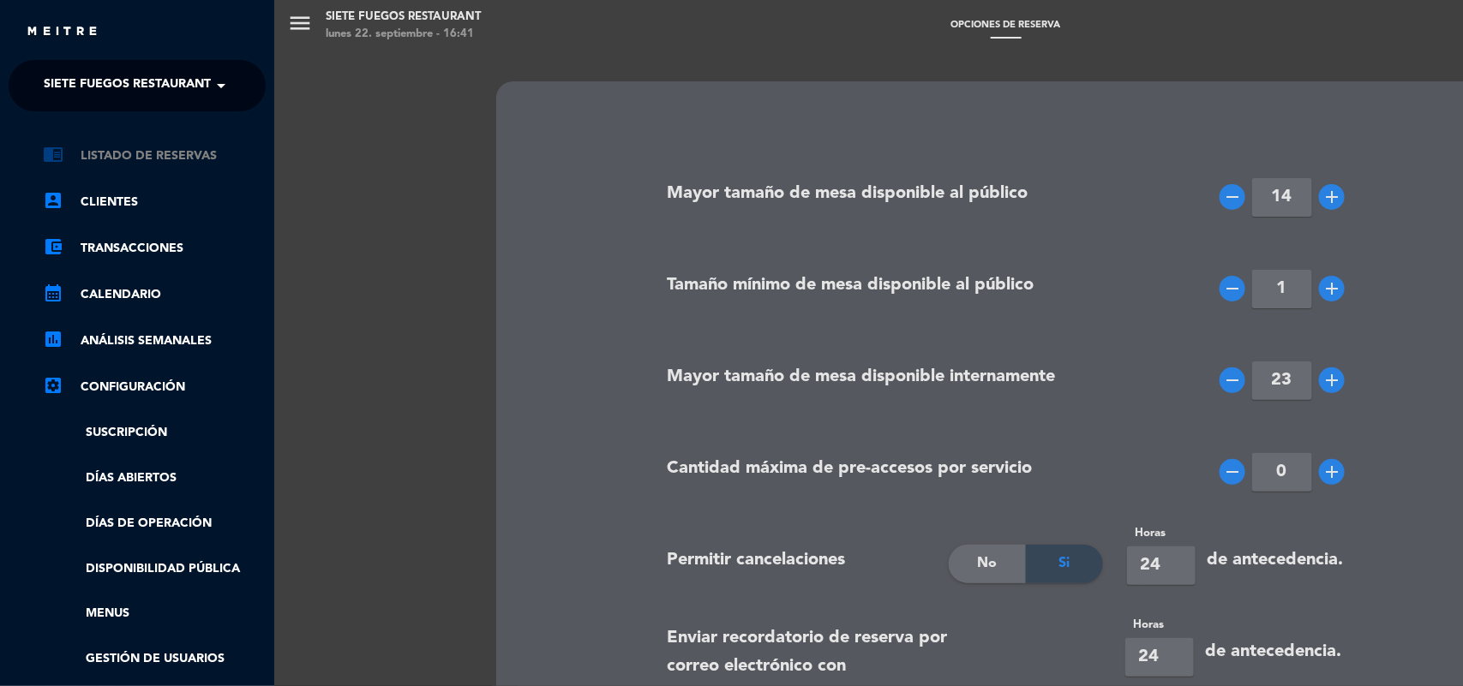
click at [157, 148] on link "chrome_reader_mode Listado de Reservas" at bounding box center [154, 156] width 223 height 21
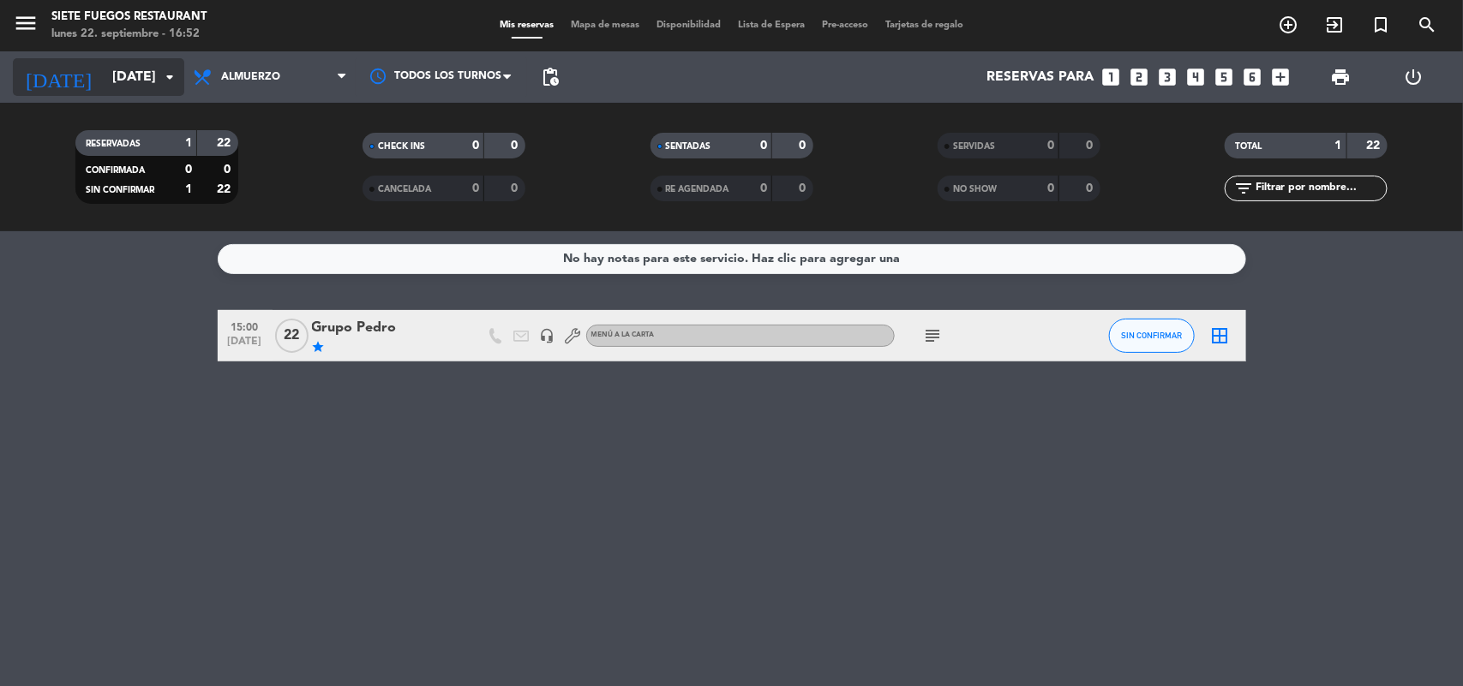
click at [170, 79] on icon "arrow_drop_down" at bounding box center [169, 77] width 21 height 21
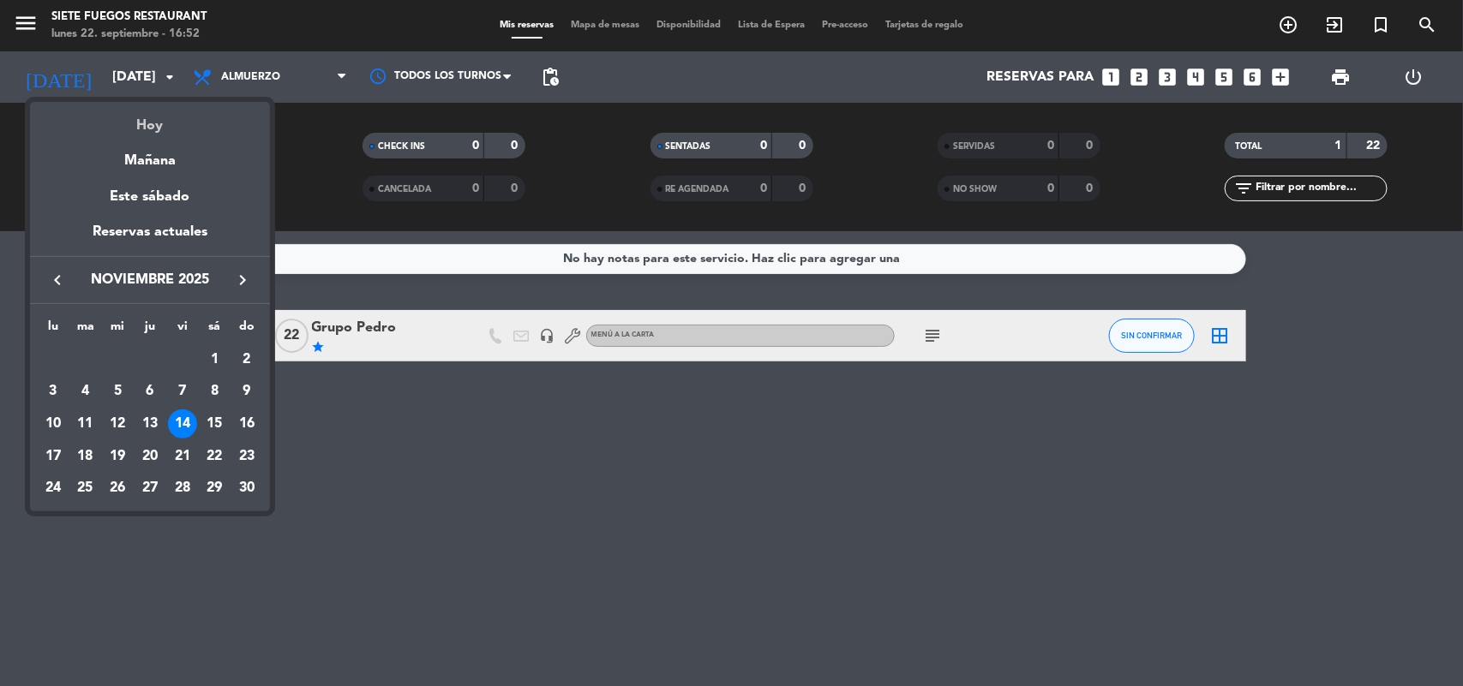
click at [168, 114] on div "Hoy" at bounding box center [150, 119] width 240 height 35
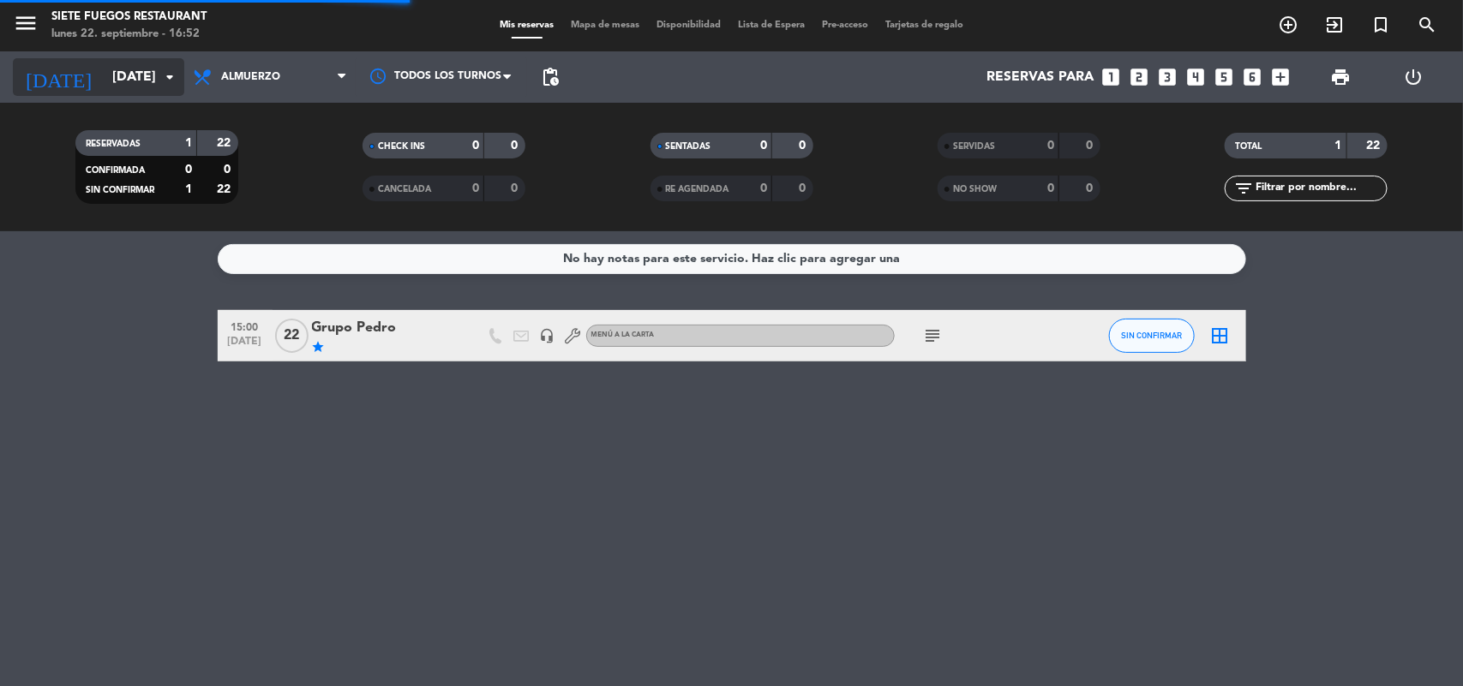
click at [161, 91] on input "[DATE]" at bounding box center [194, 77] width 181 height 33
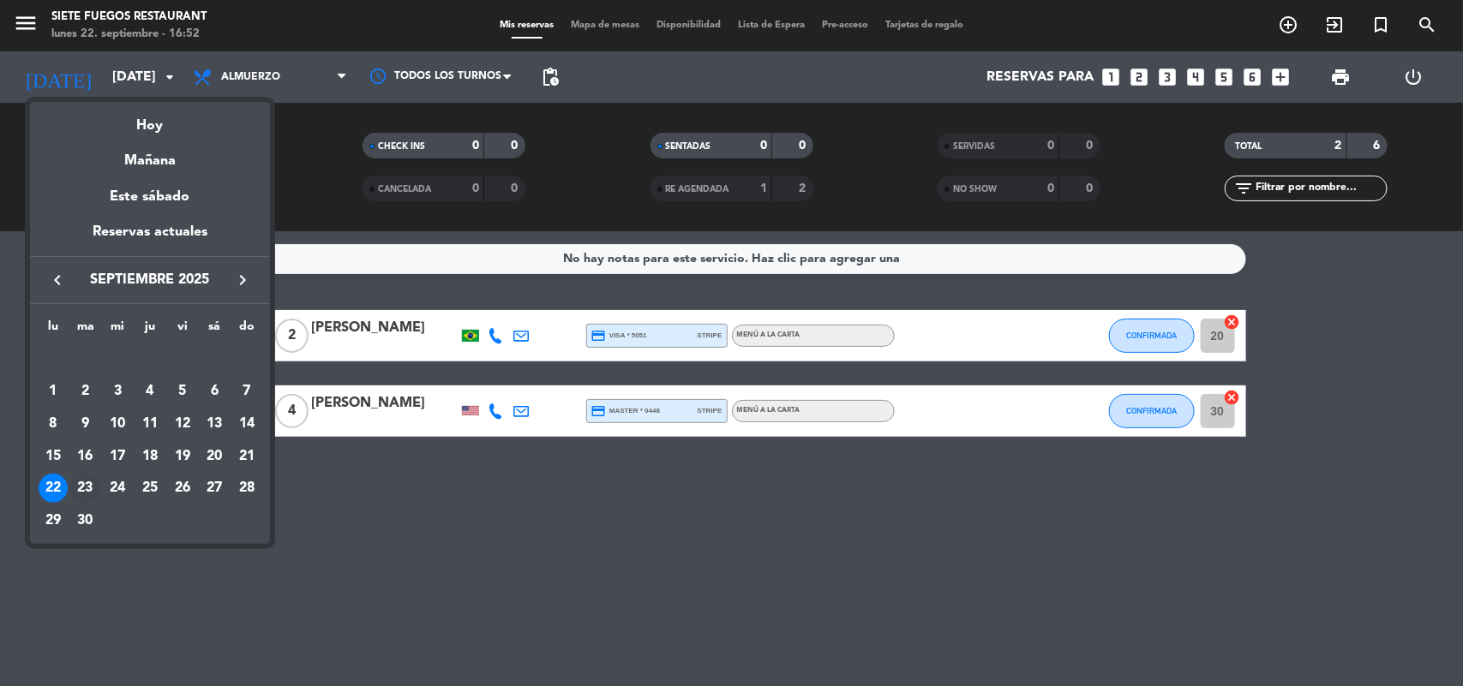
click at [86, 489] on div "23" at bounding box center [85, 488] width 29 height 29
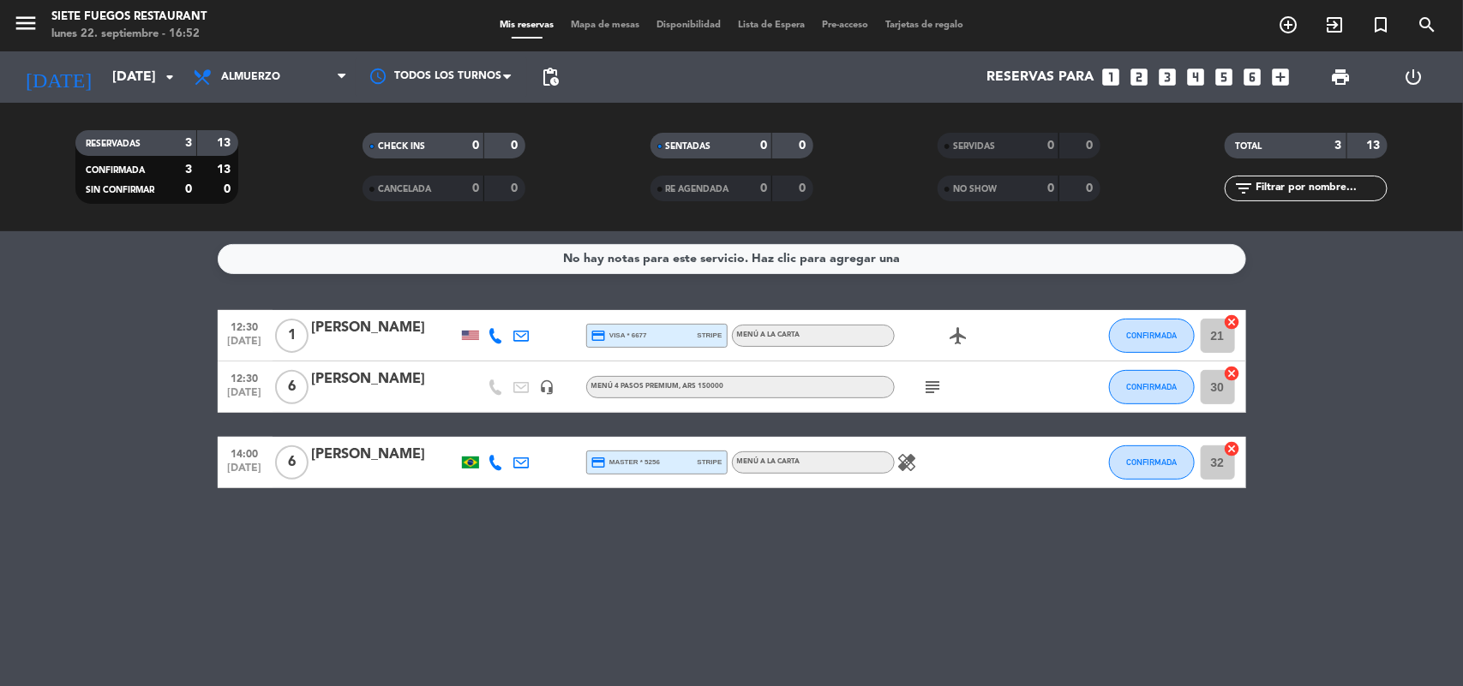
click at [644, 336] on span "credit_card visa * 6677" at bounding box center [619, 335] width 56 height 15
click at [781, 327] on div "Menú a la carta" at bounding box center [813, 336] width 163 height 22
click at [941, 395] on icon "subject" at bounding box center [933, 387] width 21 height 21
click at [932, 392] on icon "subject" at bounding box center [933, 387] width 21 height 21
click at [165, 71] on icon "arrow_drop_down" at bounding box center [169, 77] width 21 height 21
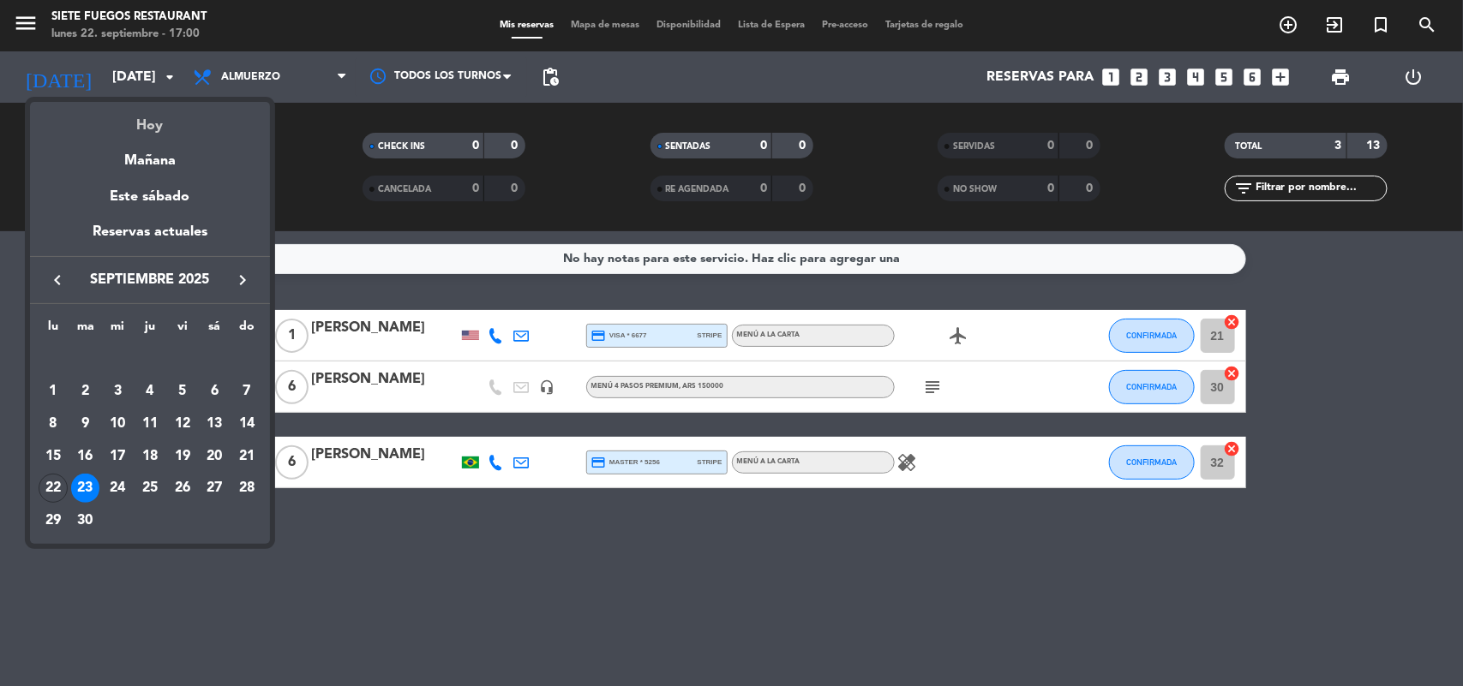
click at [155, 116] on div "Hoy" at bounding box center [150, 119] width 240 height 35
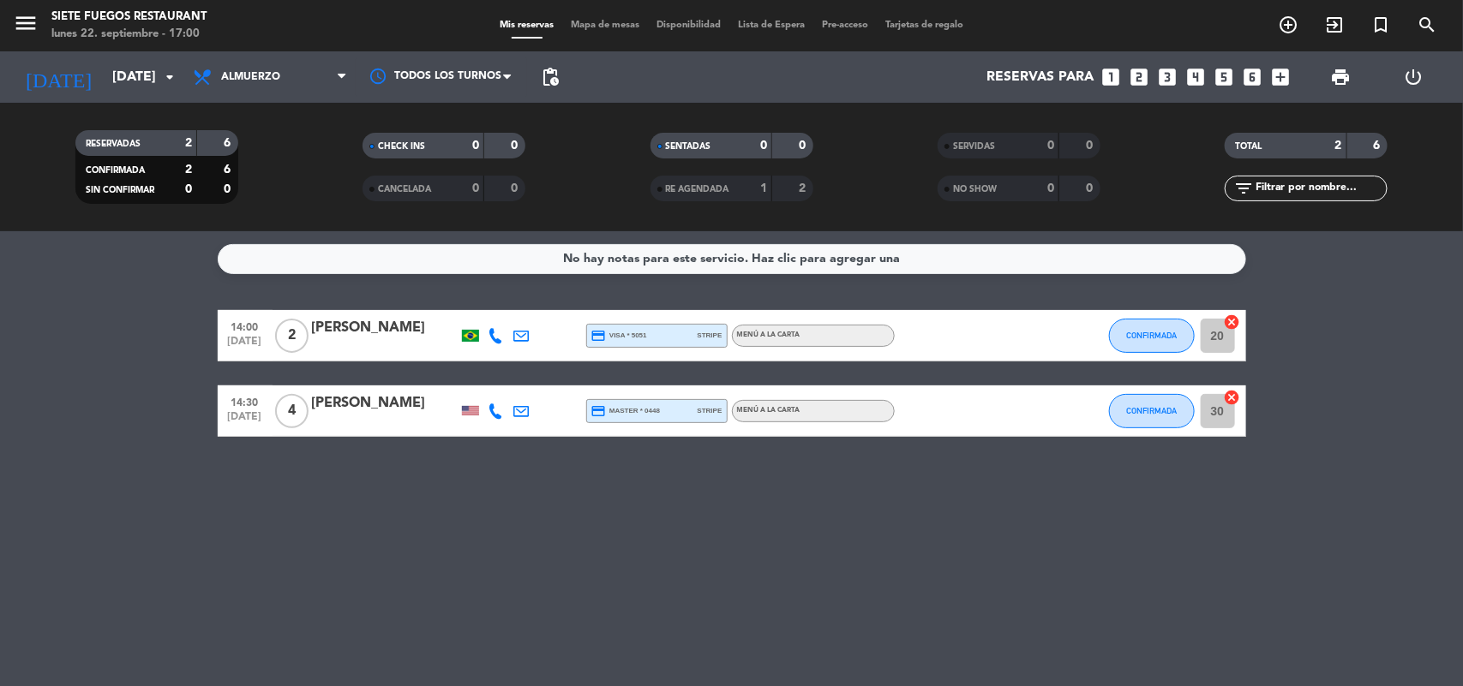
click at [331, 75] on span "Almuerzo" at bounding box center [269, 77] width 171 height 38
click at [313, 173] on div "menu Siete Fuegos Restaurant lunes 22. septiembre - 17:00 Mis reservas Mapa de …" at bounding box center [731, 115] width 1463 height 231
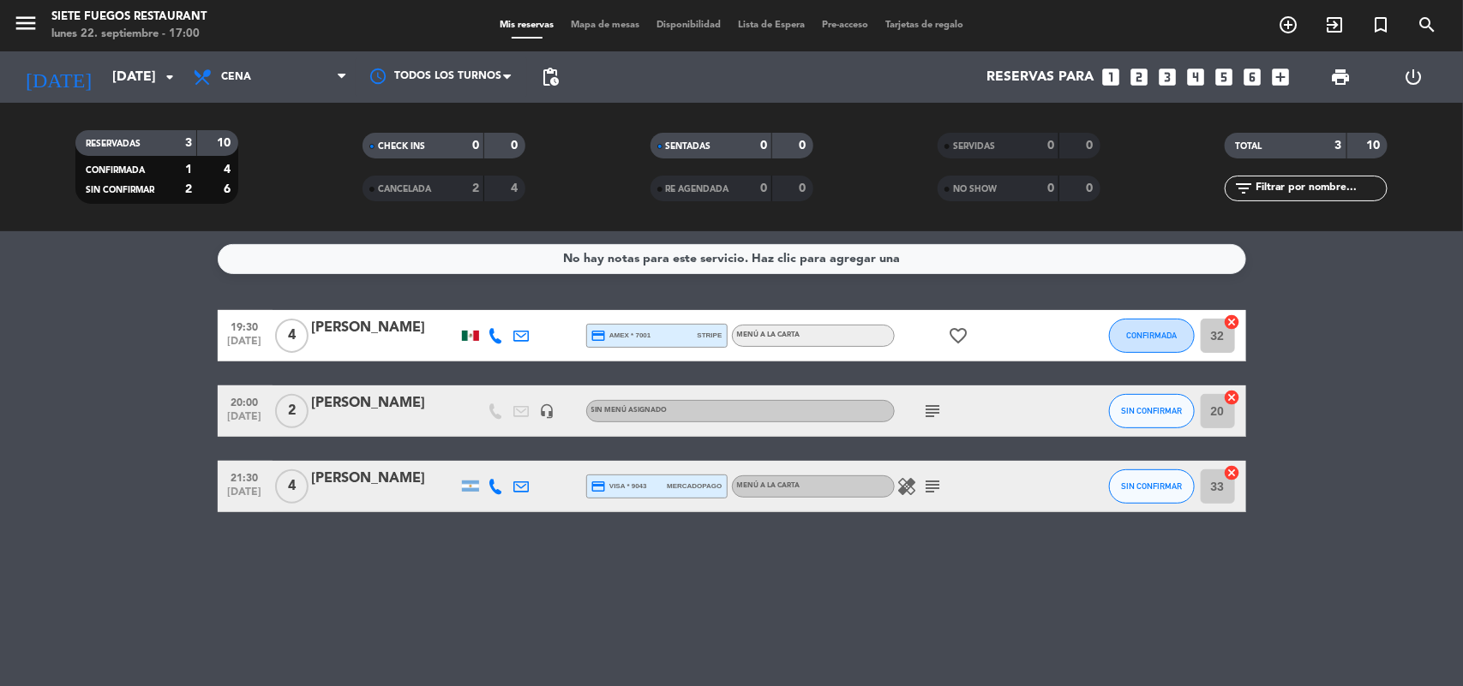
click at [932, 425] on div "subject" at bounding box center [972, 411] width 154 height 51
click at [932, 420] on icon "subject" at bounding box center [933, 411] width 21 height 21
click at [920, 491] on span "subject" at bounding box center [933, 486] width 26 height 21
click at [924, 495] on icon "subject" at bounding box center [933, 486] width 21 height 21
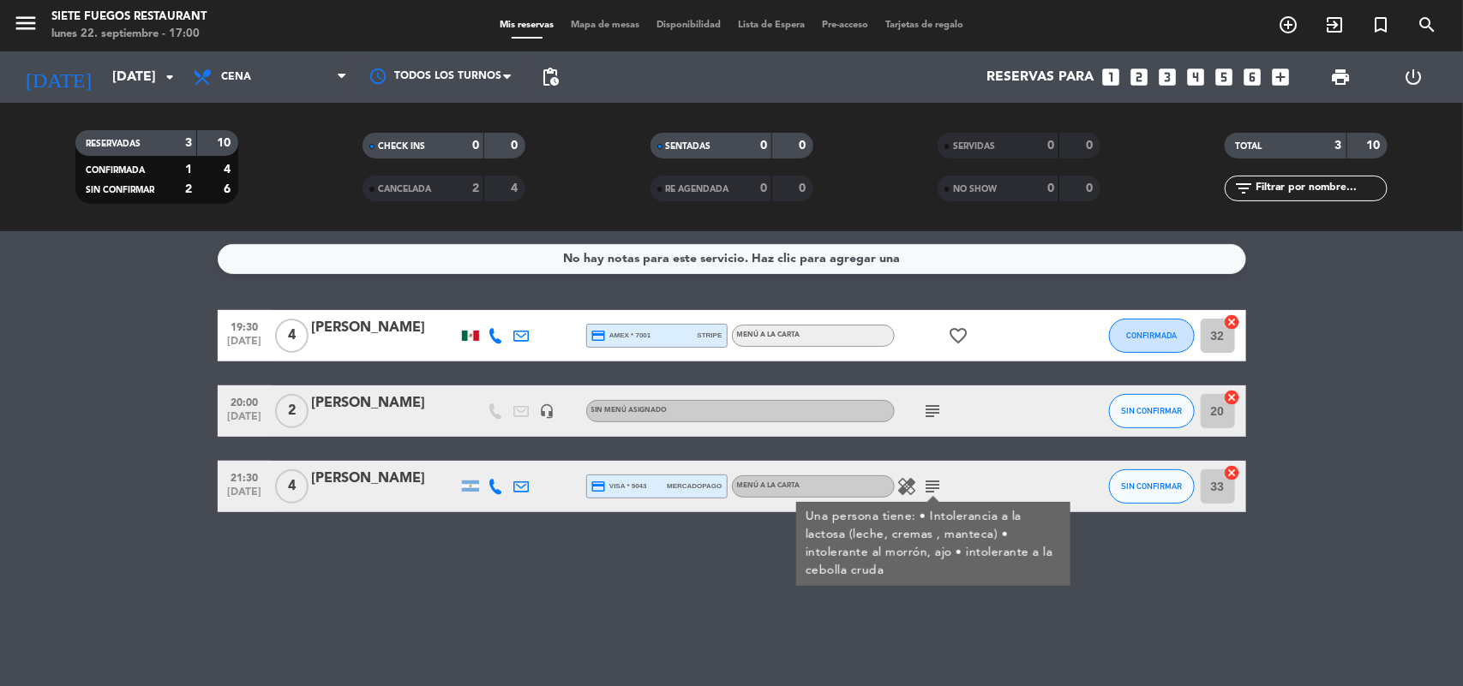
click at [914, 488] on icon "healing" at bounding box center [907, 486] width 21 height 21
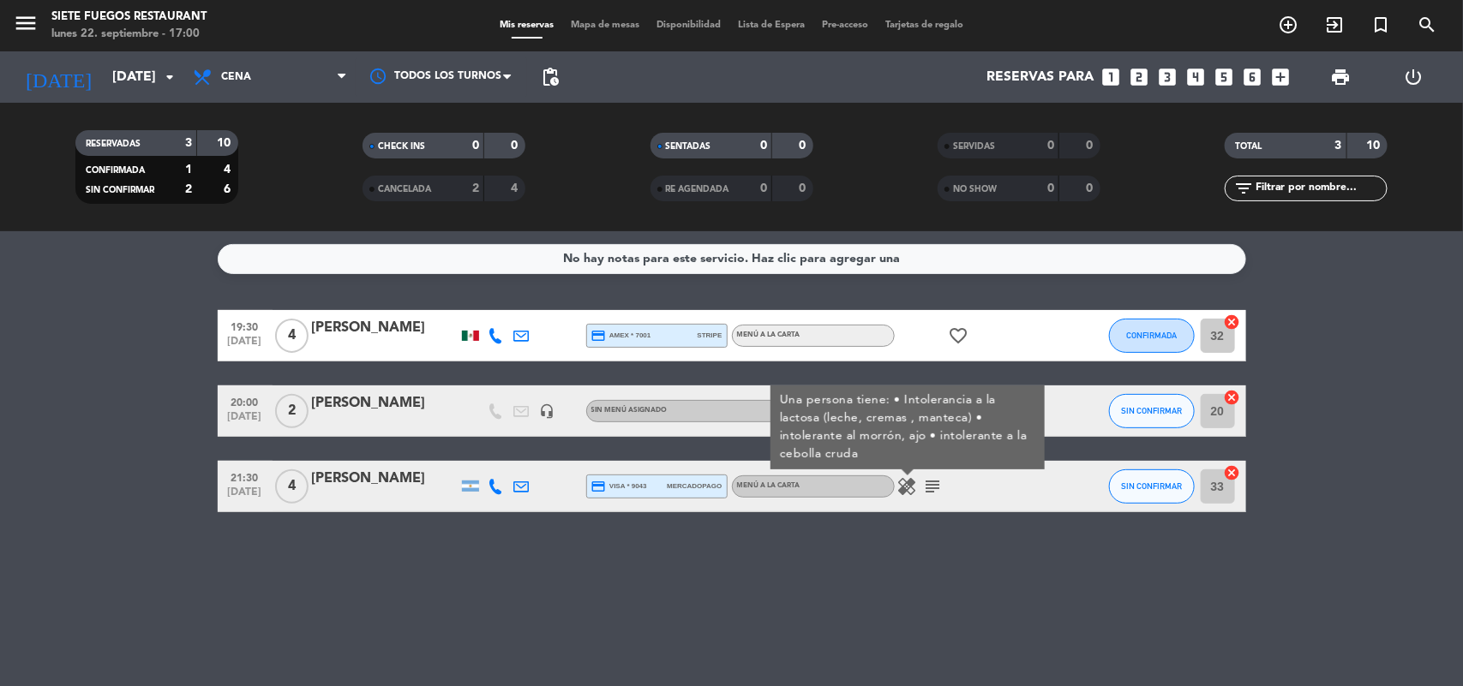
click at [910, 489] on icon "healing" at bounding box center [907, 486] width 21 height 21
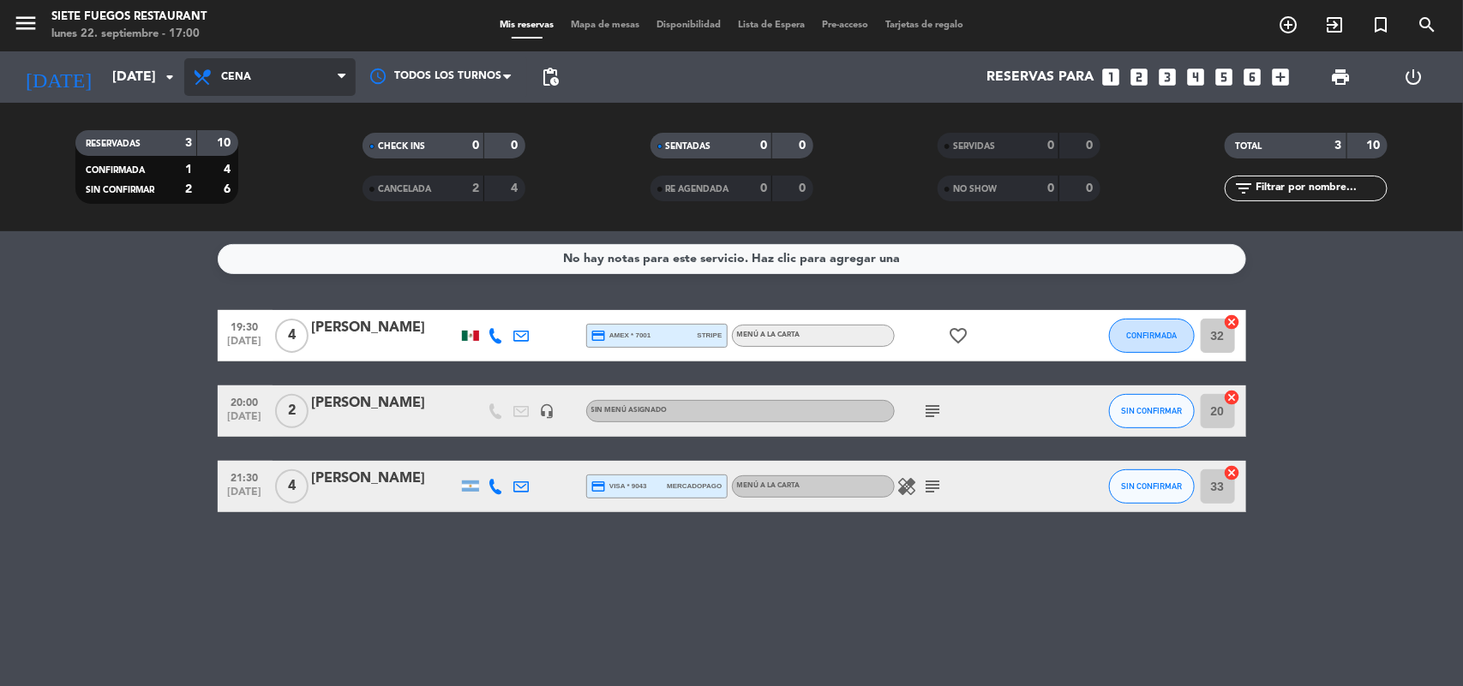
click at [254, 61] on span "Cena" at bounding box center [269, 77] width 171 height 38
click at [274, 161] on div "menu Siete Fuegos Restaurant lunes 22. septiembre - 17:00 Mis reservas Mapa de …" at bounding box center [731, 115] width 1463 height 231
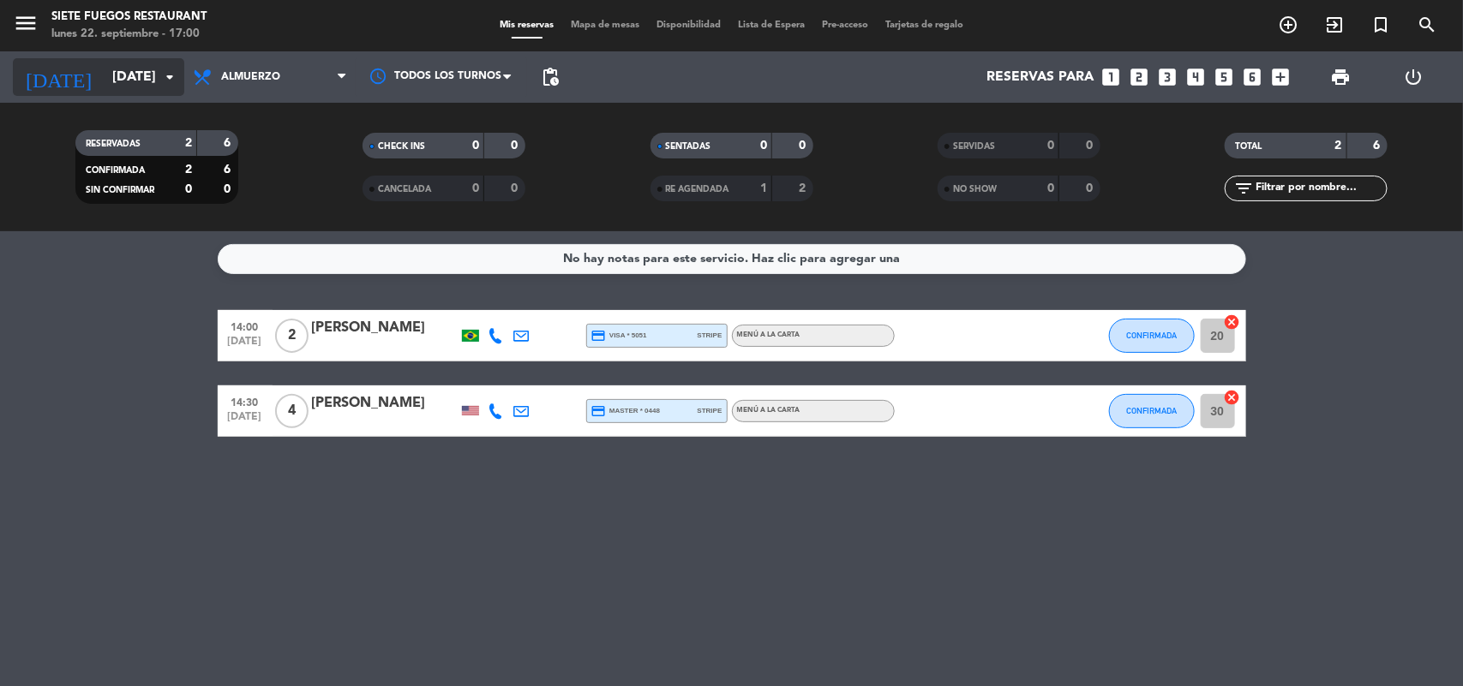
click at [163, 79] on icon "arrow_drop_down" at bounding box center [169, 77] width 21 height 21
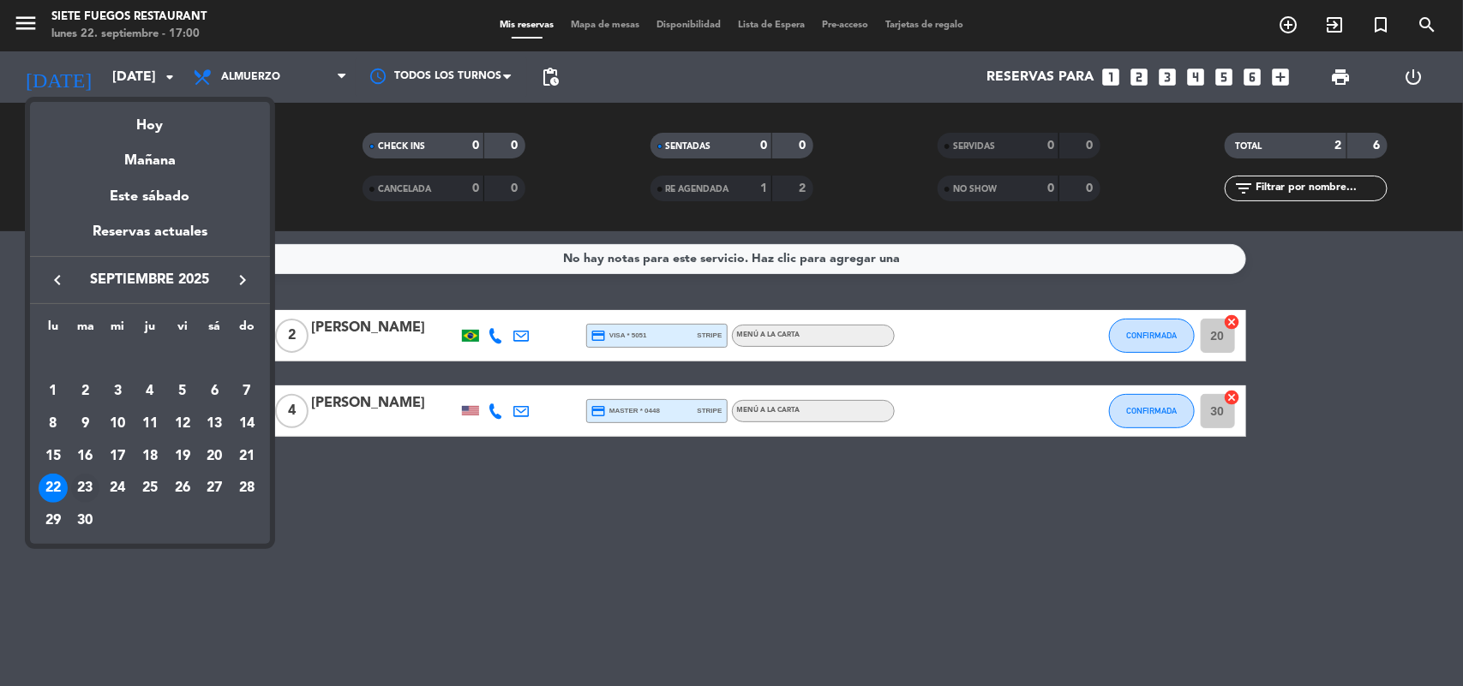
click at [94, 487] on div "23" at bounding box center [85, 488] width 29 height 29
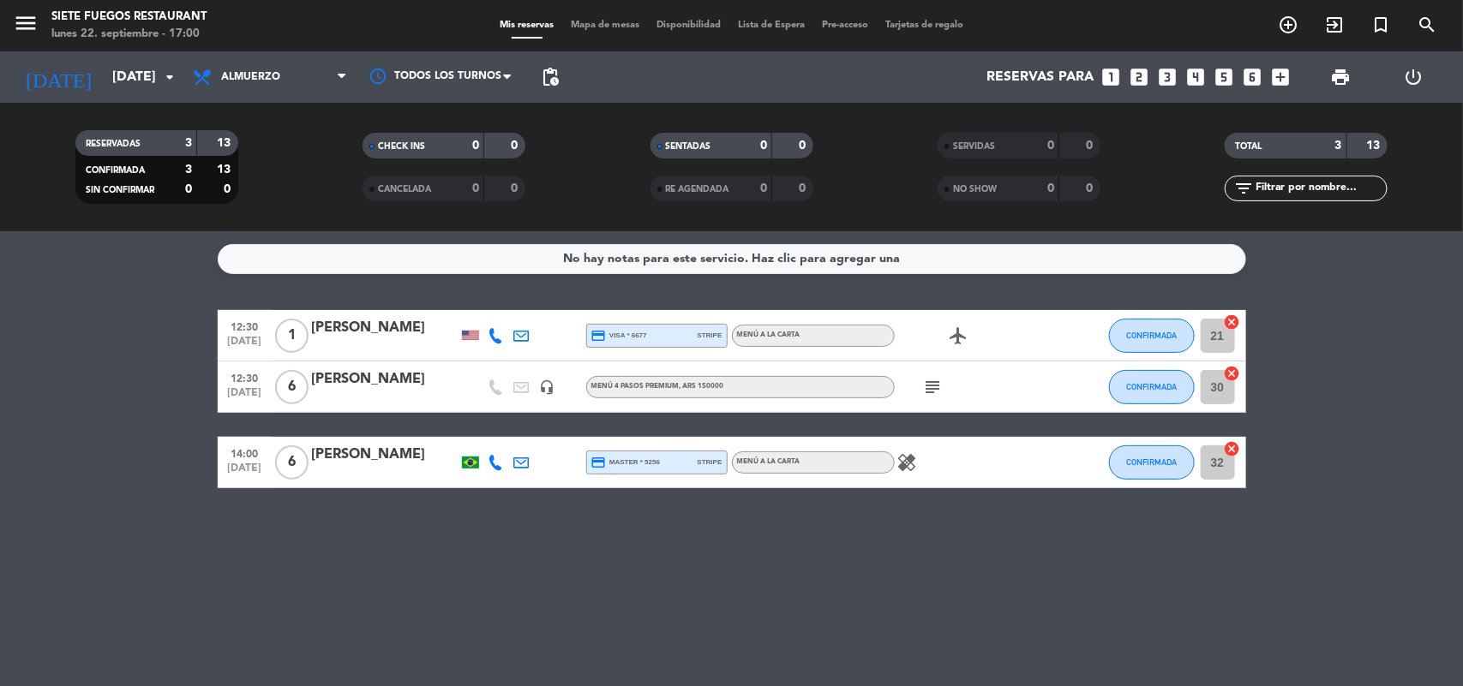
click at [768, 387] on div "Menú 4 Pasos Premium , ARS 150000" at bounding box center [740, 387] width 309 height 22
click at [915, 386] on div "subject" at bounding box center [972, 387] width 154 height 51
click at [930, 386] on icon "subject" at bounding box center [933, 387] width 21 height 21
click at [157, 80] on input "[DATE]" at bounding box center [194, 77] width 181 height 33
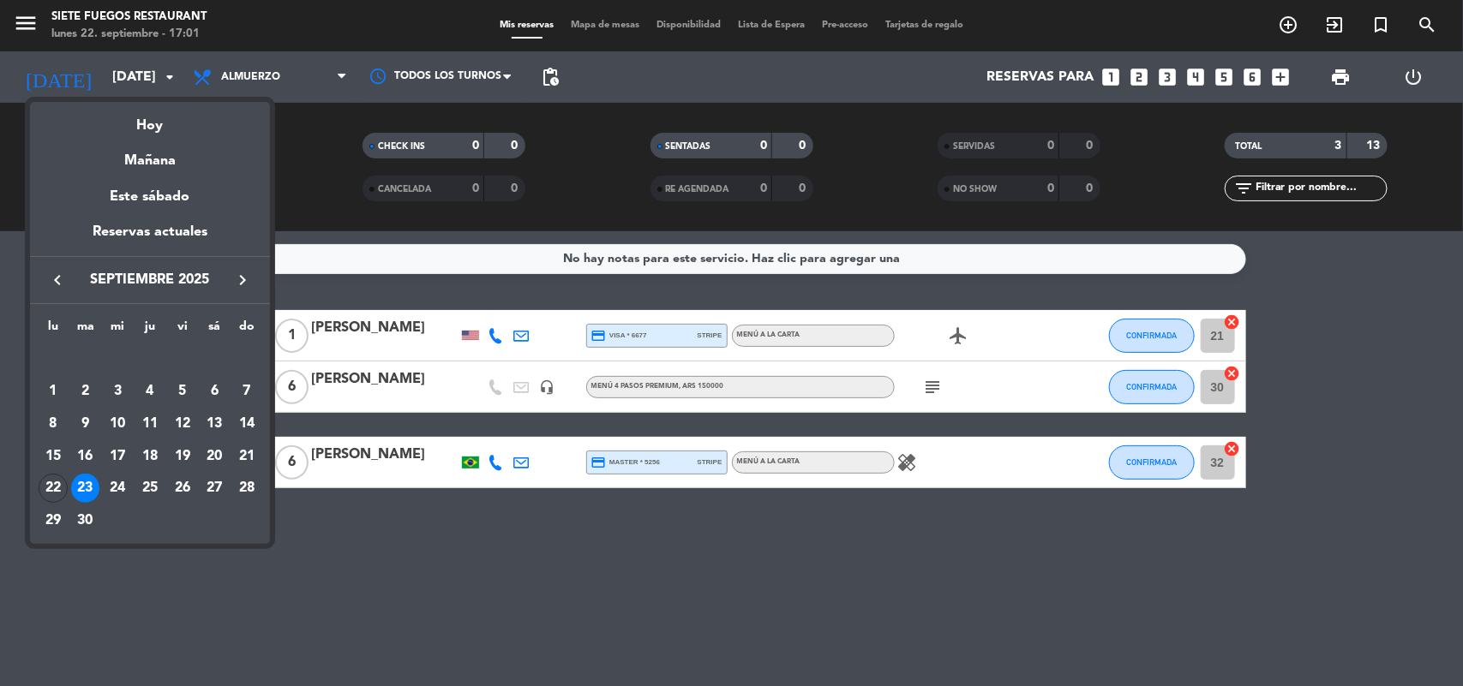
click at [297, 81] on div at bounding box center [731, 343] width 1463 height 686
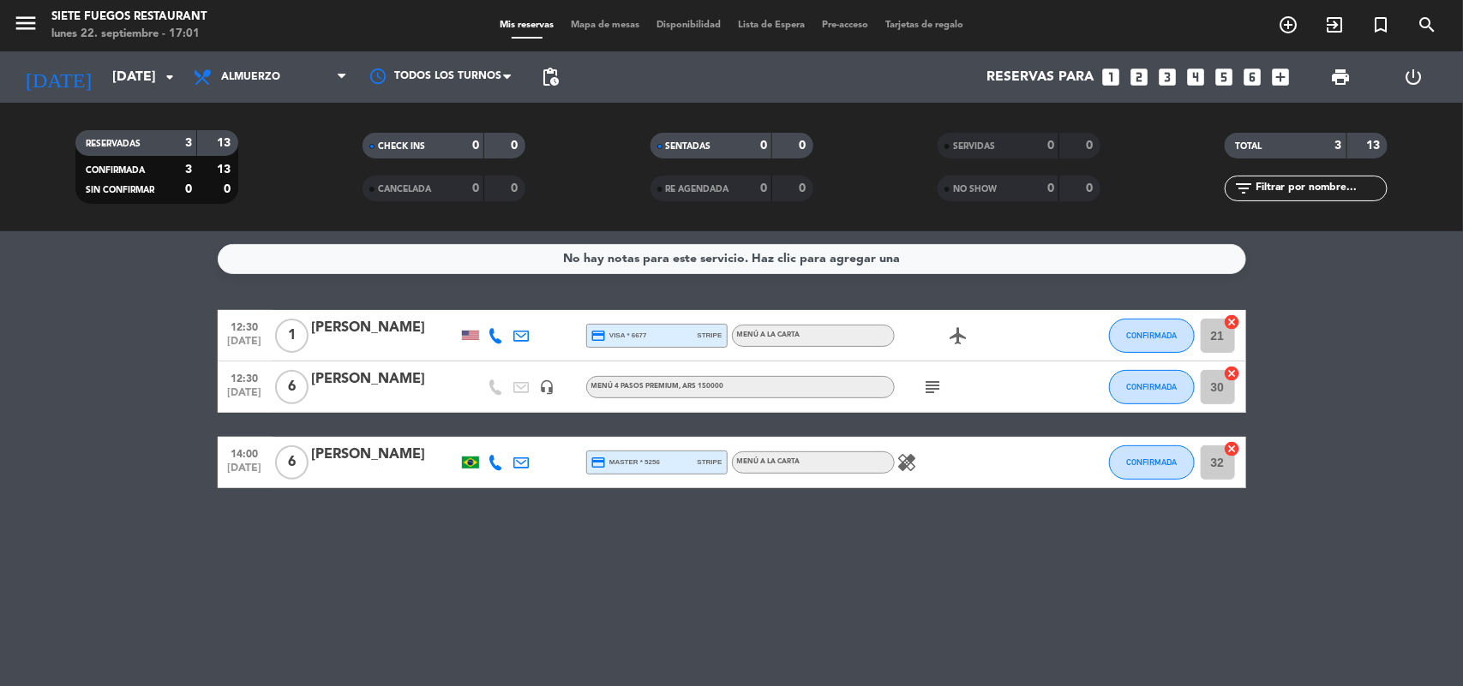
click at [297, 81] on span "Almuerzo" at bounding box center [269, 77] width 171 height 38
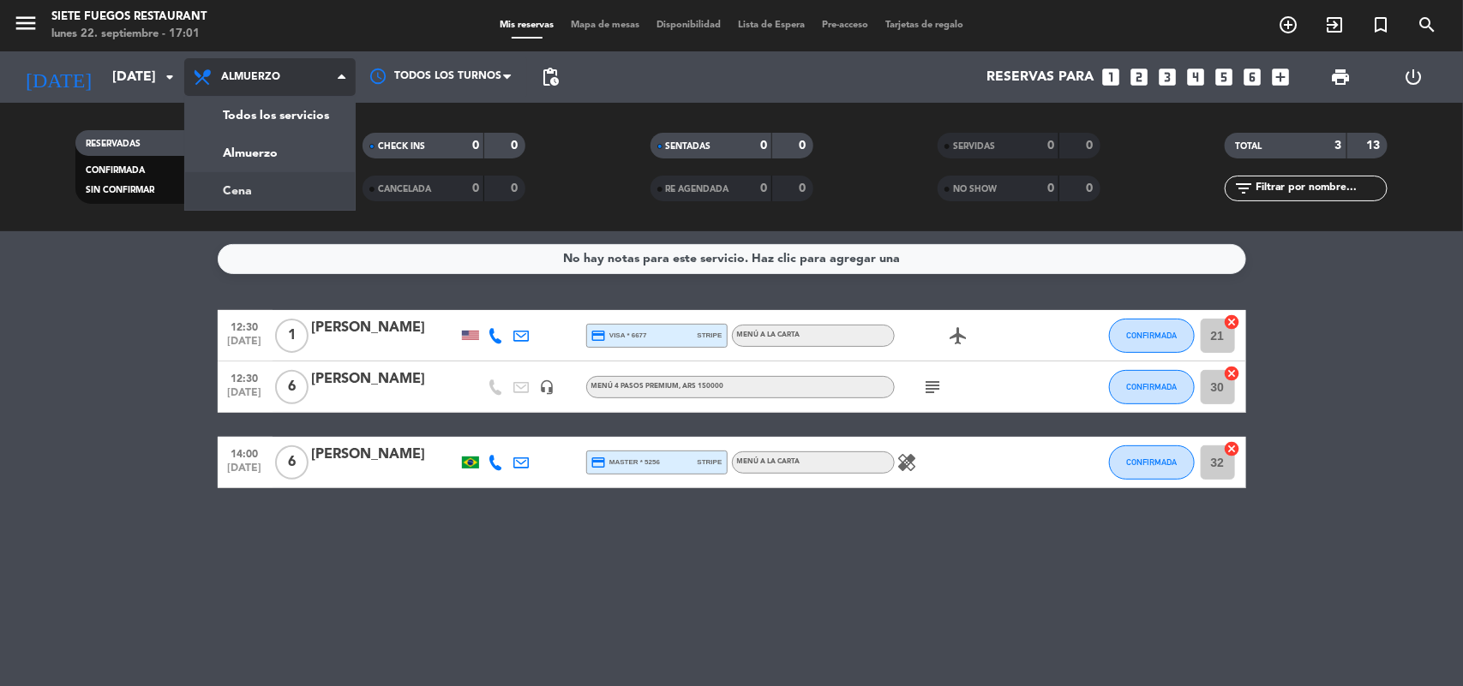
click at [244, 197] on div "menu Siete Fuegos Restaurant lunes 22. septiembre - 17:01 Mis reservas Mapa de …" at bounding box center [731, 115] width 1463 height 231
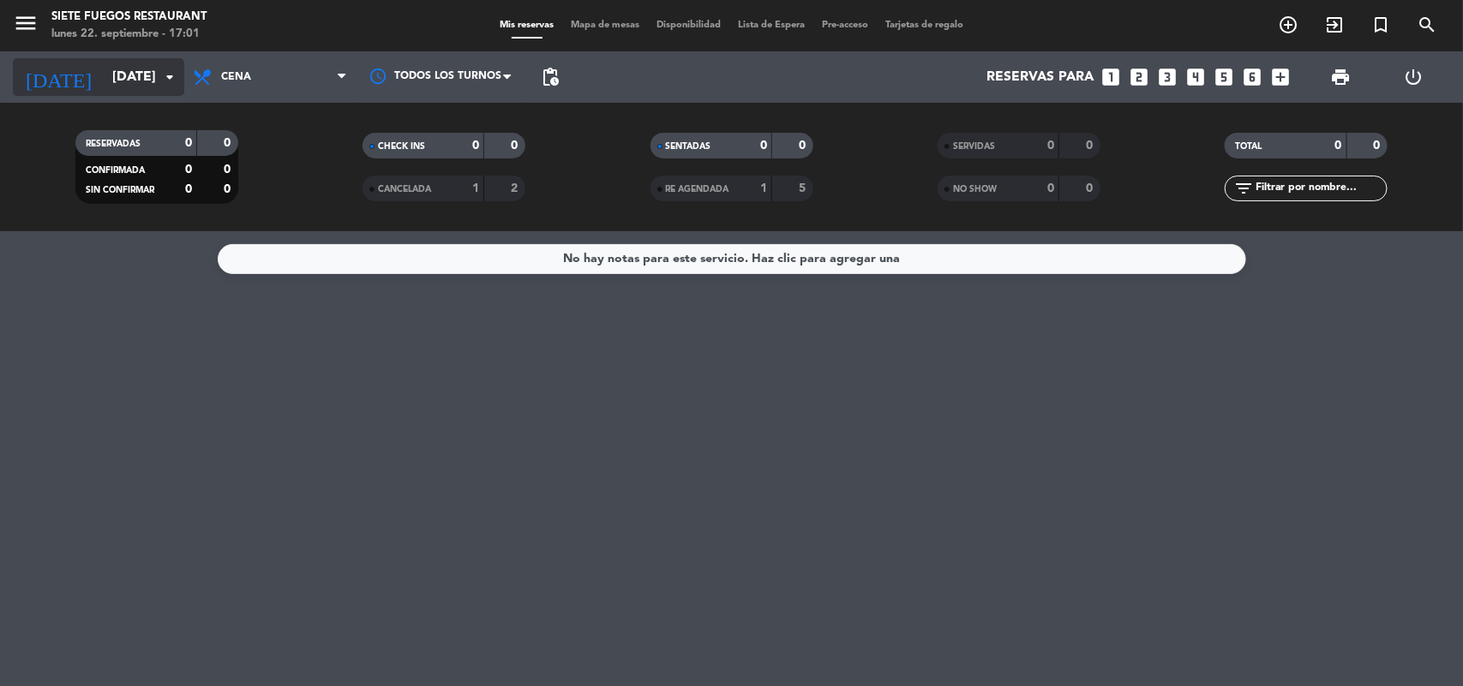
click at [168, 75] on icon "arrow_drop_down" at bounding box center [169, 77] width 21 height 21
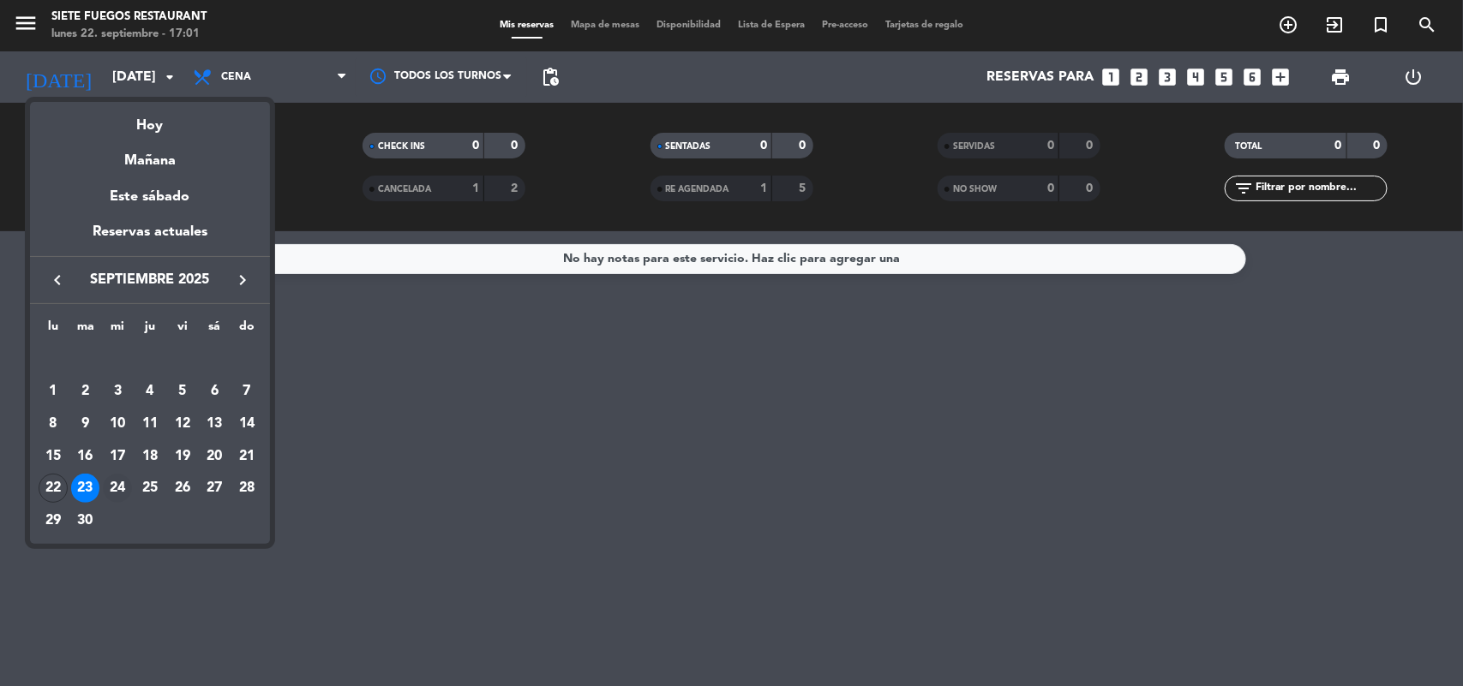
click at [129, 487] on div "24" at bounding box center [117, 488] width 29 height 29
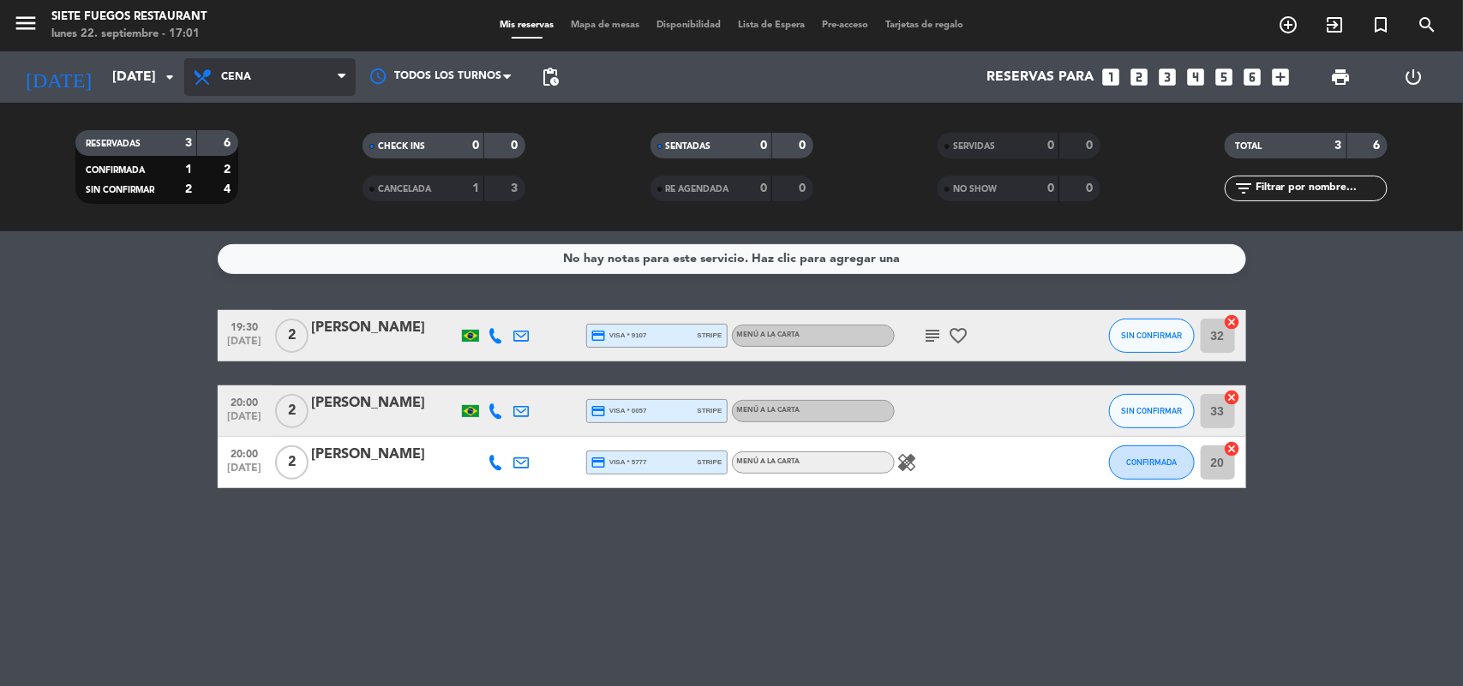
click at [266, 75] on span "Cena" at bounding box center [269, 77] width 171 height 38
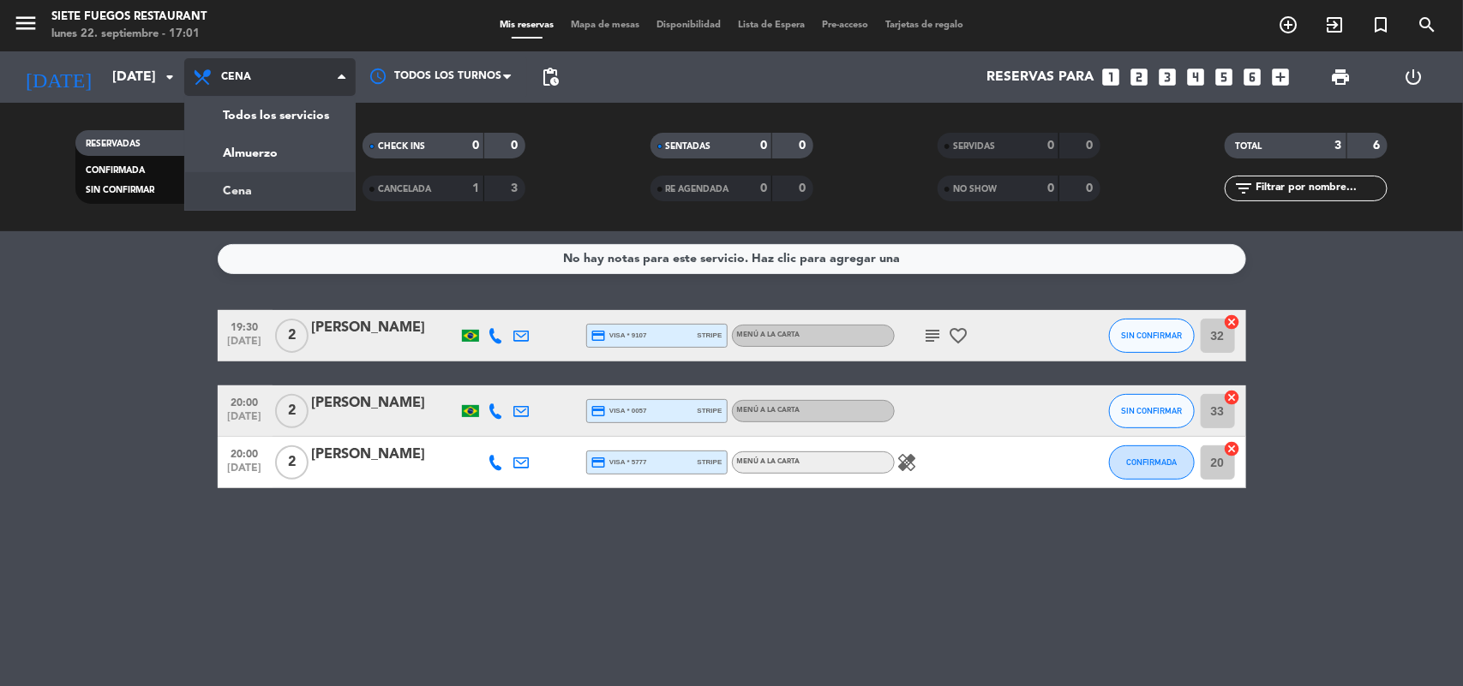
click at [258, 164] on div "menu Siete Fuegos Restaurant lunes 22. septiembre - 17:01 Mis reservas Mapa de …" at bounding box center [731, 115] width 1463 height 231
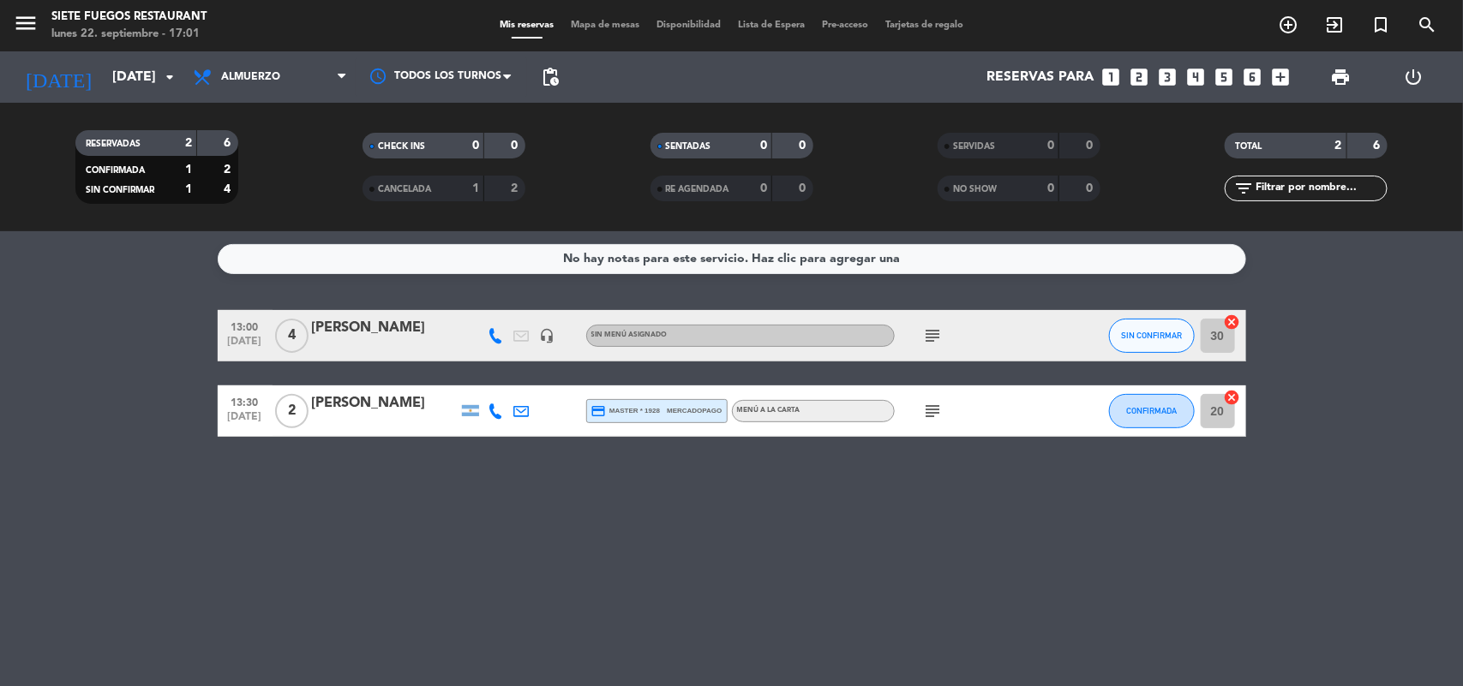
click at [905, 335] on div "subject" at bounding box center [972, 335] width 154 height 51
click at [938, 343] on icon "subject" at bounding box center [933, 336] width 21 height 21
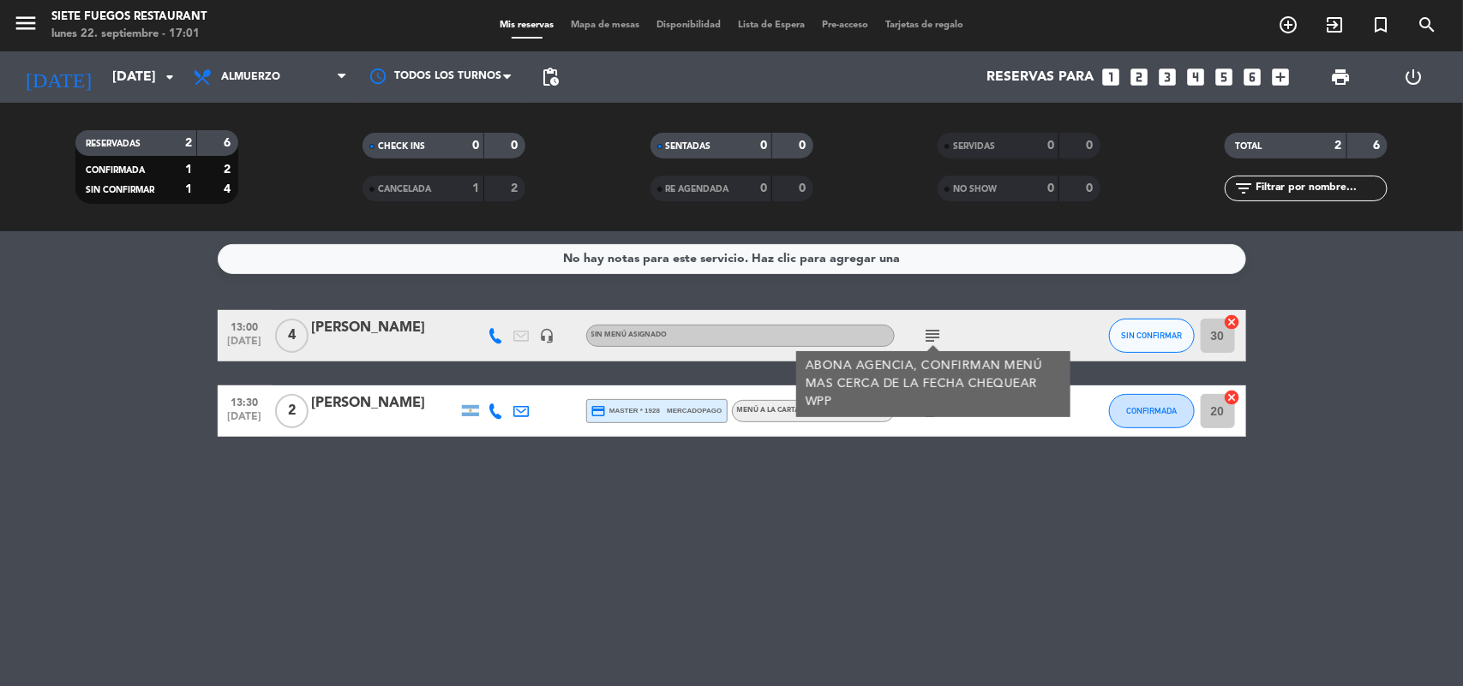
click at [554, 335] on icon "headset_mic" at bounding box center [547, 335] width 15 height 15
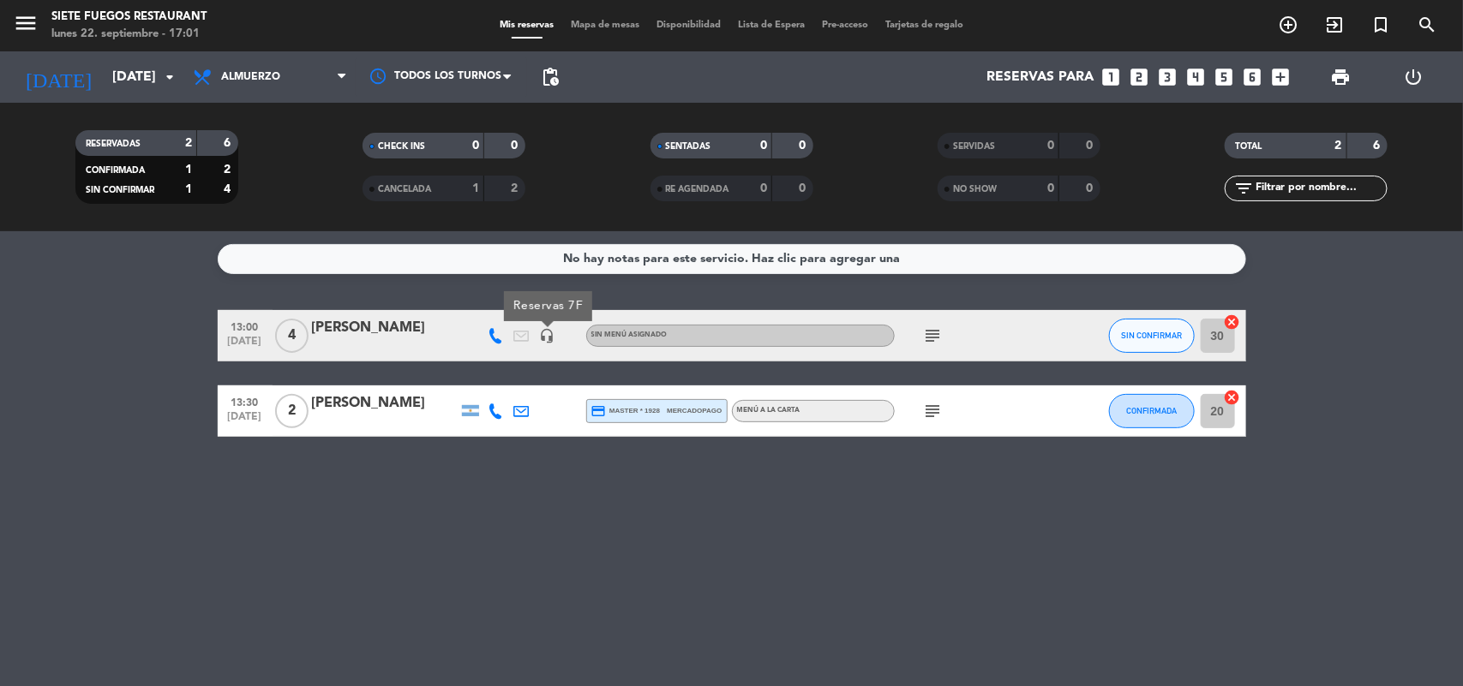
click at [652, 345] on div "Sin menú asignado" at bounding box center [740, 336] width 309 height 22
click at [506, 337] on div "13:00 [DATE] 4 [PERSON_NAME] headset_mic Sin menú asignado Sin menú asignado su…" at bounding box center [732, 335] width 1028 height 51
click at [501, 337] on icon at bounding box center [495, 335] width 15 height 15
click at [498, 310] on span "content_paste" at bounding box center [498, 306] width 13 height 13
click at [147, 75] on input "[DATE]" at bounding box center [194, 77] width 181 height 33
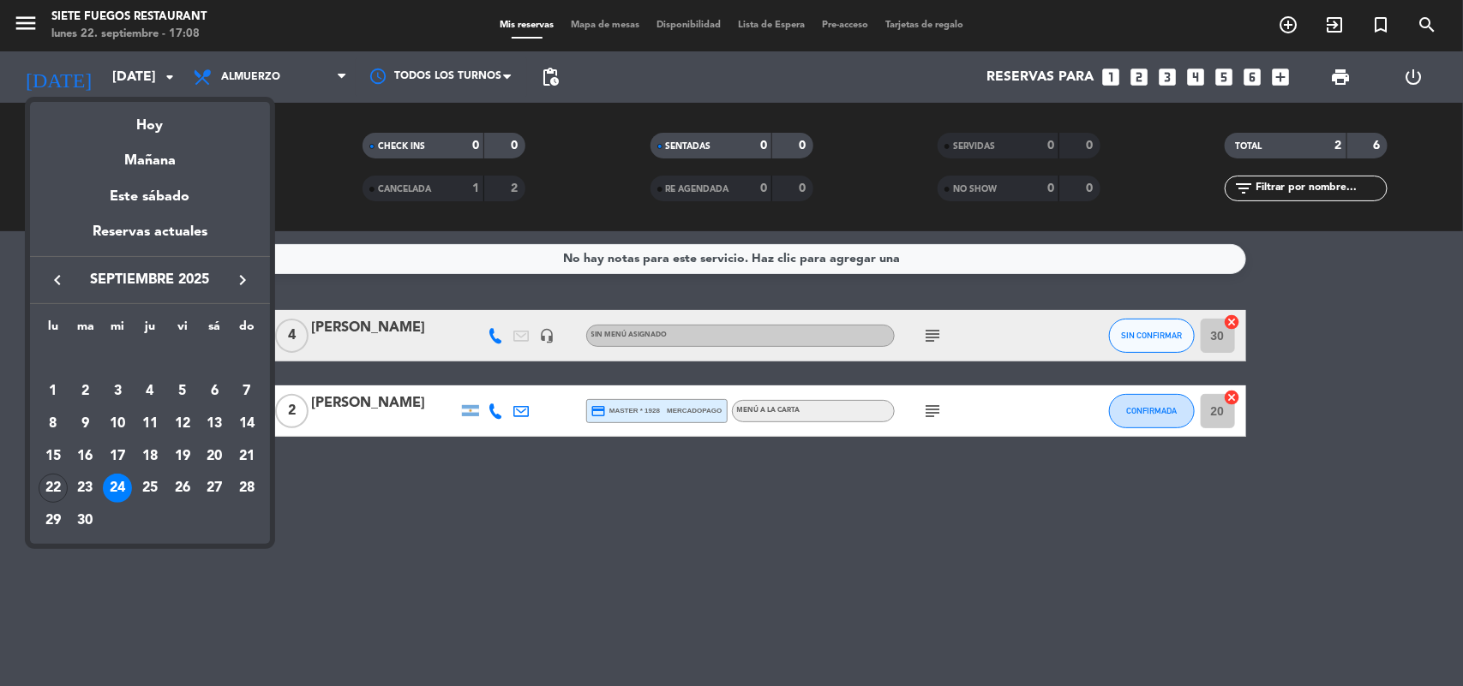
click at [242, 279] on icon "keyboard_arrow_right" at bounding box center [242, 280] width 21 height 21
click at [172, 390] on div "5" at bounding box center [182, 391] width 29 height 29
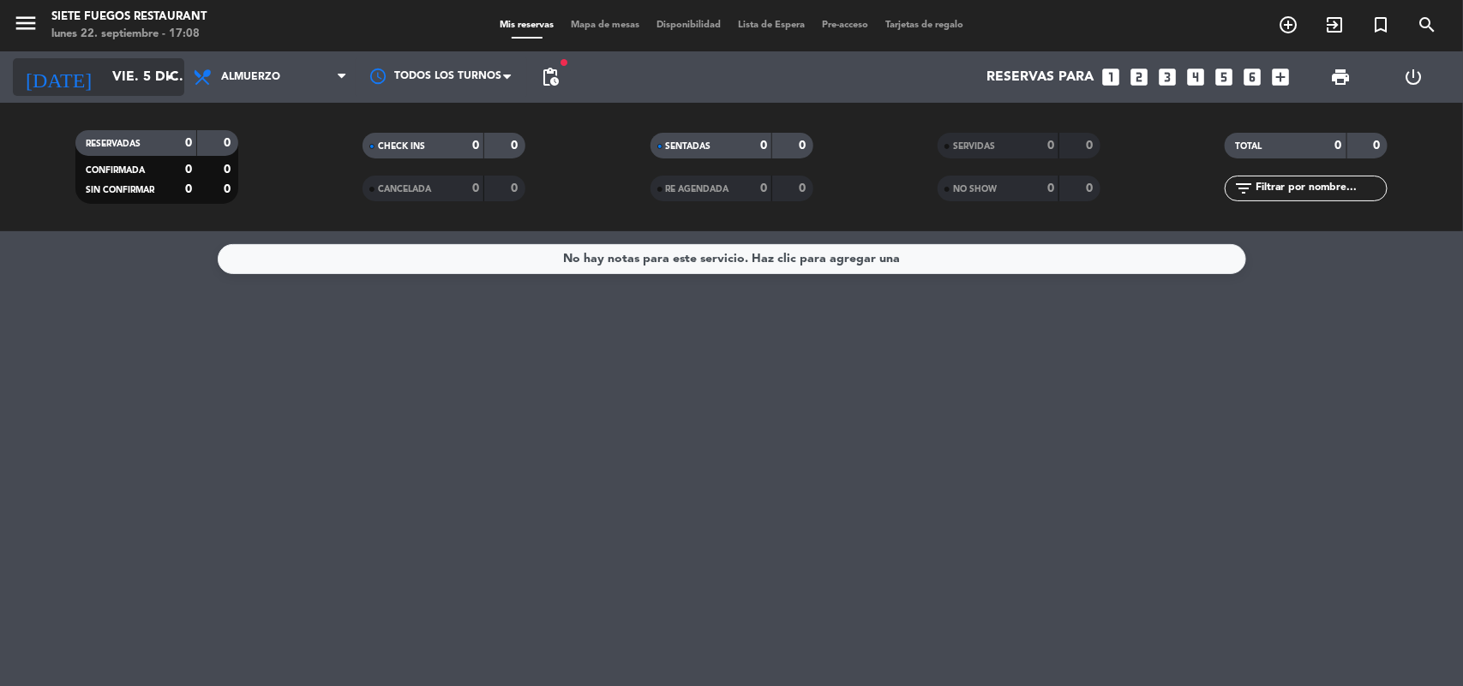
click at [155, 75] on input "vie. 5 dic." at bounding box center [194, 77] width 181 height 33
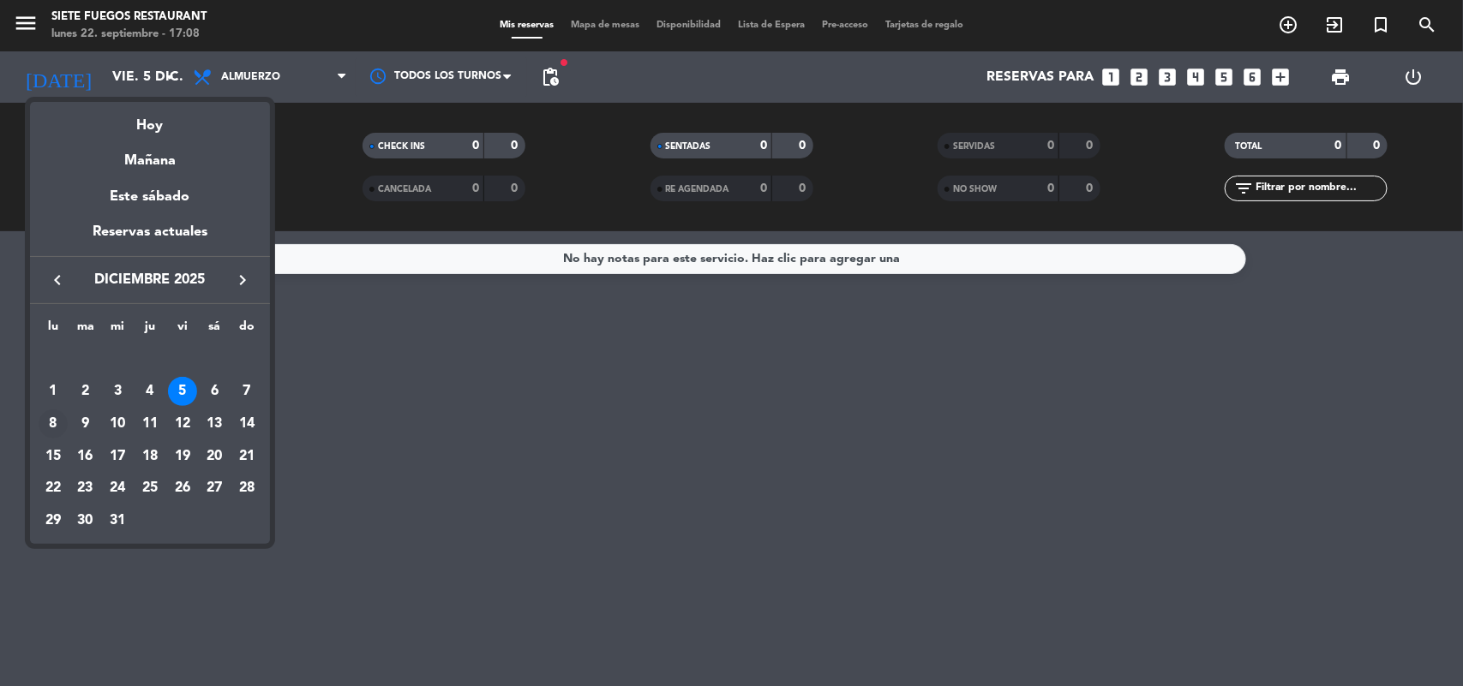
click at [50, 422] on div "8" at bounding box center [53, 424] width 29 height 29
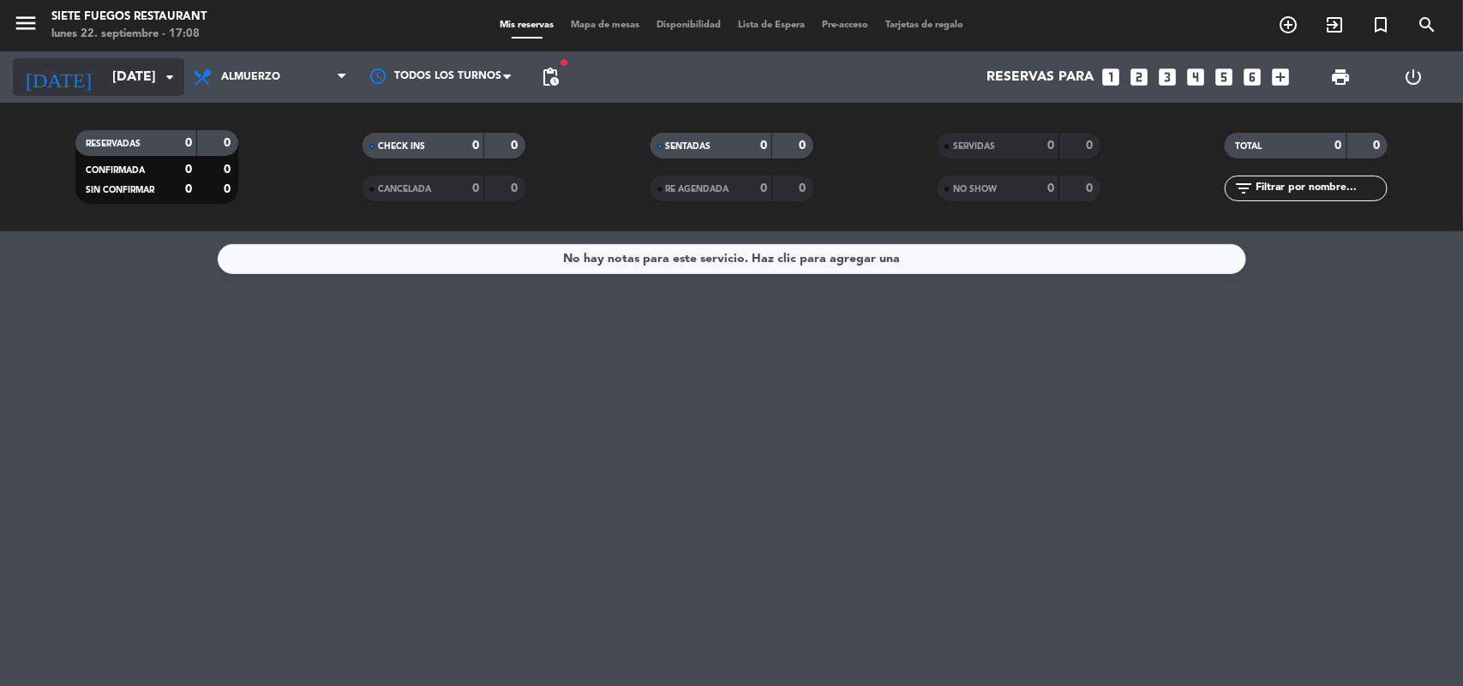
click at [156, 84] on input "[DATE]" at bounding box center [194, 77] width 181 height 33
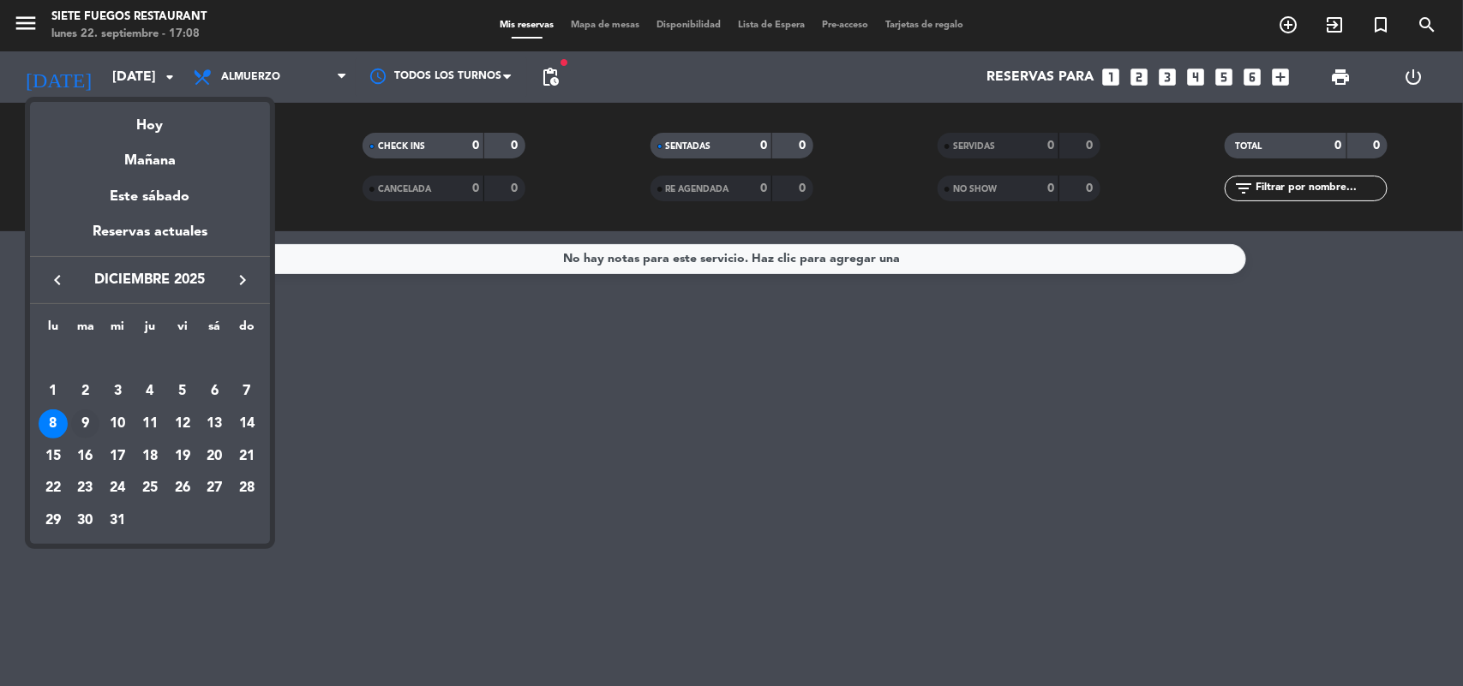
click at [84, 421] on div "9" at bounding box center [85, 424] width 29 height 29
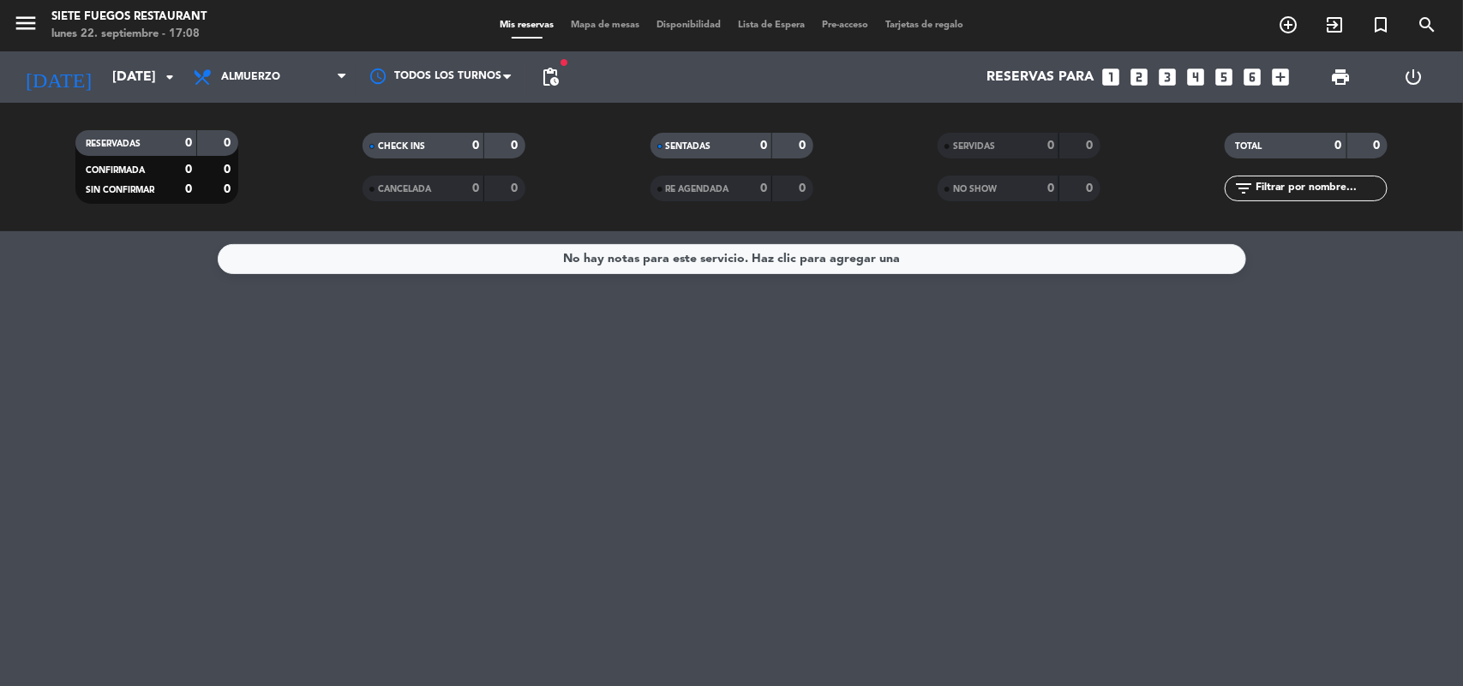
type input "[DATE]"
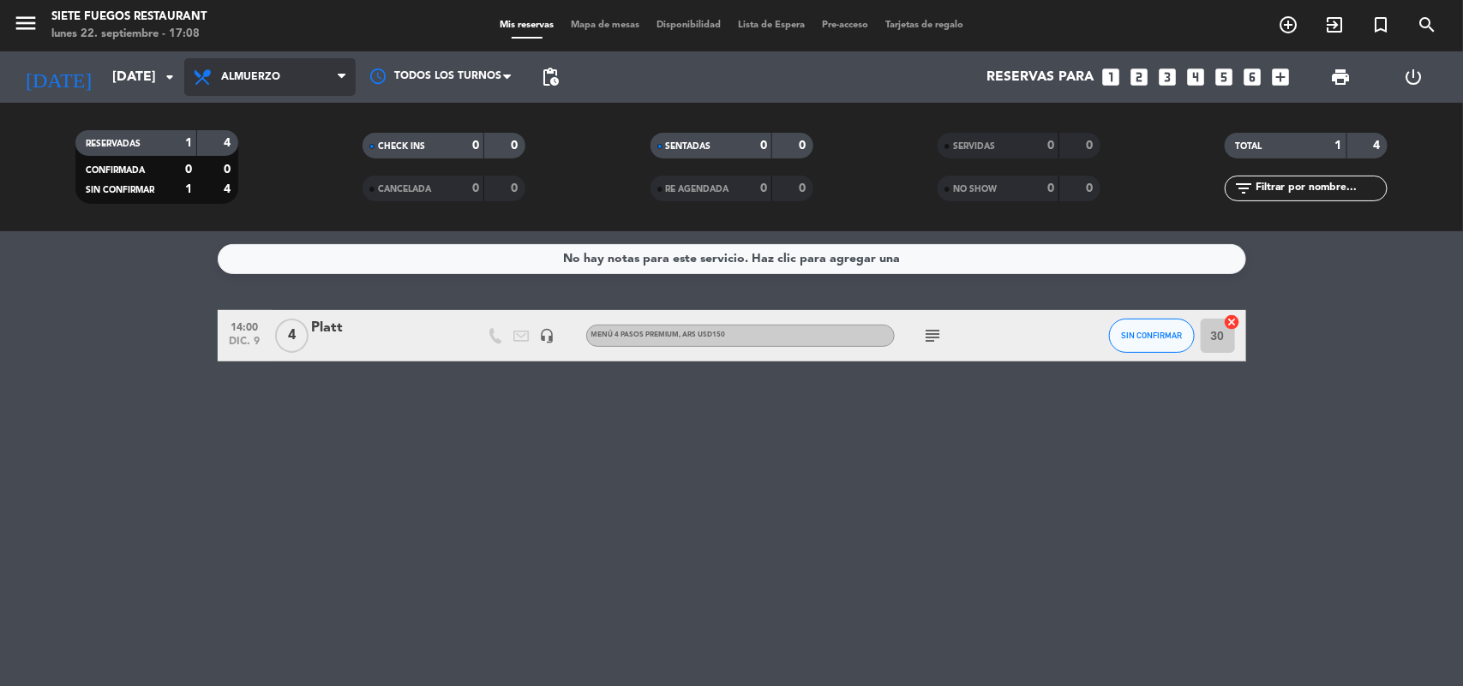
click at [322, 75] on span "Almuerzo" at bounding box center [269, 77] width 171 height 38
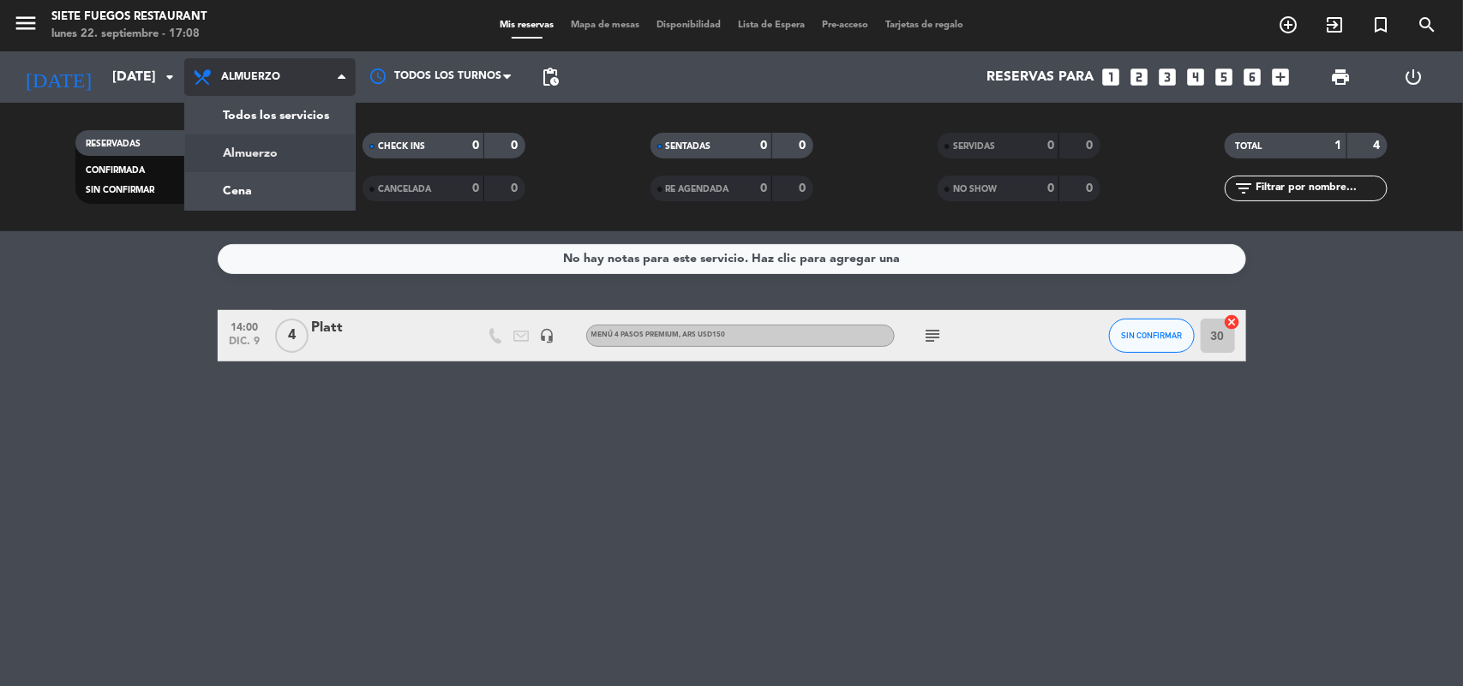
click at [285, 164] on div "menu Siete Fuegos Restaurant lunes 22. septiembre - 17:08 Mis reservas Mapa de …" at bounding box center [731, 115] width 1463 height 231
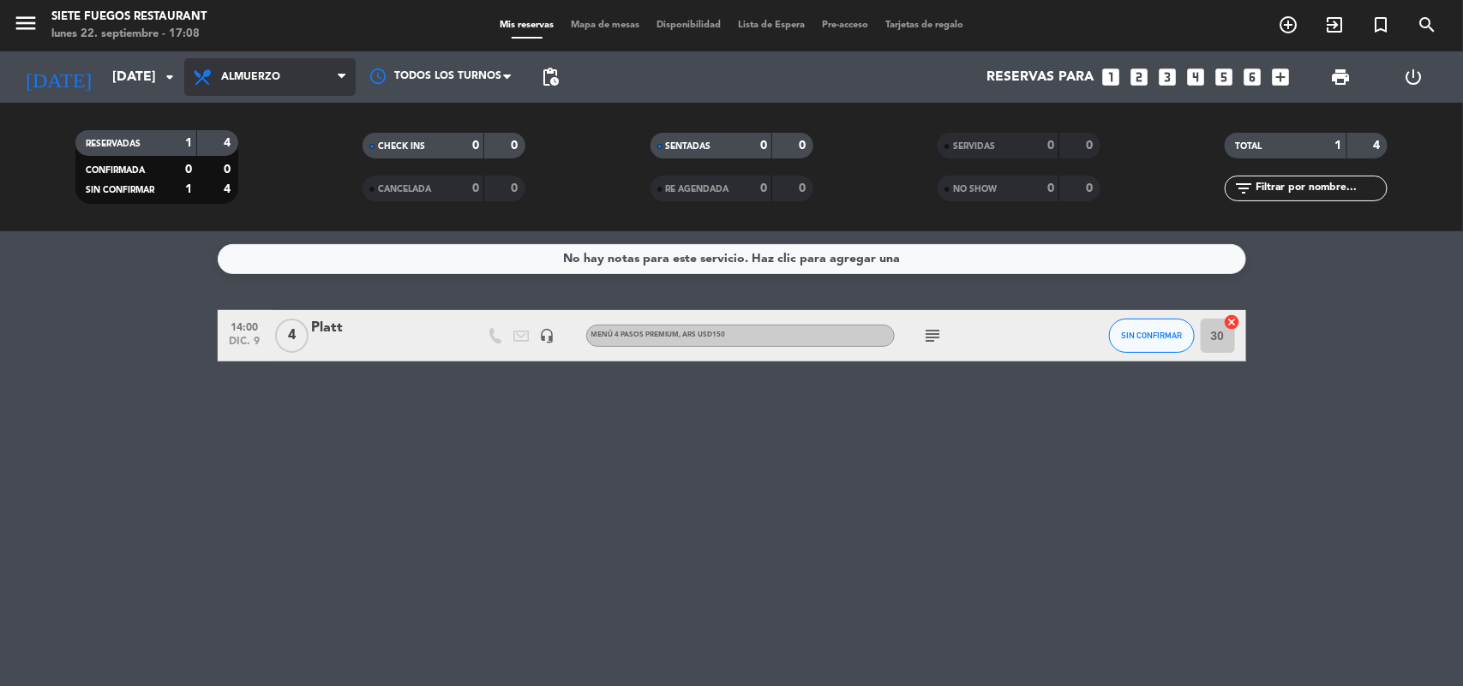
click at [291, 79] on span "Almuerzo" at bounding box center [269, 77] width 171 height 38
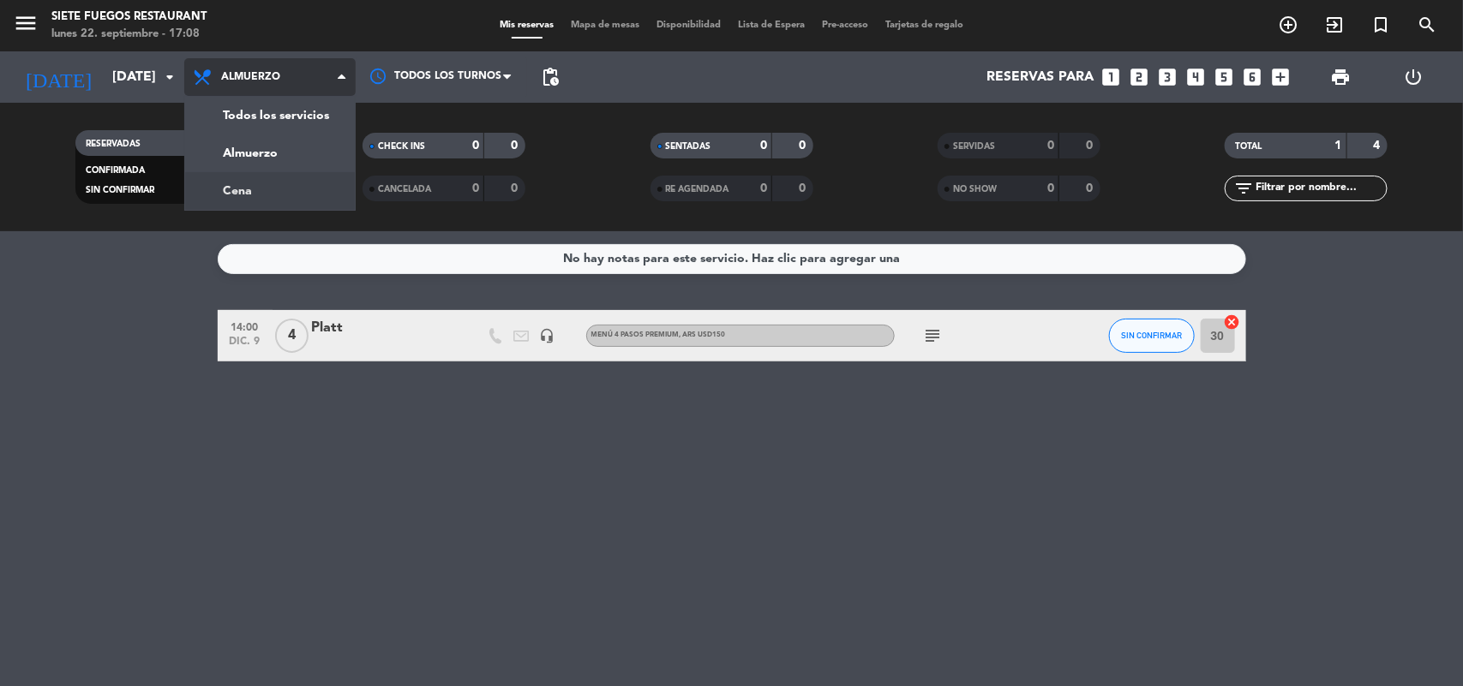
click at [276, 184] on div "menu Siete Fuegos Restaurant lunes 22. septiembre - 17:08 Mis reservas Mapa de …" at bounding box center [731, 115] width 1463 height 231
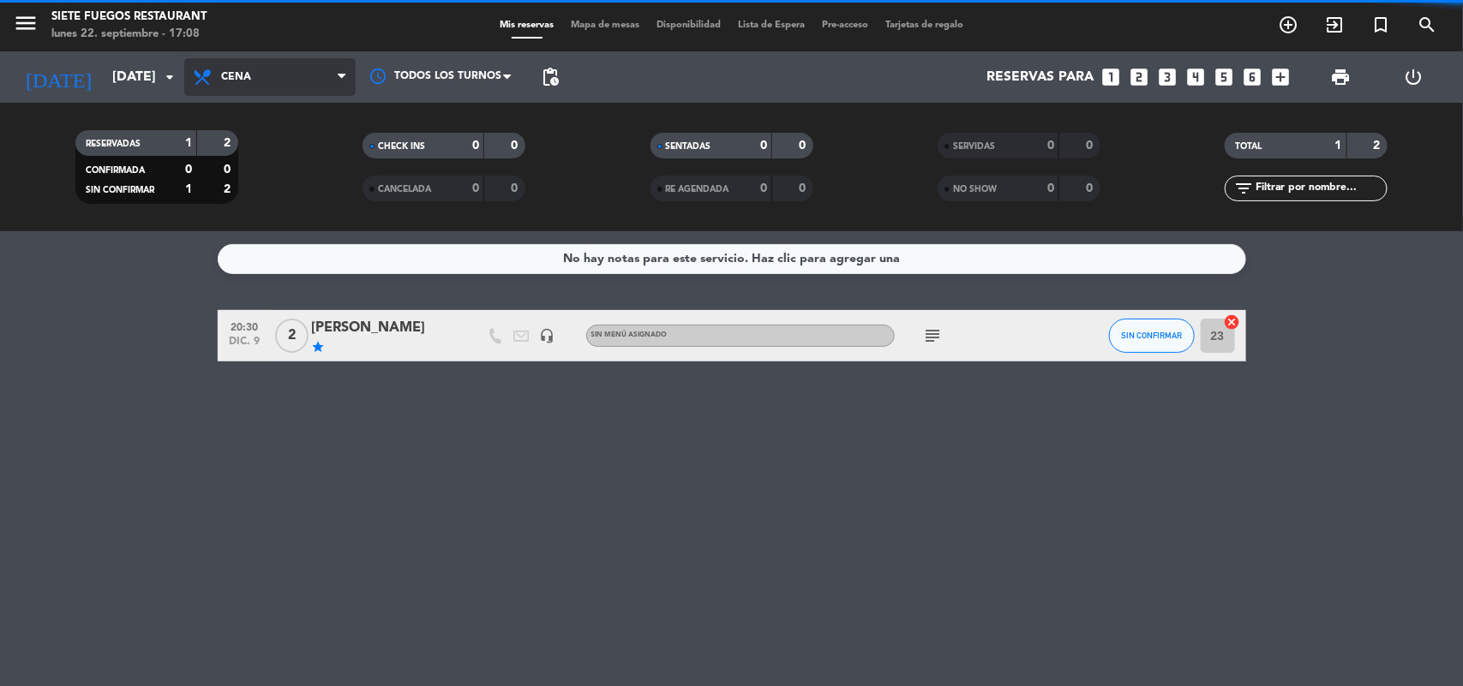
drag, startPoint x: 298, startPoint y: 75, endPoint x: 300, endPoint y: 93, distance: 17.2
click at [300, 75] on span "Cena" at bounding box center [269, 77] width 171 height 38
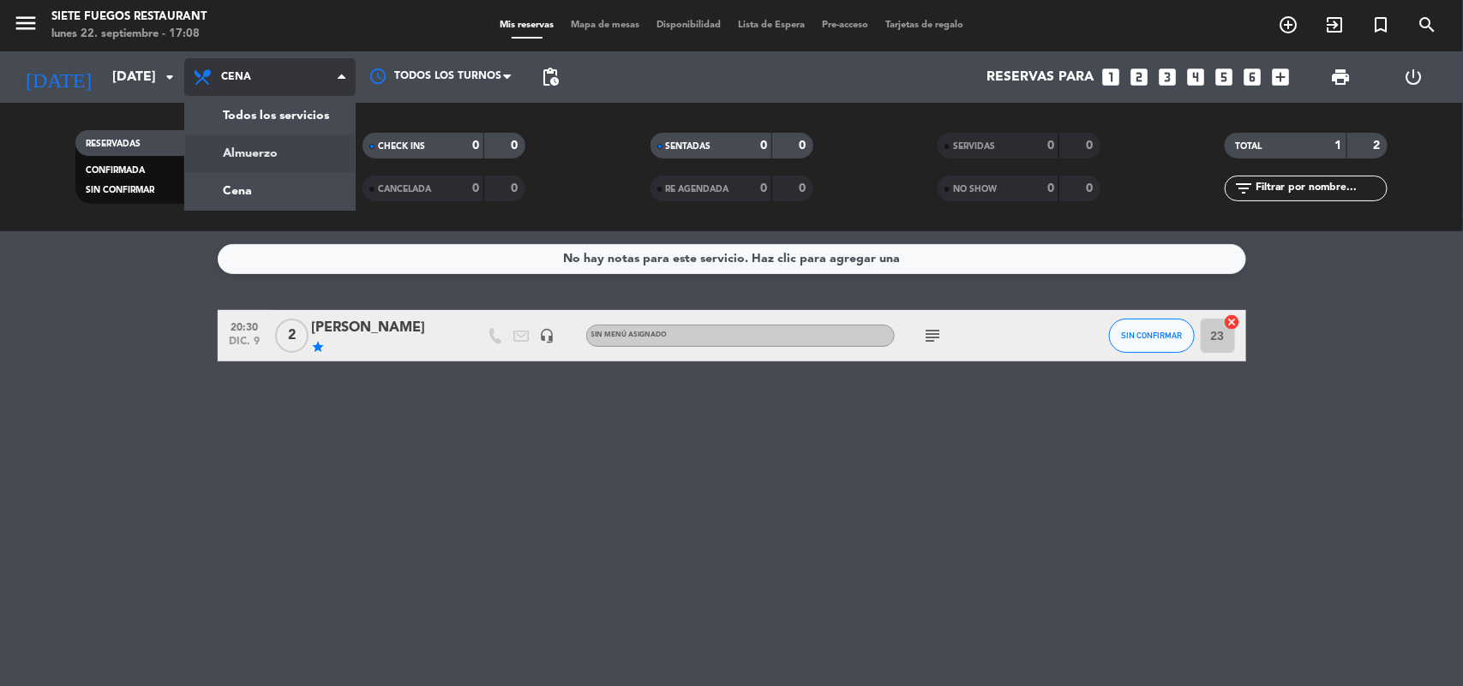
click at [263, 157] on div "menu Siete Fuegos Restaurant lunes 22. septiembre - 17:08 Mis reservas Mapa de …" at bounding box center [731, 115] width 1463 height 231
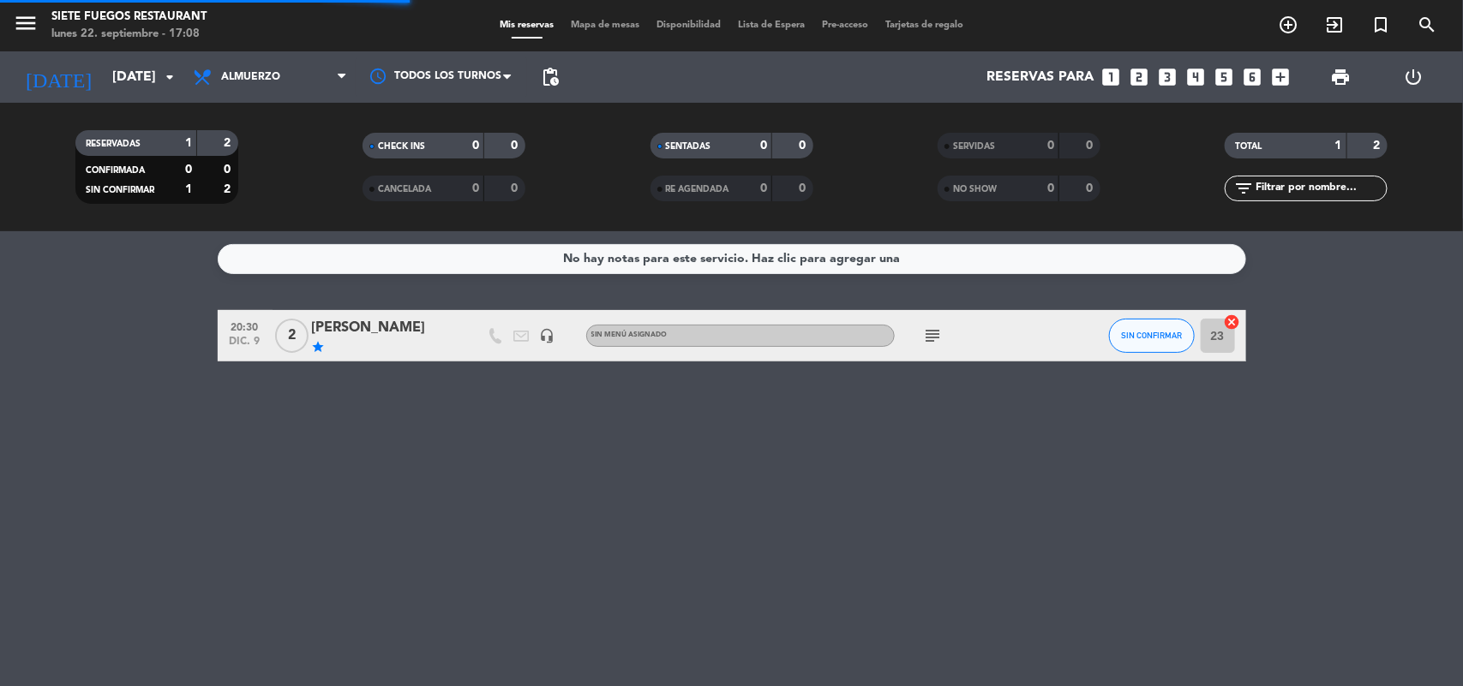
click at [608, 23] on span "Mapa de mesas" at bounding box center [605, 25] width 86 height 9
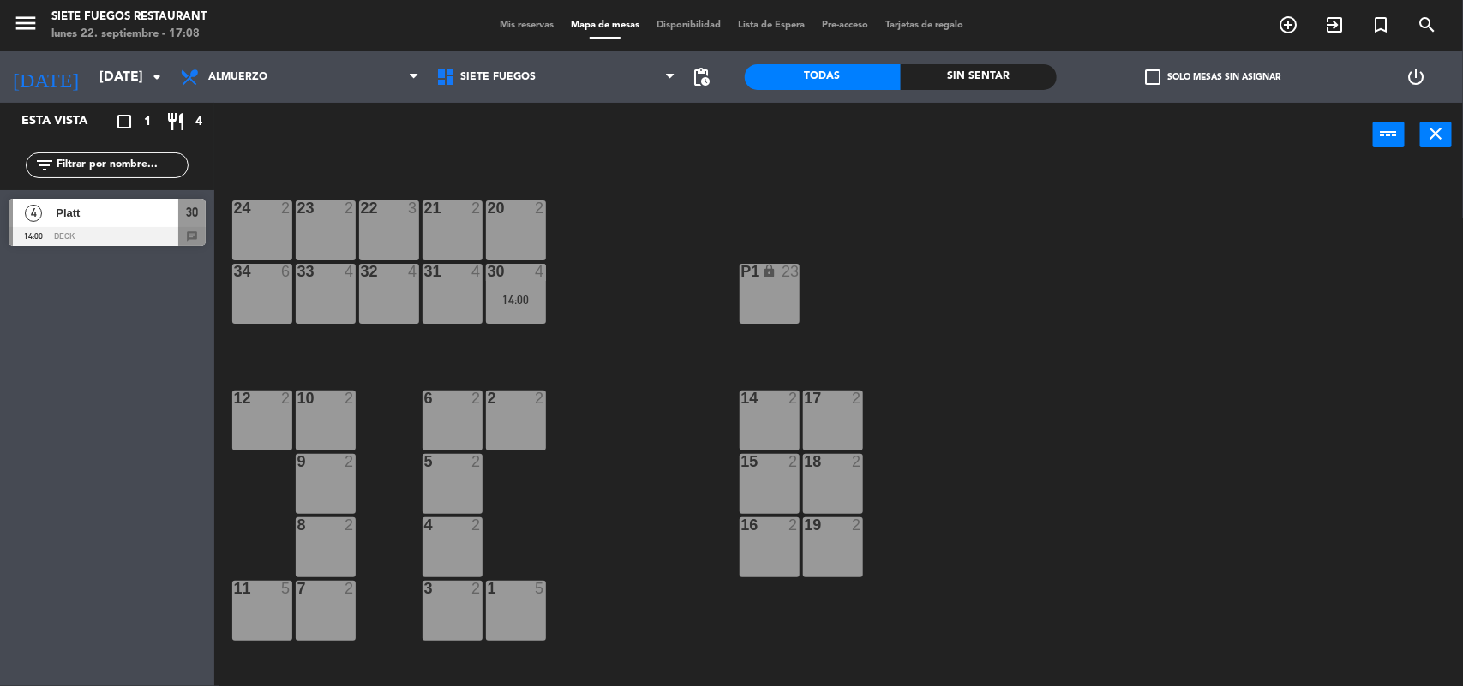
click at [500, 21] on span "Mis reservas" at bounding box center [526, 25] width 71 height 9
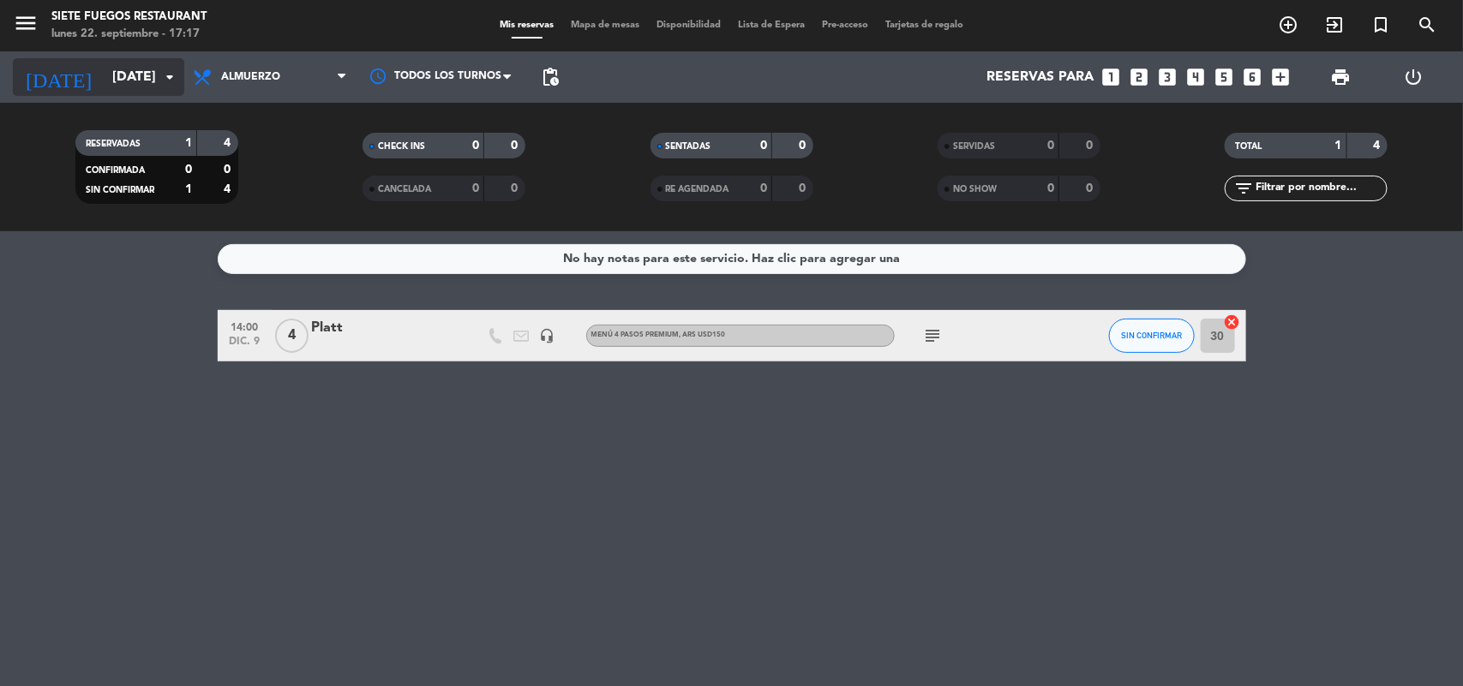
click at [171, 79] on icon "arrow_drop_down" at bounding box center [169, 77] width 21 height 21
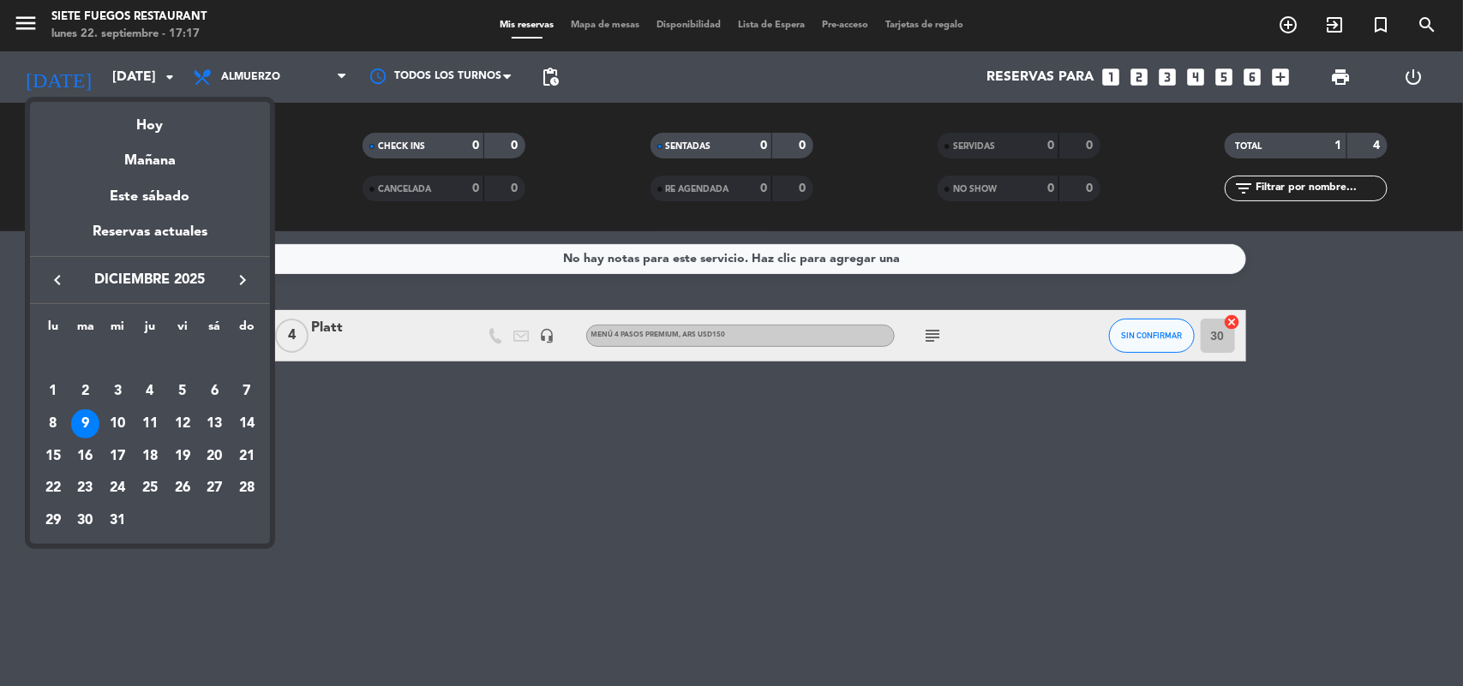
click at [67, 296] on div "keyboard_arrow_left diciembre 2025 keyboard_arrow_right" at bounding box center [150, 280] width 240 height 48
click at [54, 283] on icon "keyboard_arrow_left" at bounding box center [57, 280] width 21 height 21
click at [52, 272] on icon "keyboard_arrow_left" at bounding box center [57, 280] width 21 height 21
click at [57, 477] on div "22" at bounding box center [53, 488] width 29 height 29
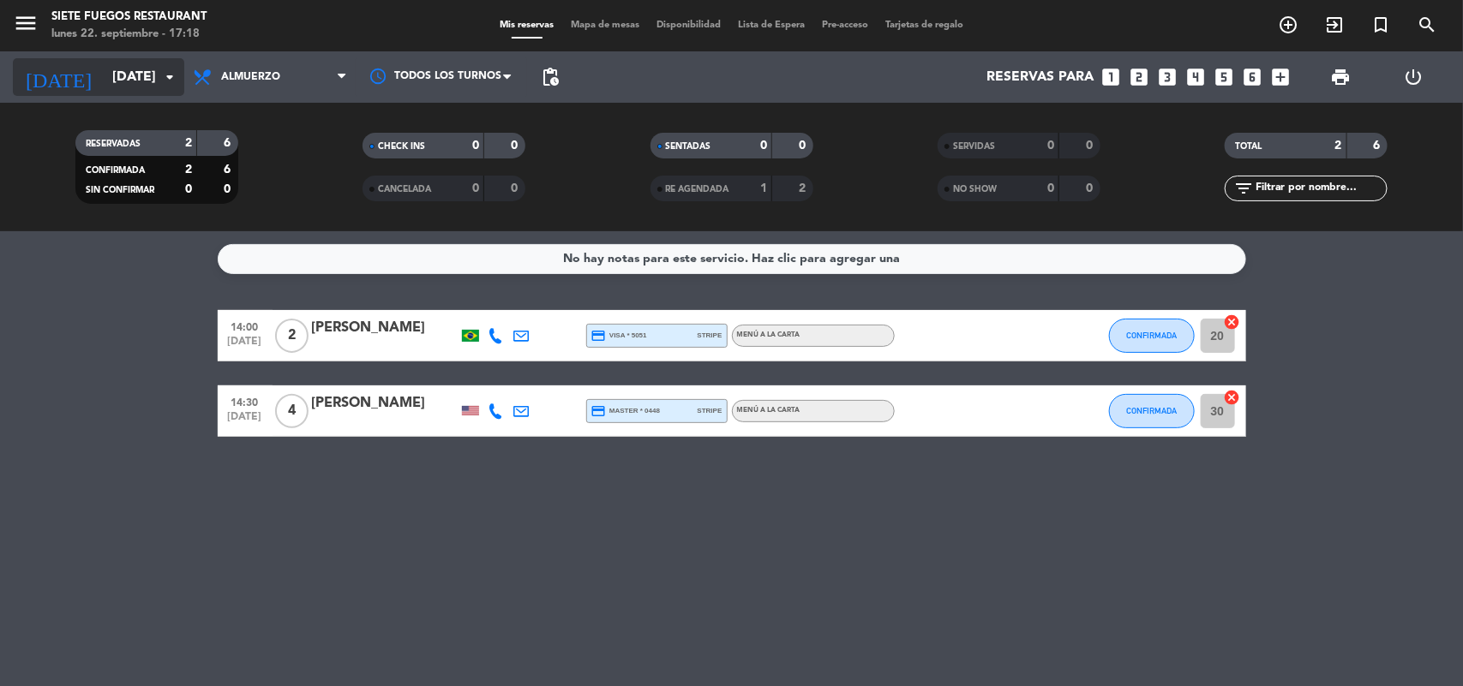
click at [169, 93] on input "[DATE]" at bounding box center [194, 77] width 181 height 33
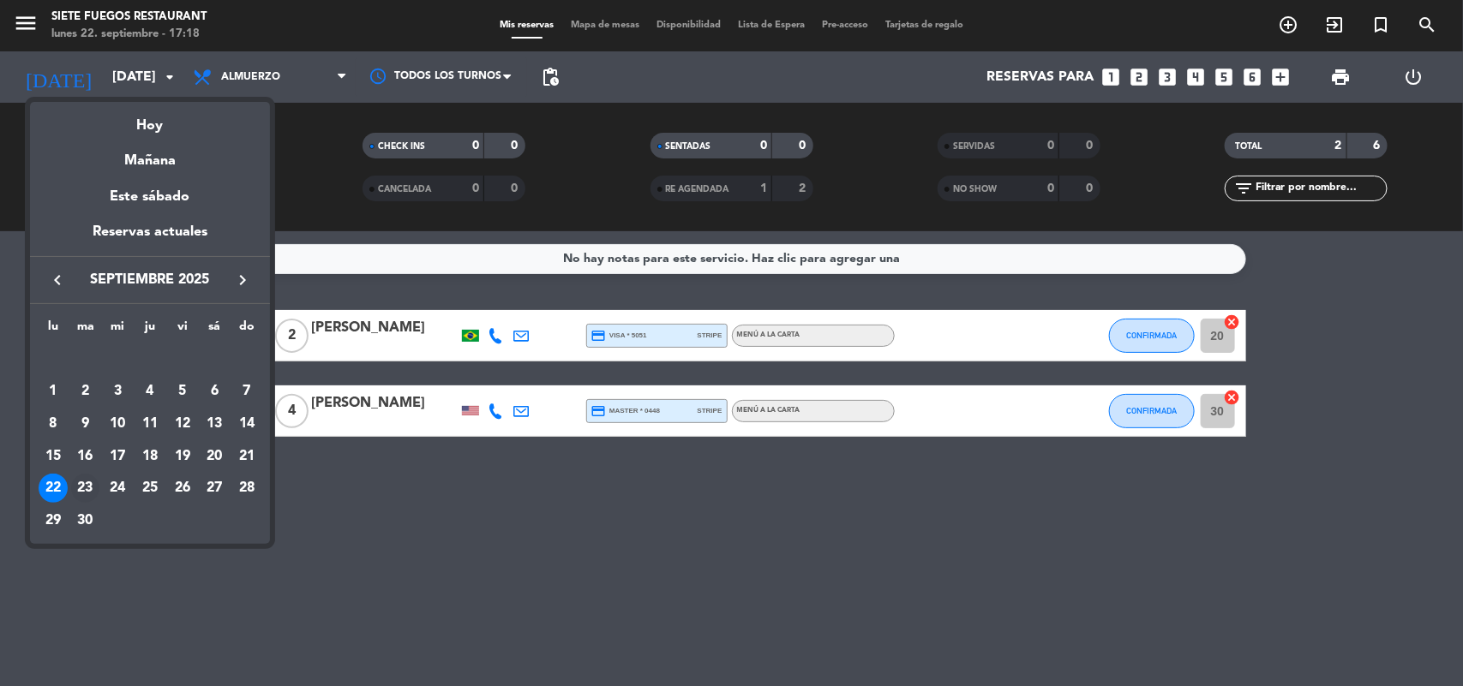
click at [90, 482] on div "23" at bounding box center [85, 488] width 29 height 29
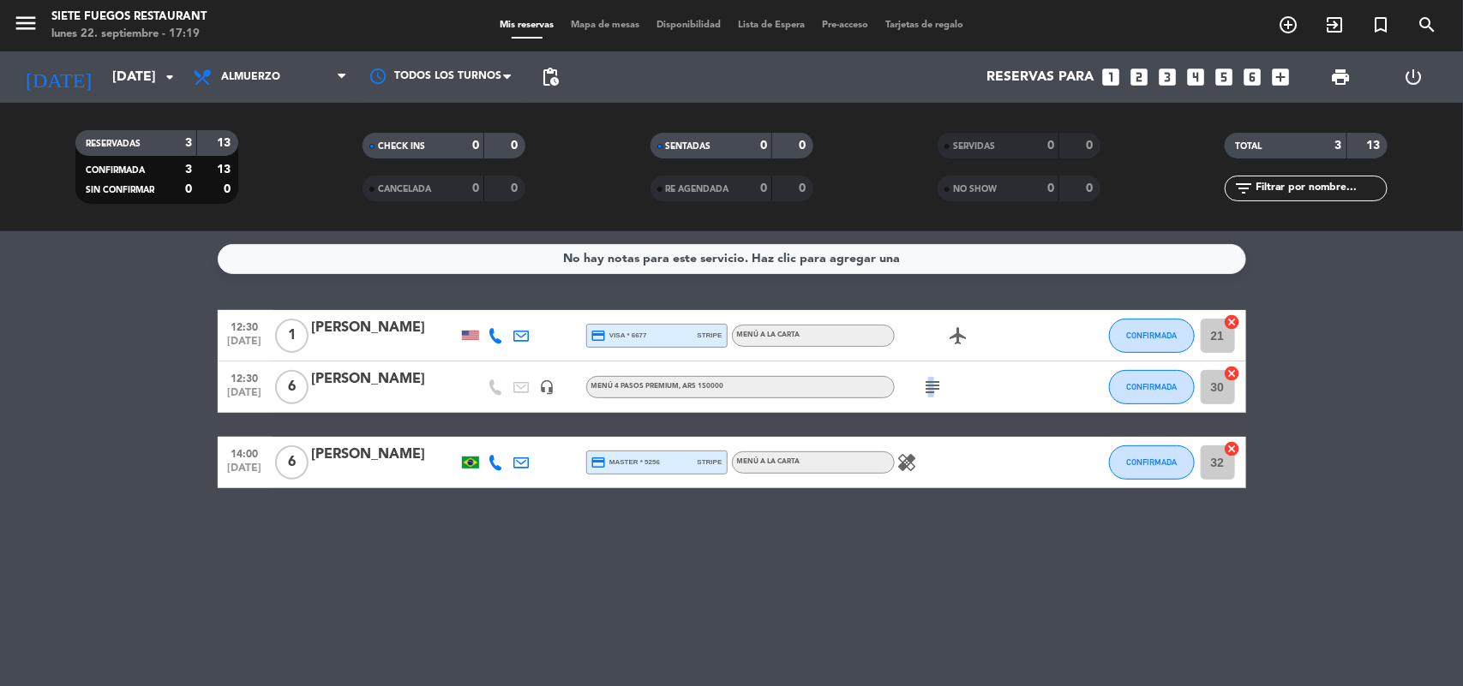
click at [931, 383] on icon "subject" at bounding box center [933, 387] width 21 height 21
click at [936, 383] on icon "subject" at bounding box center [933, 387] width 21 height 21
click at [151, 82] on input "[DATE]" at bounding box center [194, 77] width 181 height 33
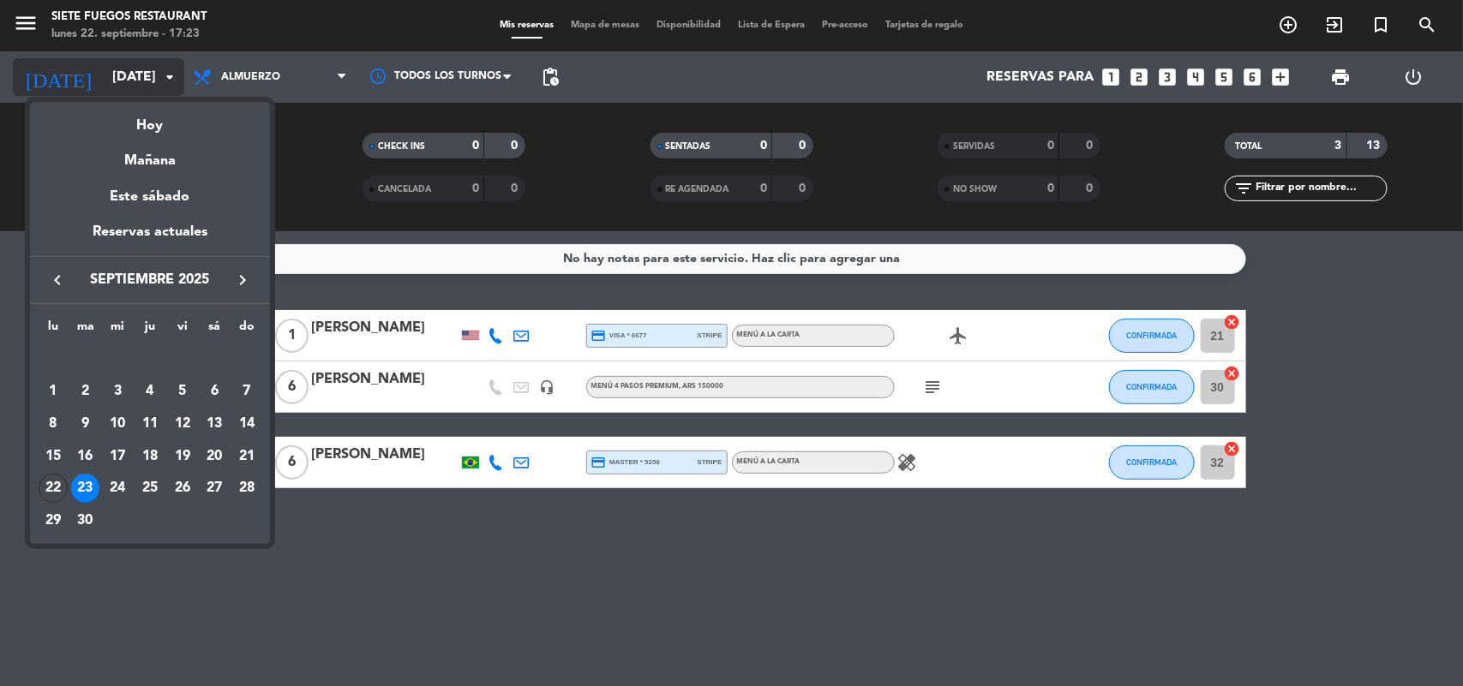
click at [159, 120] on div "Hoy" at bounding box center [150, 119] width 240 height 35
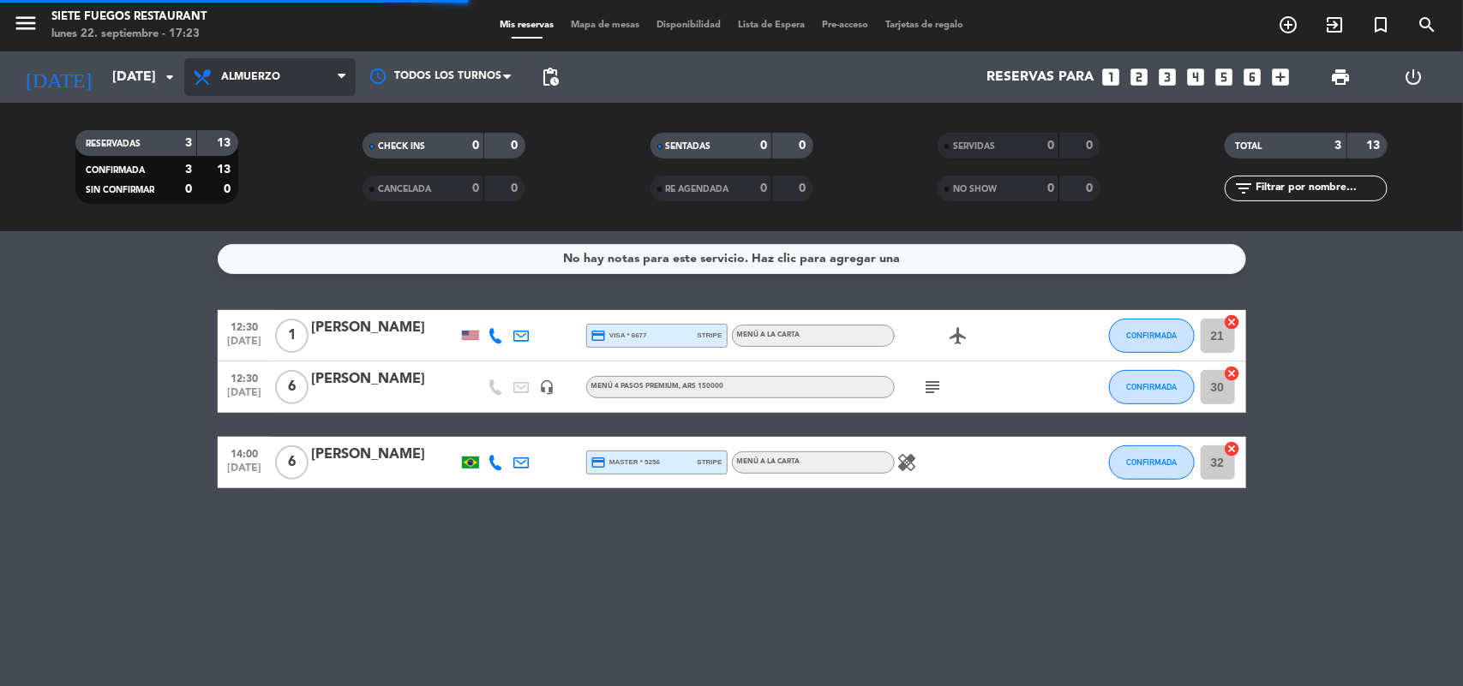
click at [332, 82] on span "Almuerzo" at bounding box center [269, 77] width 171 height 38
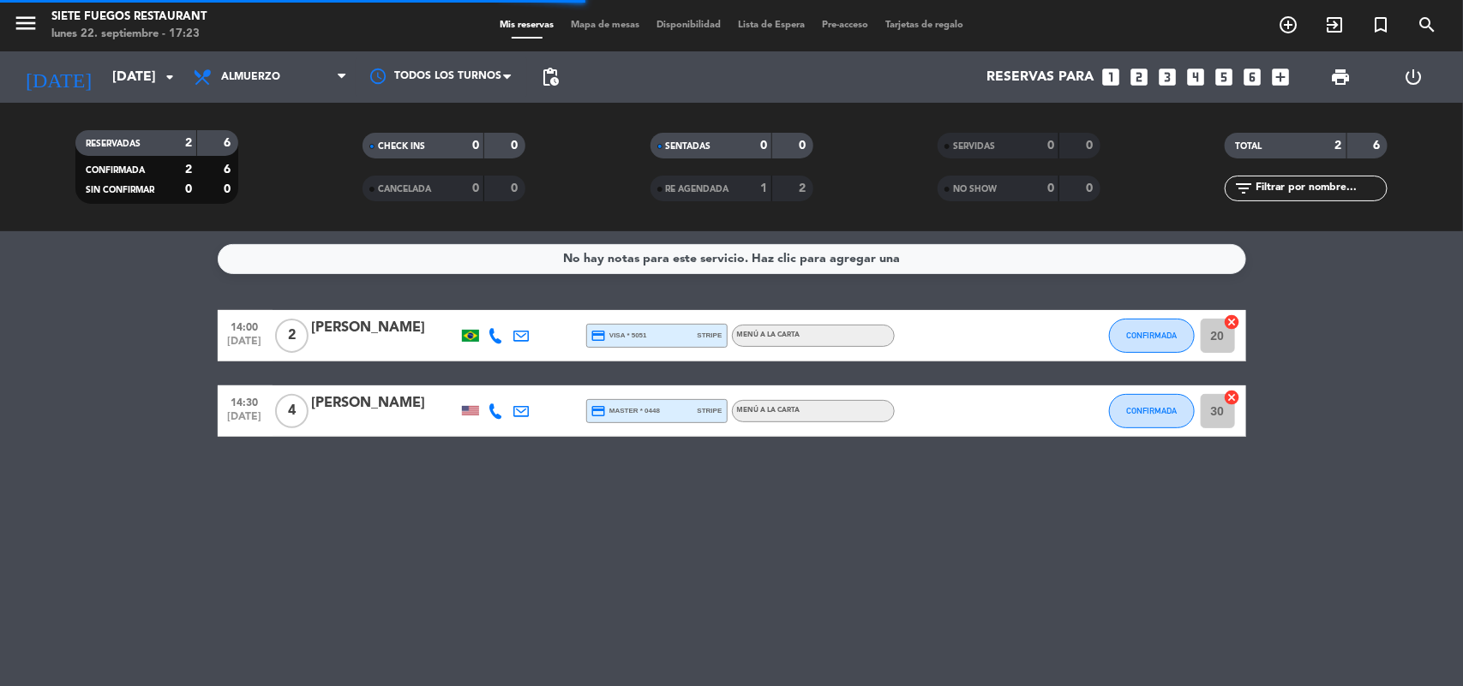
click at [292, 195] on filter-checkbox "RESERVADAS 2 6 CONFIRMADA 2 6 SIN CONFIRMAR 0 0" at bounding box center [156, 167] width 287 height 74
click at [322, 62] on span "Almuerzo" at bounding box center [269, 77] width 171 height 38
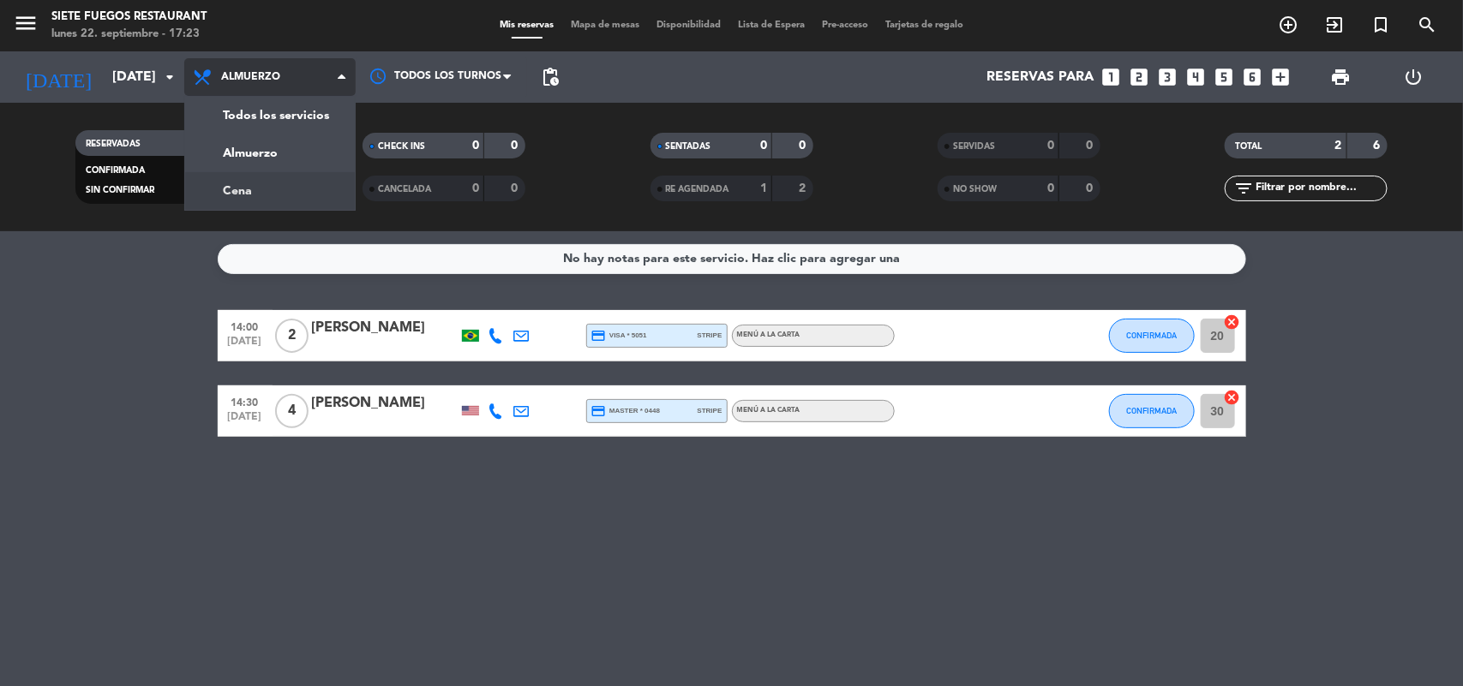
click at [298, 195] on div "menu Siete Fuegos Restaurant lunes 22. septiembre - 17:23 Mis reservas Mapa de …" at bounding box center [731, 115] width 1463 height 231
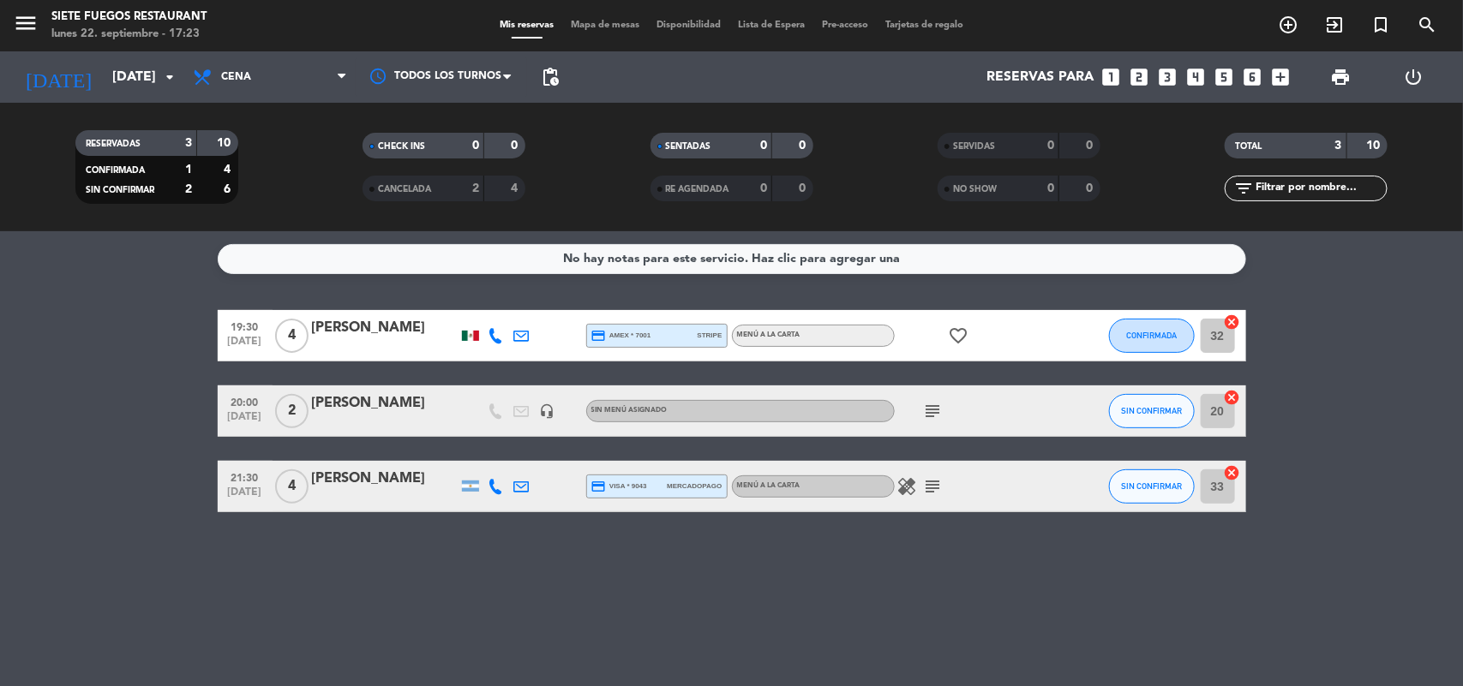
click at [923, 482] on icon "subject" at bounding box center [933, 486] width 21 height 21
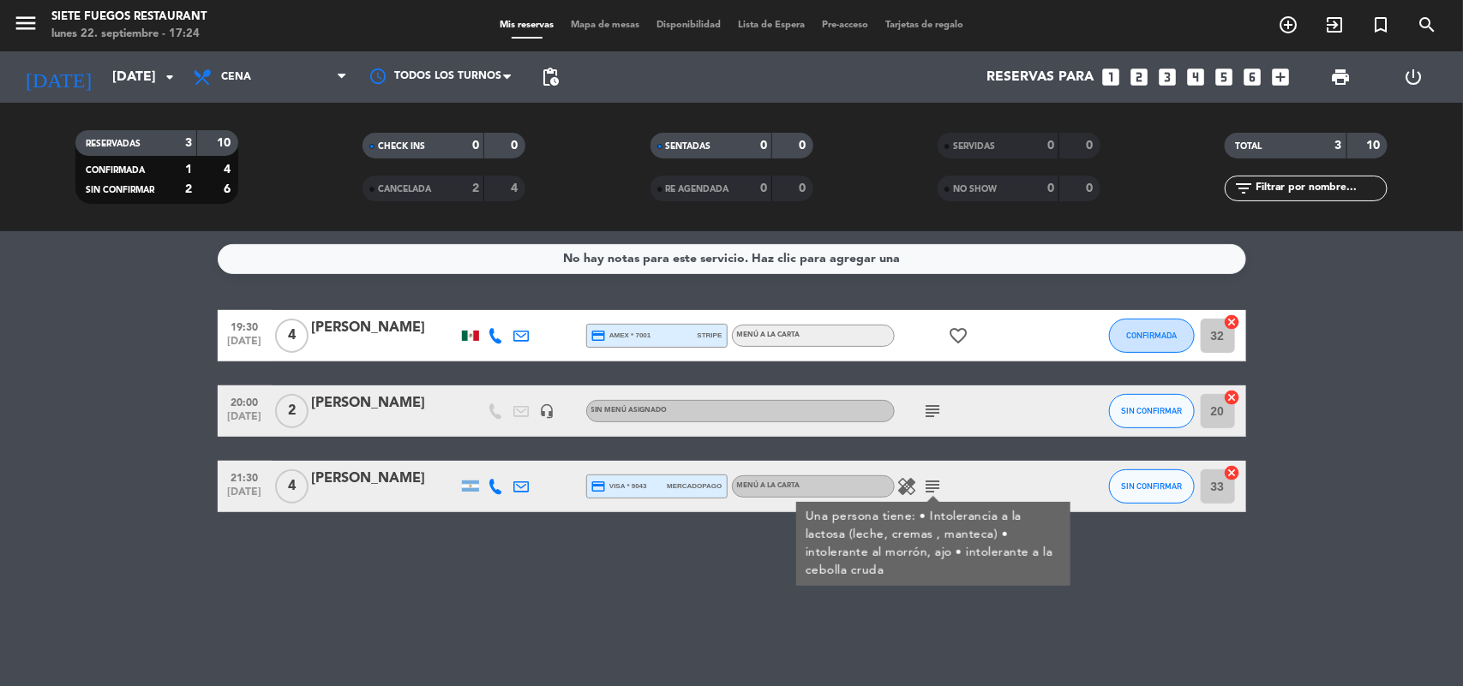
click at [457, 520] on div "No hay notas para este servicio. Haz clic para agregar una 19:30 [DATE] 4 [PERS…" at bounding box center [731, 458] width 1463 height 455
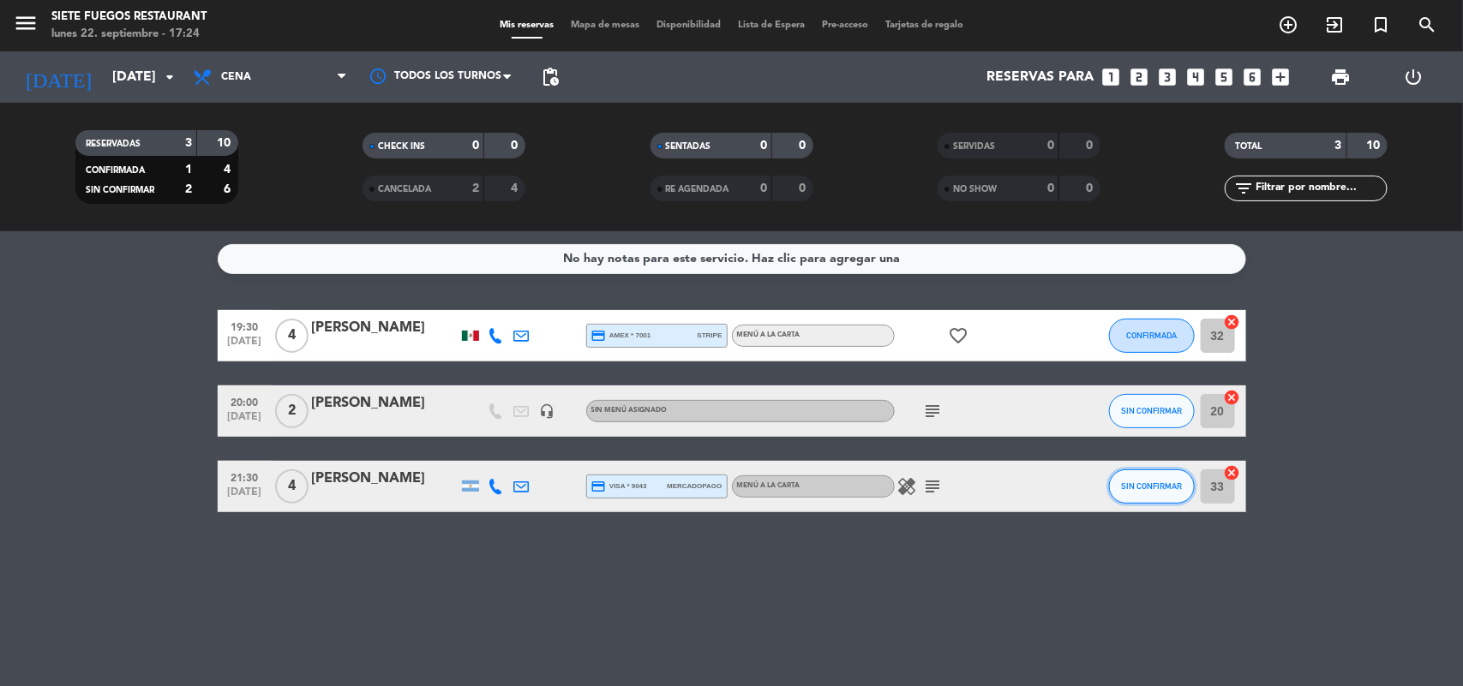
click at [1160, 482] on span "SIN CONFIRMAR" at bounding box center [1151, 486] width 61 height 9
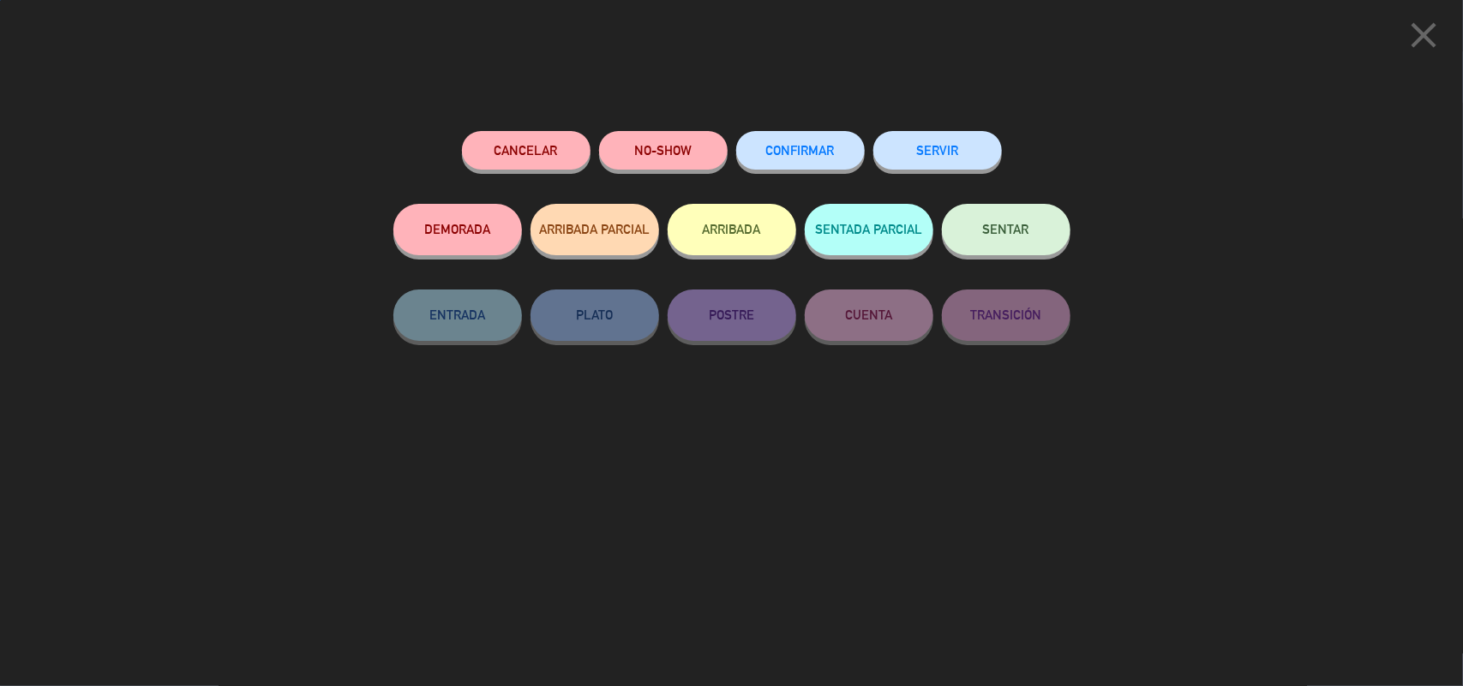
click at [825, 177] on div "CONFIRMAR" at bounding box center [800, 167] width 129 height 73
click at [824, 155] on span "CONFIRMAR" at bounding box center [800, 150] width 69 height 15
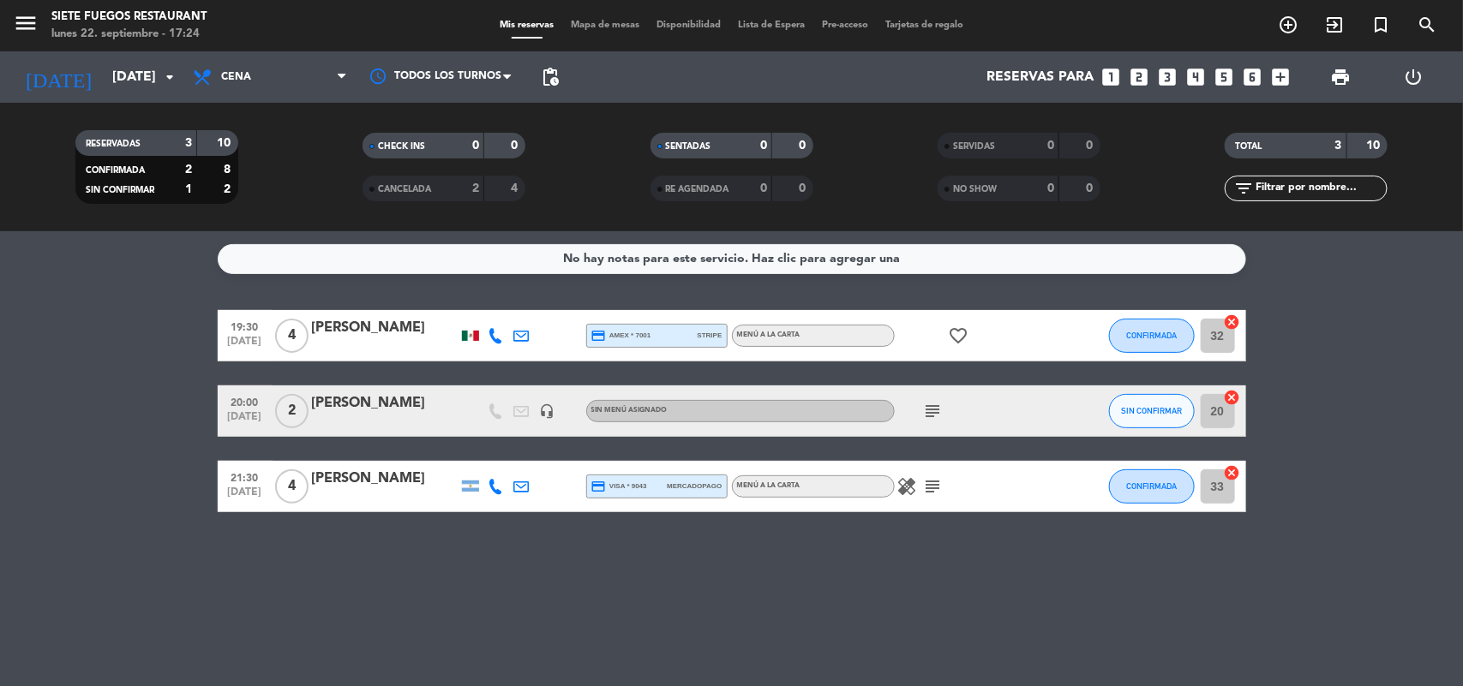
click at [914, 478] on icon "healing" at bounding box center [907, 486] width 21 height 21
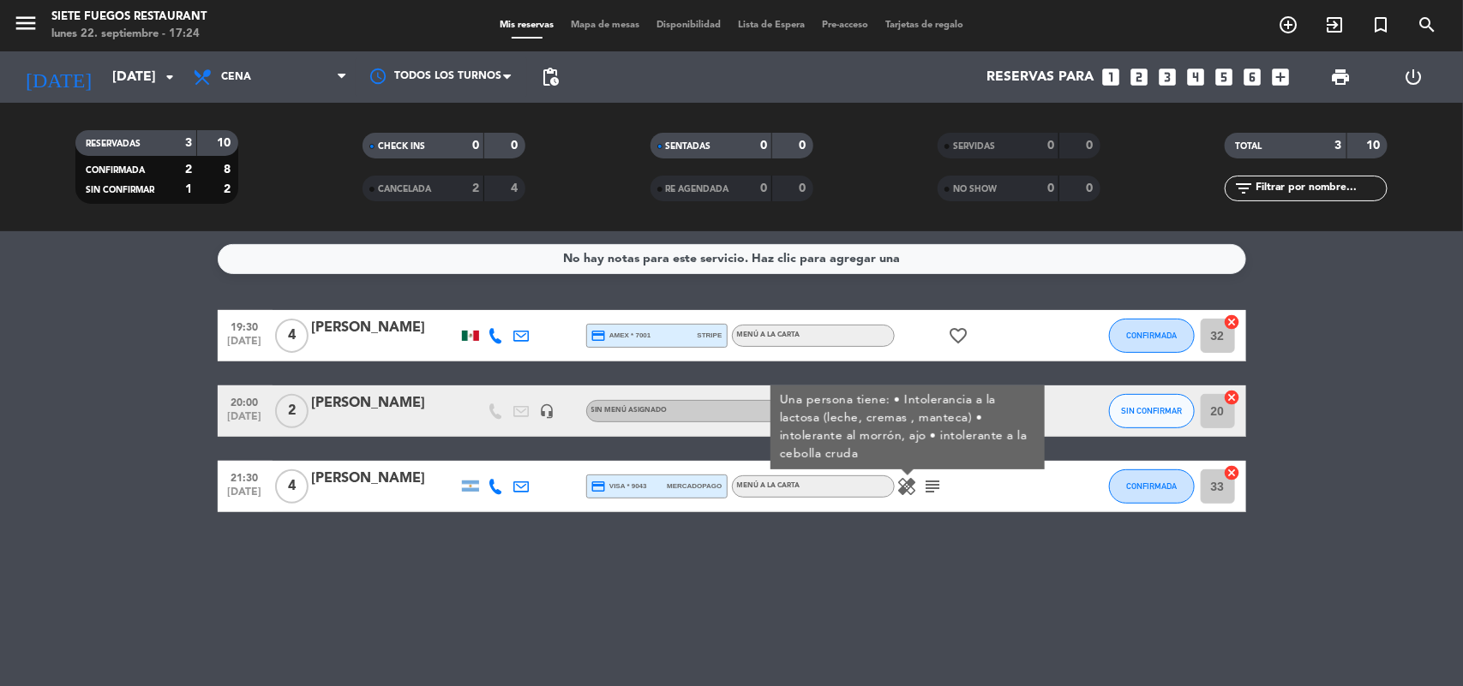
click at [932, 487] on icon "subject" at bounding box center [933, 486] width 21 height 21
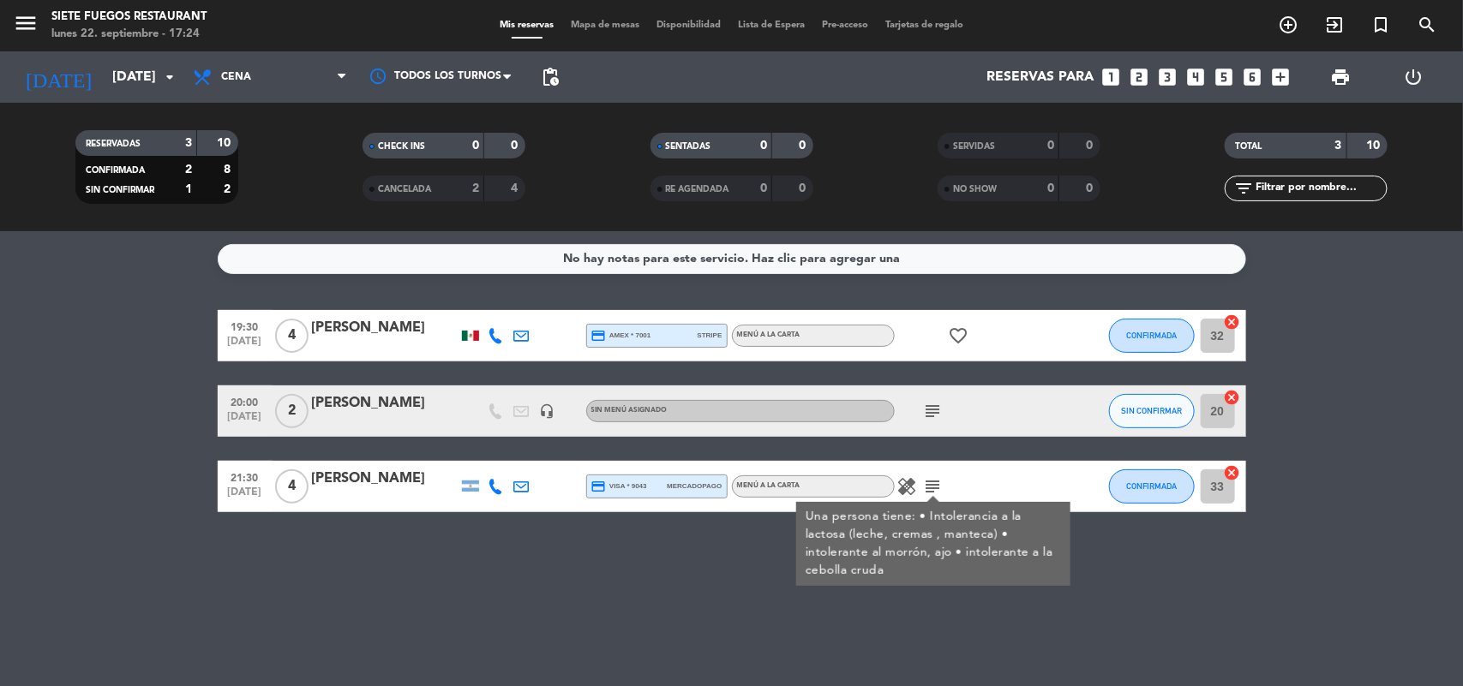
click at [913, 484] on icon "healing" at bounding box center [907, 486] width 21 height 21
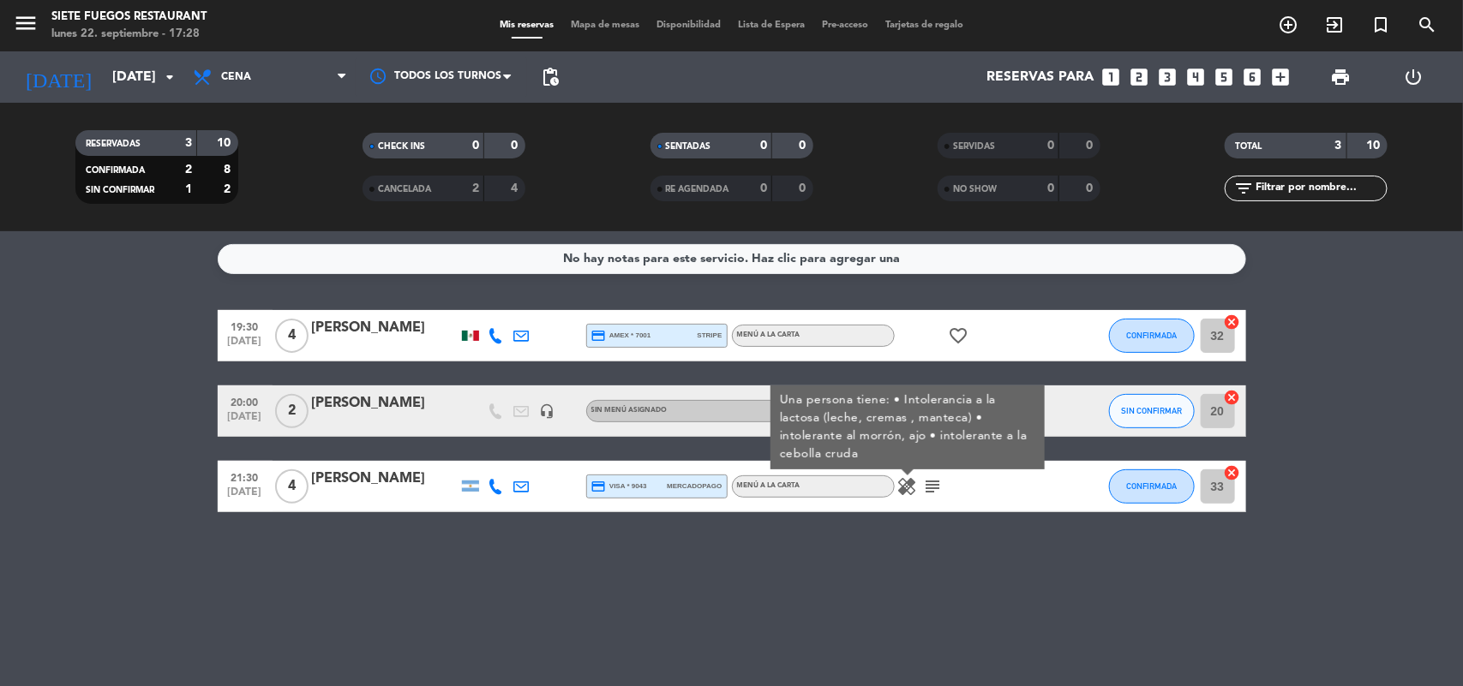
click at [896, 520] on div "No hay notas para este servicio. Haz clic para agregar una 19:30 [DATE] 4 [PERS…" at bounding box center [731, 458] width 1463 height 455
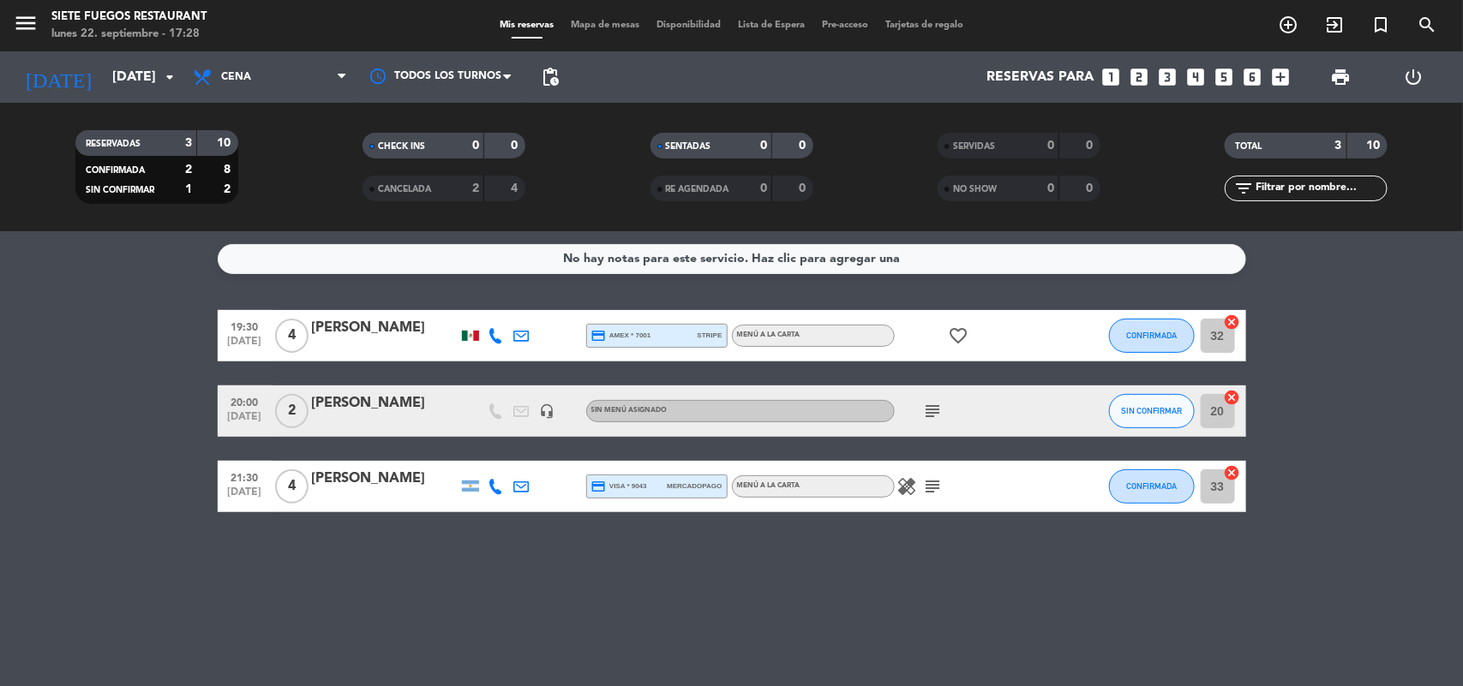
click at [928, 485] on icon "subject" at bounding box center [933, 486] width 21 height 21
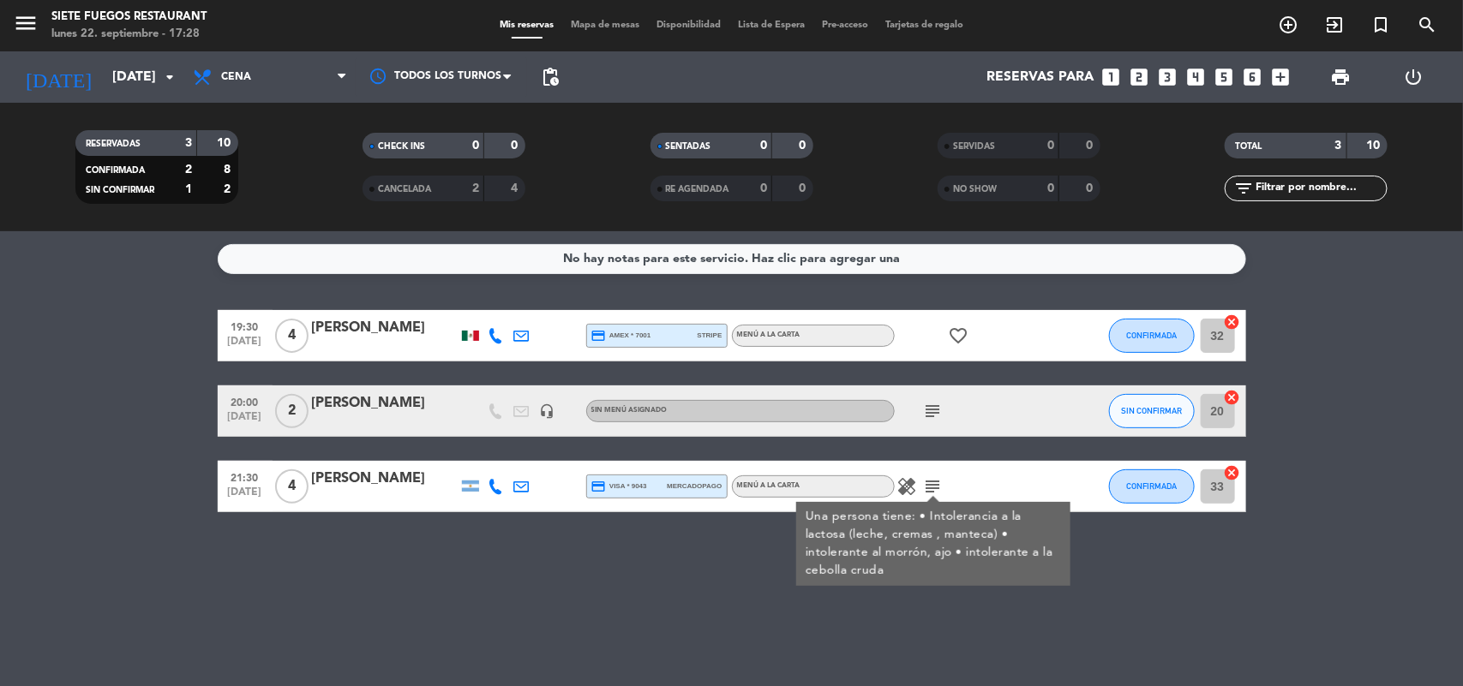
click at [907, 485] on icon "healing" at bounding box center [907, 486] width 21 height 21
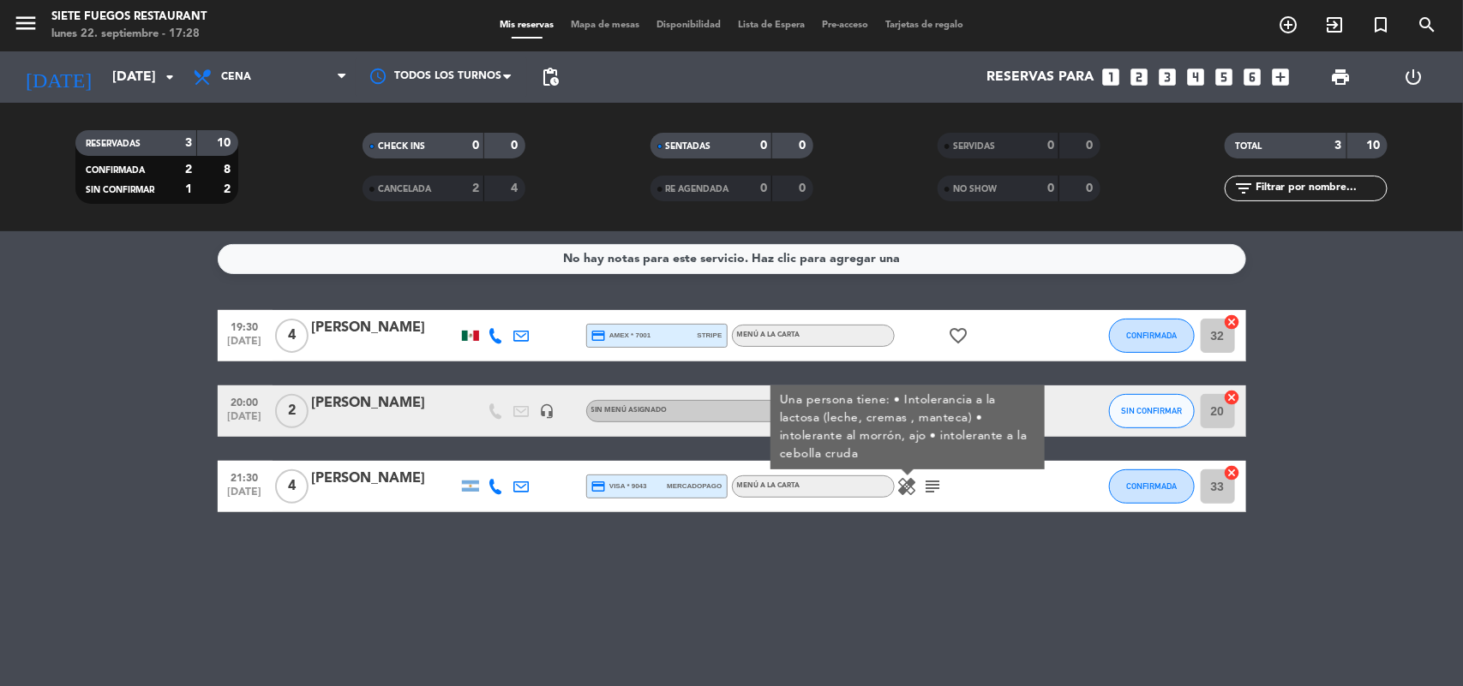
click at [906, 484] on icon "healing" at bounding box center [907, 486] width 21 height 21
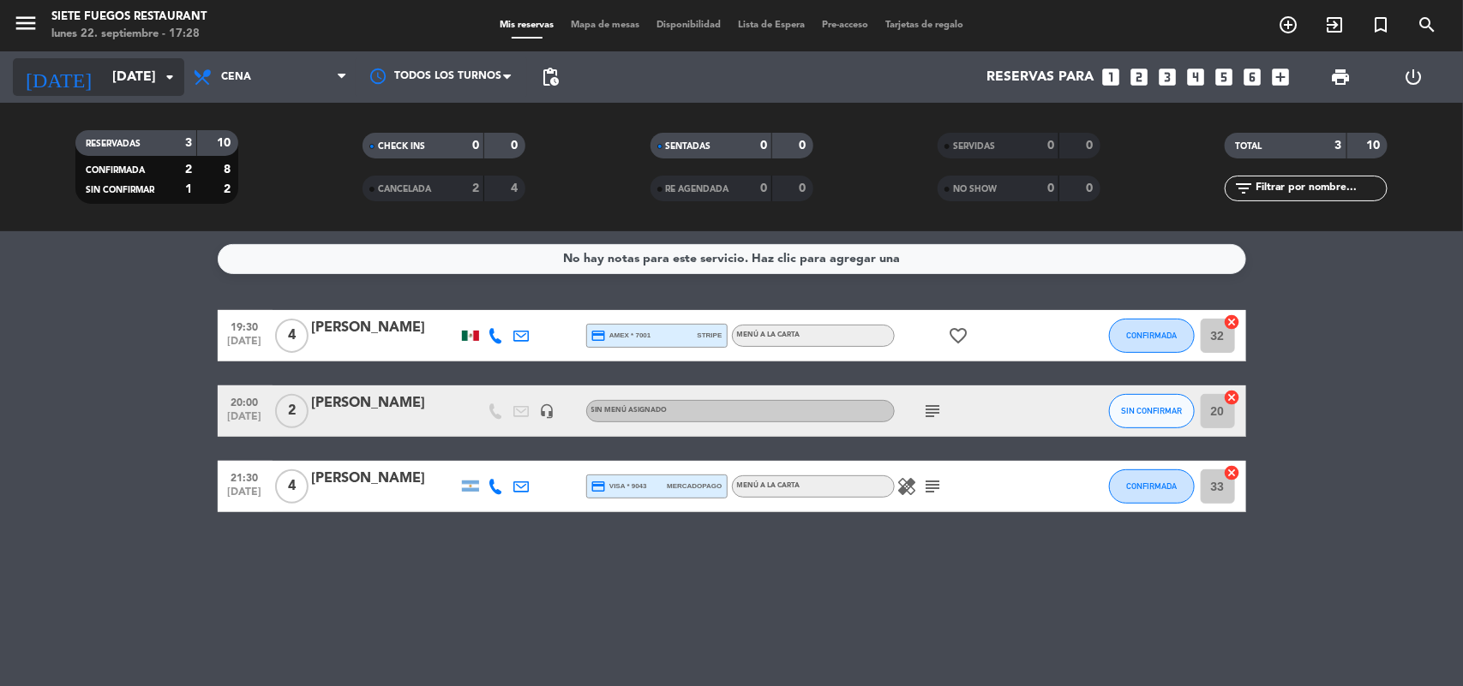
click at [127, 94] on div "[DATE] [DATE] arrow_drop_down" at bounding box center [98, 77] width 171 height 38
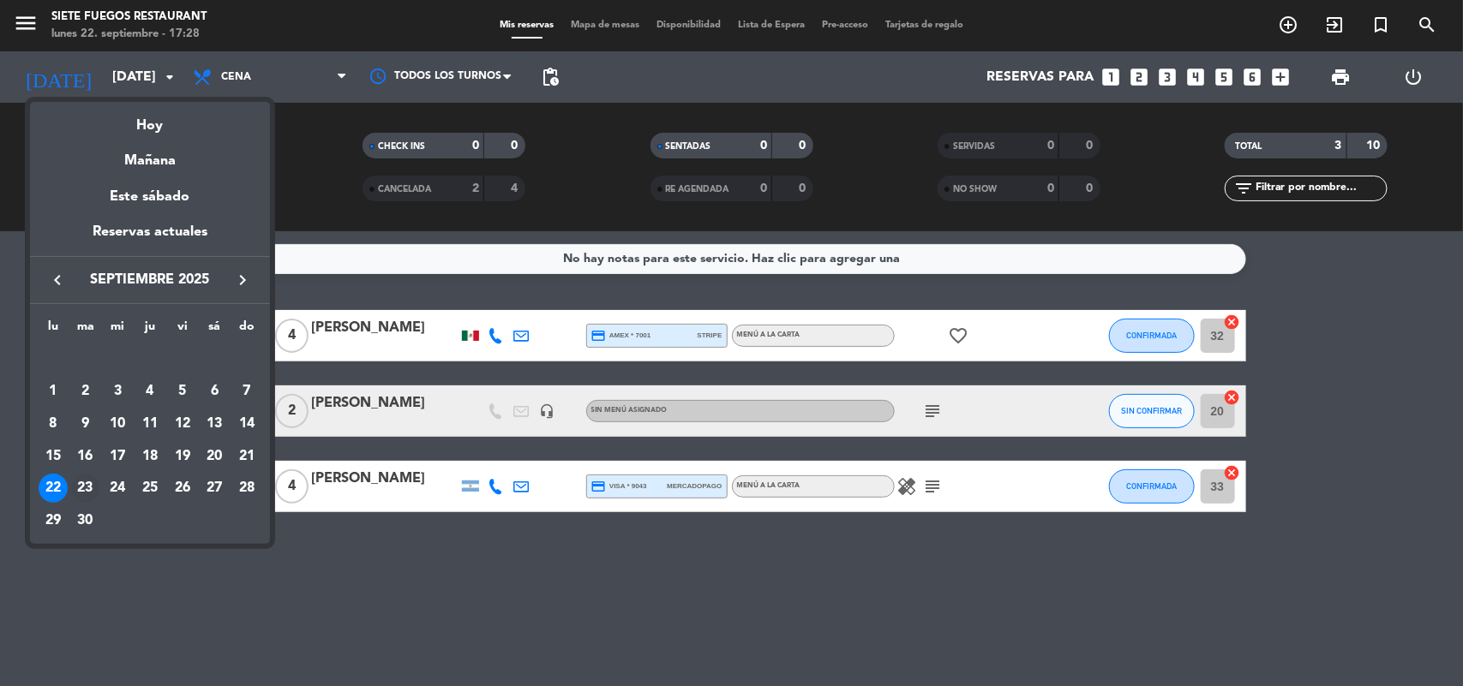
click at [87, 476] on div "23" at bounding box center [85, 488] width 29 height 29
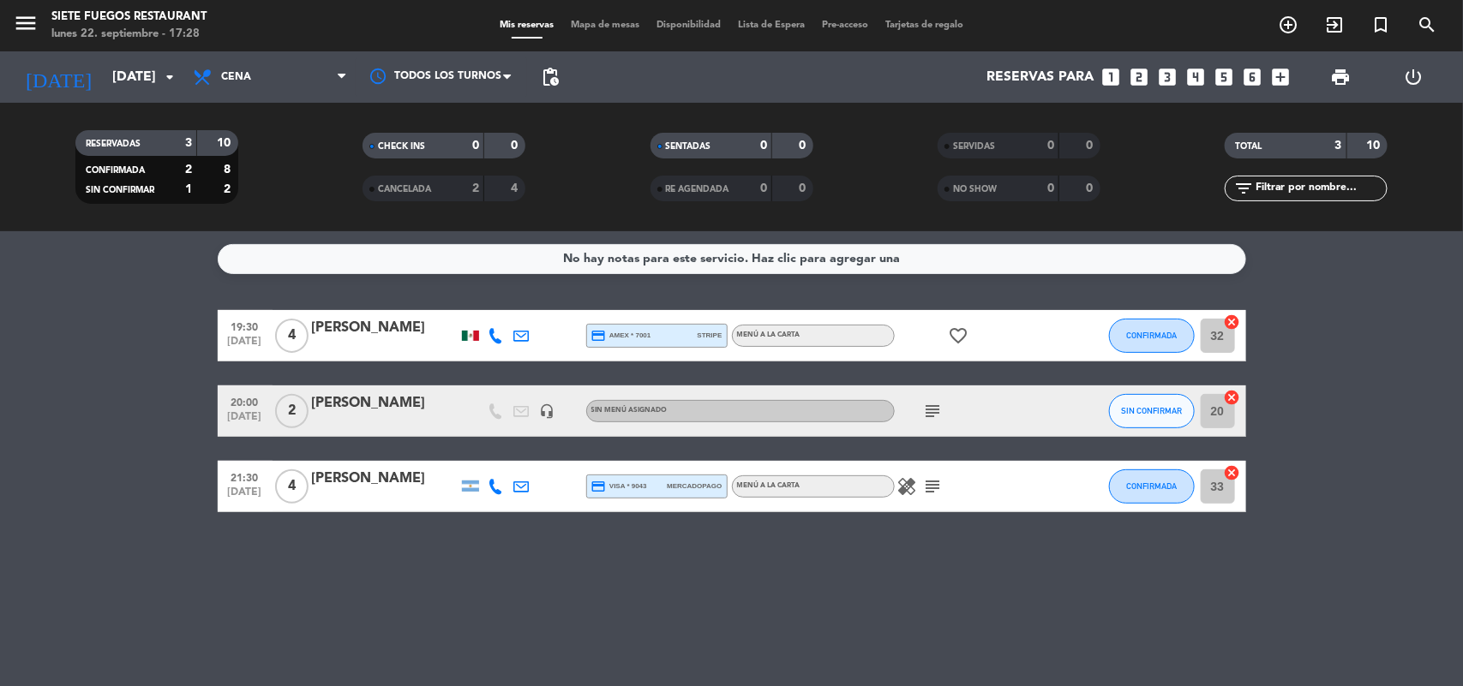
type input "[DATE]"
click at [339, 52] on div "Todos los servicios Almuerzo Cena Cena Todos los servicios Almuerzo Cena" at bounding box center [269, 76] width 171 height 51
click at [328, 75] on span "Cena" at bounding box center [269, 77] width 171 height 38
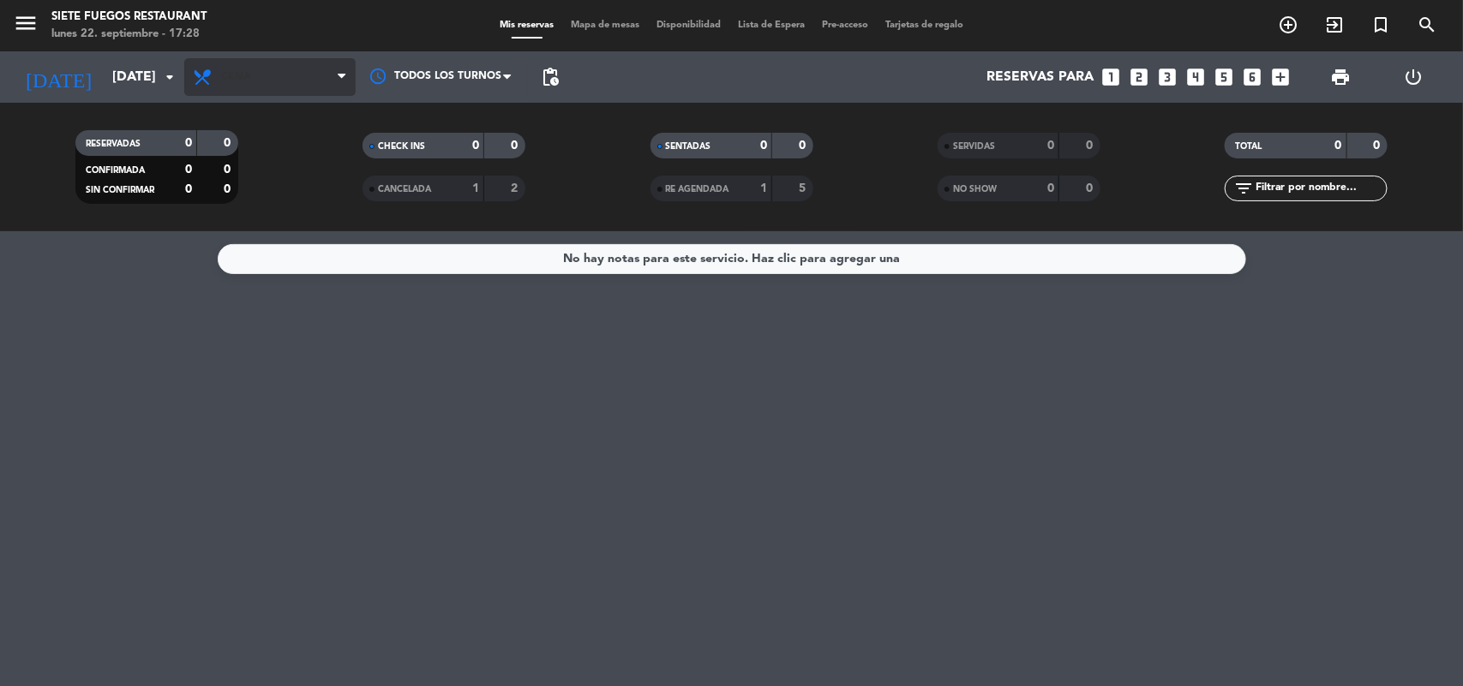
click at [288, 69] on span "Cena" at bounding box center [269, 77] width 171 height 38
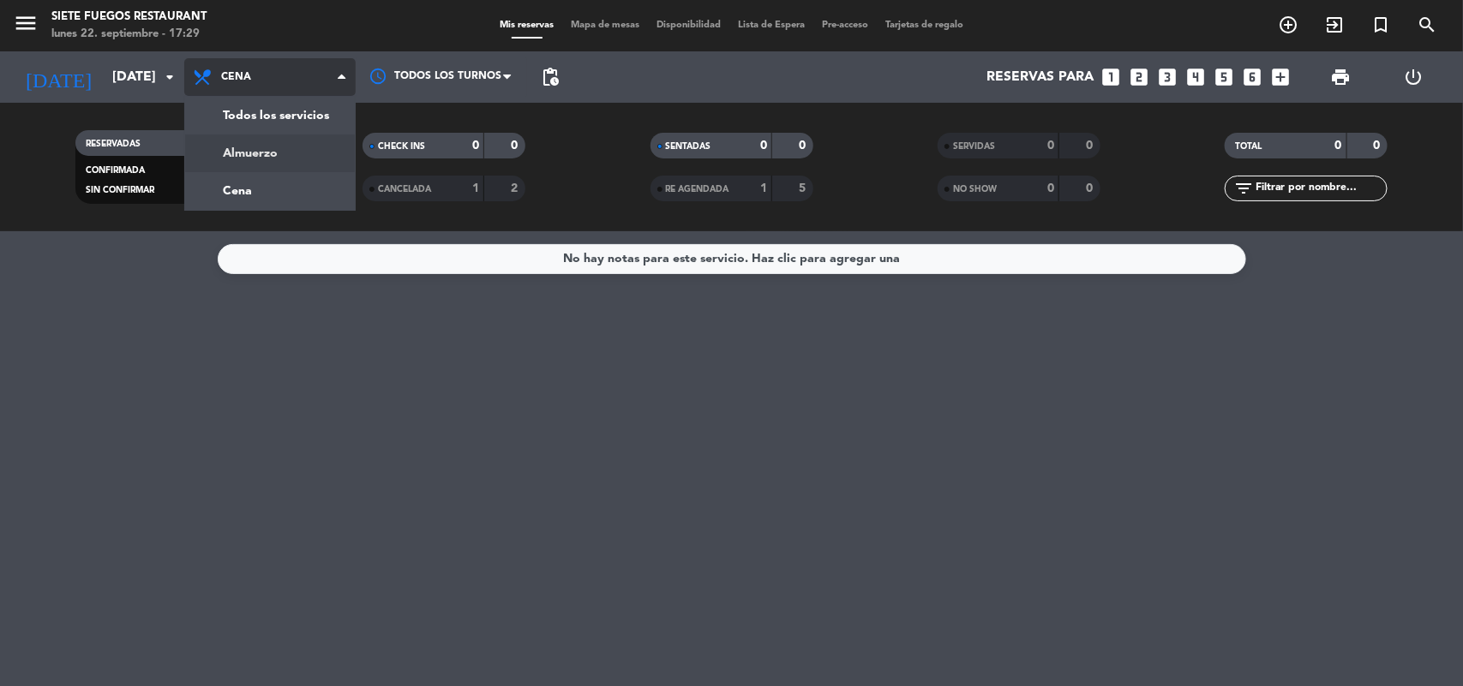
click at [290, 159] on div "menu Siete Fuegos Restaurant lunes 22. septiembre - 17:29 Mis reservas Mapa de …" at bounding box center [731, 115] width 1463 height 231
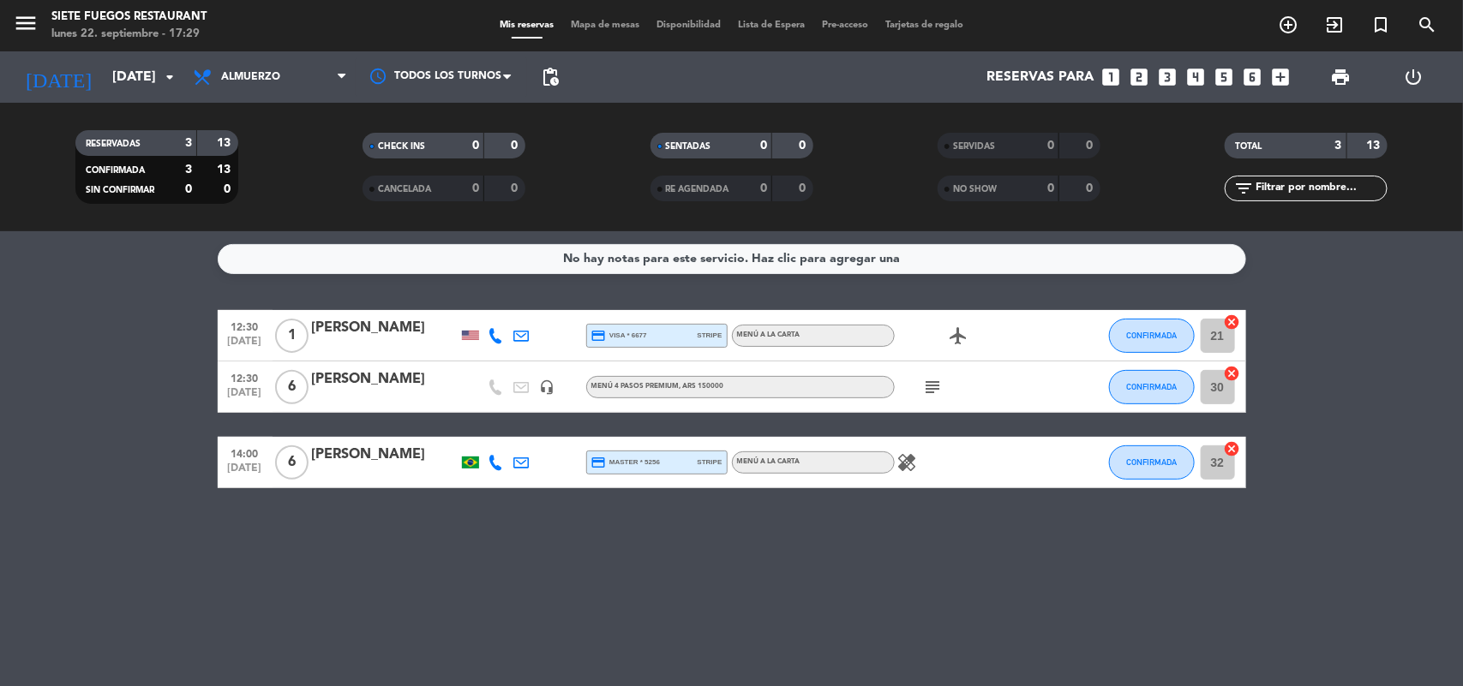
click at [937, 388] on icon "subject" at bounding box center [933, 387] width 21 height 21
click at [1385, 369] on bookings-row "12:30 [DATE] 1 [PERSON_NAME] credit_card visa * 6677 stripe Menú a la carta air…" at bounding box center [731, 399] width 1463 height 178
click at [1341, 71] on span "print" at bounding box center [1340, 77] width 21 height 21
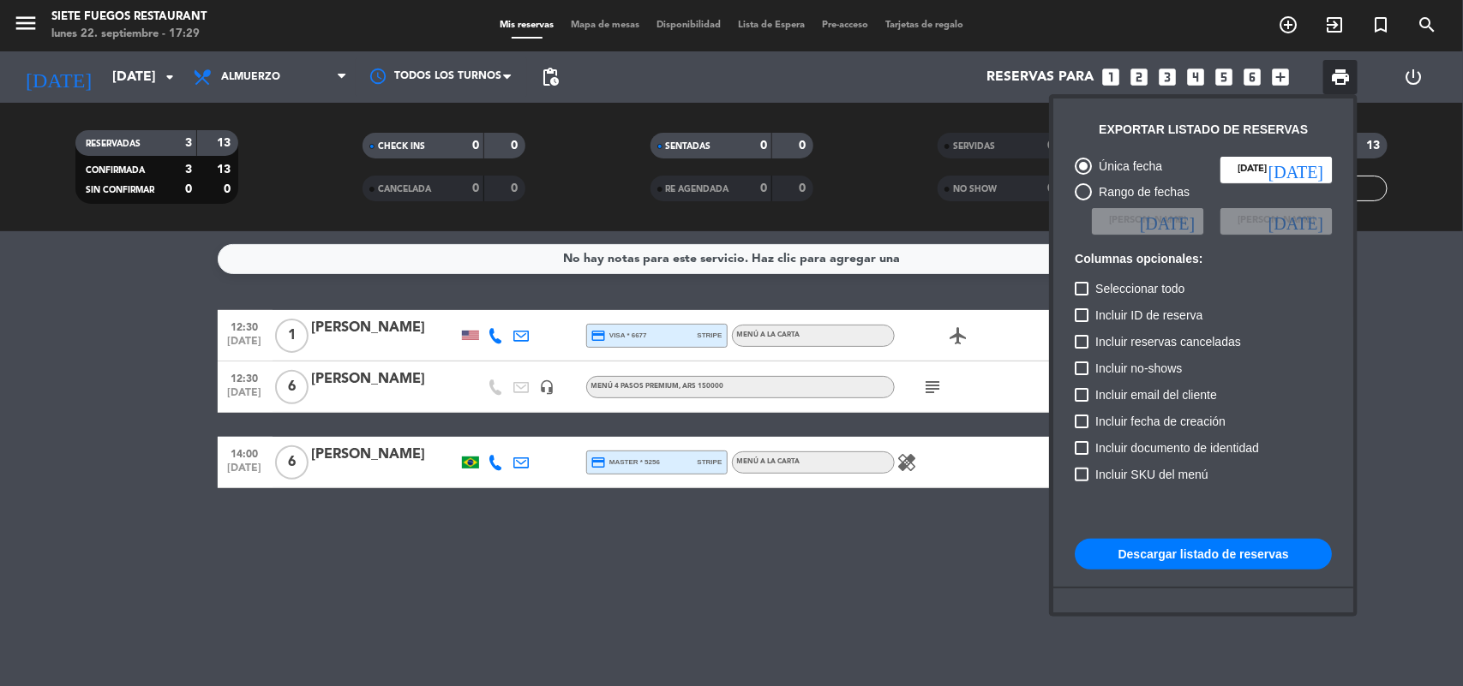
click at [1162, 539] on button "Descargar listado de reservas" at bounding box center [1203, 554] width 257 height 31
